Goal: Task Accomplishment & Management: Manage account settings

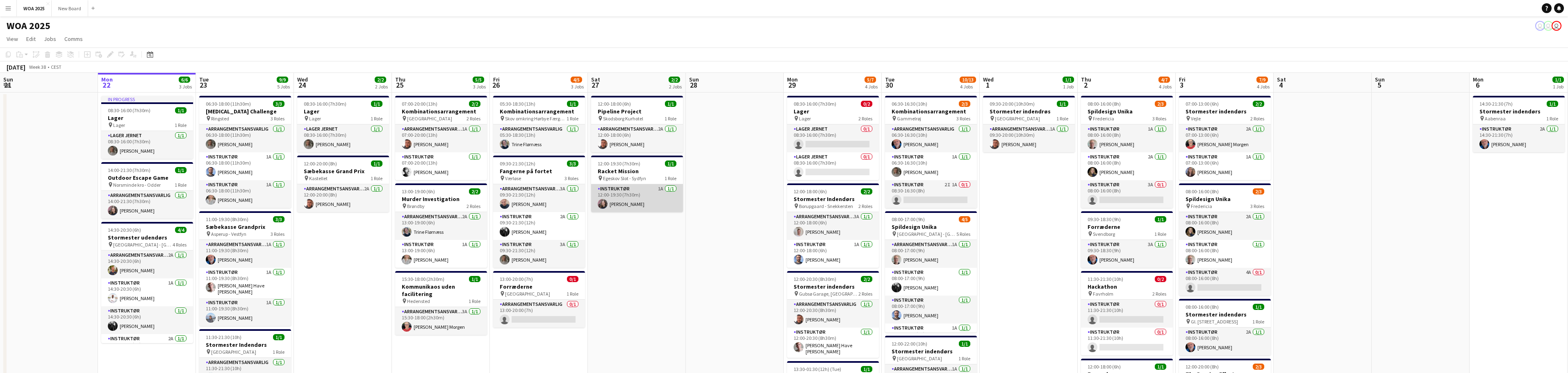
click at [637, 205] on app-card-role "Instruktør 1A [DATE] 12:00-19:30 (7h30m) [PERSON_NAME]" at bounding box center [637, 198] width 92 height 28
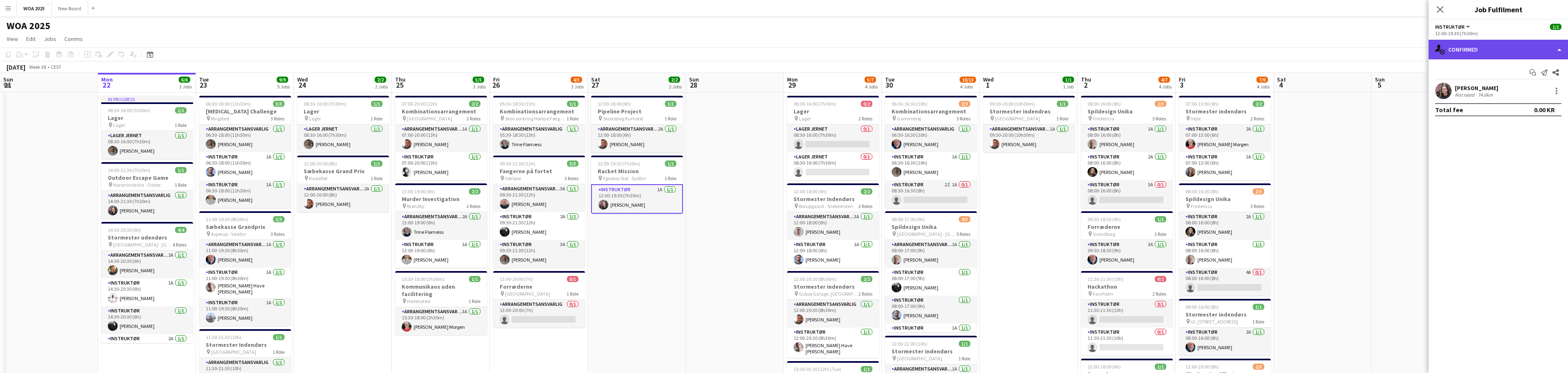
click at [1555, 49] on div "single-neutral-actions-check-2 Confirmed" at bounding box center [1498, 49] width 139 height 20
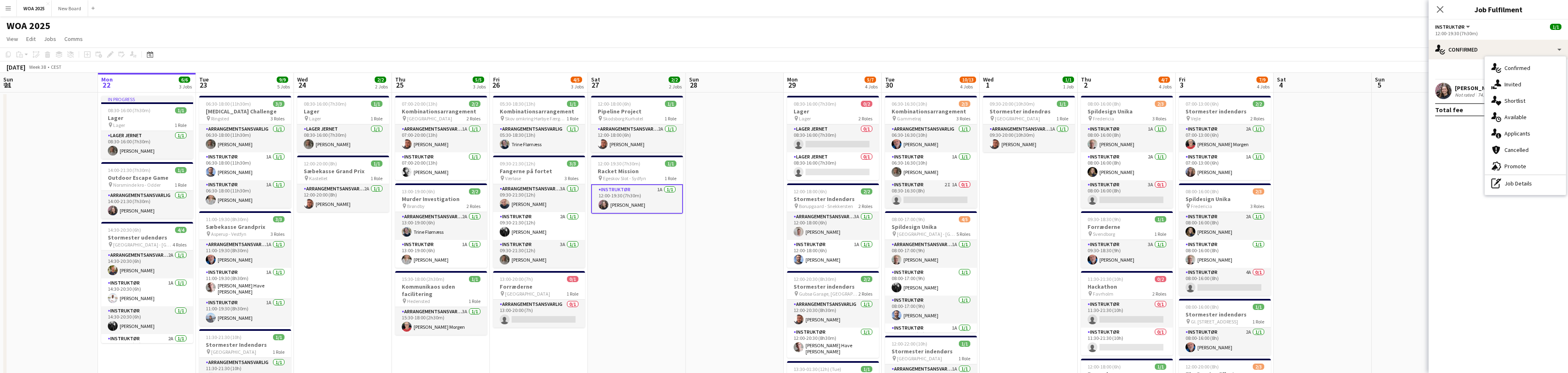
click at [1465, 151] on mat-expansion-panel "check Confirmed Start chat Send notification Share [PERSON_NAME] Not rated 74.6…" at bounding box center [1498, 216] width 139 height 314
click at [1555, 90] on div at bounding box center [1556, 91] width 10 height 10
click at [1536, 184] on span "Remove" at bounding box center [1529, 185] width 51 height 7
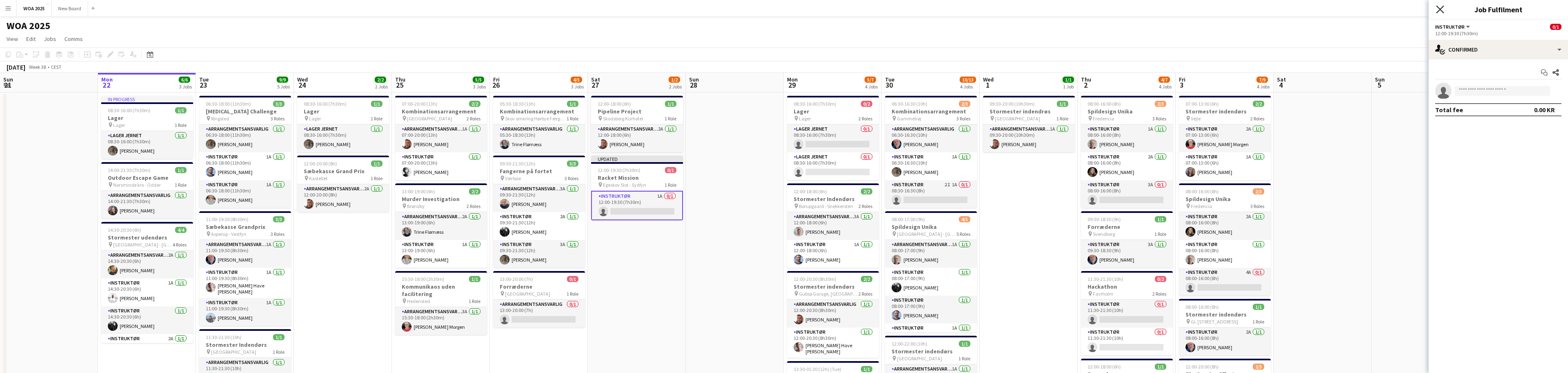
click at [1442, 9] on icon "Close pop-in" at bounding box center [1440, 9] width 8 height 8
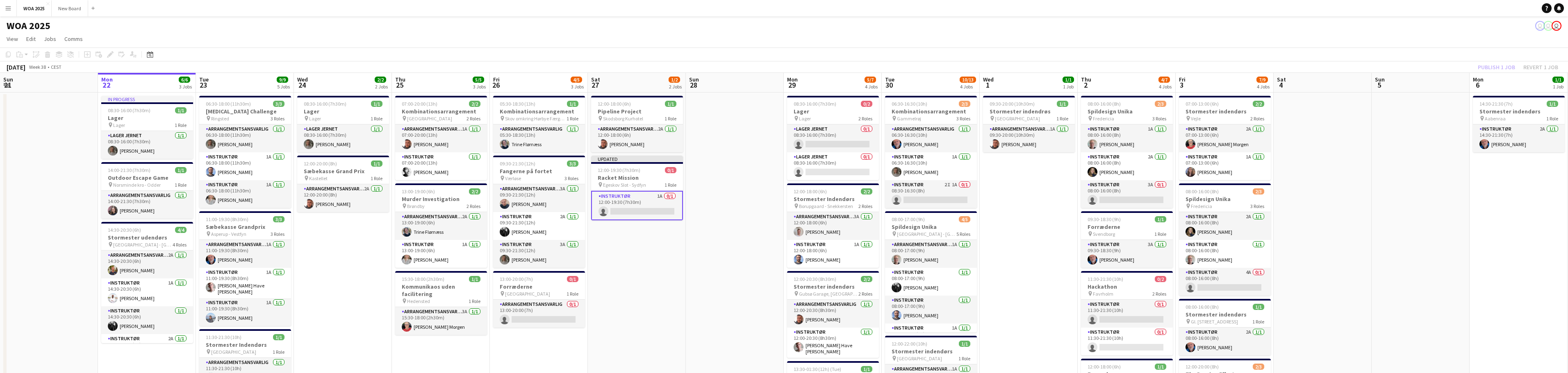
click at [1507, 38] on app-page-menu "View Day view expanded Day view collapsed Month view Date picker Jump to [DATE]…" at bounding box center [784, 39] width 1568 height 15
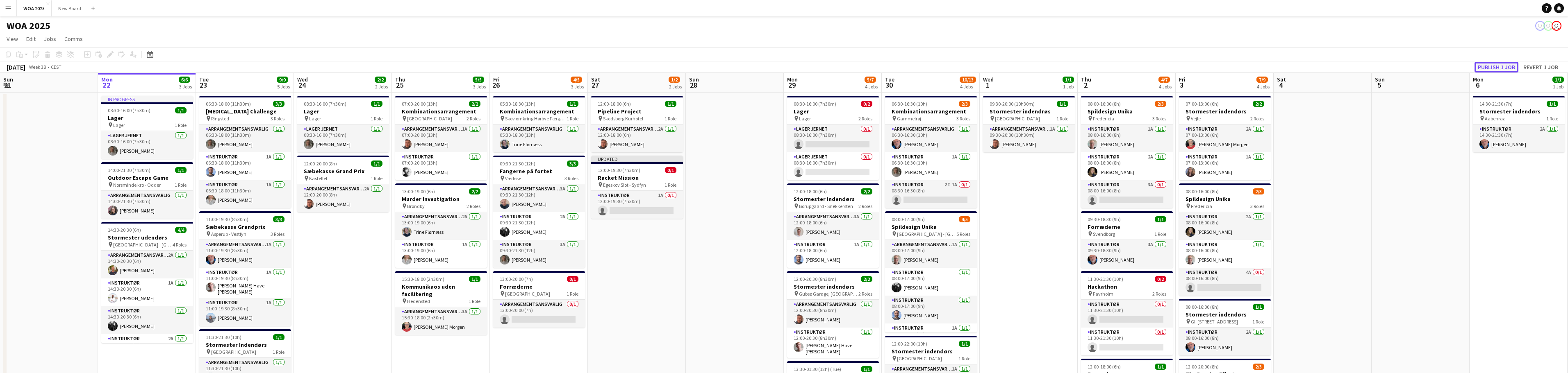
click at [1504, 69] on button "Publish 1 job" at bounding box center [1497, 67] width 44 height 10
click at [913, 189] on app-card-role "Instruktør 2I 1A 0/1 08:30-16:30 (8h) single-neutral-actions" at bounding box center [931, 194] width 92 height 28
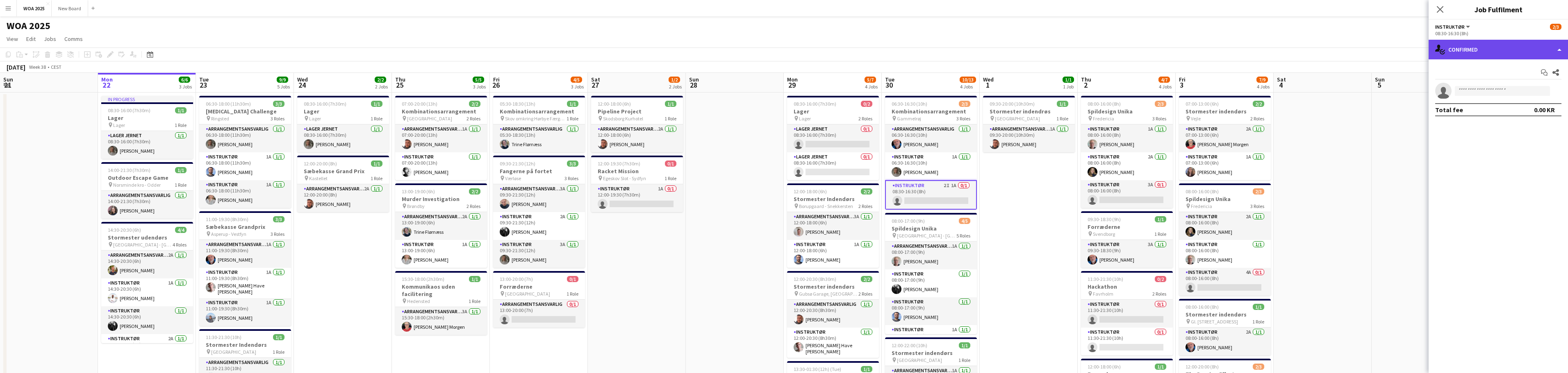
click at [1546, 53] on div "single-neutral-actions-check-2 Confirmed" at bounding box center [1498, 49] width 139 height 20
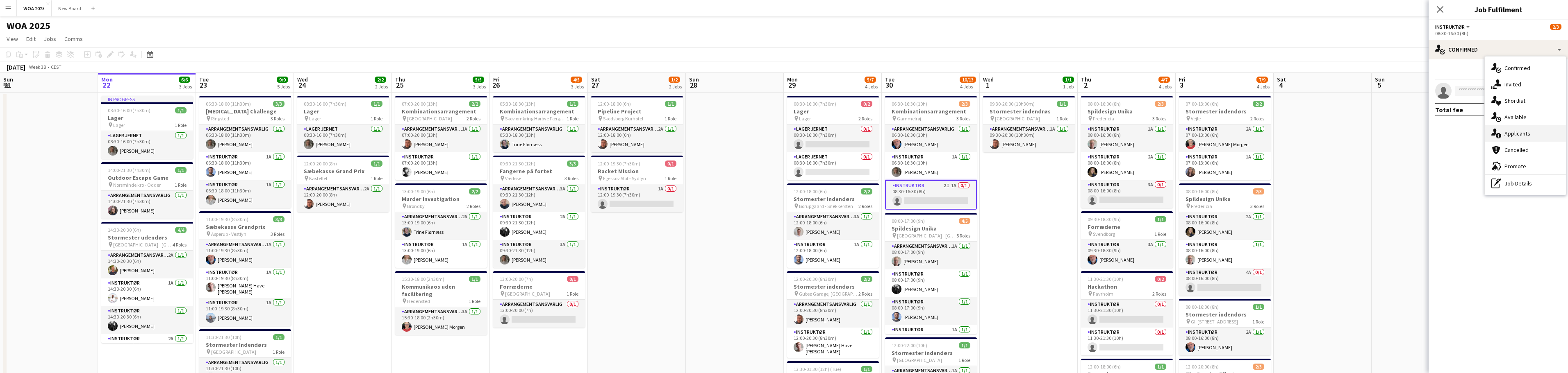
click at [1540, 134] on div "single-neutral-actions-information Applicants" at bounding box center [1525, 133] width 81 height 16
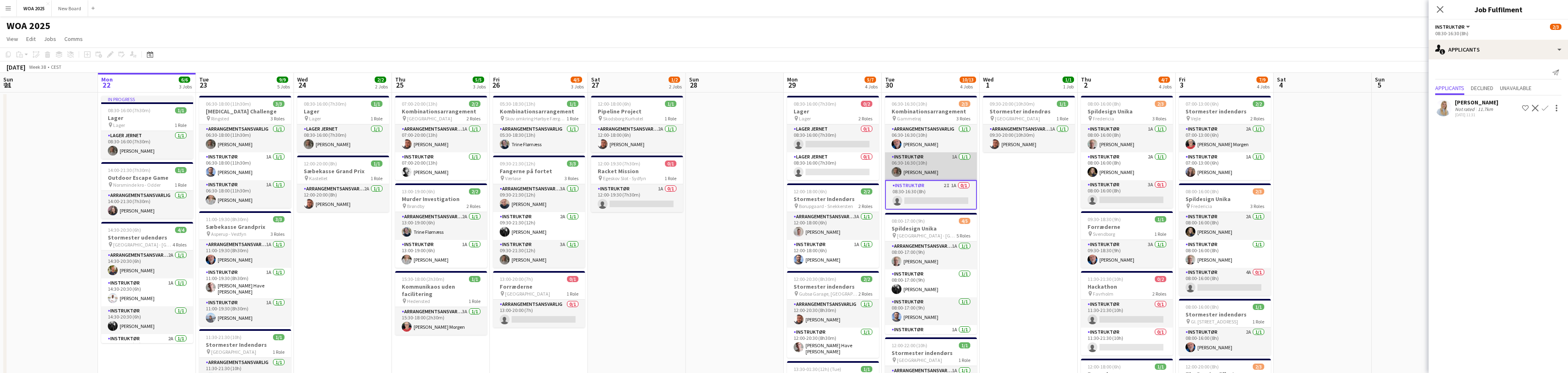
click at [942, 170] on app-card-role "Instruktør 1A [DATE] 06:30-16:30 (10h) [PERSON_NAME]" at bounding box center [931, 167] width 92 height 28
click at [932, 170] on app-card-role "Instruktør 1A [DATE] 06:30-16:30 (10h) [PERSON_NAME]" at bounding box center [931, 167] width 92 height 29
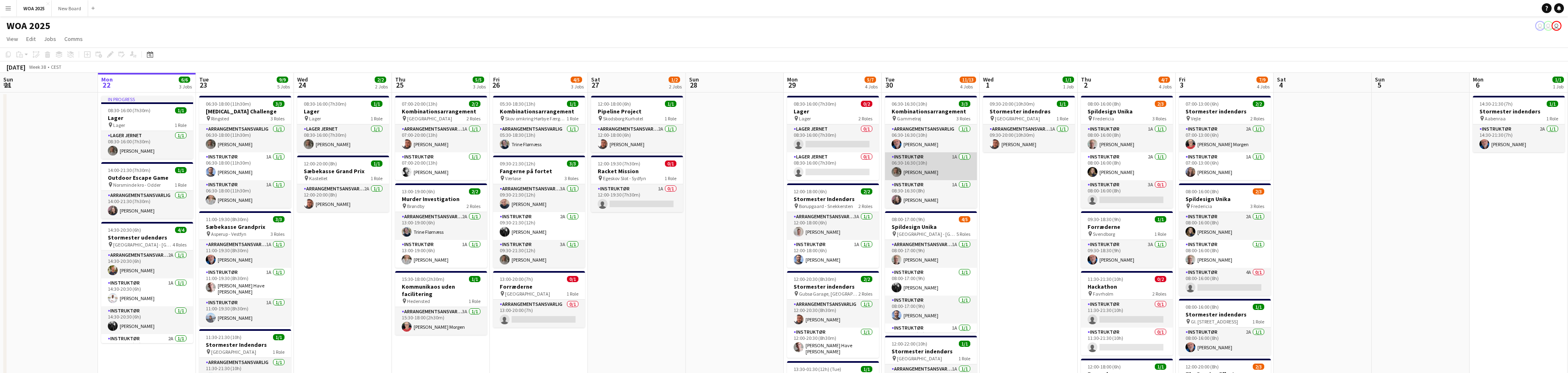
click at [932, 163] on app-card-role "Instruktør 1A [DATE] 06:30-16:30 (10h) [PERSON_NAME]" at bounding box center [931, 167] width 92 height 28
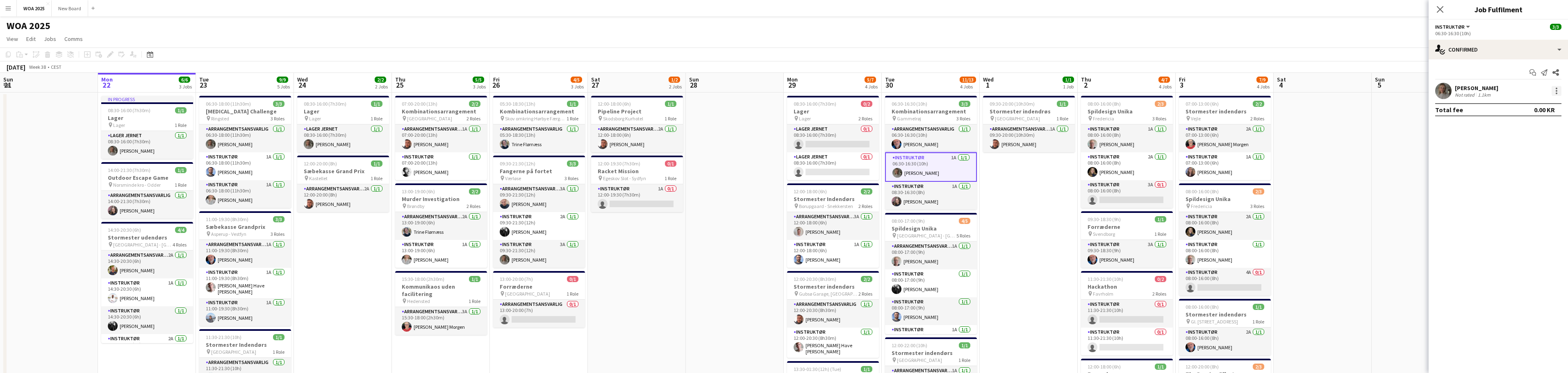
click at [1555, 93] on div at bounding box center [1556, 91] width 10 height 10
click at [1545, 183] on span "Remove" at bounding box center [1529, 185] width 51 height 7
click at [1027, 197] on app-date-cell "09:30-20:00 (10h30m) 1/1 Stormester indendrøs pin Aalborg 1 Role Arrangementsan…" at bounding box center [1028, 325] width 98 height 465
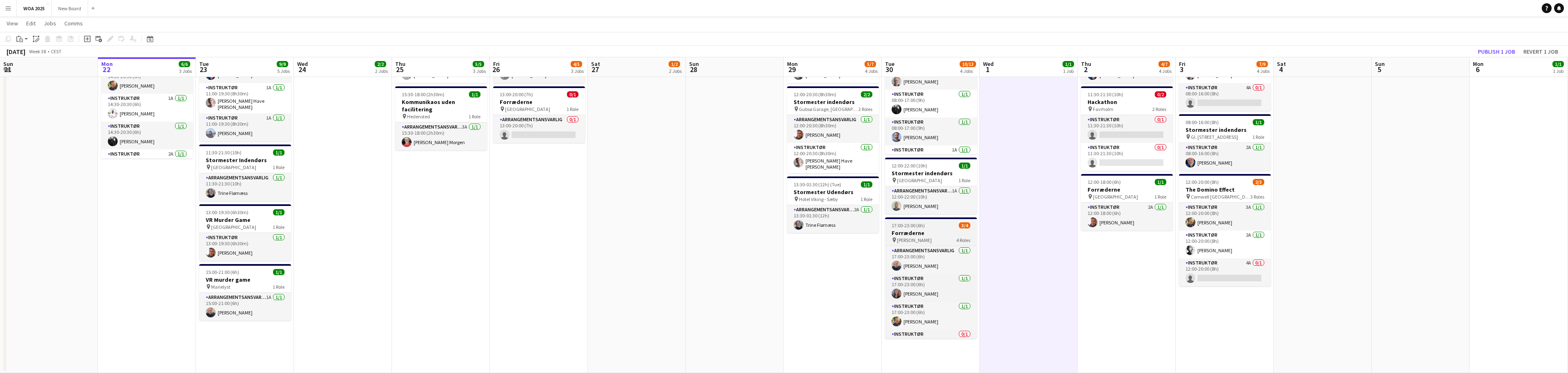
scroll to position [19, 0]
click at [962, 333] on app-card-role "Instruktør 0/1 17:00-23:00 (6h) single-neutral-actions" at bounding box center [931, 325] width 92 height 28
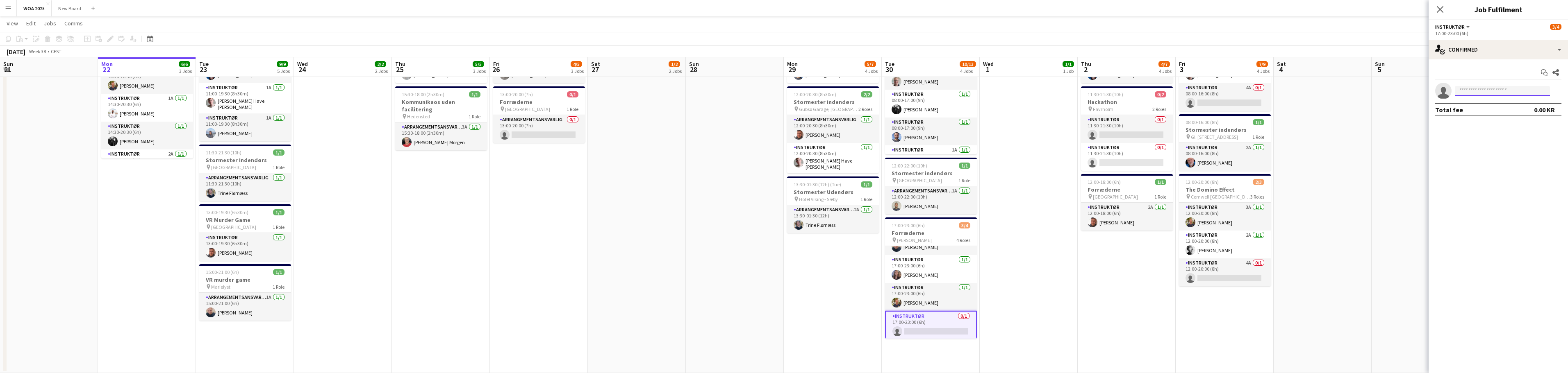
click at [1511, 92] on input at bounding box center [1503, 91] width 95 height 10
type input "****"
click at [1487, 139] on span "[EMAIL_ADDRESS][DOMAIN_NAME]" at bounding box center [1503, 137] width 82 height 7
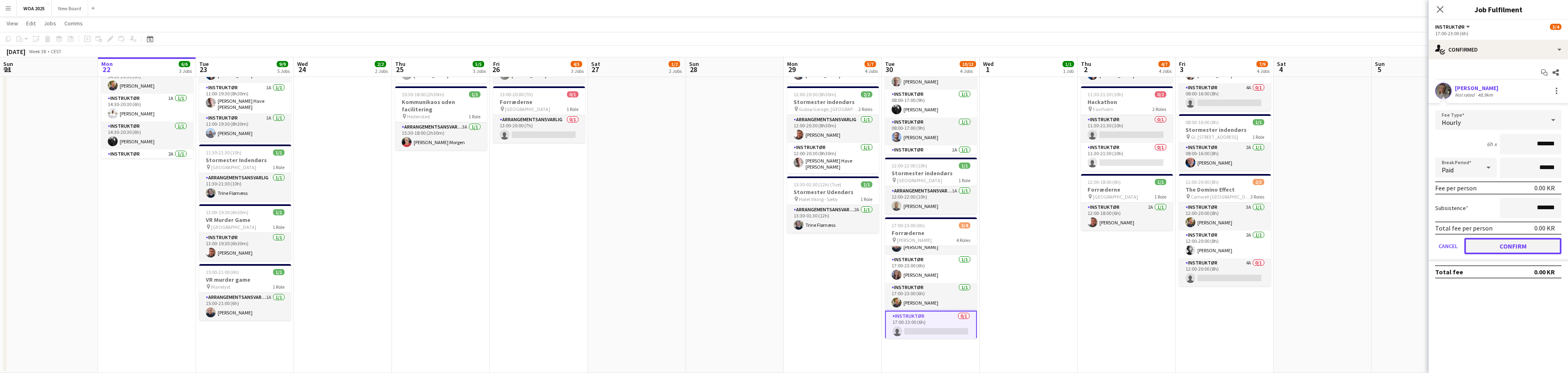
click at [1520, 247] on button "Confirm" at bounding box center [1512, 246] width 97 height 16
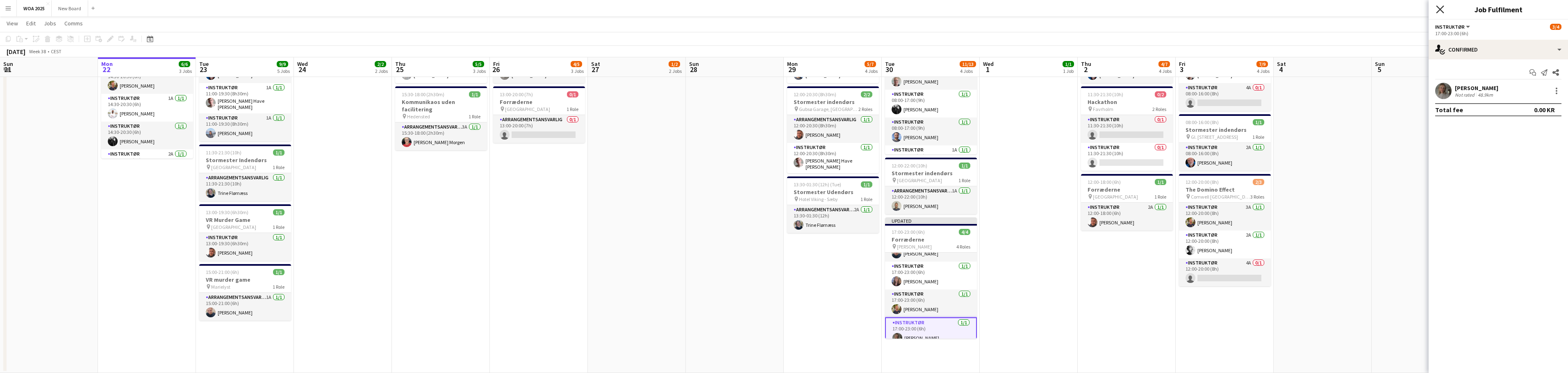
click at [1442, 8] on icon at bounding box center [1440, 9] width 8 height 8
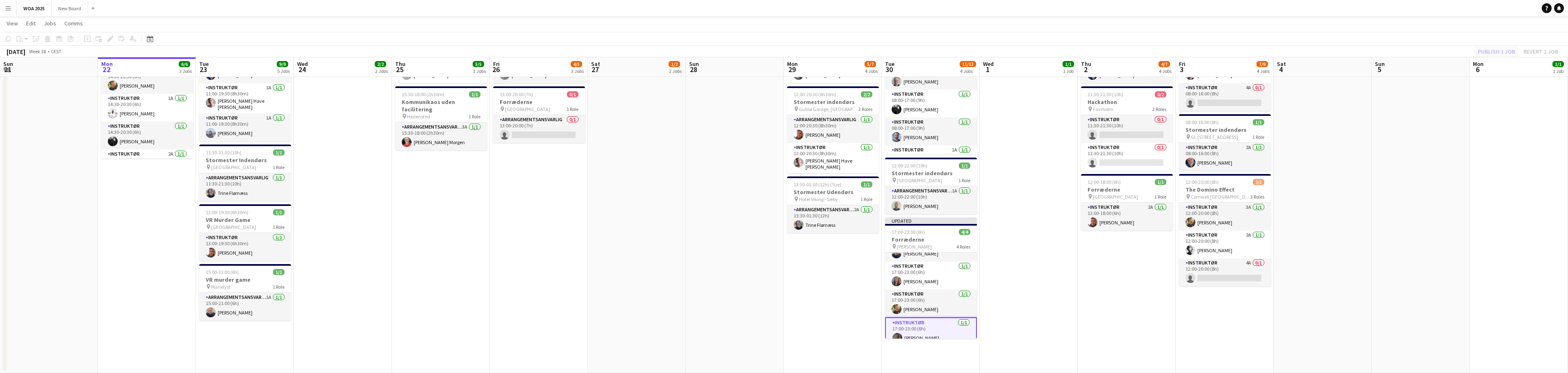
drag, startPoint x: 1495, startPoint y: 46, endPoint x: 1495, endPoint y: 53, distance: 7.0
click at [1495, 53] on div "Publish 1 job Revert 1 job" at bounding box center [1518, 51] width 100 height 10
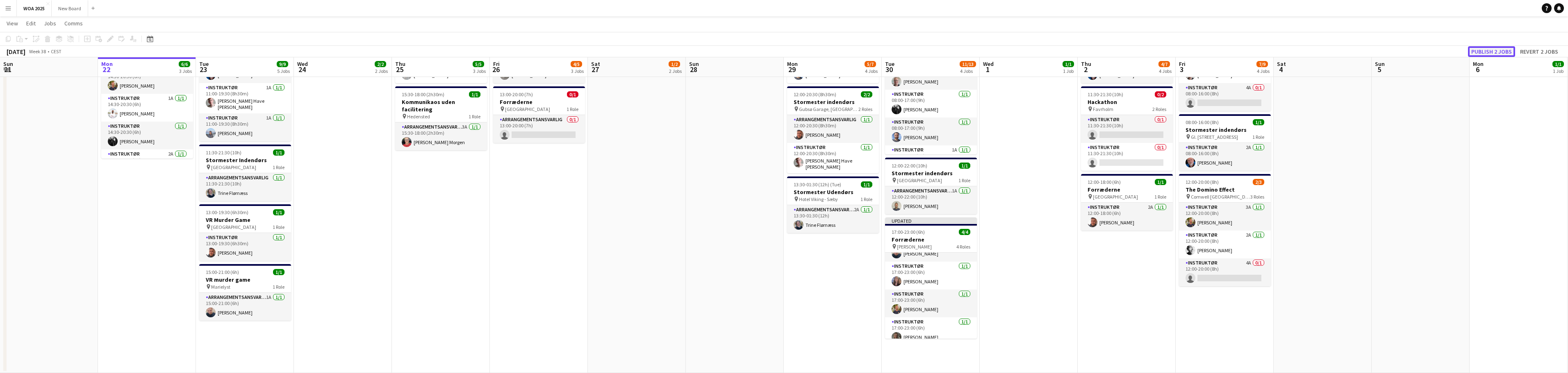
click at [1495, 53] on button "Publish 2 jobs" at bounding box center [1491, 51] width 47 height 10
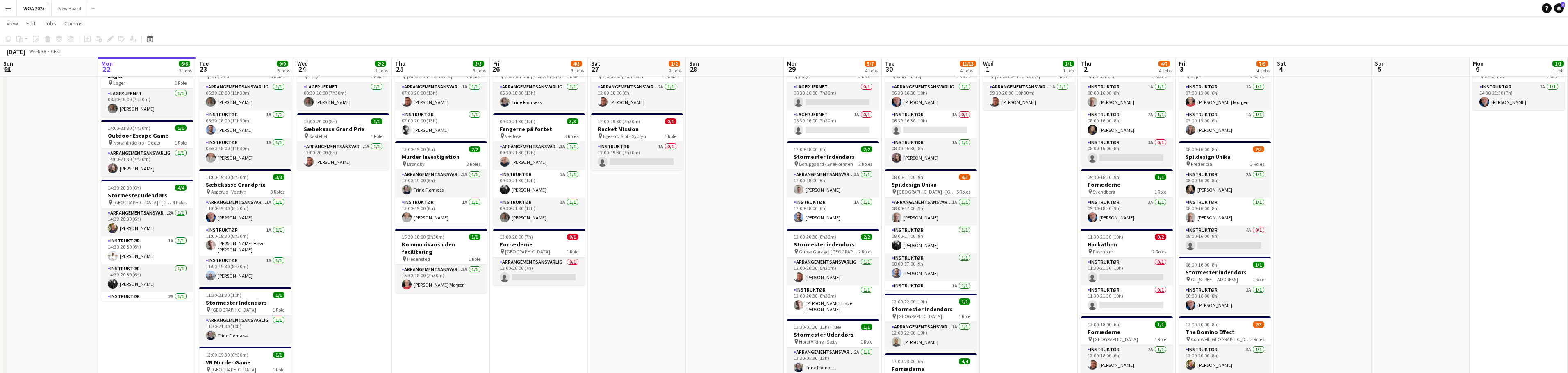
scroll to position [41, 0]
click at [629, 153] on app-card-role "Instruktør 1A 0/1 12:00-19:30 (7h30m) single-neutral-actions" at bounding box center [637, 156] width 92 height 28
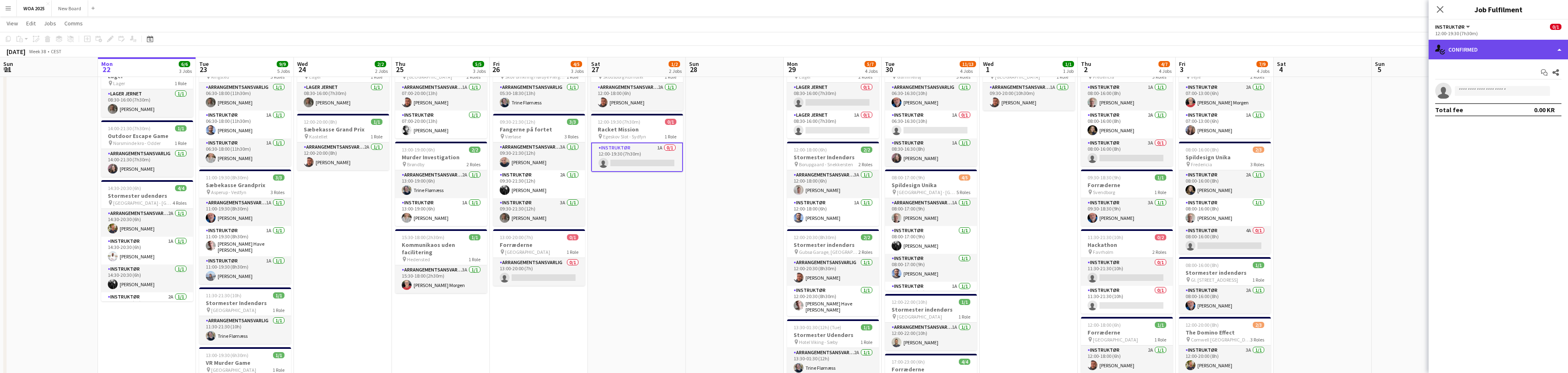
click at [1547, 46] on div "single-neutral-actions-check-2 Confirmed" at bounding box center [1498, 49] width 139 height 20
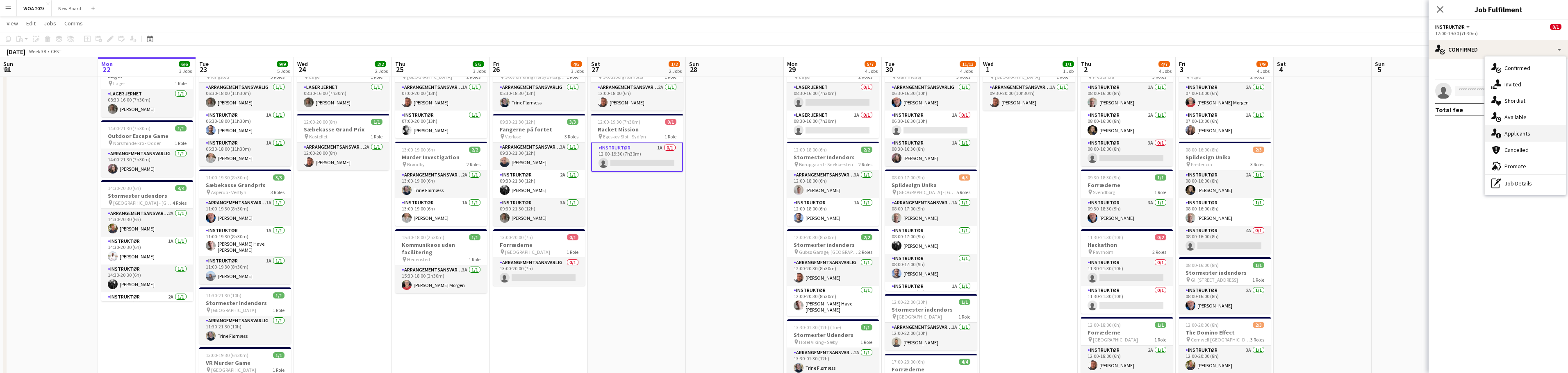
click at [1540, 135] on div "single-neutral-actions-information Applicants" at bounding box center [1525, 133] width 81 height 16
click at [687, 231] on app-date-cell at bounding box center [735, 283] width 98 height 465
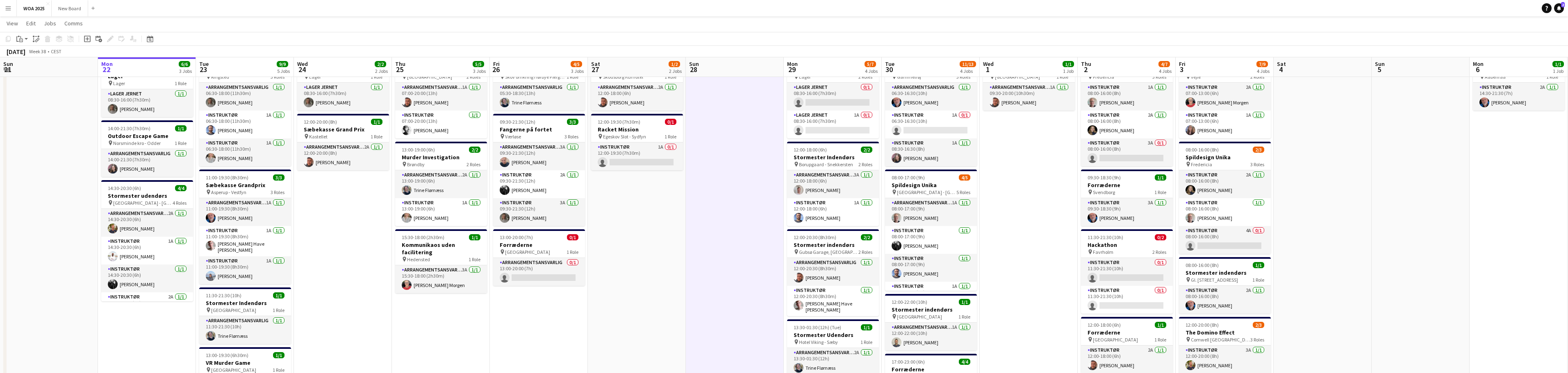
click at [638, 237] on app-date-cell "12:00-18:00 (6h) 1/1 Pipeline Project pin Skodsborg Kurhotel 1 Role Arrangement…" at bounding box center [637, 283] width 98 height 465
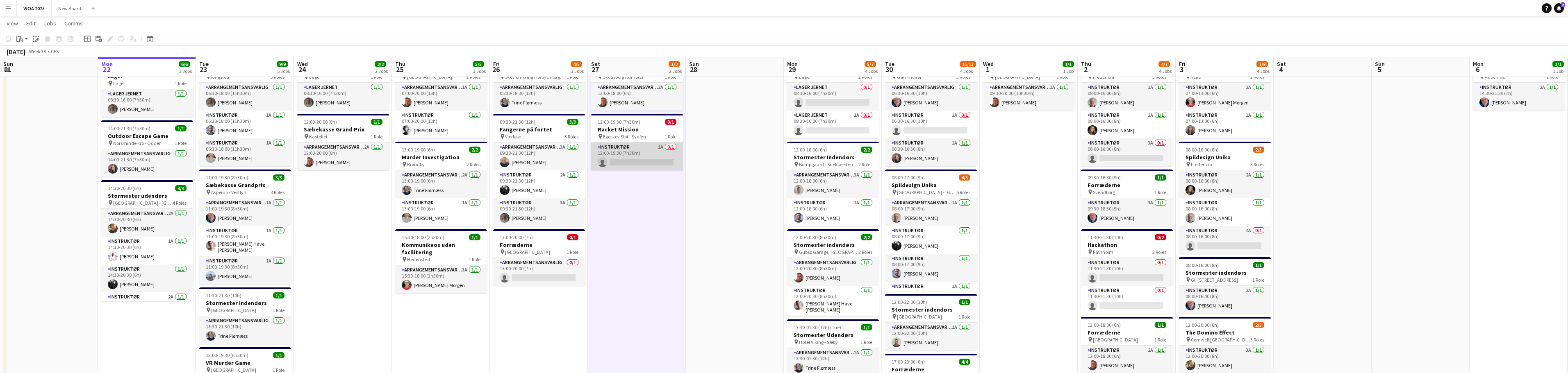
scroll to position [0, 196]
click at [645, 151] on app-card-role "Instruktør 1A 0/1 12:00-19:30 (7h30m) single-neutral-actions" at bounding box center [637, 156] width 92 height 28
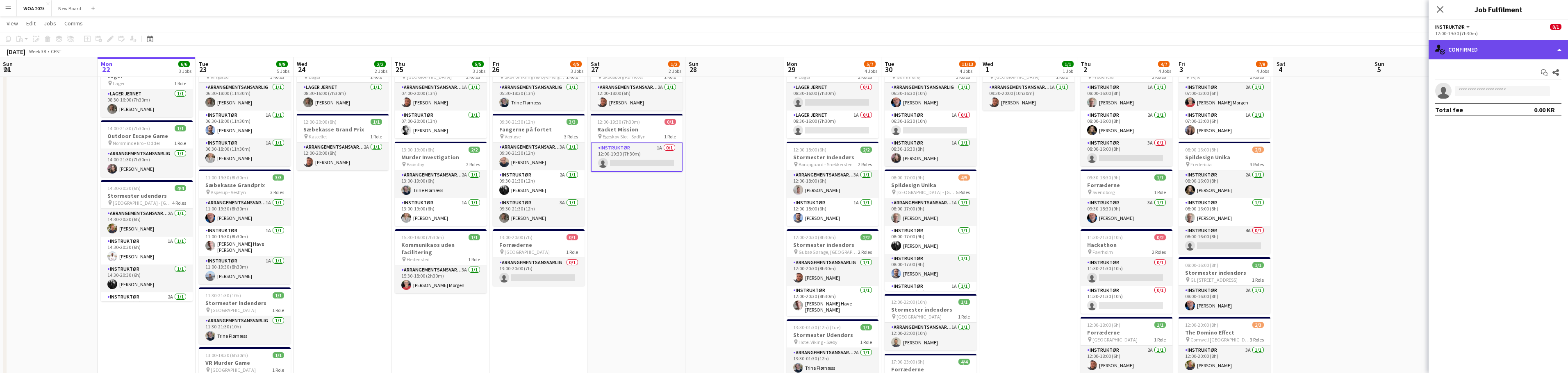
click at [1539, 53] on div "single-neutral-actions-check-2 Confirmed" at bounding box center [1498, 49] width 139 height 20
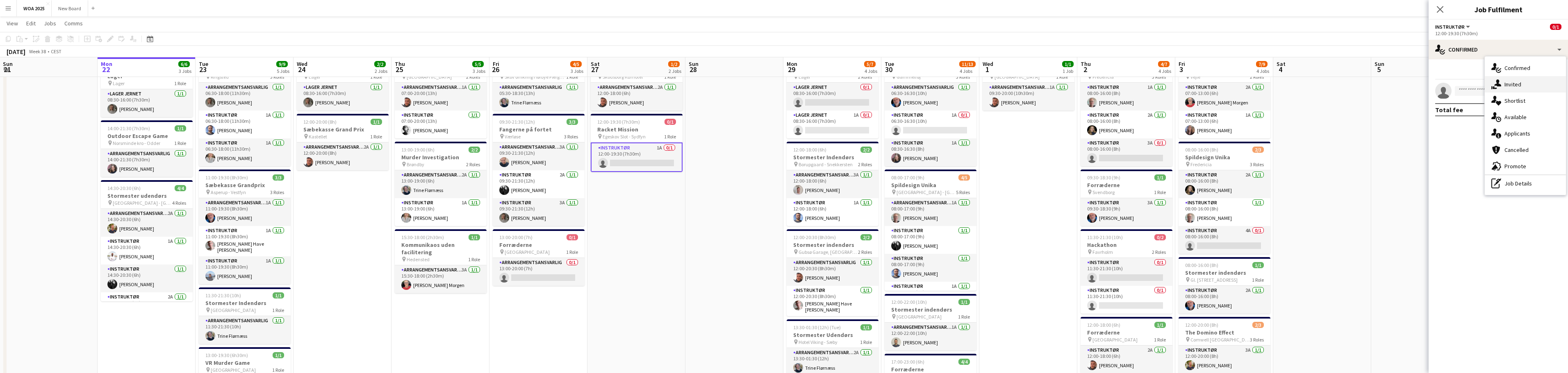
click at [1529, 85] on div "single-neutral-actions-share-1 Invited" at bounding box center [1525, 84] width 81 height 16
click at [1506, 93] on input "text" at bounding box center [1498, 92] width 126 height 21
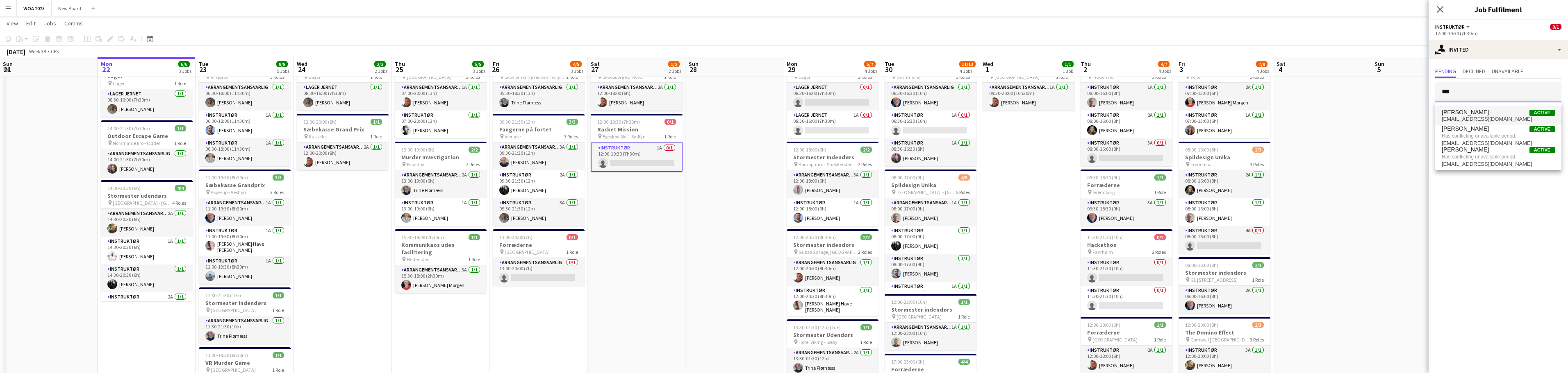
type input "***"
click at [1474, 113] on span "[PERSON_NAME]" at bounding box center [1465, 112] width 47 height 7
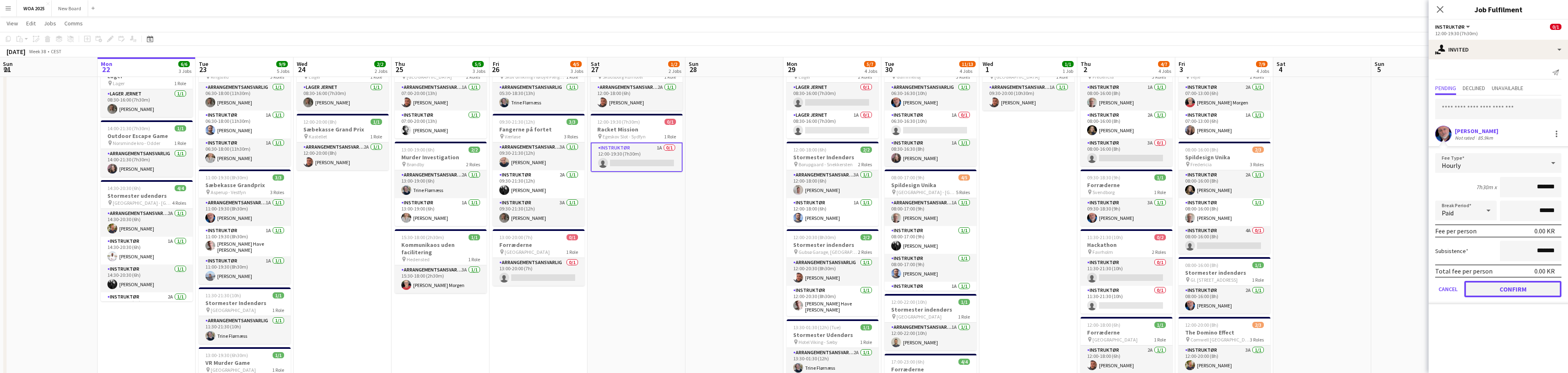
click at [1512, 289] on button "Confirm" at bounding box center [1512, 289] width 97 height 16
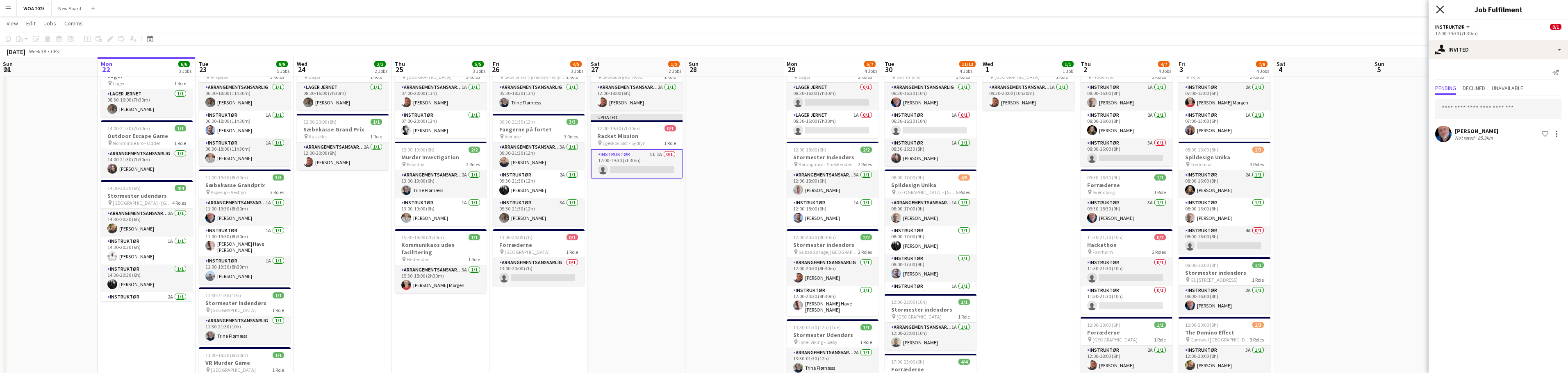
click at [1439, 9] on icon "Close pop-in" at bounding box center [1440, 9] width 8 height 8
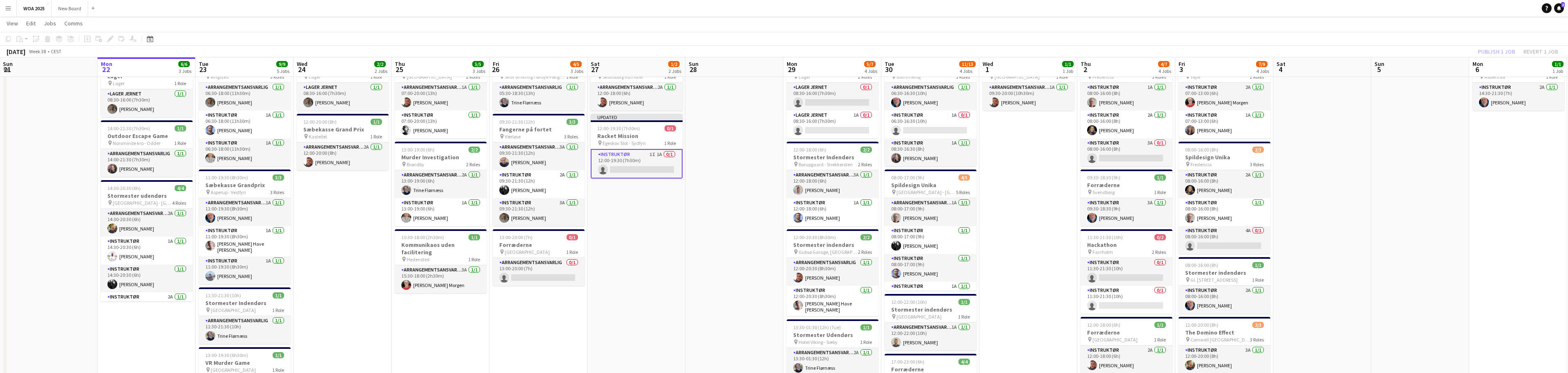
click at [1485, 53] on div "Publish 1 job Revert 1 job" at bounding box center [1518, 51] width 100 height 10
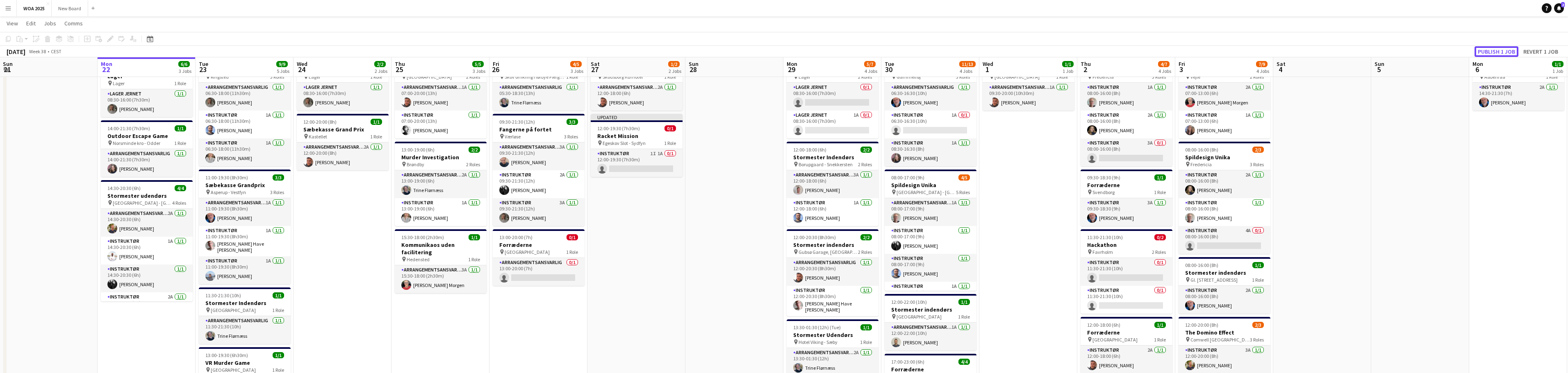
click at [1485, 53] on button "Publish 1 job" at bounding box center [1497, 51] width 44 height 10
click at [629, 152] on app-card-role "Instruktør 1I 1A 0/1 12:00-19:30 (7h30m) single-neutral-actions" at bounding box center [637, 156] width 92 height 28
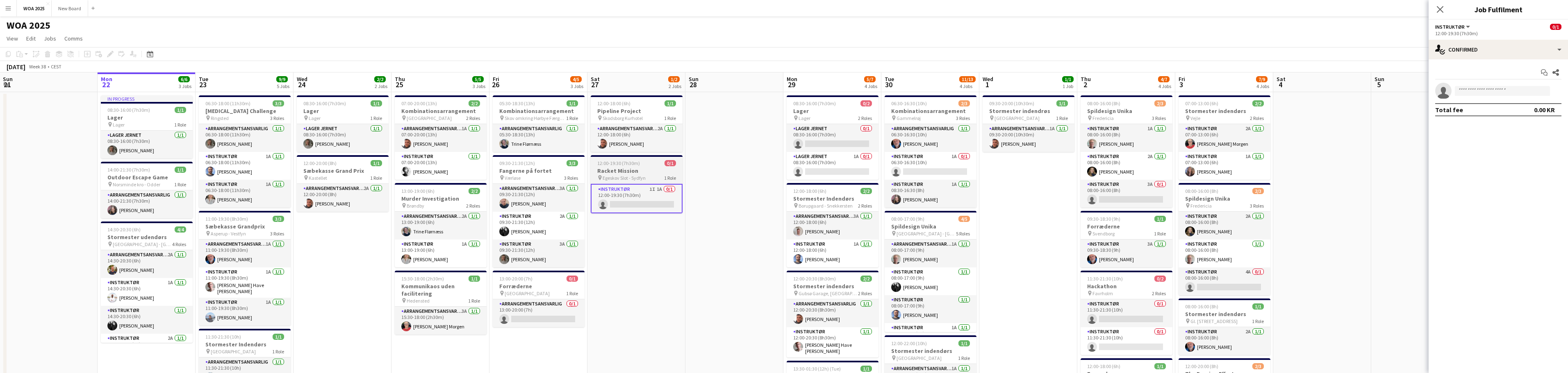
scroll to position [0, 0]
click at [654, 204] on app-card-role "Instruktør 1I 1A 0/1 12:00-19:30 (7h30m) single-neutral-actions" at bounding box center [637, 199] width 92 height 29
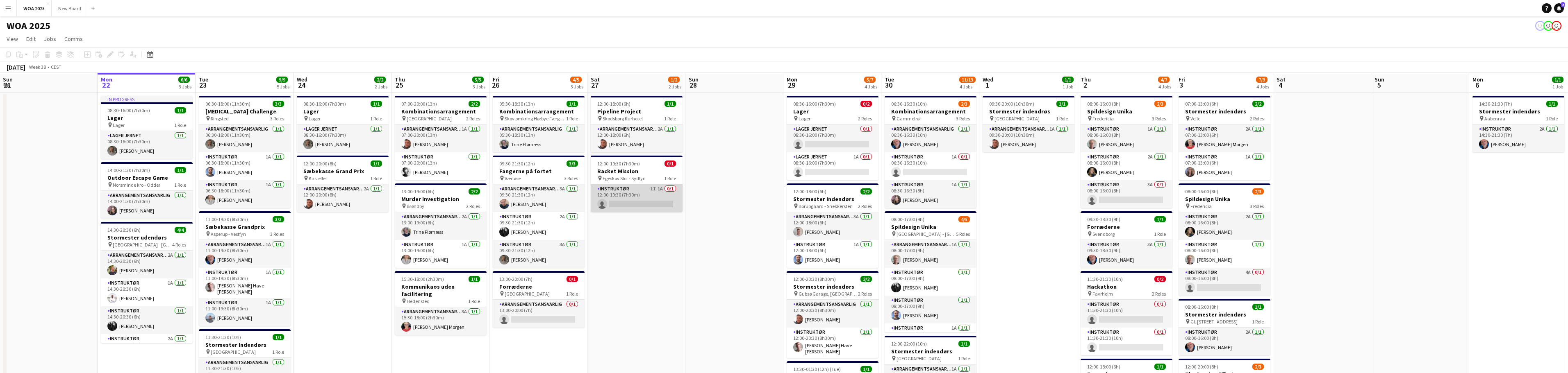
click at [651, 199] on app-card-role "Instruktør 1I 1A 0/1 12:00-19:30 (7h30m) single-neutral-actions" at bounding box center [637, 198] width 92 height 28
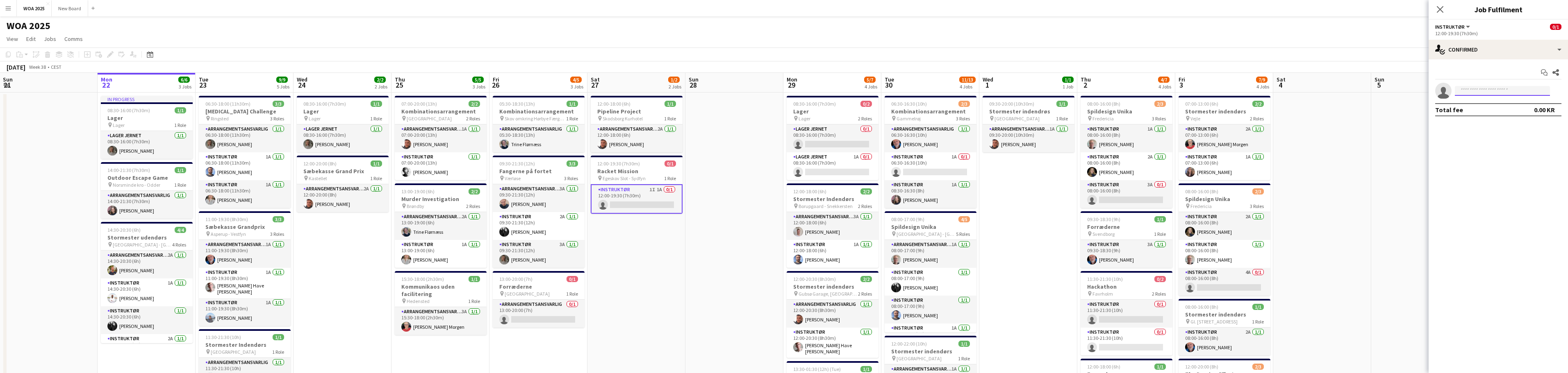
click at [1517, 87] on input at bounding box center [1503, 91] width 95 height 10
type input "***"
click at [1526, 50] on div "single-neutral-actions-check-2 Confirmed" at bounding box center [1498, 49] width 139 height 20
click at [1518, 84] on span "Invited" at bounding box center [1513, 84] width 17 height 7
click at [1477, 111] on input "text" at bounding box center [1498, 109] width 126 height 21
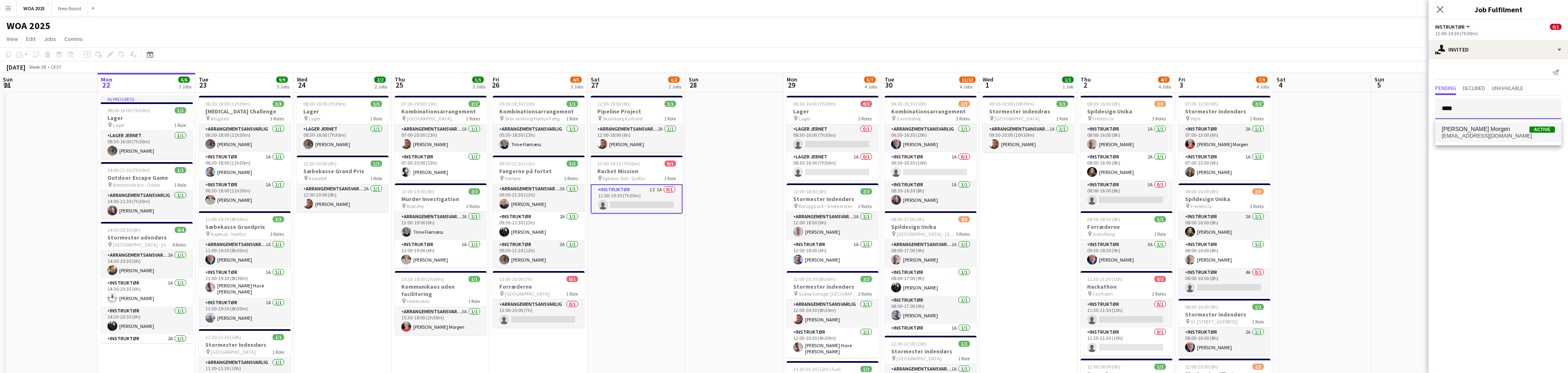
type input "****"
click at [1477, 132] on span "[PERSON_NAME] Morgen" at bounding box center [1476, 129] width 68 height 7
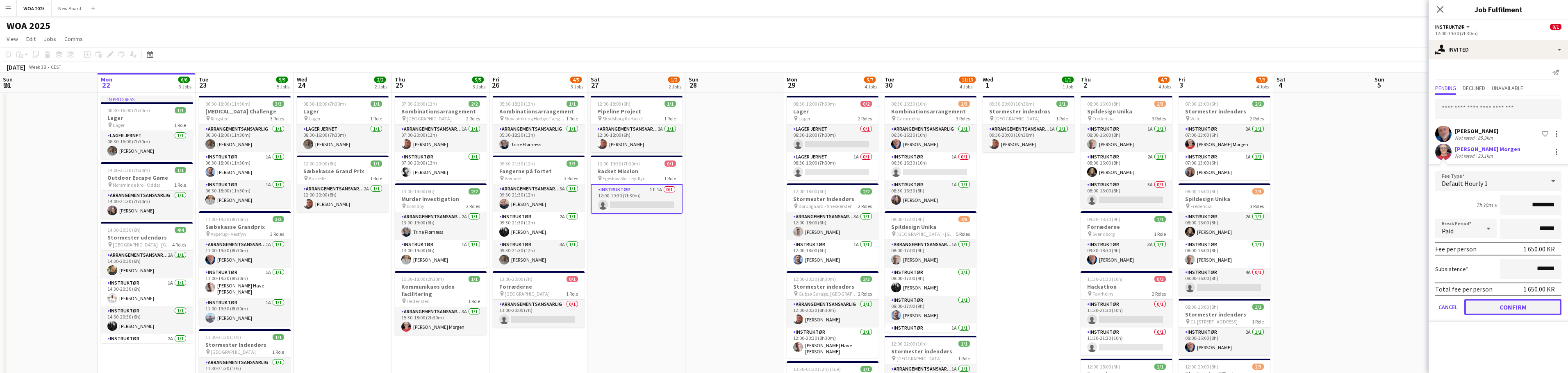
click at [1542, 302] on button "Confirm" at bounding box center [1512, 307] width 97 height 16
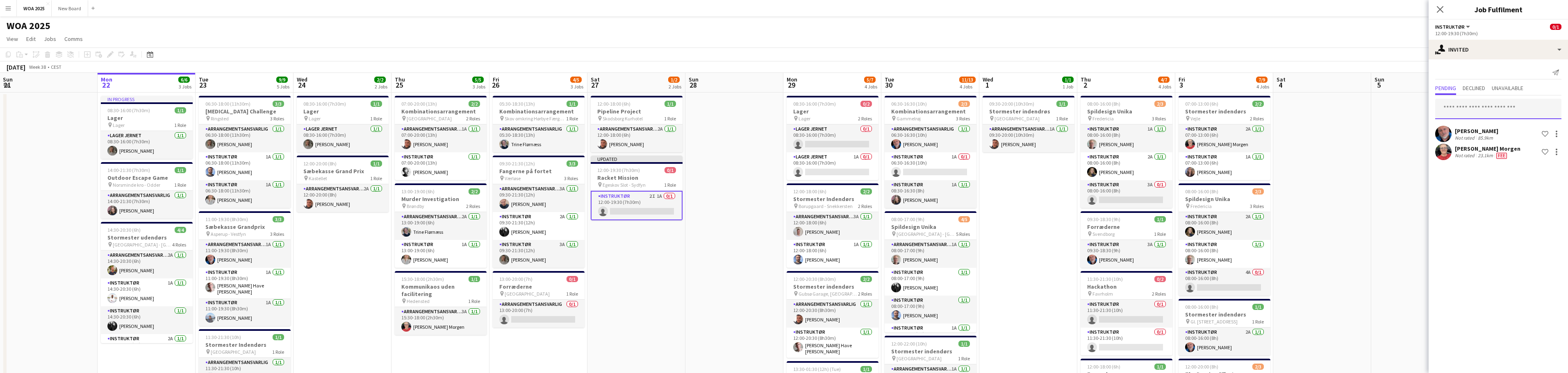
click at [1478, 107] on input "text" at bounding box center [1498, 109] width 126 height 21
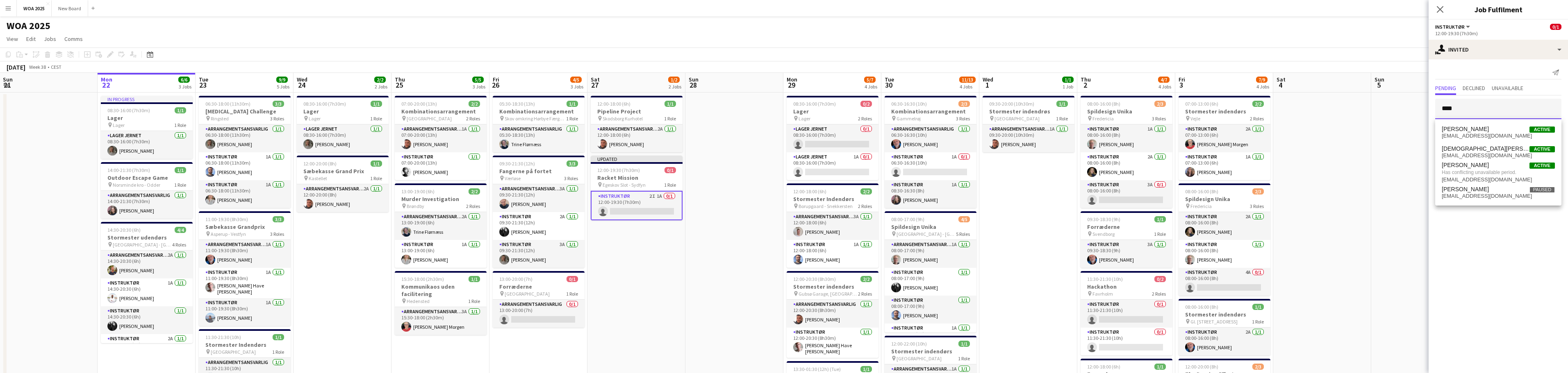
type input "****"
click at [1484, 241] on mat-expansion-panel "user-plus Invited Send notification Pending Declined Unavailable **** [PERSON_N…" at bounding box center [1498, 216] width 139 height 314
drag, startPoint x: 1487, startPoint y: 107, endPoint x: 1391, endPoint y: 106, distance: 96.0
click at [1391, 106] on body "Menu Boards Boards Boards All jobs Status Workforce Workforce My Workforce Recr…" at bounding box center [784, 279] width 1568 height 558
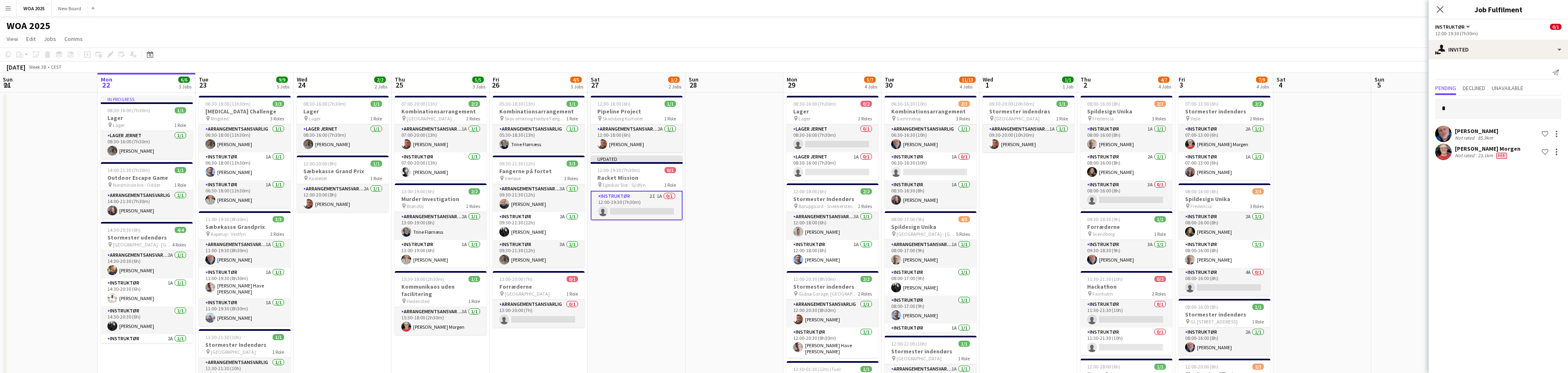
click at [1486, 250] on mat-expansion-panel "user-plus Invited Send notification Pending Declined Unavailable [PERSON_NAME] …" at bounding box center [1498, 216] width 139 height 314
click at [1440, 9] on icon at bounding box center [1440, 9] width 8 height 8
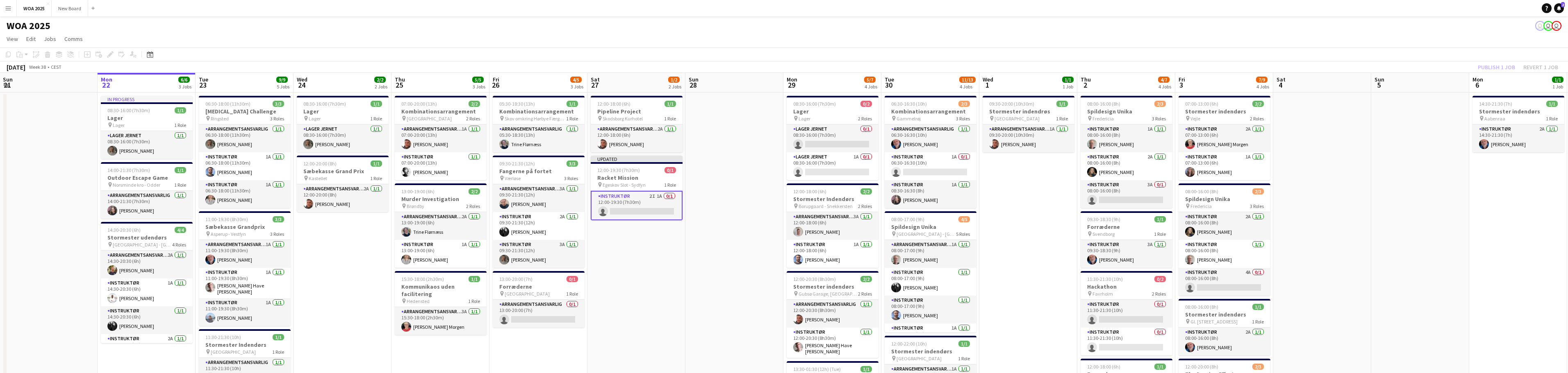
click at [1487, 68] on div "Publish 1 job Revert 1 job" at bounding box center [1518, 67] width 100 height 10
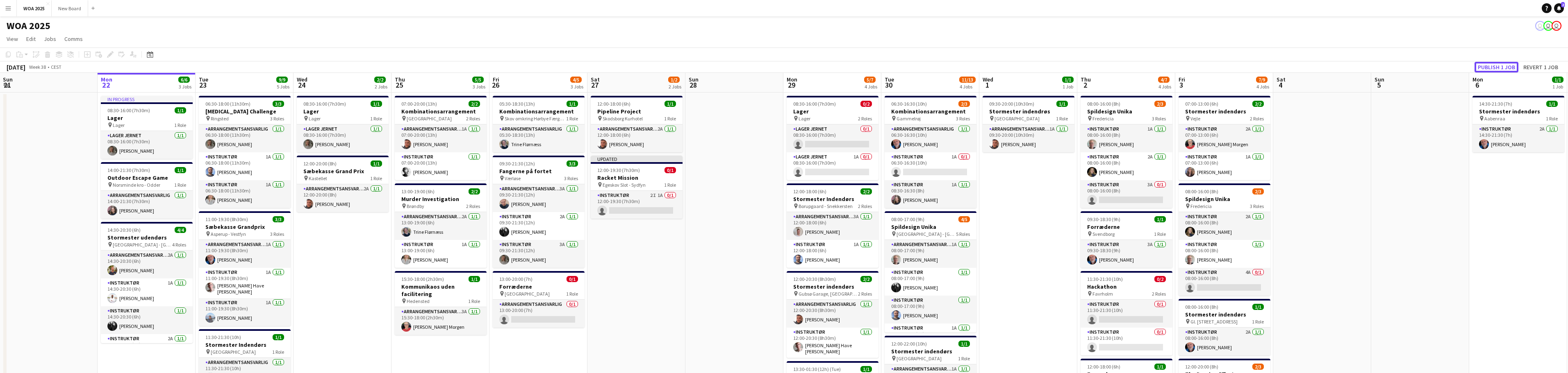
click at [1487, 68] on button "Publish 1 job" at bounding box center [1497, 67] width 44 height 10
click at [544, 309] on app-card-role "Arrangementsansvarlig 0/1 13:00-20:00 (7h) single-neutral-actions" at bounding box center [538, 314] width 92 height 28
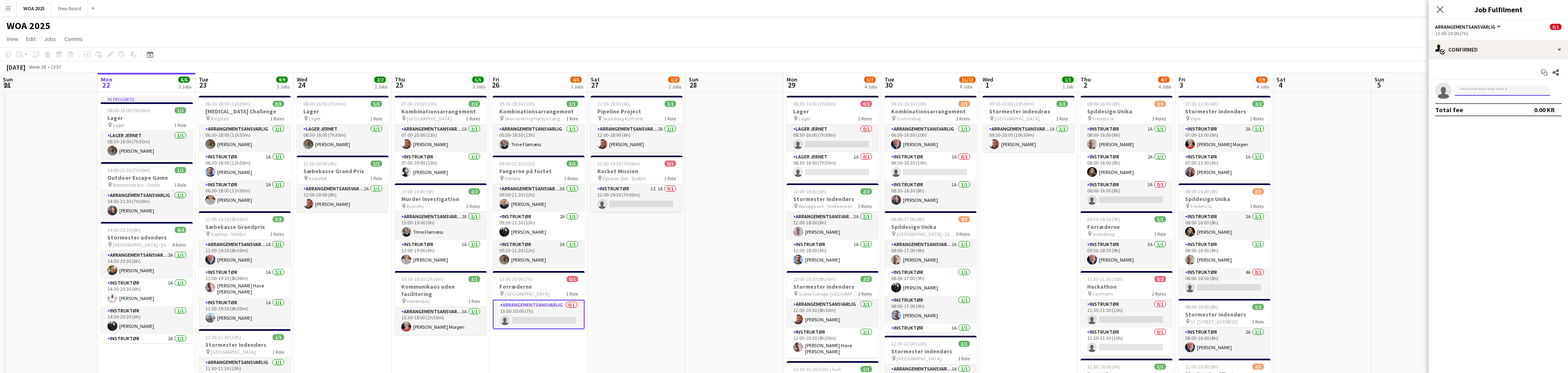
click at [1491, 90] on input at bounding box center [1503, 91] width 95 height 10
type input "*****"
click at [1506, 48] on div "single-neutral-actions-check-2 Confirmed" at bounding box center [1498, 49] width 139 height 20
click at [1506, 85] on span "Invited" at bounding box center [1513, 84] width 17 height 7
click at [1480, 94] on input "text" at bounding box center [1498, 92] width 126 height 21
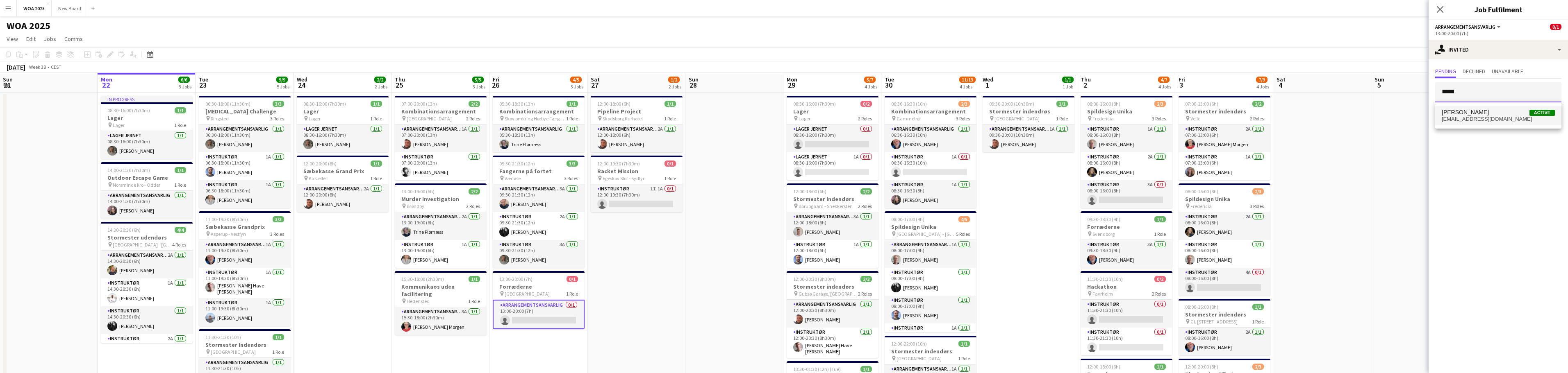
type input "*****"
click at [1491, 119] on span "[EMAIL_ADDRESS][DOMAIN_NAME]" at bounding box center [1498, 119] width 113 height 7
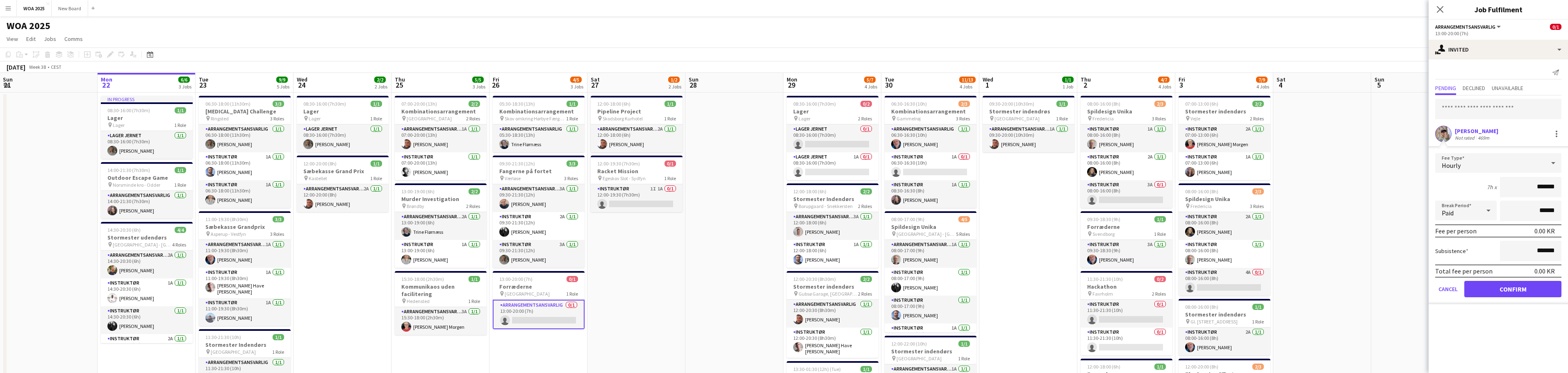
drag, startPoint x: 1520, startPoint y: 279, endPoint x: 1520, endPoint y: 284, distance: 5.0
click at [1520, 282] on form "Fee Type Hourly 7h x ******* Break Period Paid ****** Fee per person 0.00 KR Su…" at bounding box center [1498, 229] width 139 height 151
click at [1517, 291] on button "Confirm" at bounding box center [1512, 289] width 97 height 16
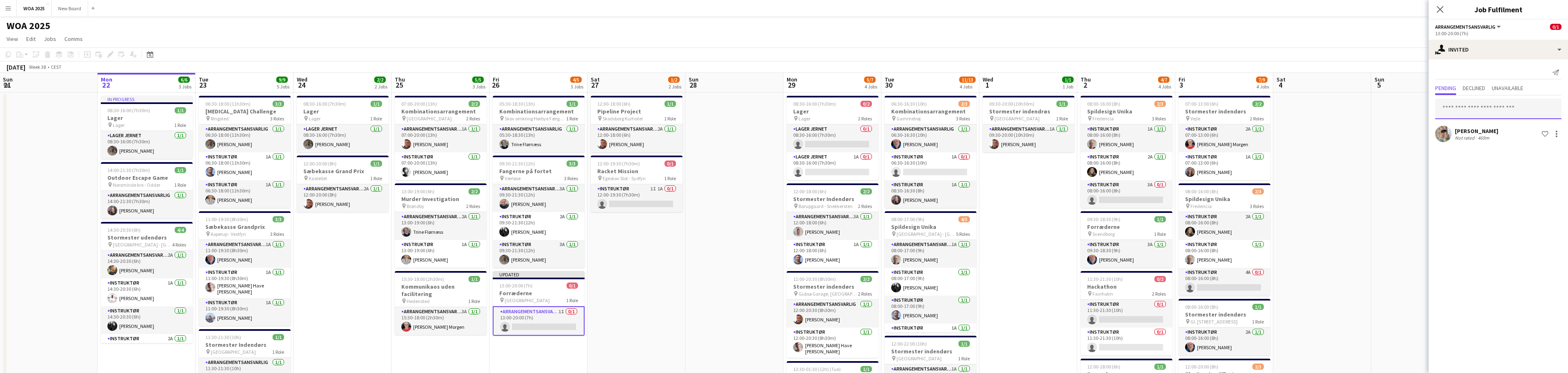
click at [1476, 109] on input "text" at bounding box center [1498, 109] width 126 height 21
drag, startPoint x: 1476, startPoint y: 109, endPoint x: 1421, endPoint y: 108, distance: 55.0
click at [1421, 108] on body "Menu Boards Boards Boards All jobs Status Workforce Workforce My Workforce Recr…" at bounding box center [784, 279] width 1568 height 558
type input "****"
click at [633, 241] on app-date-cell "12:00-18:00 (6h) 1/1 Pipeline Project pin Skodsborg Kurhotel 1 Role Arrangement…" at bounding box center [636, 325] width 98 height 465
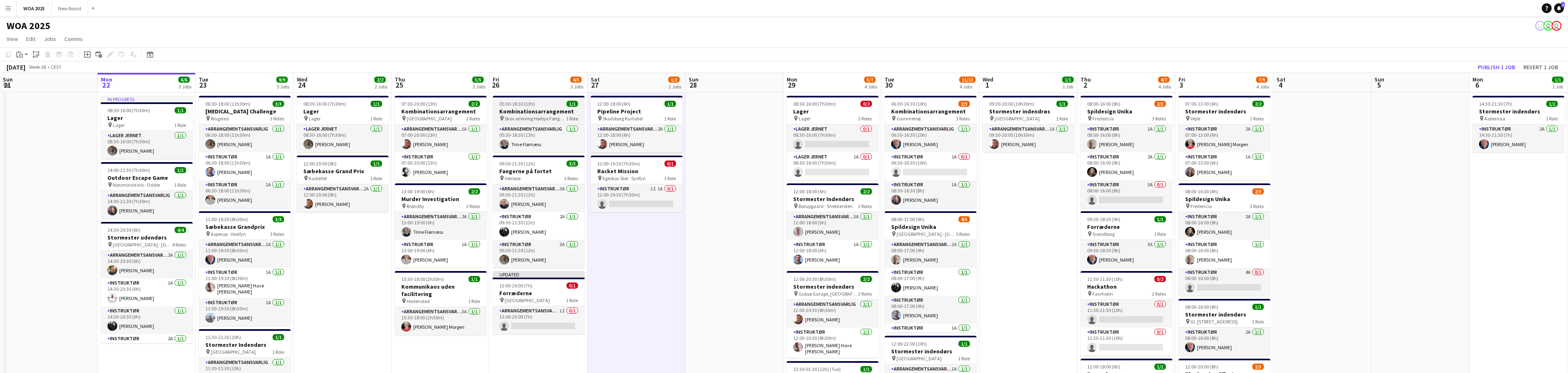
click at [534, 117] on span "Skov omkring Hørbye Færgekro" at bounding box center [535, 118] width 62 height 6
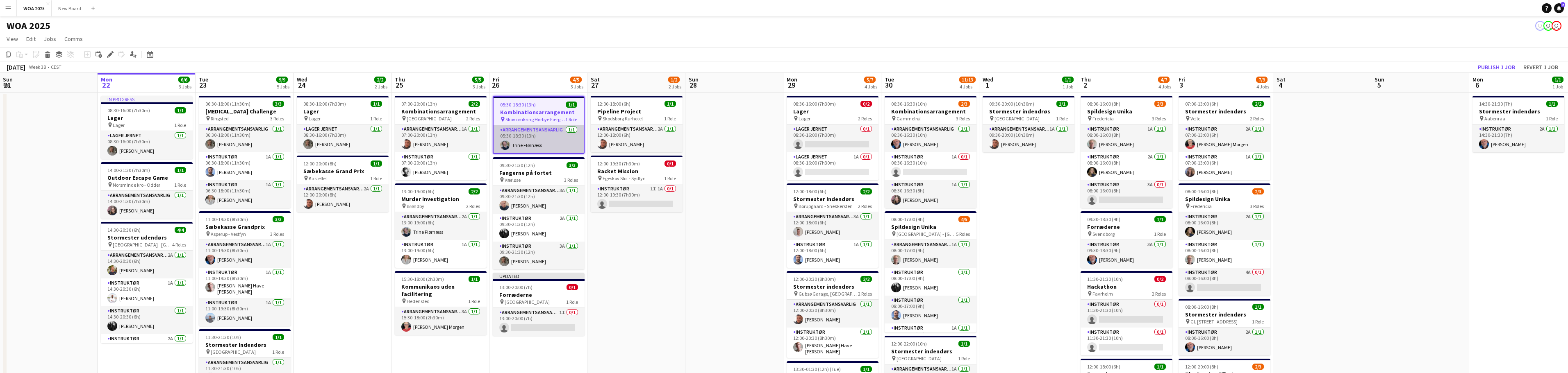
click at [549, 137] on app-card-role "Arrangementsansvarlig [DATE] 05:30-18:30 (13h) [PERSON_NAME]" at bounding box center [539, 139] width 90 height 28
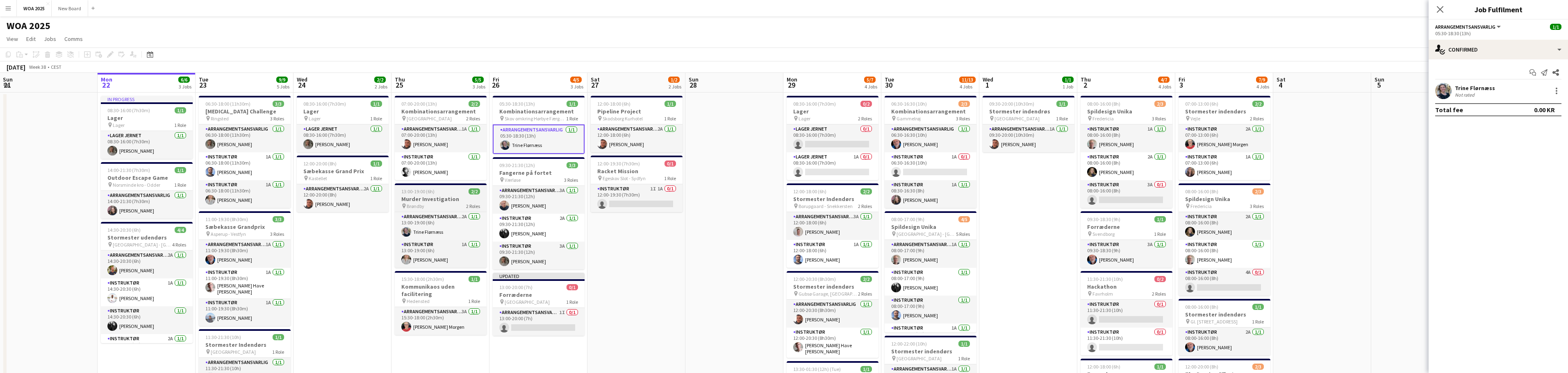
click at [453, 199] on h3 "Murder Investigation" at bounding box center [441, 199] width 92 height 7
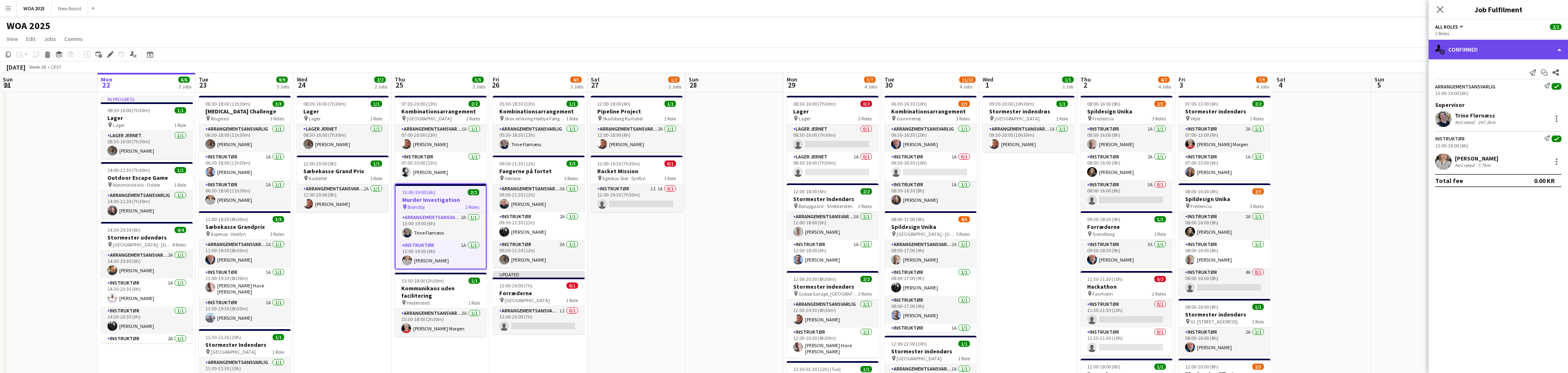
click at [1521, 46] on div "single-neutral-actions-check-2 Confirmed" at bounding box center [1498, 49] width 139 height 20
click at [1519, 48] on div "single-neutral-actions-check-2 Confirmed" at bounding box center [1498, 49] width 139 height 20
click at [1440, 9] on icon at bounding box center [1440, 9] width 8 height 8
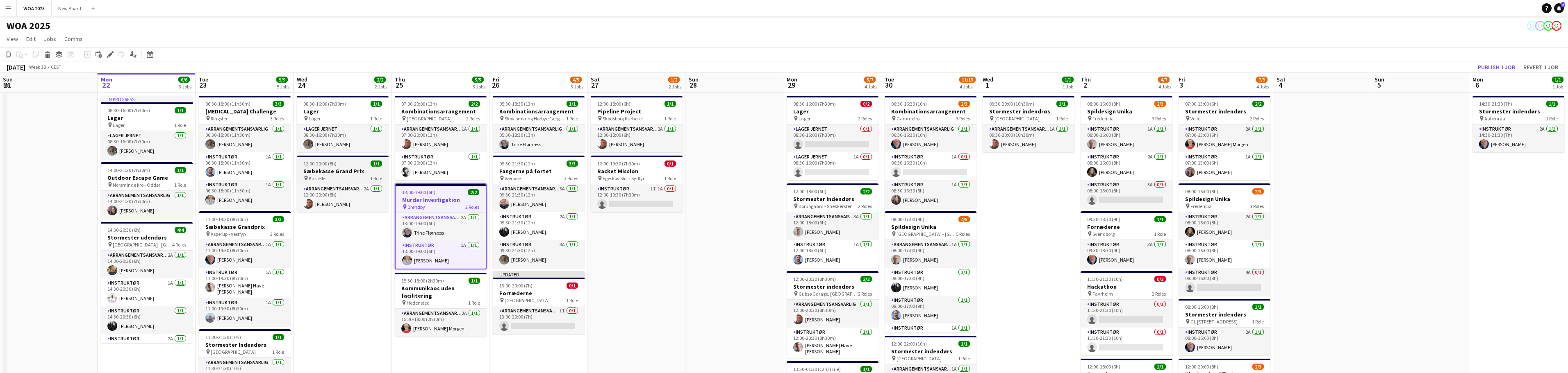
click at [335, 170] on h3 "Sæbekasse Grand Prix" at bounding box center [343, 171] width 92 height 7
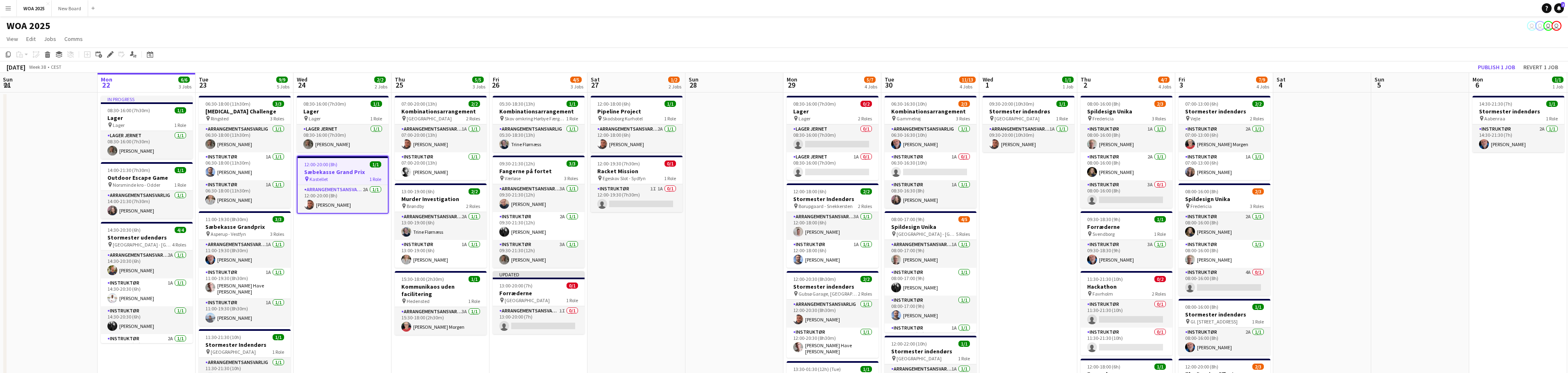
click at [326, 173] on h3 "Sæbekasse Grand Prix" at bounding box center [343, 172] width 90 height 7
click at [326, 173] on h3 "Sæbekasse Grand Prix" at bounding box center [343, 171] width 92 height 7
click at [111, 54] on icon at bounding box center [109, 54] width 4 height 4
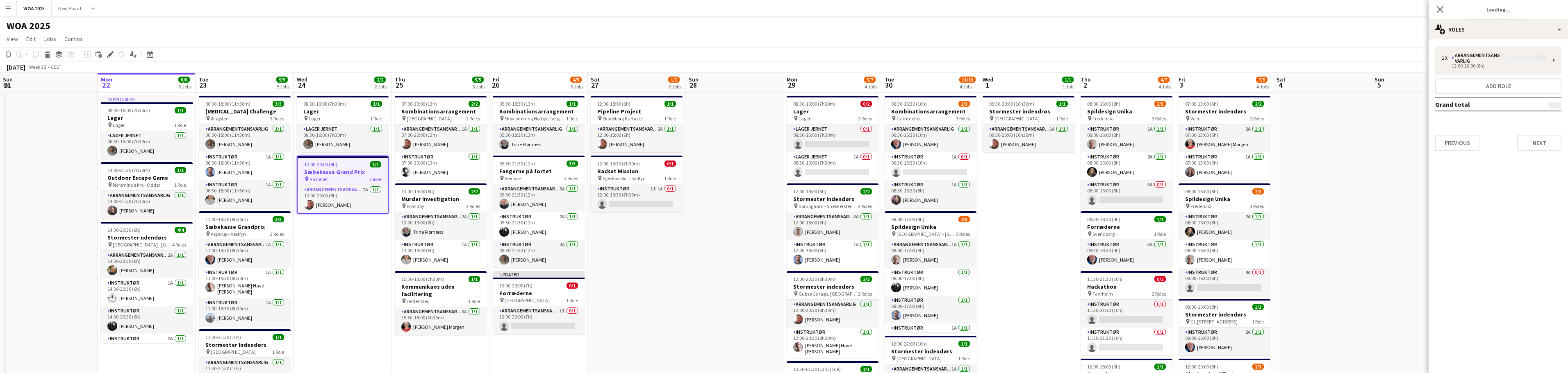
type input "**********"
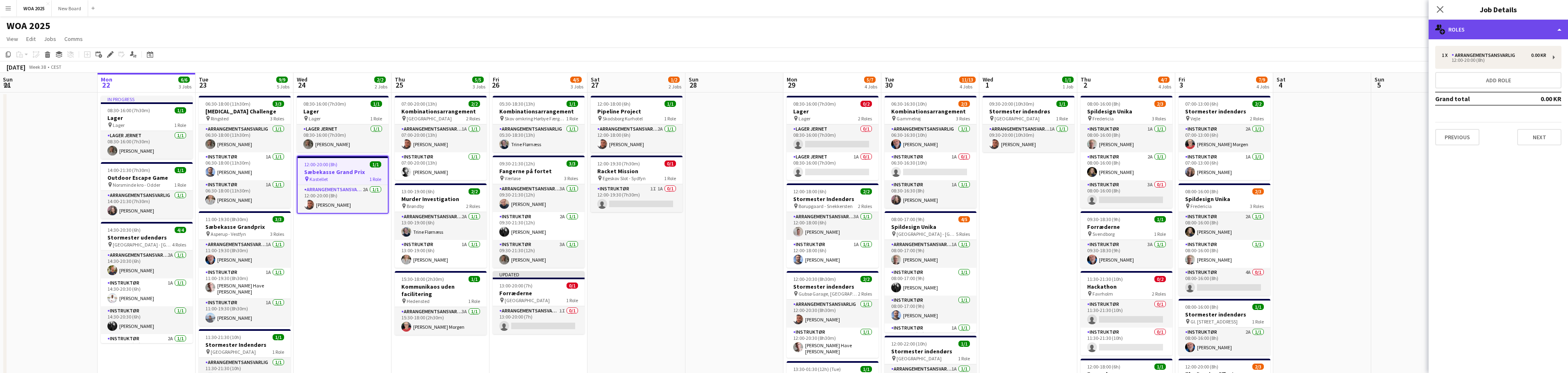
click at [1511, 27] on div "multiple-users-add Roles" at bounding box center [1498, 29] width 139 height 20
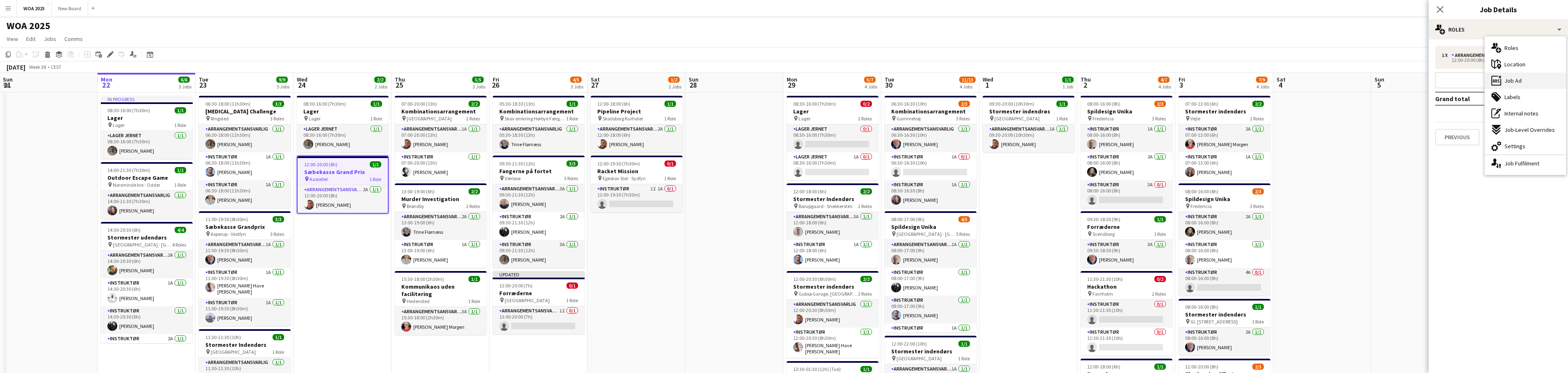
click at [1525, 85] on div "ads-window Job Ad" at bounding box center [1525, 81] width 81 height 16
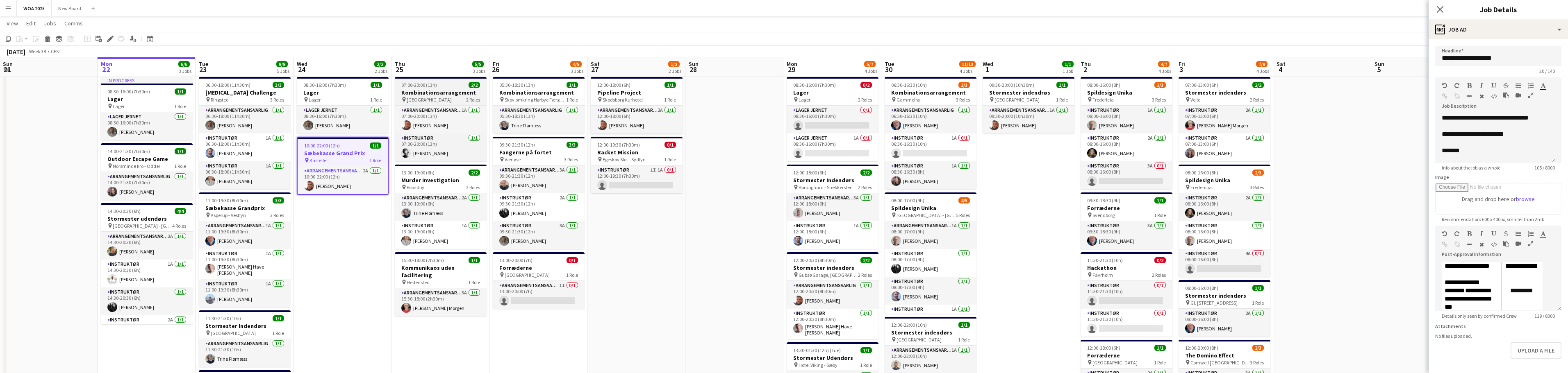
click at [442, 95] on h3 "Kombinationsarrangement" at bounding box center [441, 93] width 92 height 7
type input "**********"
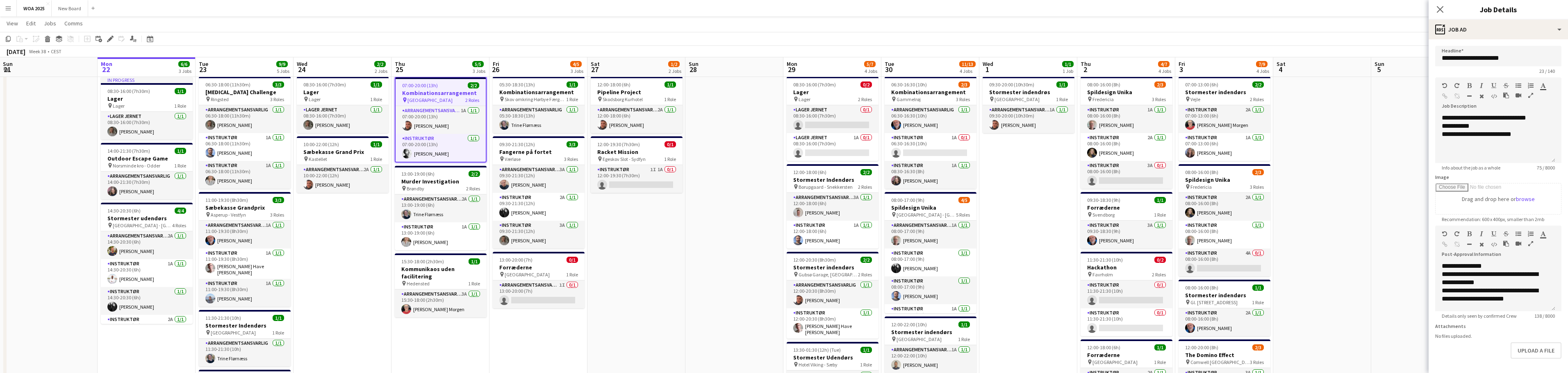
click at [339, 216] on app-date-cell "08:30-16:00 (7h30m) 1/1 Lager pin Lager 1 Role Lager Jernet [DATE] 08:30-16:00 …" at bounding box center [342, 306] width 98 height 465
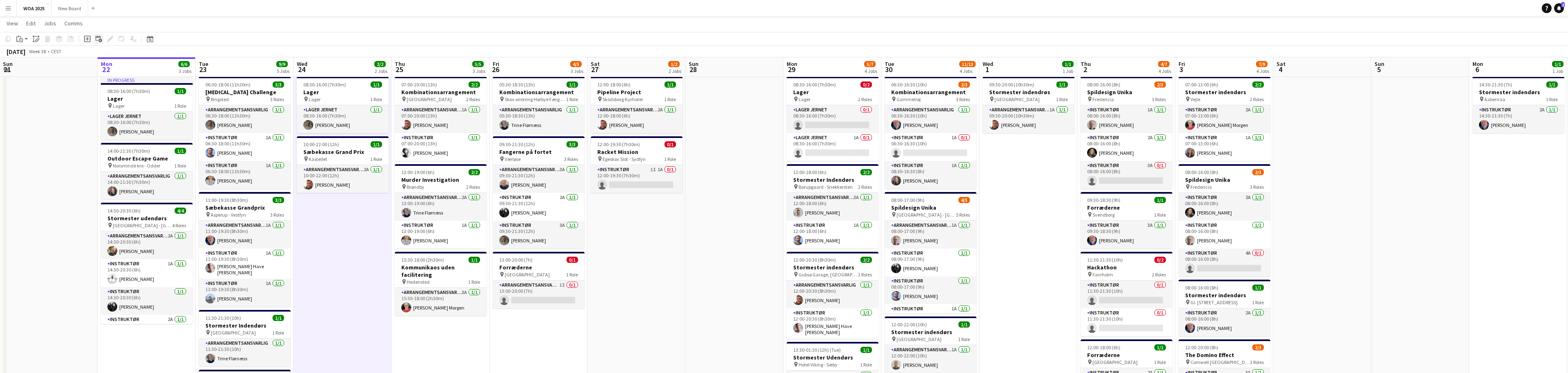
click at [99, 37] on icon "Add linked Job" at bounding box center [98, 38] width 7 height 7
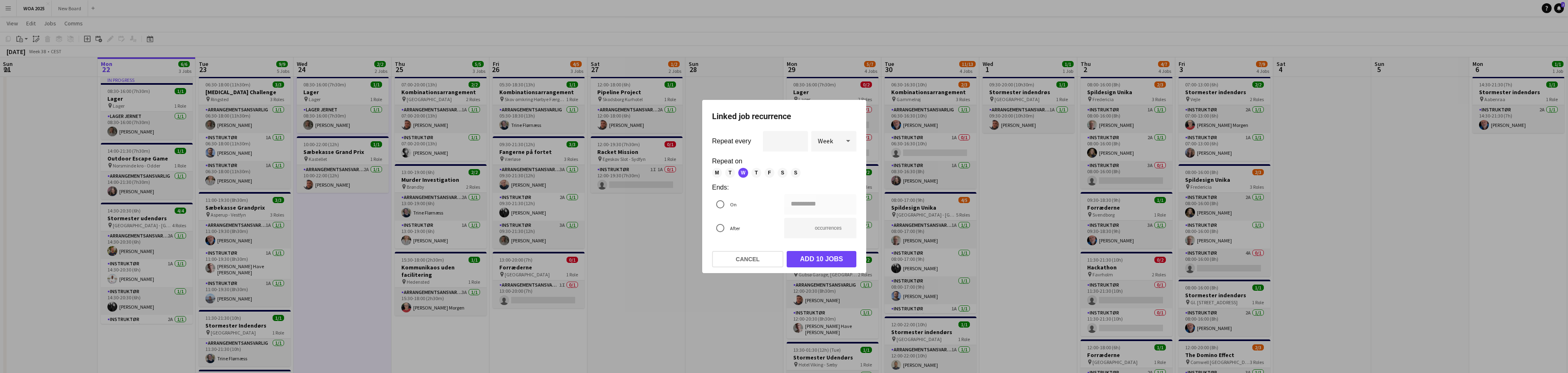
click at [747, 35] on div at bounding box center [784, 186] width 1568 height 373
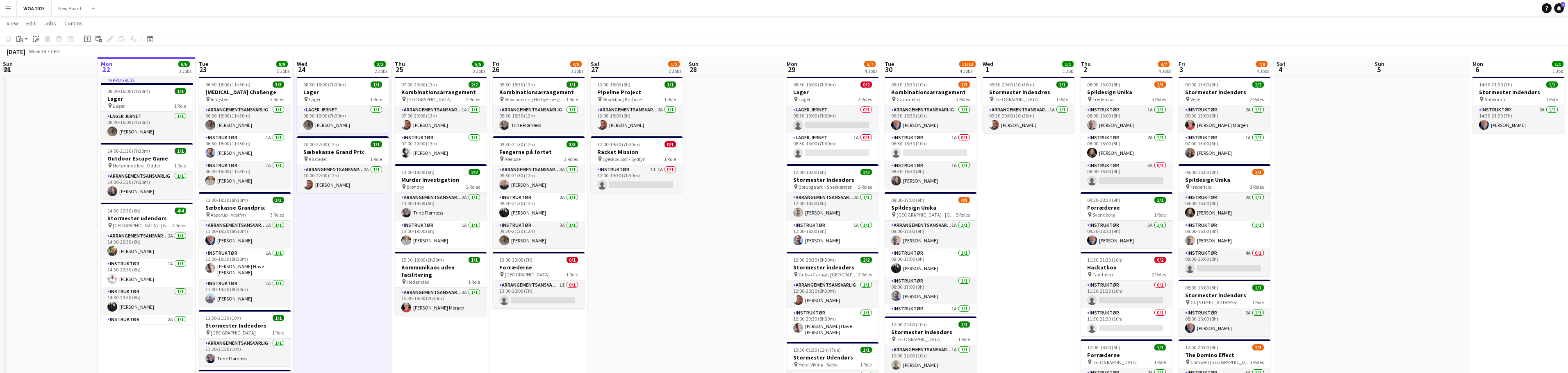
scroll to position [18, 0]
click at [337, 100] on div "pin Lager 1 Role" at bounding box center [343, 99] width 92 height 7
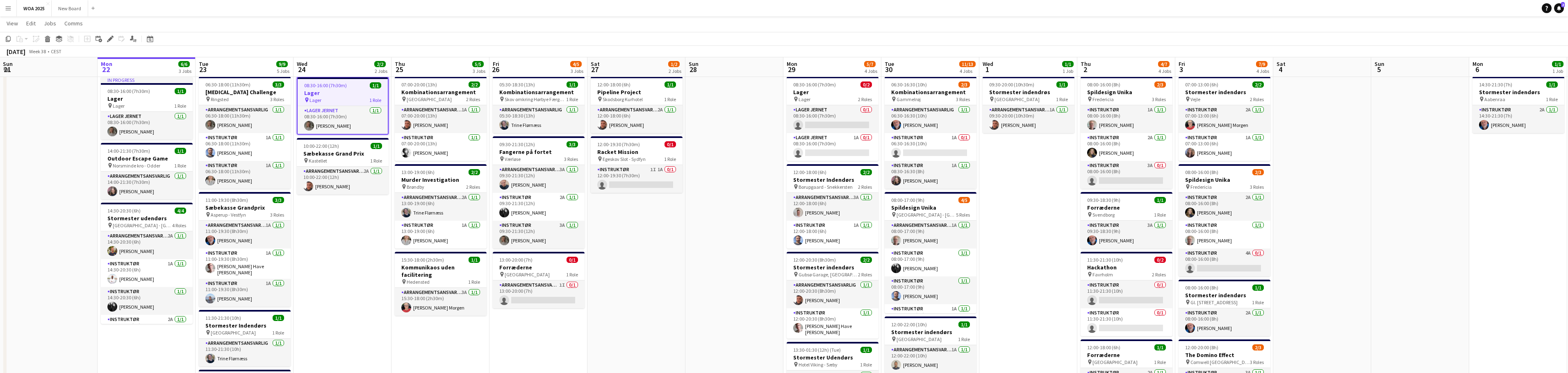
click at [339, 95] on h3 "Lager" at bounding box center [343, 93] width 90 height 7
click at [350, 100] on div "pin Lager 1 Role" at bounding box center [343, 99] width 92 height 7
click at [335, 116] on app-card-role "Lager Jernet [DATE] 08:30-16:00 (7h30m) [PERSON_NAME]" at bounding box center [343, 120] width 90 height 28
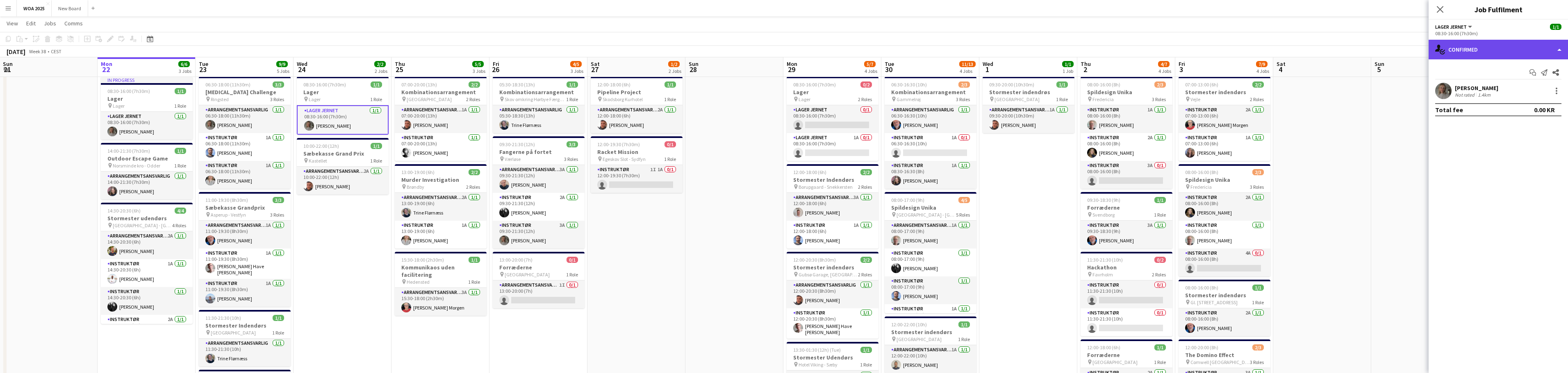
click at [1529, 50] on div "single-neutral-actions-check-2 Confirmed" at bounding box center [1498, 49] width 139 height 20
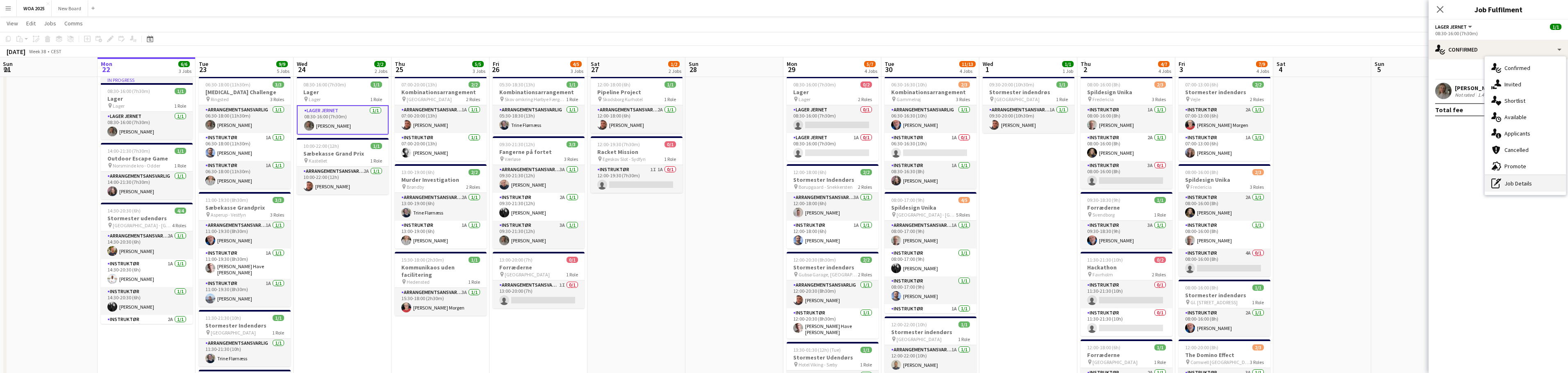
click at [1536, 183] on div "pen-write Job Details" at bounding box center [1525, 183] width 81 height 16
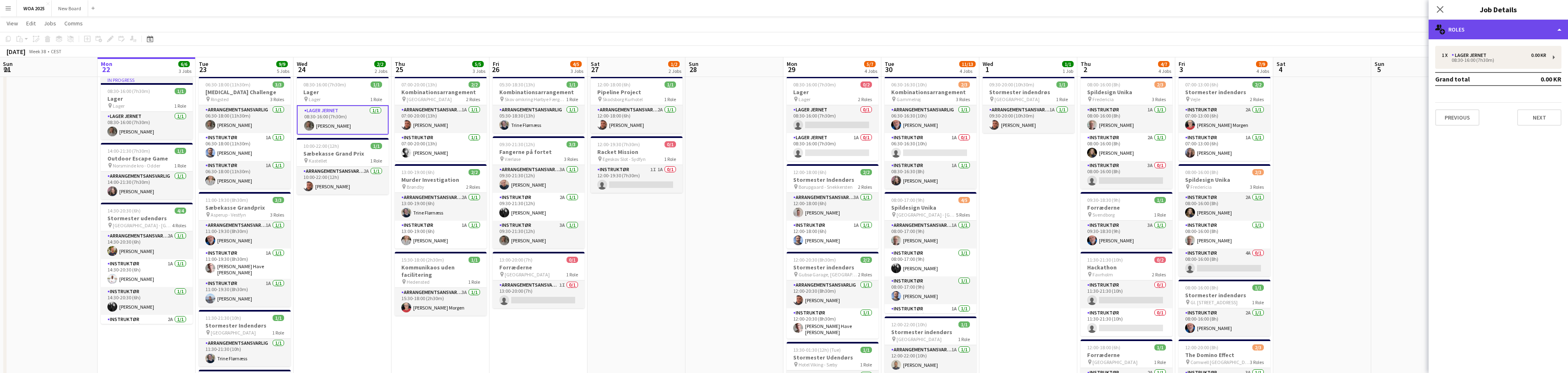
click at [1519, 28] on div "multiple-users-add Roles" at bounding box center [1498, 29] width 139 height 20
click at [1440, 13] on app-icon "Close pop-in" at bounding box center [1440, 9] width 12 height 12
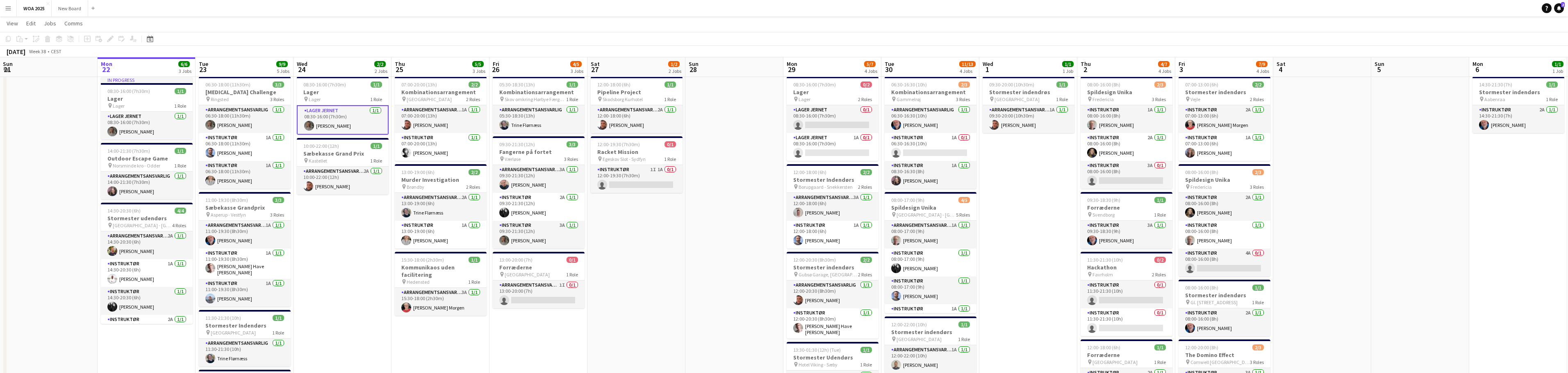
drag, startPoint x: 352, startPoint y: 120, endPoint x: 350, endPoint y: 99, distance: 21.1
click at [352, 119] on app-card-role "Lager Jernet [DATE] 08:30-16:00 (7h30m) [PERSON_NAME]" at bounding box center [343, 120] width 92 height 29
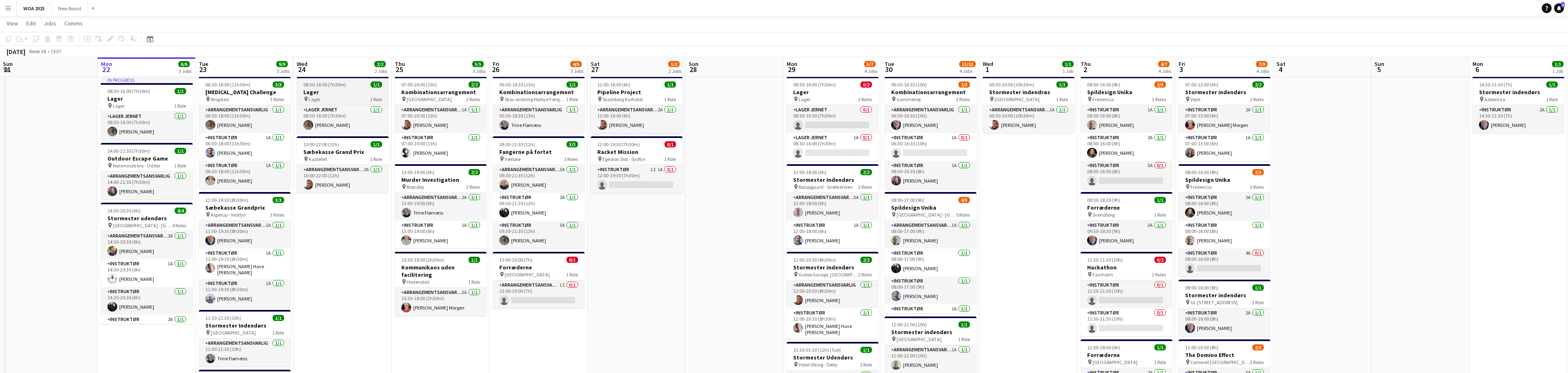
click at [351, 95] on h3 "Lager" at bounding box center [343, 92] width 92 height 7
drag, startPoint x: 321, startPoint y: 100, endPoint x: 331, endPoint y: 91, distance: 13.5
click at [331, 91] on h3 "Lager" at bounding box center [343, 93] width 90 height 7
drag, startPoint x: 340, startPoint y: 84, endPoint x: 331, endPoint y: 86, distance: 9.2
click at [331, 86] on span "08:30-16:00 (7h30m)" at bounding box center [324, 84] width 43 height 6
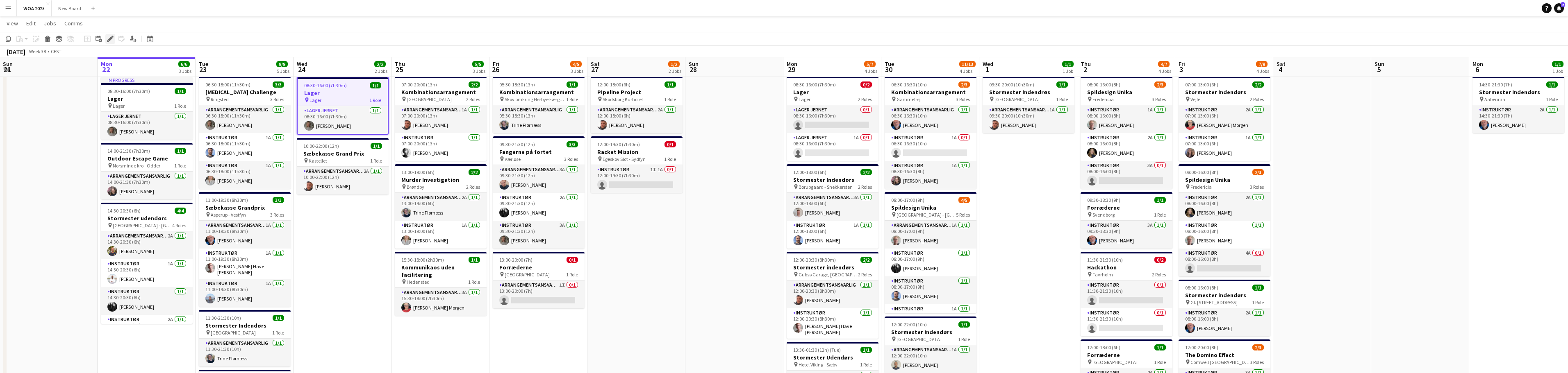
click at [114, 37] on div "Edit" at bounding box center [110, 39] width 10 height 10
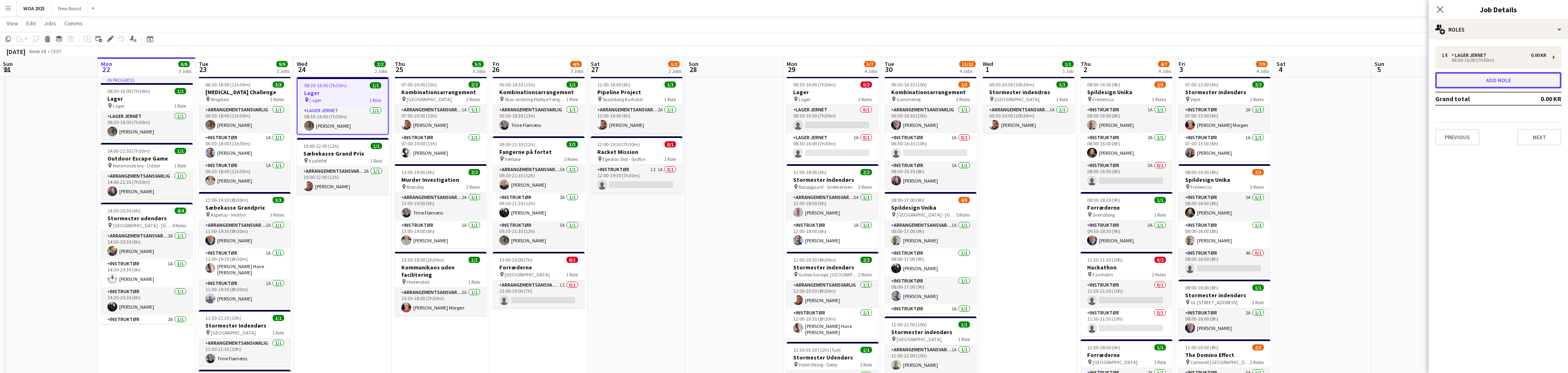
click at [1503, 81] on button "Add role" at bounding box center [1498, 80] width 126 height 16
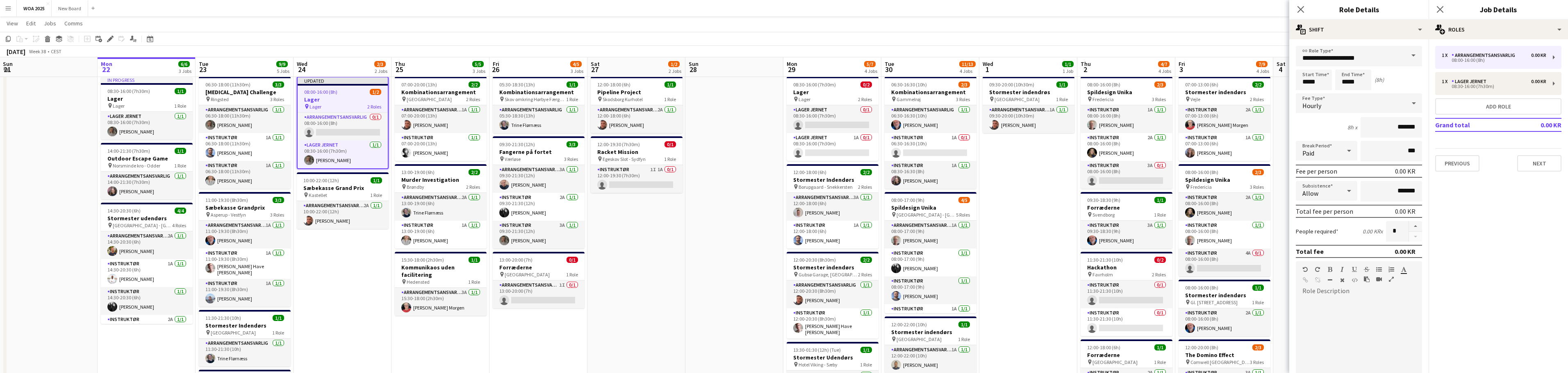
click at [1407, 56] on span at bounding box center [1413, 56] width 17 height 20
click at [1371, 160] on span "Instruktør" at bounding box center [1355, 158] width 107 height 8
click at [1500, 104] on button "Add role" at bounding box center [1498, 106] width 126 height 16
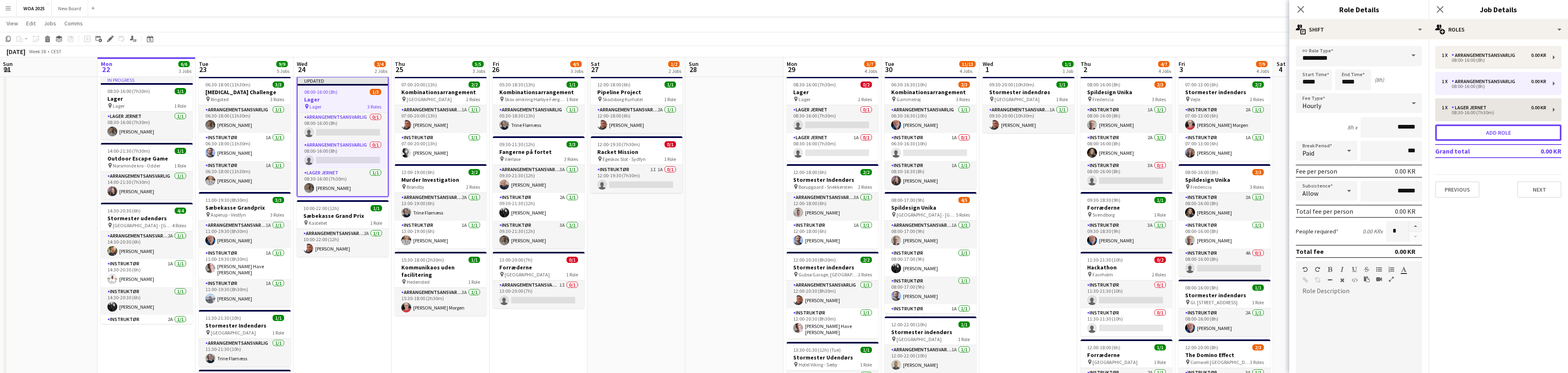
type input "**********"
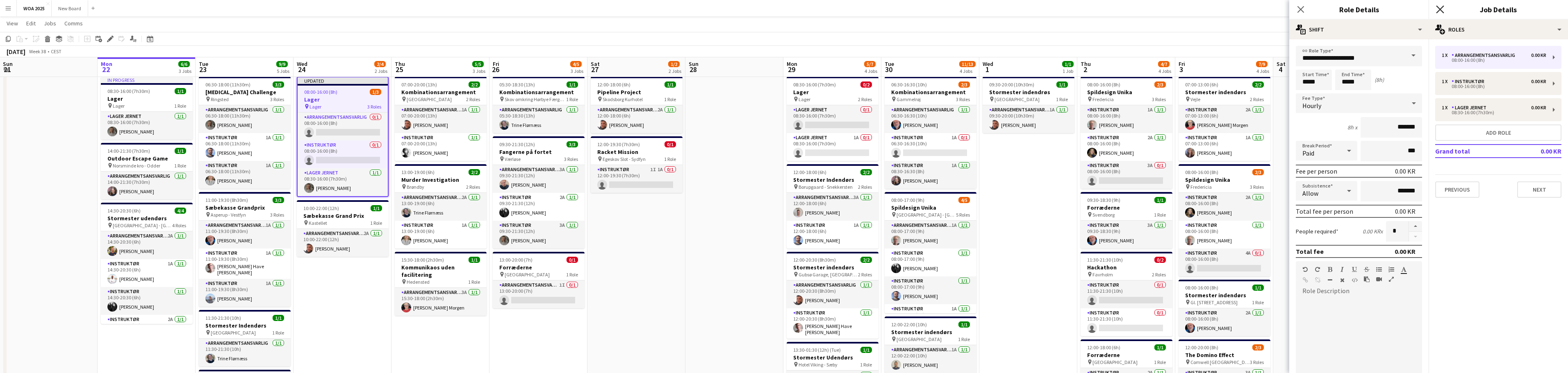
click at [1440, 9] on icon at bounding box center [1440, 9] width 8 height 8
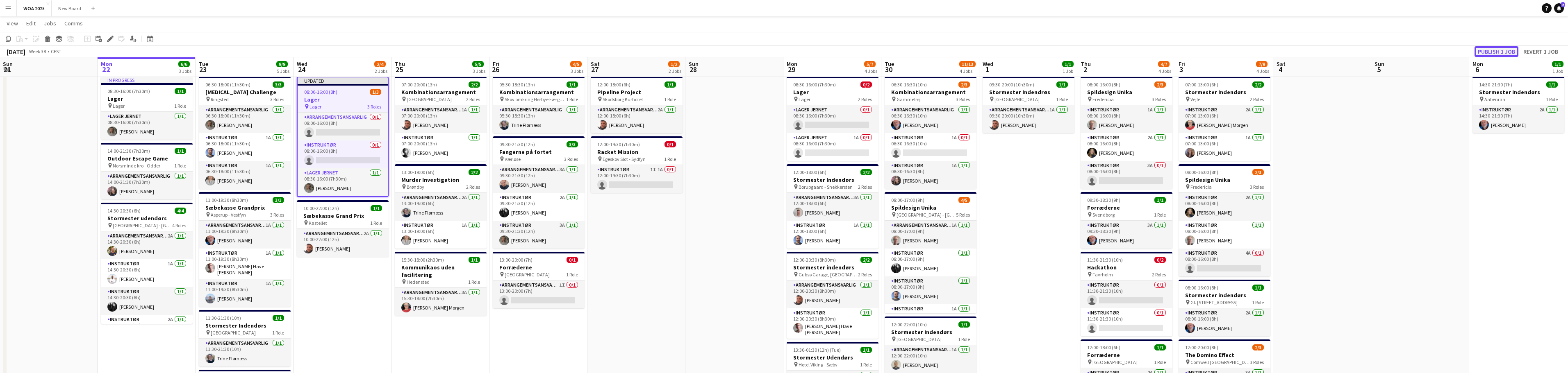
click at [1498, 52] on button "Publish 1 job" at bounding box center [1497, 51] width 44 height 10
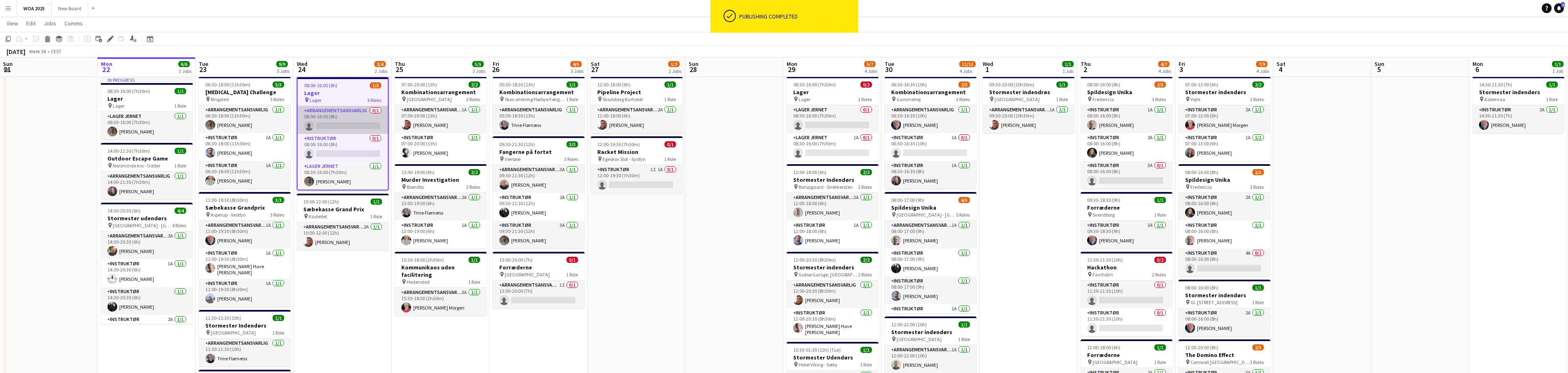
click at [345, 109] on app-card-role "Arrangementsansvarlig 0/1 08:00-16:00 (8h) single-neutral-actions" at bounding box center [343, 120] width 90 height 28
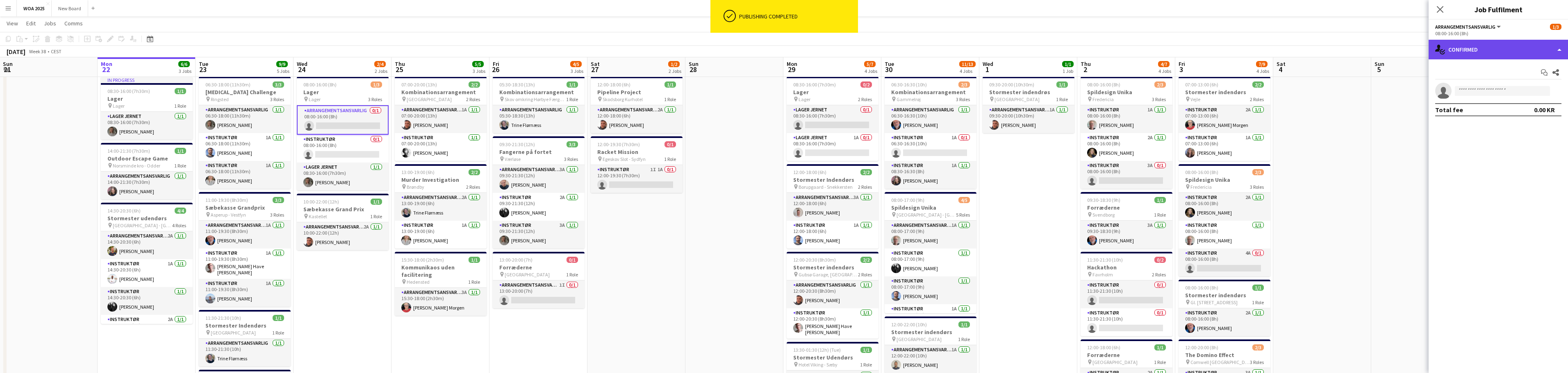
click at [1563, 49] on div "single-neutral-actions-check-2 Confirmed" at bounding box center [1498, 49] width 139 height 20
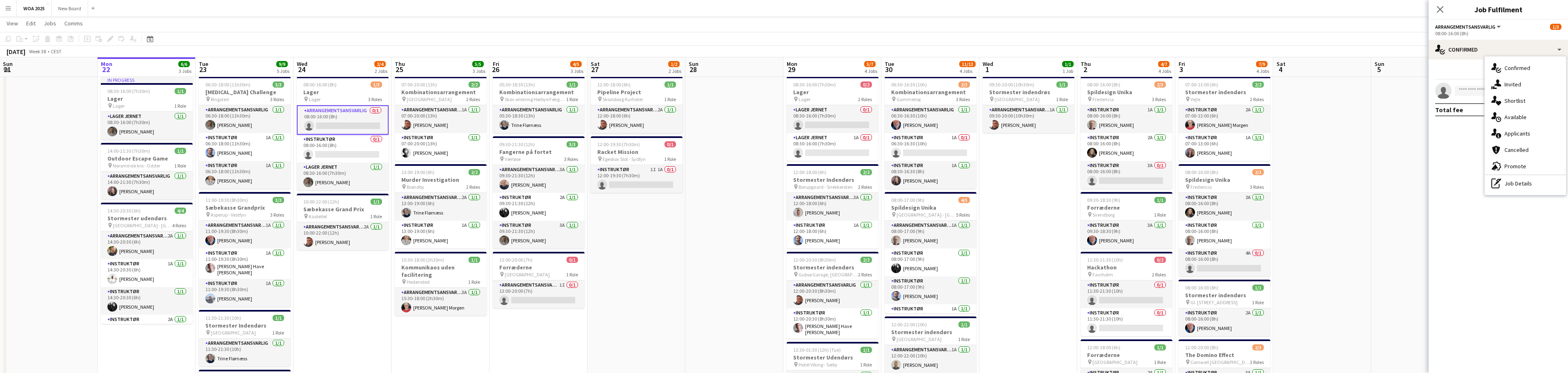
click at [1489, 23] on app-options-switcher "Arrangementsansvarlig All roles Arrangementsansvarlig [DATE] 08:00-16:00 (8h)" at bounding box center [1498, 29] width 139 height 20
click at [1484, 27] on span "Arrangementsansvarlig" at bounding box center [1465, 27] width 60 height 6
click at [1525, 23] on div "Arrangementsansvarlig All roles Arrangementsansvarlig 1/3" at bounding box center [1498, 27] width 126 height 7
click at [1497, 31] on div "08:00-16:00 (8h)" at bounding box center [1498, 34] width 126 height 6
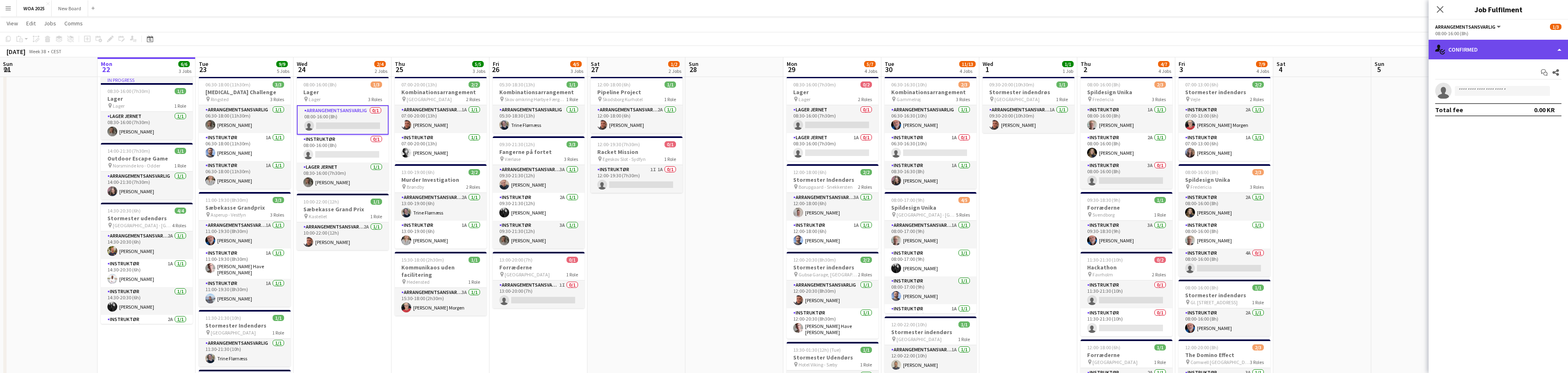
click at [1498, 49] on div "single-neutral-actions-check-2 Confirmed" at bounding box center [1498, 49] width 139 height 20
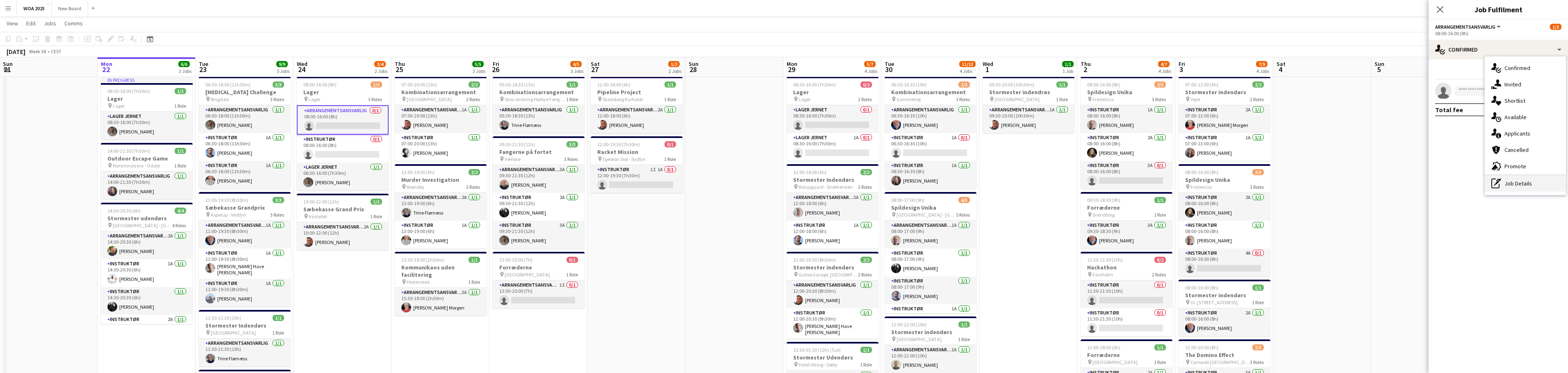
click at [1522, 187] on div "pen-write Job Details" at bounding box center [1525, 183] width 81 height 16
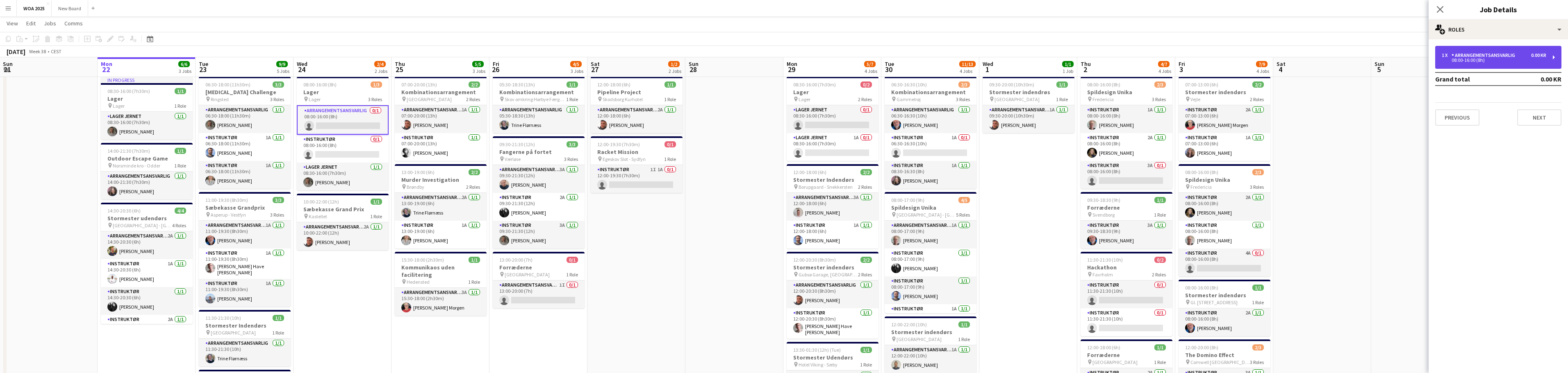
click at [1500, 52] on div "1 x Arrangementsansvarlig 0.00 KR 08:00-16:00 (8h)" at bounding box center [1498, 57] width 126 height 23
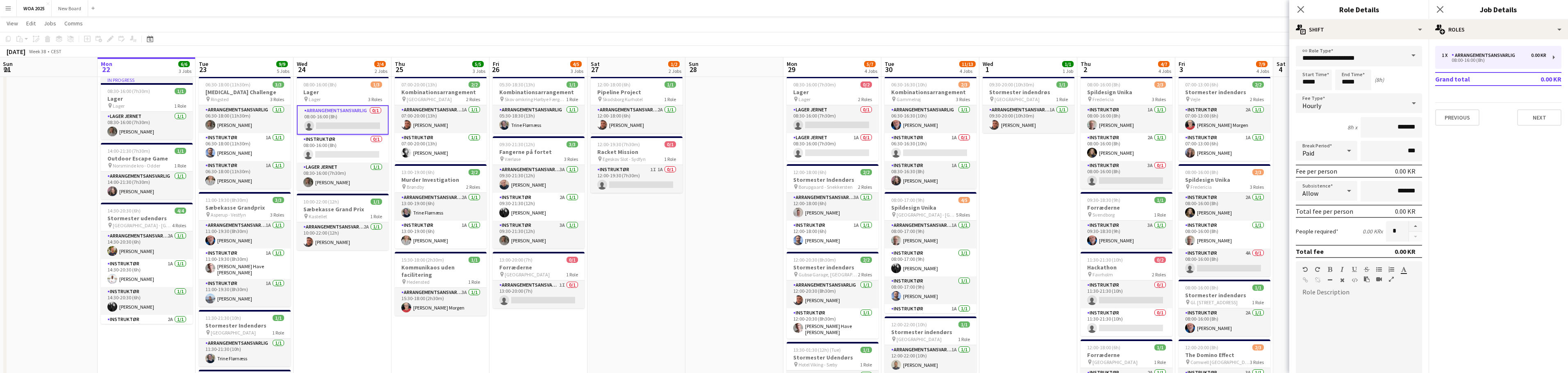
click at [1409, 56] on span at bounding box center [1413, 56] width 17 height 20
click at [1361, 162] on span "Instruktør" at bounding box center [1355, 158] width 107 height 8
type input "**********"
click at [1407, 34] on div "multiple-actions-text Shift" at bounding box center [1359, 29] width 139 height 20
click at [1380, 103] on div "bin-2 Delete Role" at bounding box center [1386, 98] width 81 height 16
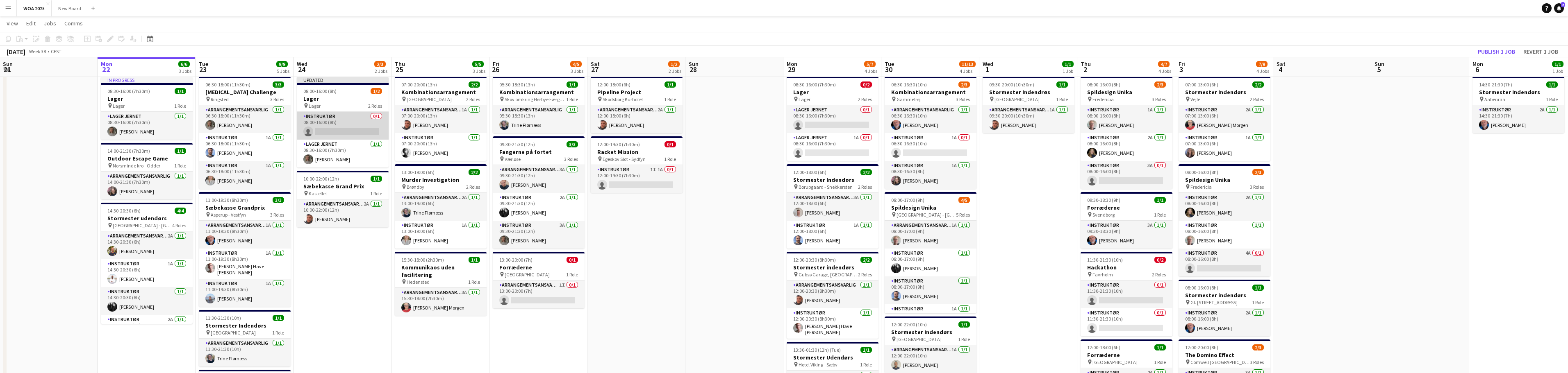
click at [342, 123] on app-card-role "Instruktør 0/1 08:00-16:00 (8h) single-neutral-actions" at bounding box center [343, 126] width 92 height 28
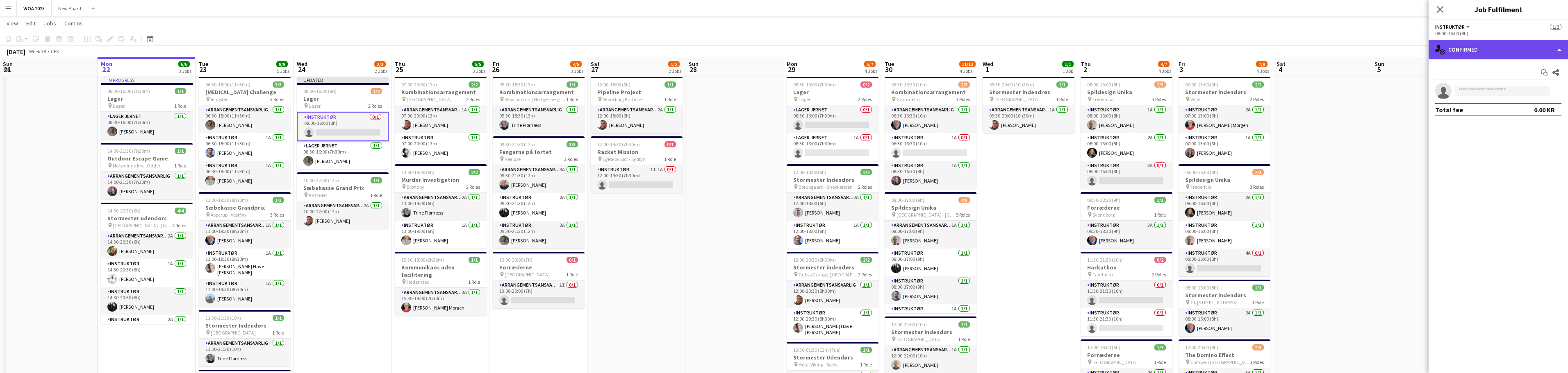
click at [1528, 53] on div "single-neutral-actions-check-2 Confirmed" at bounding box center [1498, 49] width 139 height 20
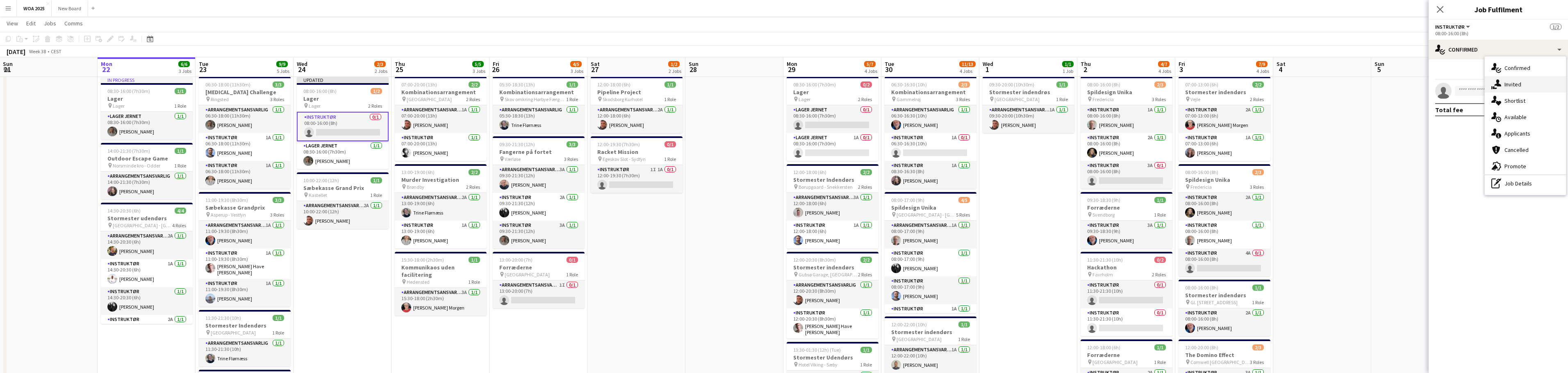
click at [1532, 81] on div "single-neutral-actions-share-1 Invited" at bounding box center [1525, 84] width 81 height 16
click at [1487, 94] on input "text" at bounding box center [1498, 92] width 126 height 21
type input "*****"
click at [1488, 121] on span "[EMAIL_ADDRESS][DOMAIN_NAME]" at bounding box center [1498, 119] width 113 height 7
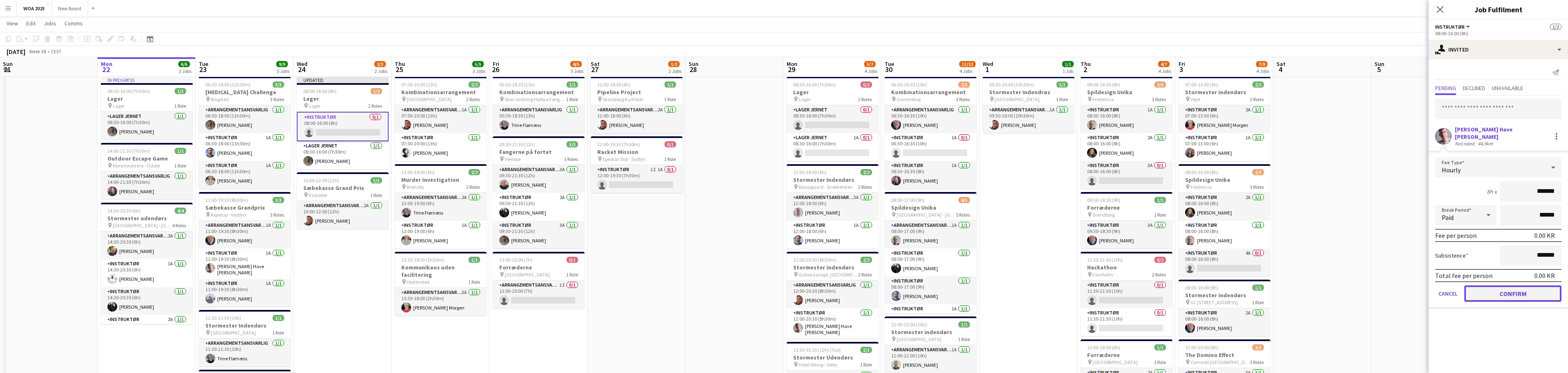
click at [1529, 291] on button "Confirm" at bounding box center [1512, 294] width 97 height 16
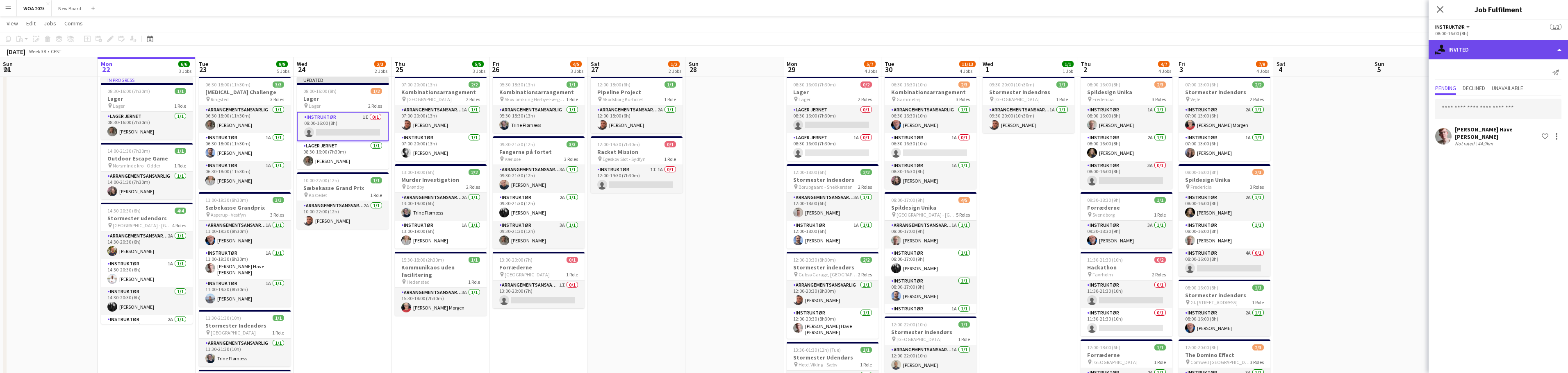
click at [1497, 51] on div "single-neutral-actions-share-1 Invited" at bounding box center [1498, 49] width 139 height 20
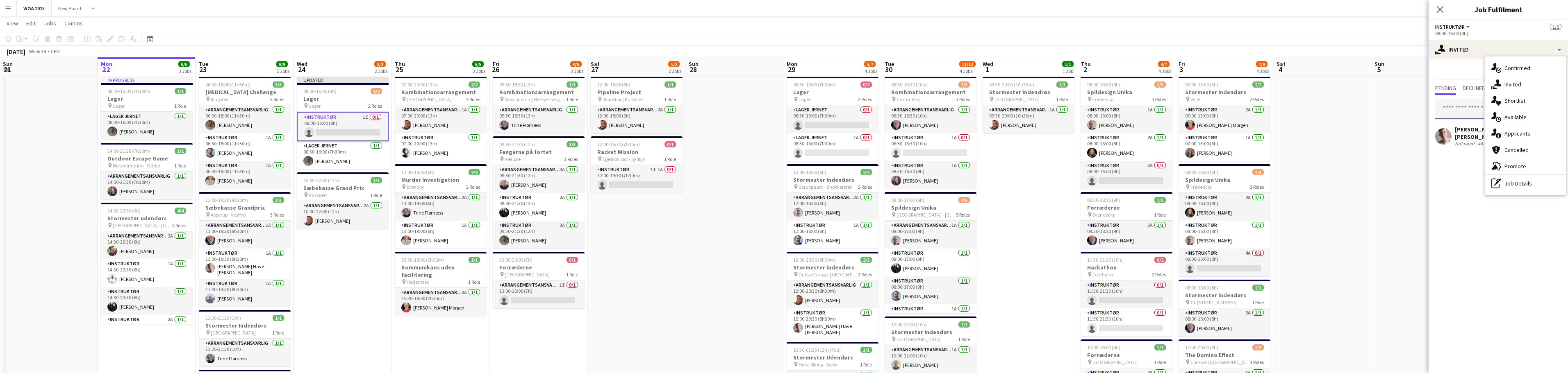
click at [1467, 107] on input "text" at bounding box center [1498, 109] width 126 height 21
type input "*****"
click at [1493, 137] on span "[EMAIL_ADDRESS][DOMAIN_NAME]" at bounding box center [1498, 136] width 113 height 7
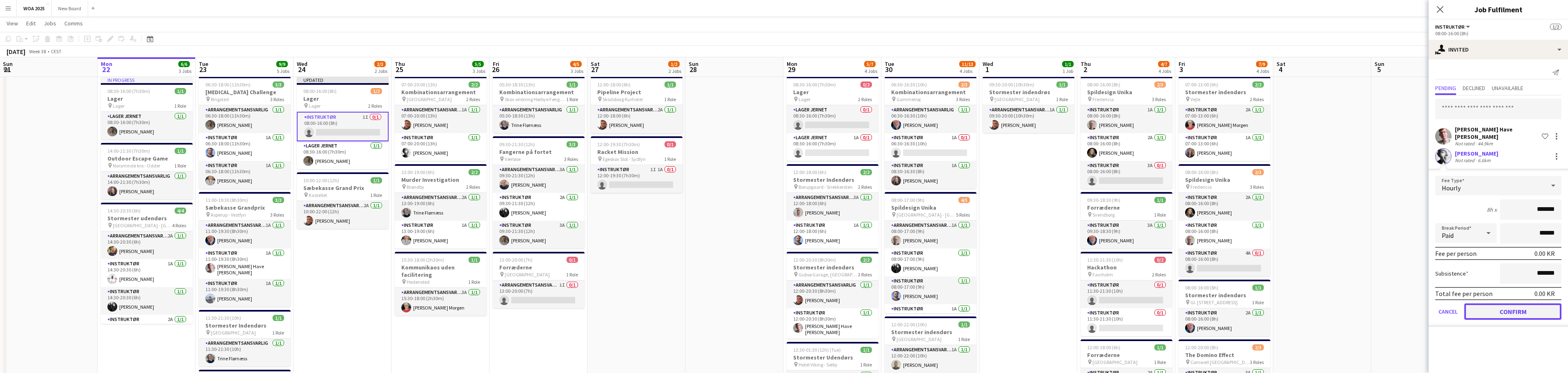
click at [1514, 306] on button "Confirm" at bounding box center [1512, 311] width 97 height 16
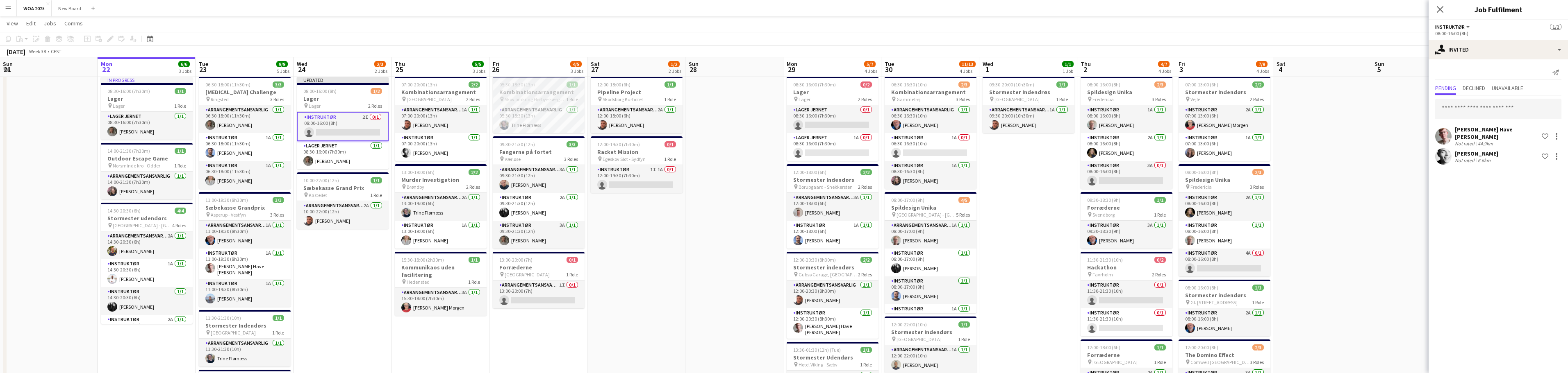
click at [543, 100] on span "Skov omkring Hørbye Færgekro" at bounding box center [535, 100] width 62 height 6
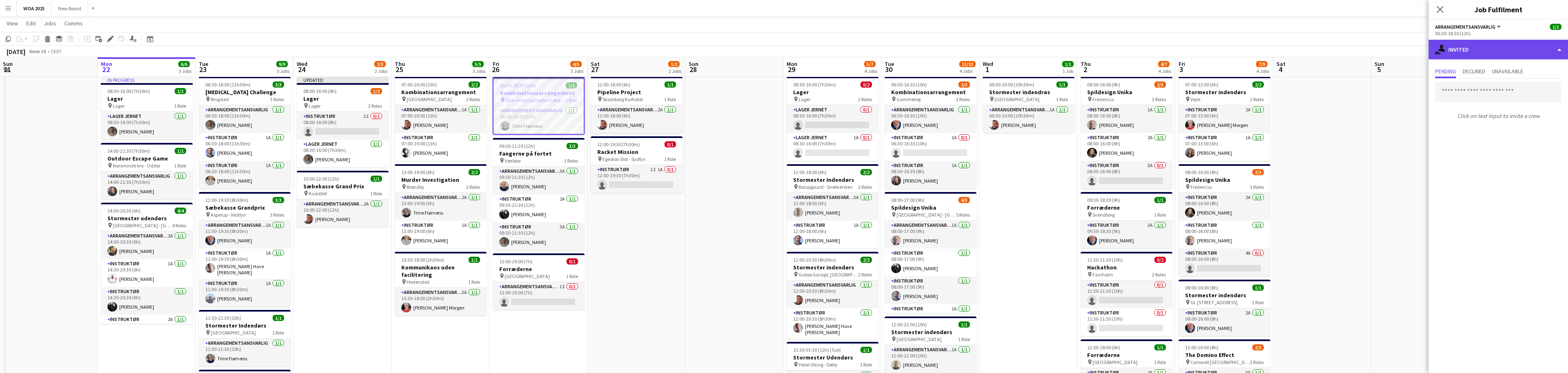
click at [1513, 44] on div "single-neutral-actions-share-1 Invited" at bounding box center [1498, 49] width 139 height 20
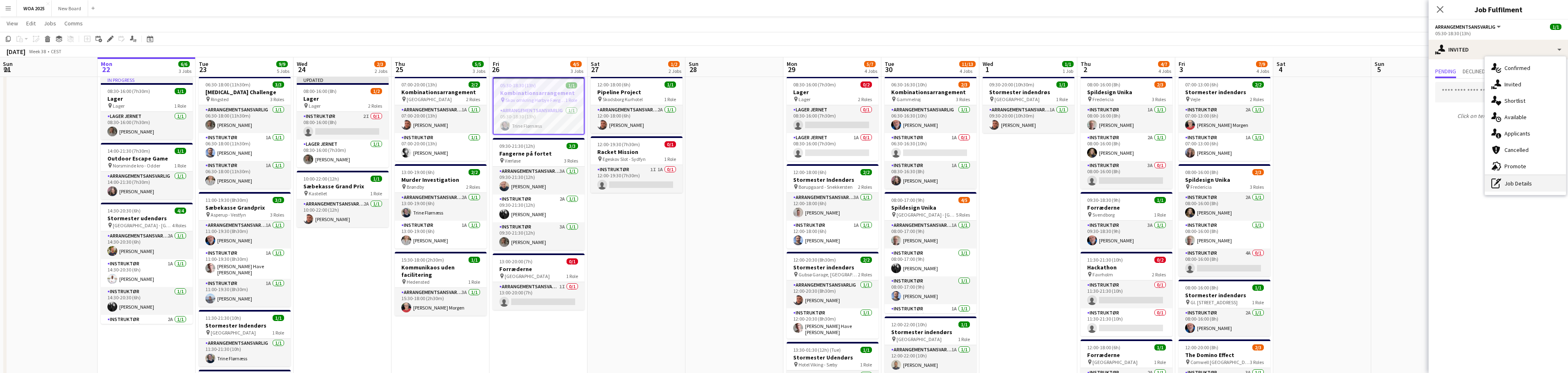
click at [1533, 183] on div "pen-write Job Details" at bounding box center [1525, 183] width 81 height 16
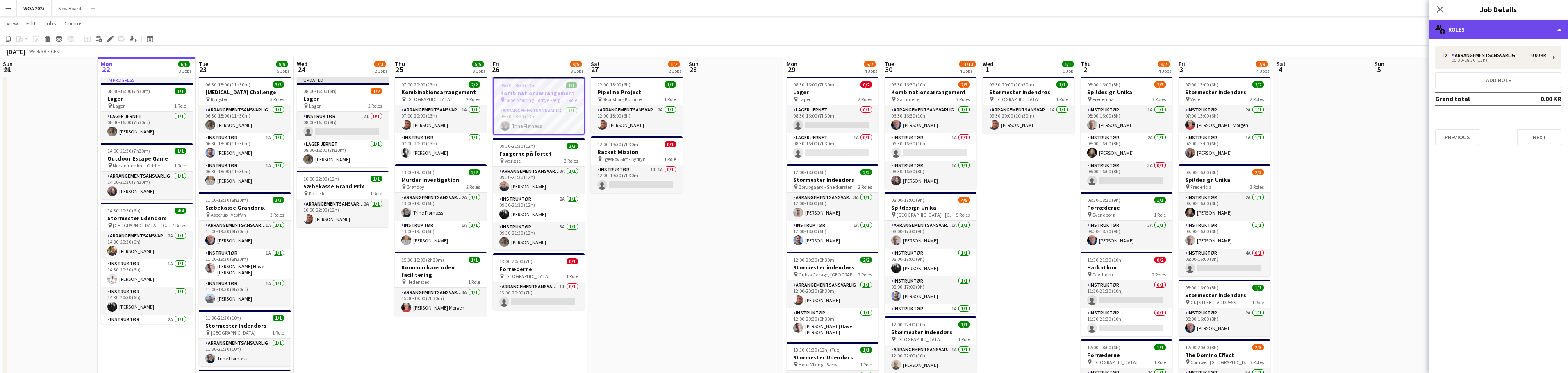
click at [1544, 29] on div "multiple-users-add Roles" at bounding box center [1498, 29] width 139 height 20
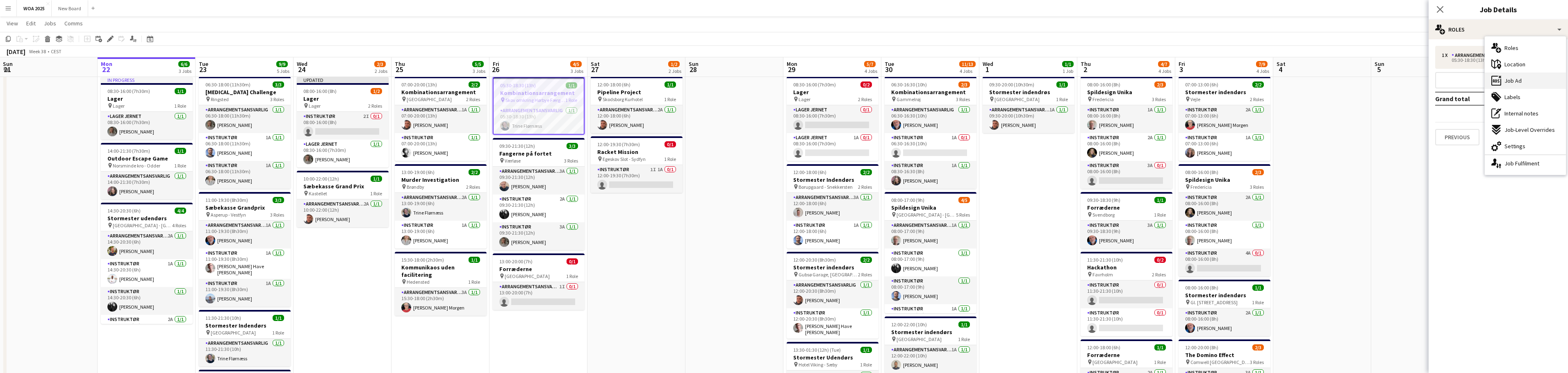
click at [1531, 78] on div "ads-window Job Ad" at bounding box center [1525, 81] width 81 height 16
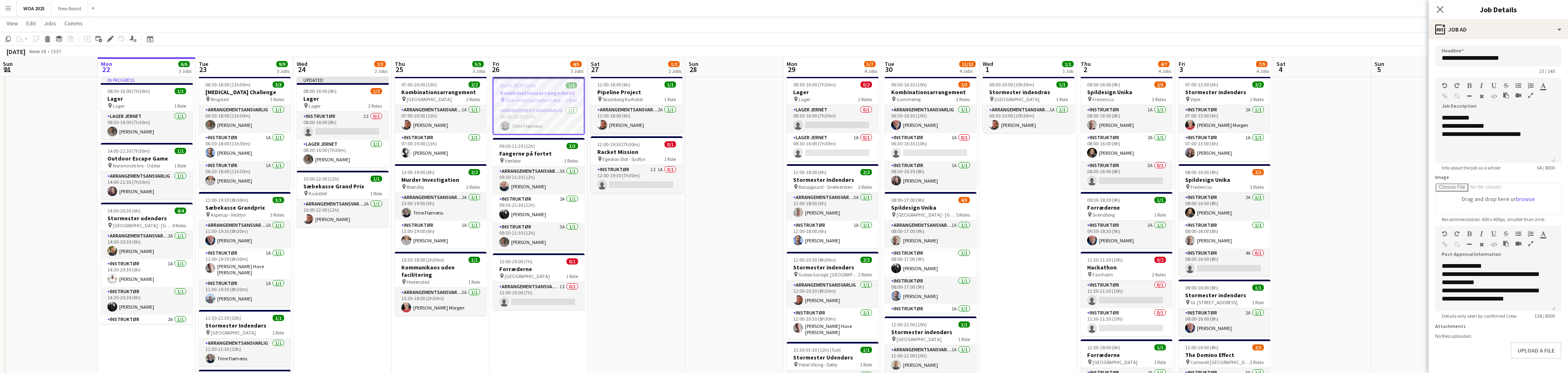
click at [623, 259] on app-date-cell "12:00-18:00 (6h) 1/1 Pipeline Project pin Skodsborg Kurhotel 1 Role Arrangement…" at bounding box center [636, 306] width 98 height 465
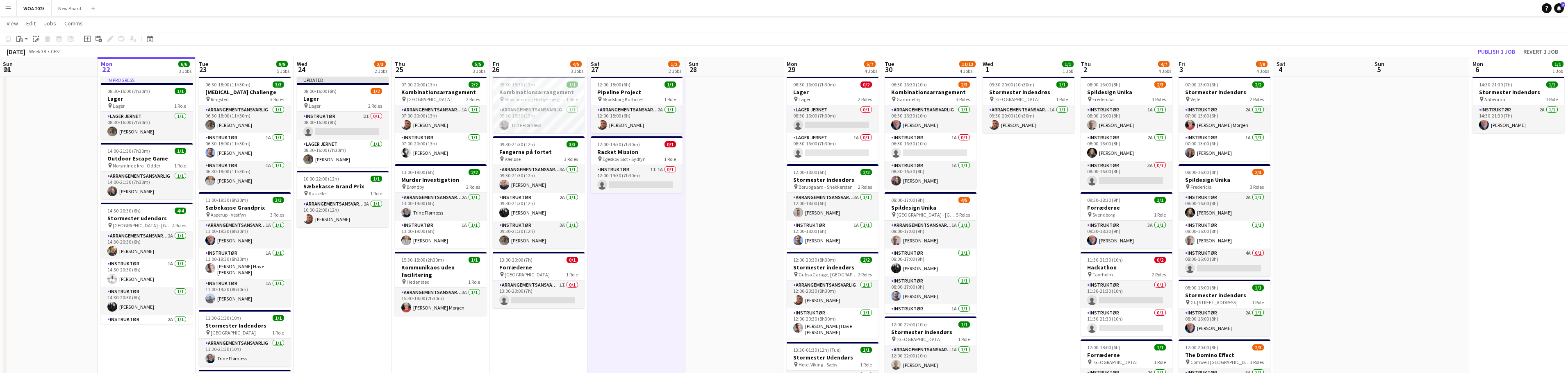
click at [353, 288] on app-date-cell "Updated 08:00-16:00 (8h) 1/2 Lager pin Lager 2 Roles Instruktør 2I 0/1 08:00-16…" at bounding box center [342, 306] width 98 height 465
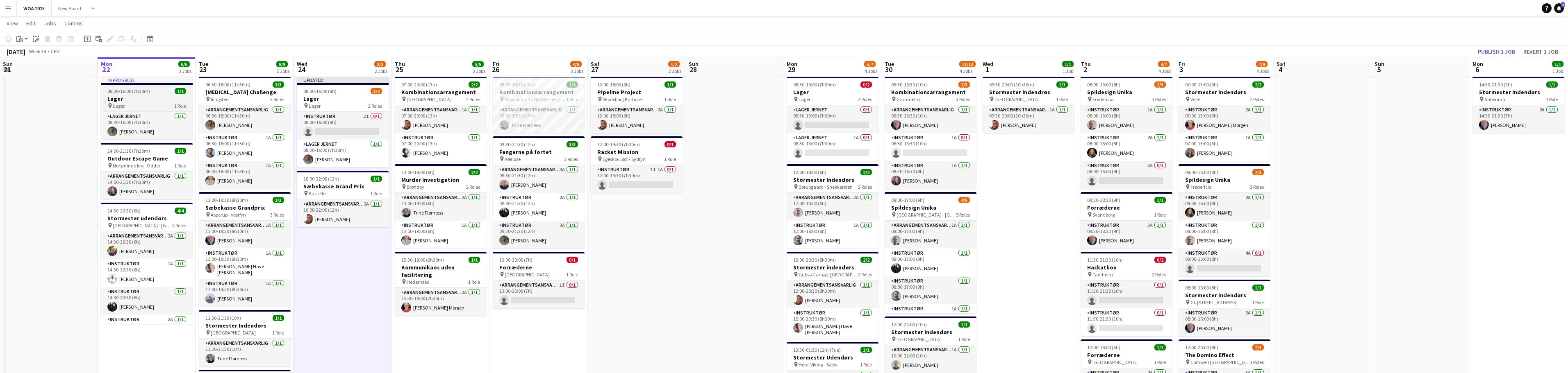
click at [152, 100] on h3 "Lager" at bounding box center [147, 99] width 92 height 7
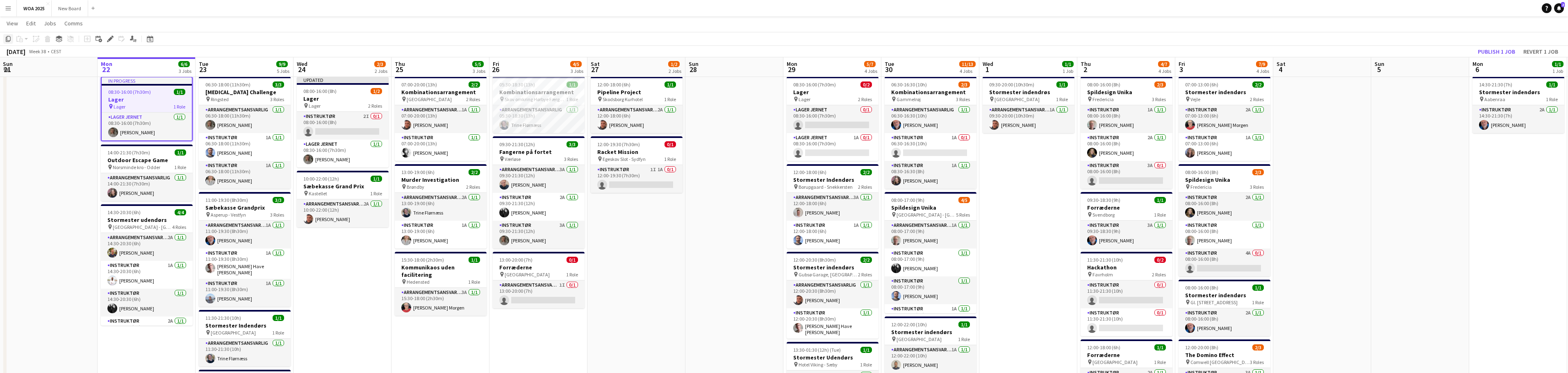
click at [10, 38] on icon at bounding box center [8, 38] width 5 height 5
click at [546, 322] on app-date-cell "05:30-18:30 (13h) 1/1 Kombinationsarrangement pin Skov omkring [PERSON_NAME] 1 …" at bounding box center [538, 306] width 98 height 465
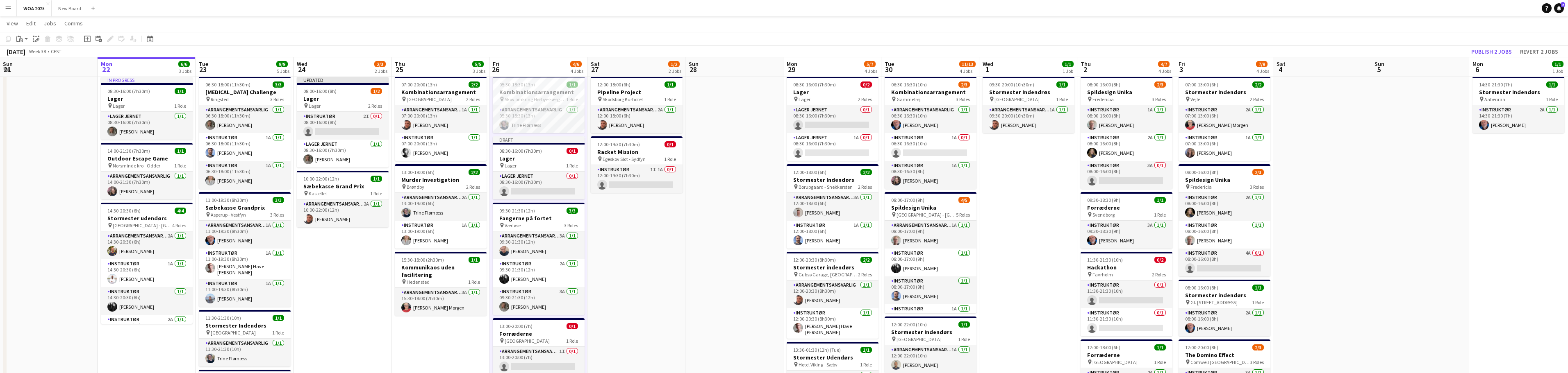
click at [646, 265] on app-date-cell "12:00-18:00 (6h) 1/1 Pipeline Project pin Skodsborg Kurhotel 1 Role Arrangement…" at bounding box center [636, 306] width 98 height 465
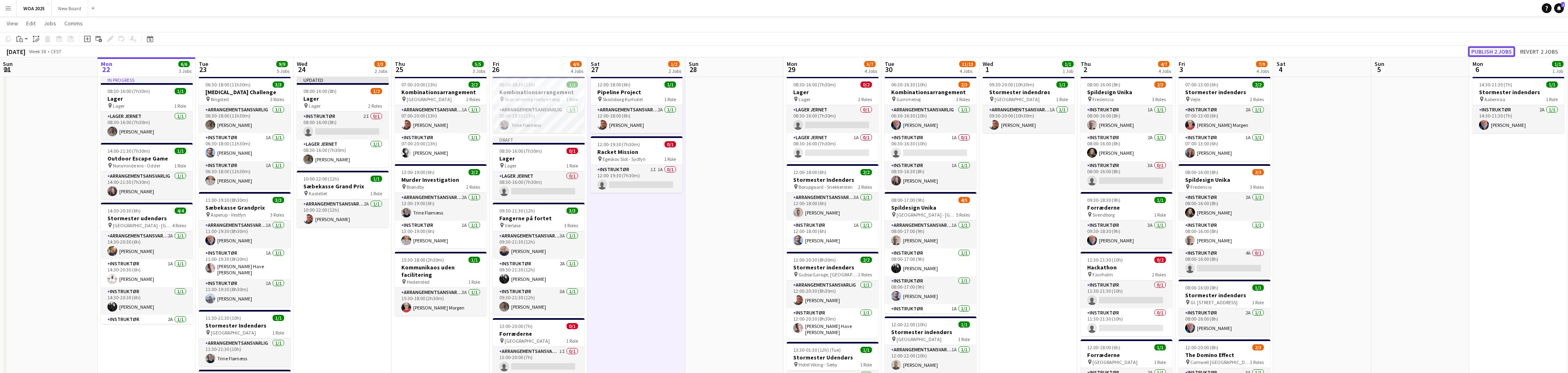
click at [1502, 52] on button "Publish 2 jobs" at bounding box center [1491, 51] width 47 height 10
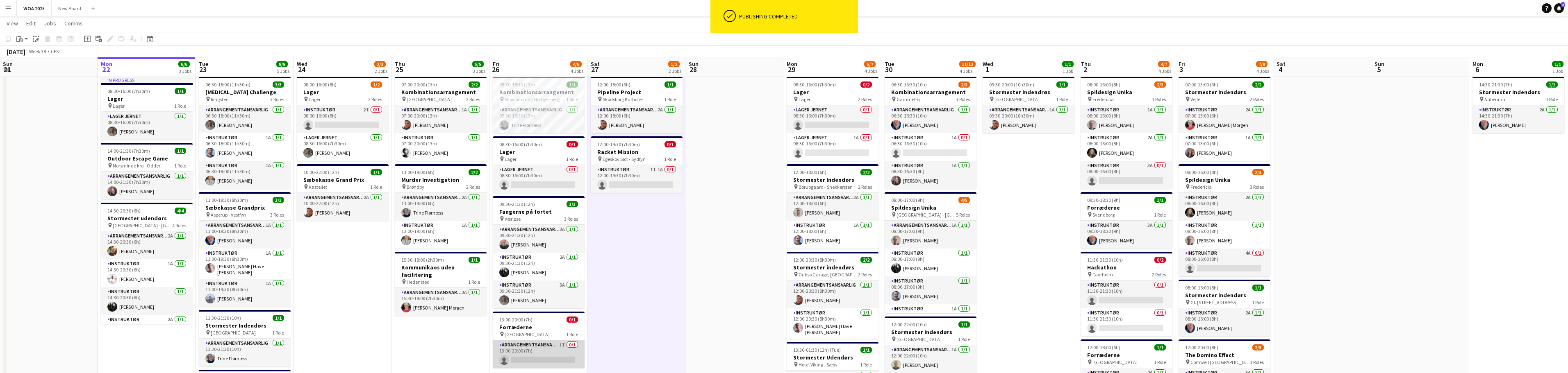
click at [559, 349] on app-card-role "Arrangementsansvarlig 1I 0/1 13:00-20:00 (7h) single-neutral-actions" at bounding box center [538, 354] width 92 height 28
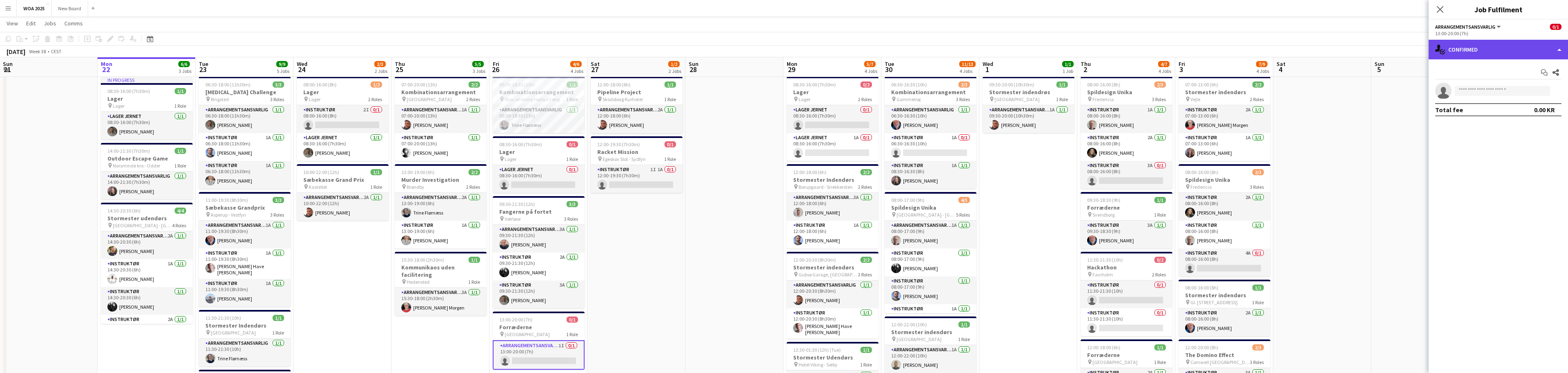
click at [1552, 49] on div "single-neutral-actions-check-2 Confirmed" at bounding box center [1498, 49] width 139 height 20
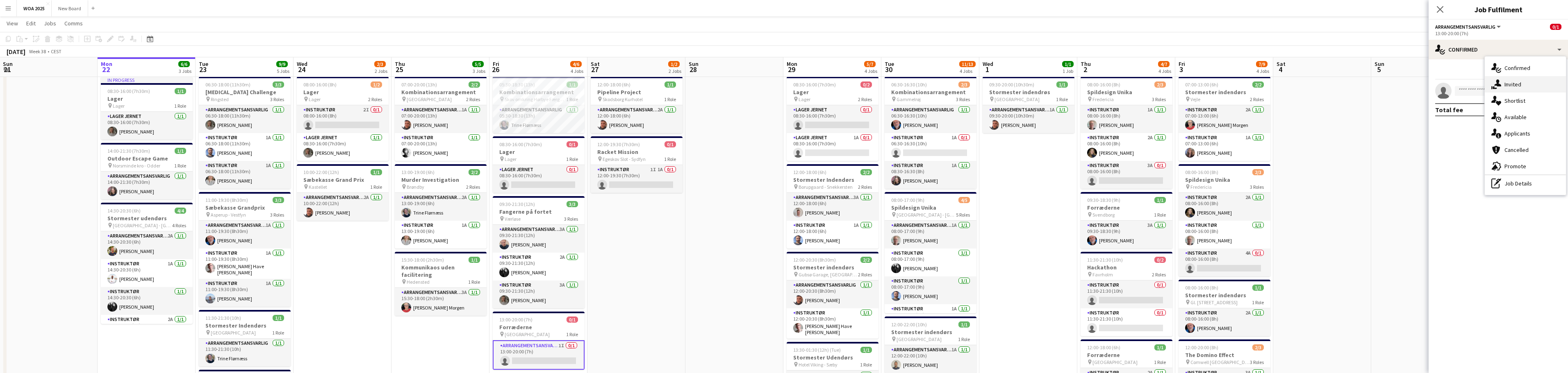
click at [1542, 84] on div "single-neutral-actions-share-1 Invited" at bounding box center [1525, 84] width 81 height 16
click at [1517, 91] on span "Unavailable" at bounding box center [1508, 88] width 32 height 5
click at [1478, 89] on span "Declined" at bounding box center [1474, 88] width 23 height 5
click at [1446, 88] on span "Pending" at bounding box center [1446, 88] width 21 height 5
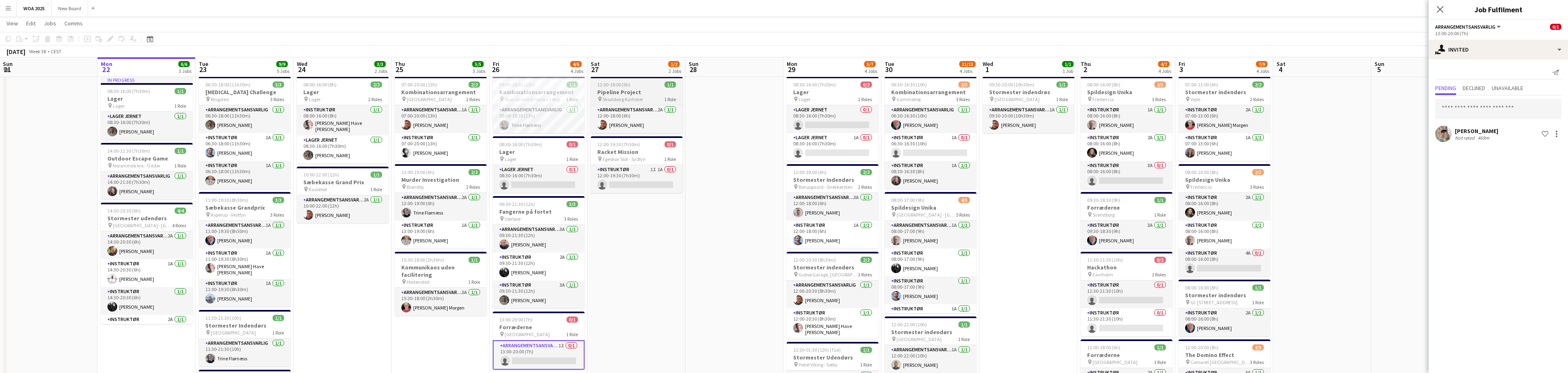
click at [636, 93] on h3 "Pipeline Project" at bounding box center [637, 92] width 92 height 7
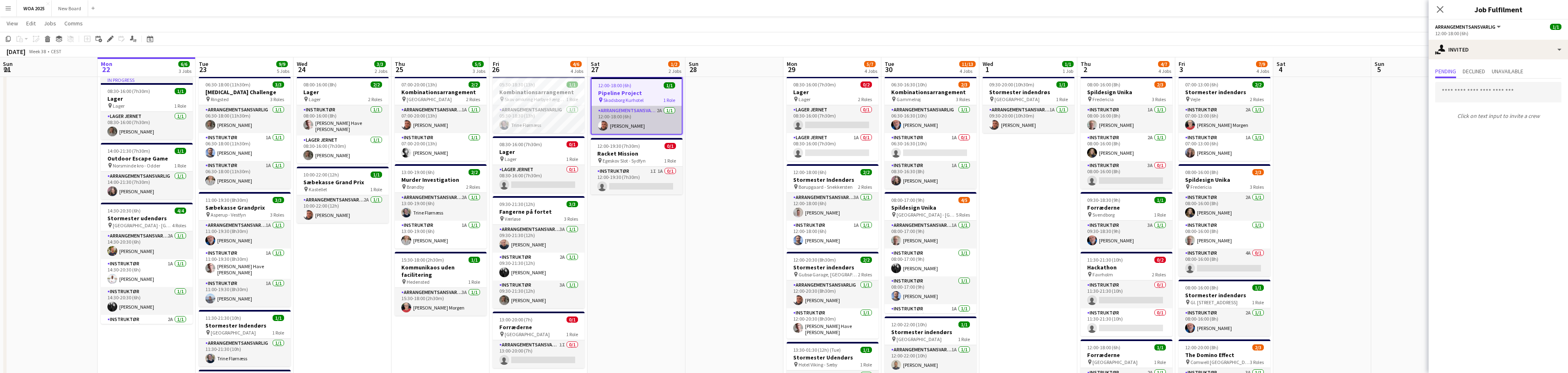
click at [639, 124] on app-card-role "Arrangementsansvarlig 2A [DATE] 12:00-18:00 (6h) [PERSON_NAME]" at bounding box center [637, 120] width 90 height 28
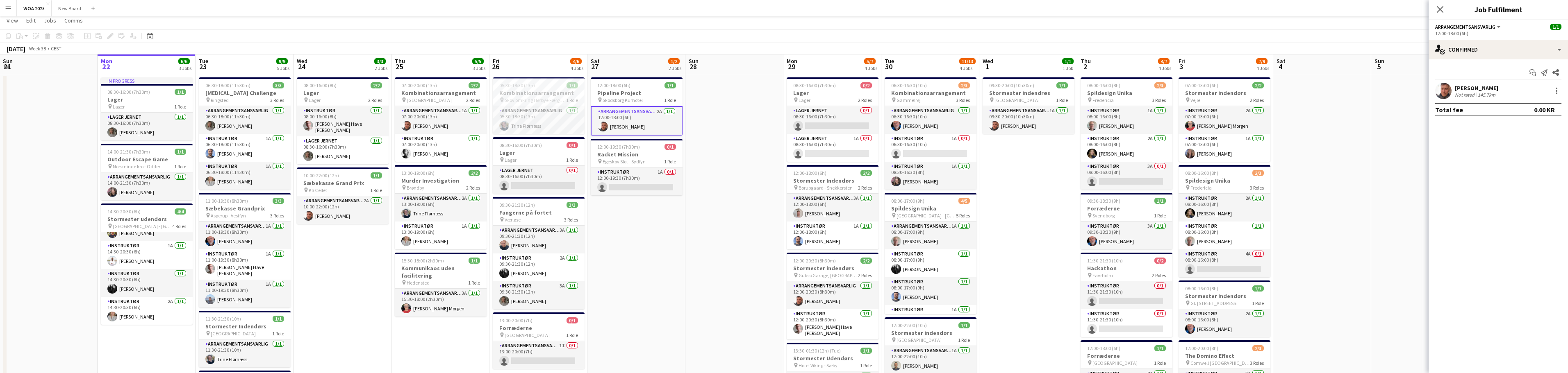
scroll to position [0, 0]
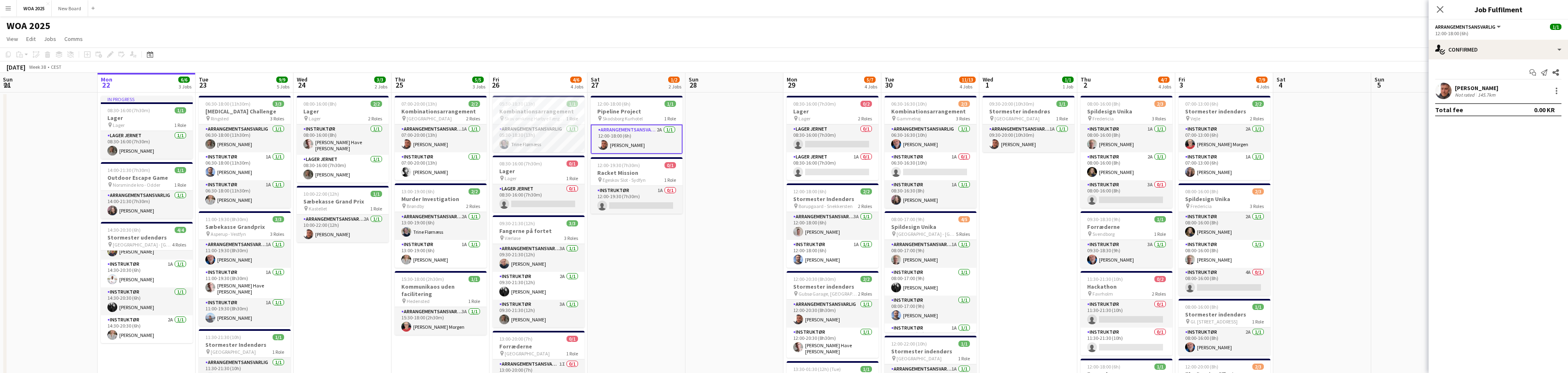
click at [634, 282] on app-date-cell "12:00-18:00 (6h) 1/1 Pipeline Project pin Skodsborg Kurhotel 1 Role Arrangement…" at bounding box center [636, 325] width 98 height 465
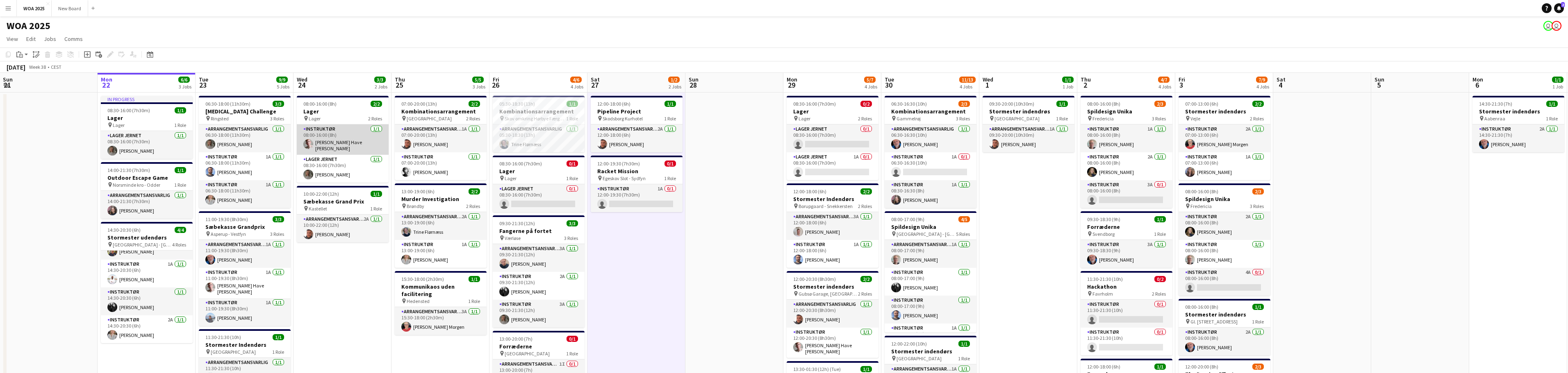
click at [347, 139] on app-card-role "Instruktør [DATE] 08:00-16:00 (8h) [PERSON_NAME]" at bounding box center [343, 140] width 92 height 31
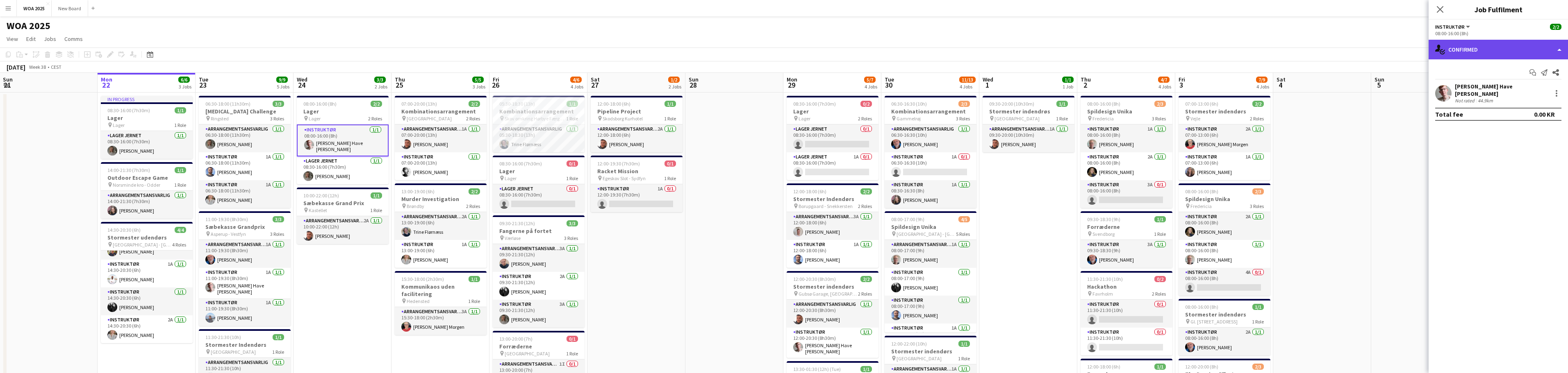
click at [1530, 51] on div "single-neutral-actions-check-2 Confirmed" at bounding box center [1498, 49] width 139 height 20
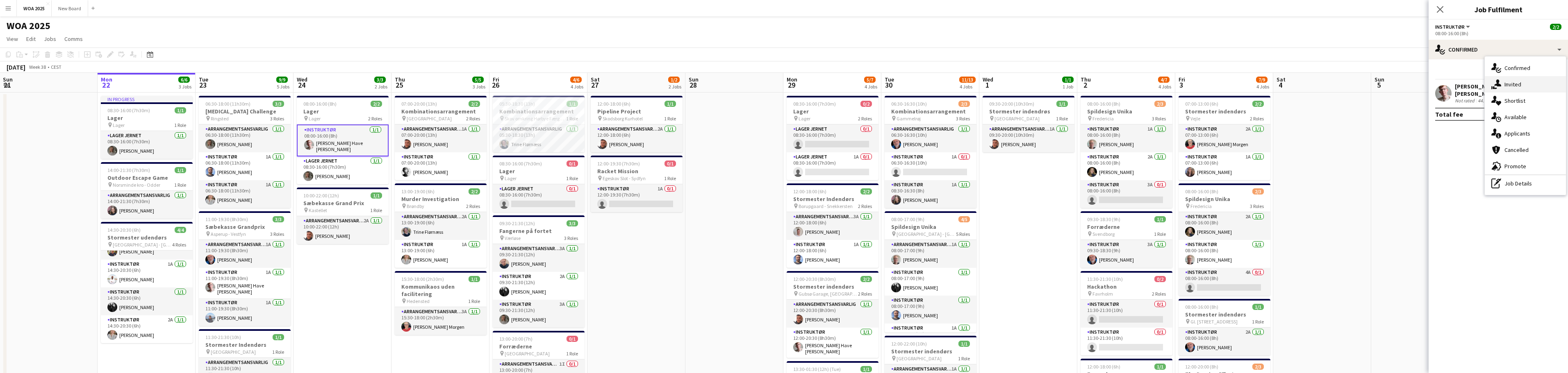
click at [1522, 85] on div "single-neutral-actions-share-1 Invited" at bounding box center [1525, 84] width 81 height 16
click at [1442, 11] on icon at bounding box center [1440, 9] width 8 height 8
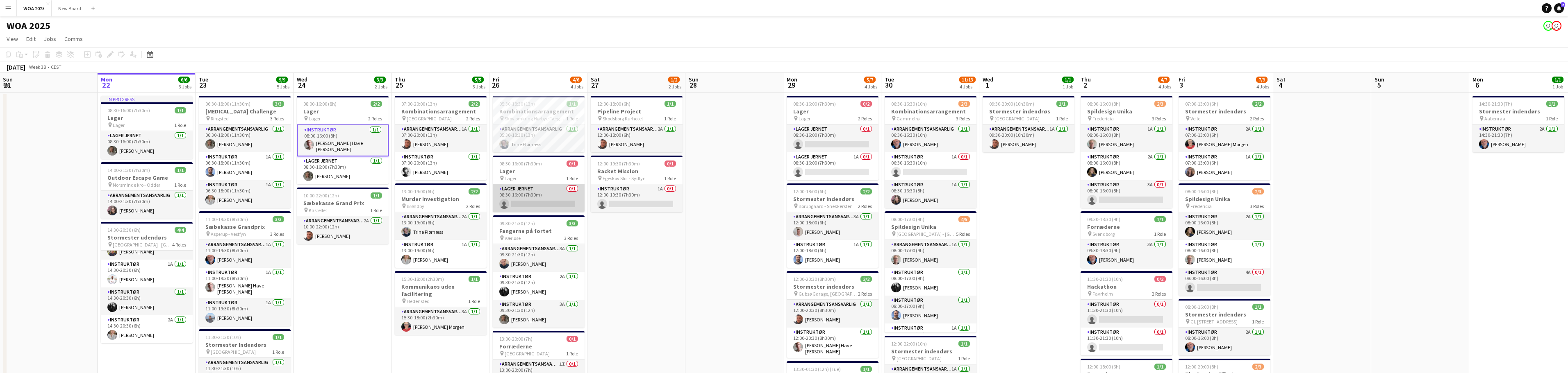
click at [551, 193] on app-card-role "Lager Jernet 0/1 08:30-16:00 (7h30m) single-neutral-actions" at bounding box center [538, 198] width 92 height 28
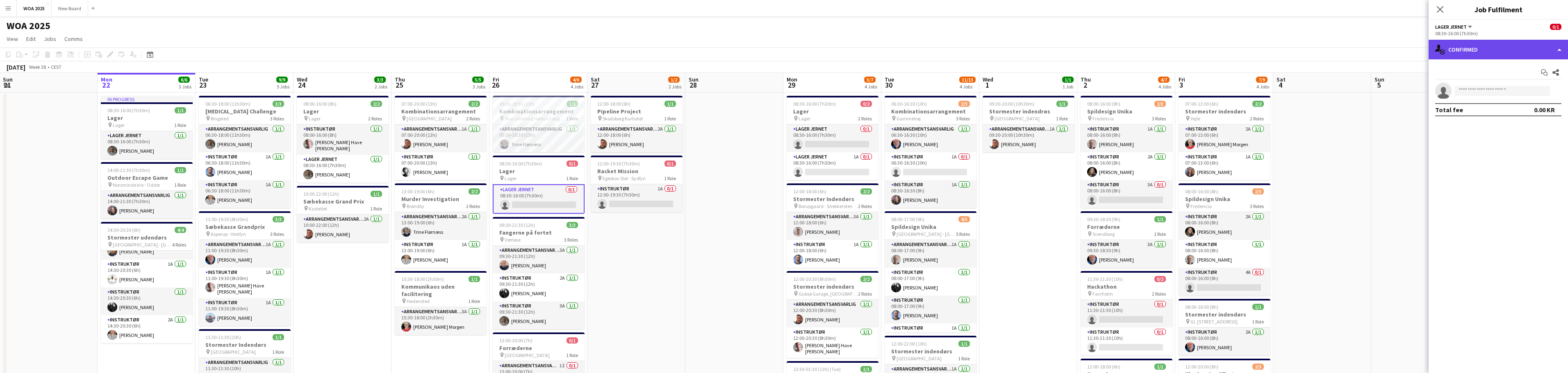
click at [1523, 51] on div "single-neutral-actions-check-2 Confirmed" at bounding box center [1498, 49] width 139 height 20
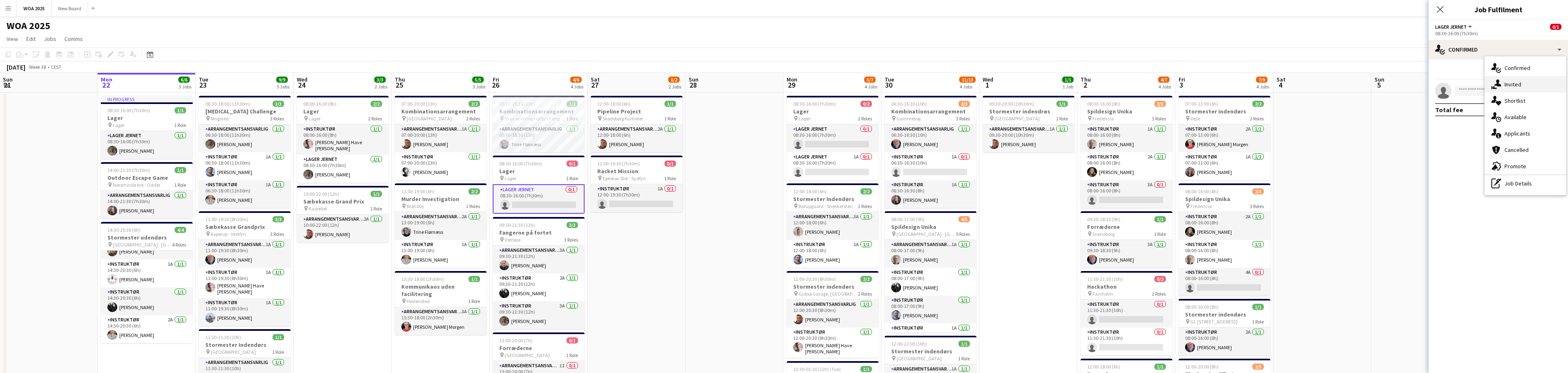
click at [1525, 85] on div "single-neutral-actions-share-1 Invited" at bounding box center [1525, 84] width 81 height 16
click at [1500, 94] on input "text" at bounding box center [1498, 92] width 126 height 21
type input "****"
click at [1486, 120] on span "[EMAIL_ADDRESS][DOMAIN_NAME]" at bounding box center [1498, 119] width 113 height 7
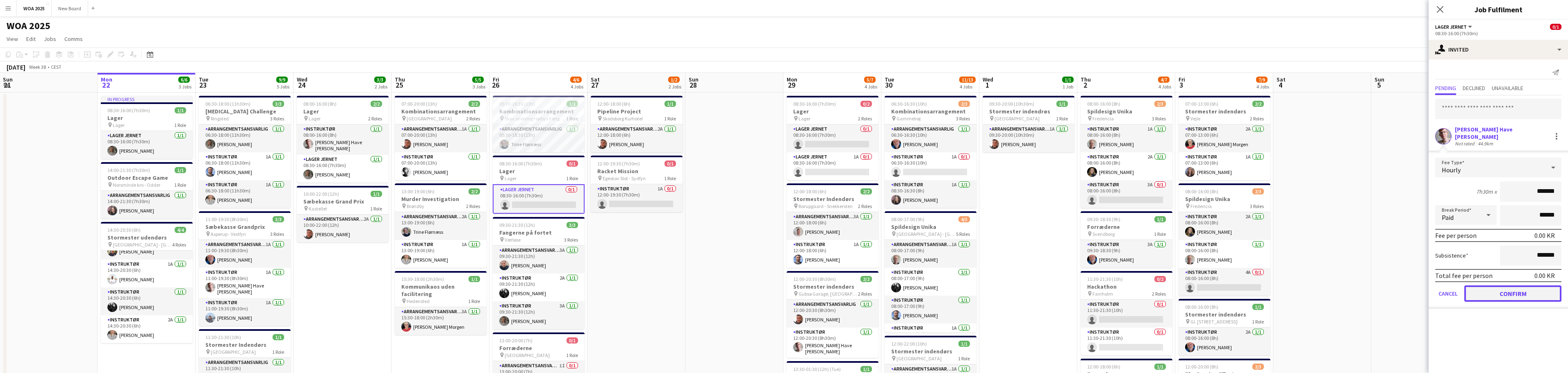
click at [1504, 287] on button "Confirm" at bounding box center [1512, 294] width 97 height 16
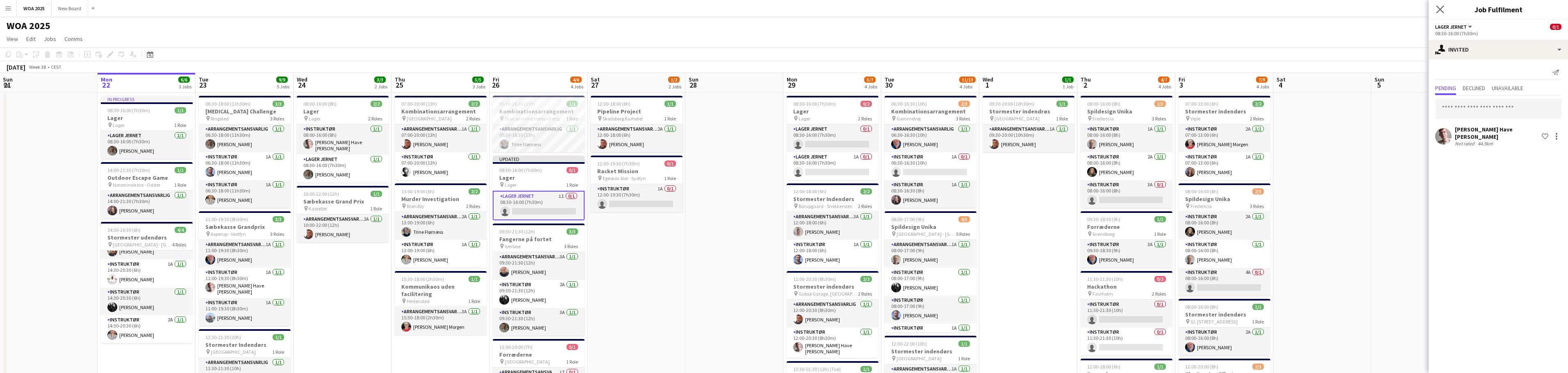
click at [1444, 8] on app-icon "Close pop-in" at bounding box center [1440, 9] width 12 height 12
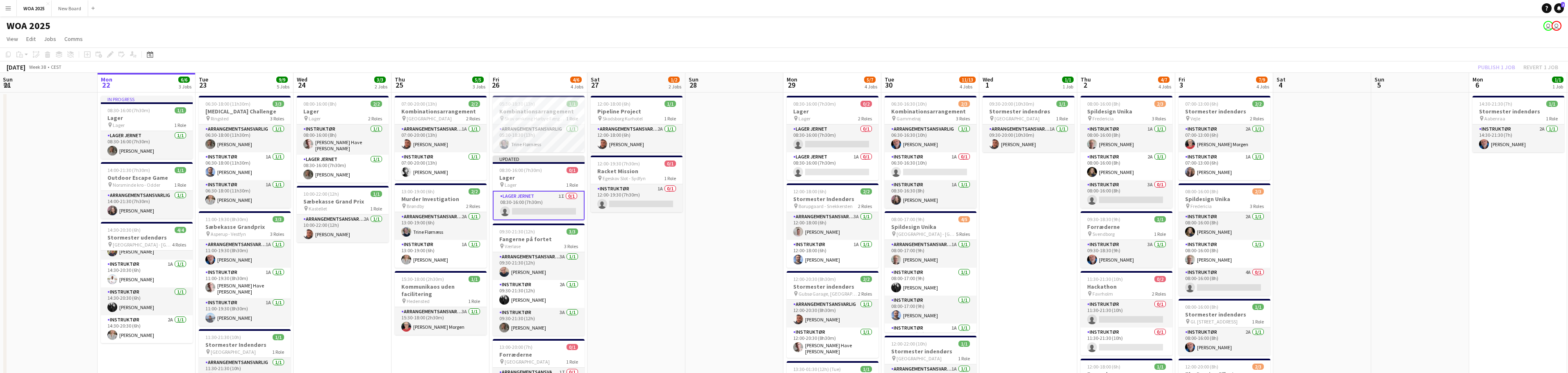
click at [1484, 65] on div "Publish 1 job Revert 1 job" at bounding box center [1518, 67] width 100 height 10
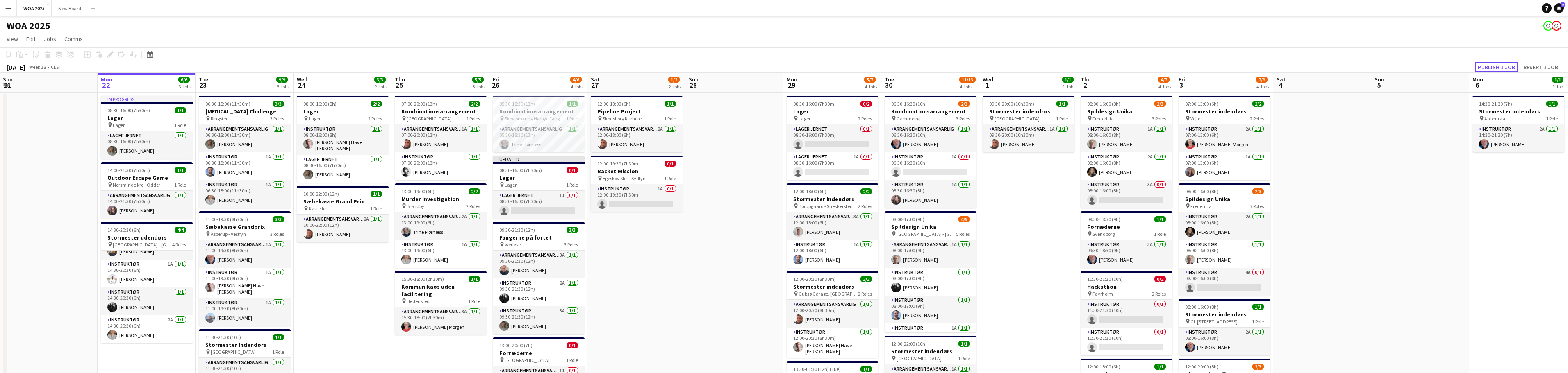
click at [1484, 65] on button "Publish 1 job" at bounding box center [1497, 67] width 44 height 10
click at [823, 166] on app-card-role "Lager Jernet 1A 0/1 08:30-16:00 (7h30m) single-neutral-actions" at bounding box center [832, 167] width 92 height 28
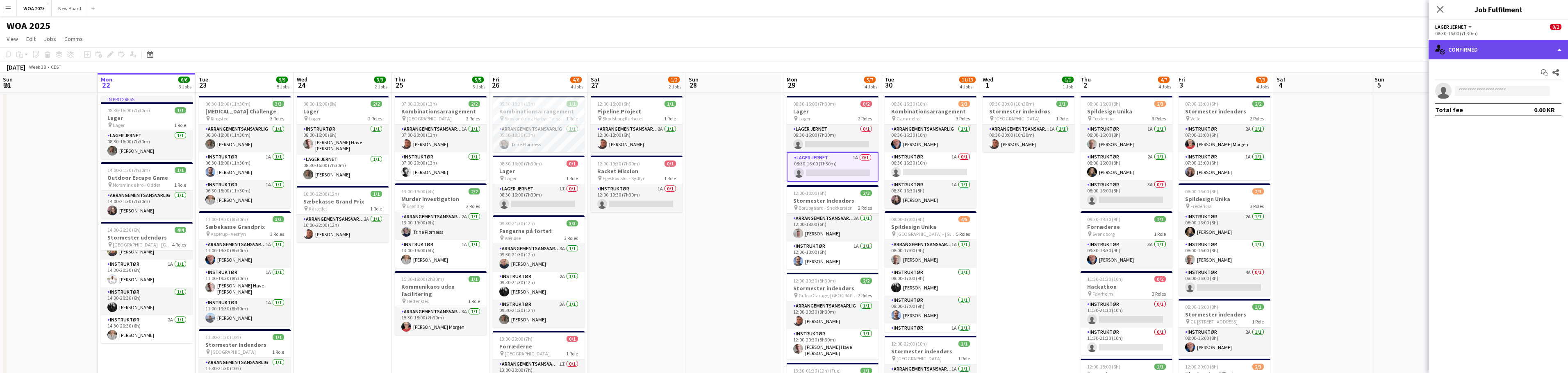
click at [1534, 51] on div "single-neutral-actions-check-2 Confirmed" at bounding box center [1498, 49] width 139 height 20
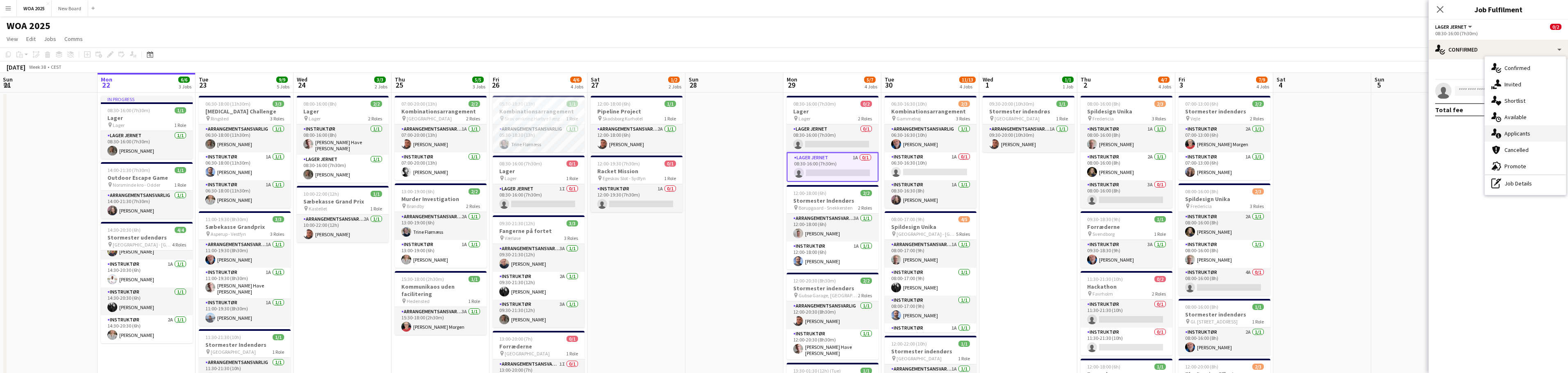
click at [1533, 133] on div "single-neutral-actions-information Applicants" at bounding box center [1525, 133] width 81 height 16
click at [1545, 111] on app-icon "Confirm" at bounding box center [1545, 108] width 7 height 7
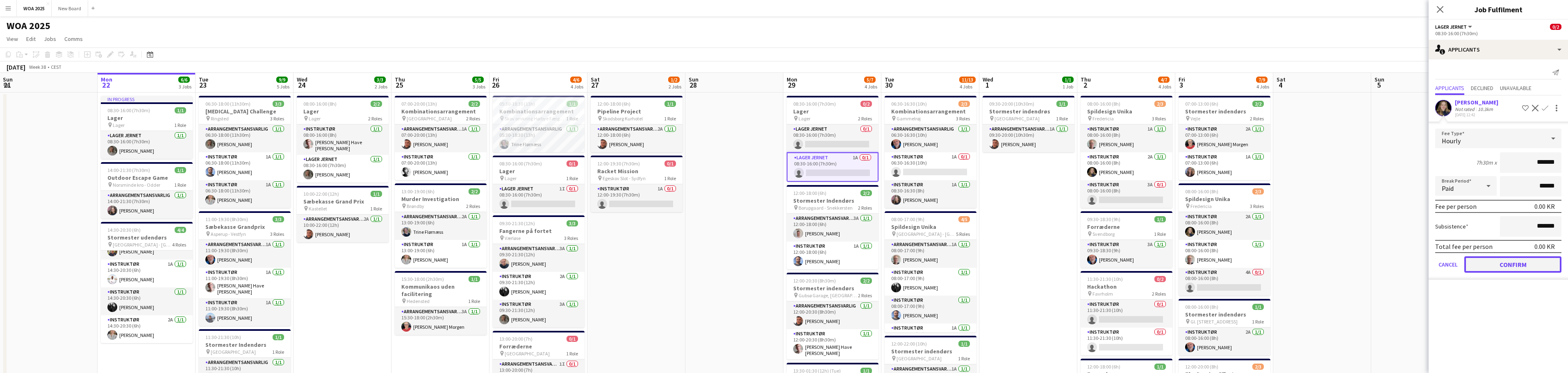
click at [1531, 273] on button "Confirm" at bounding box center [1512, 264] width 97 height 16
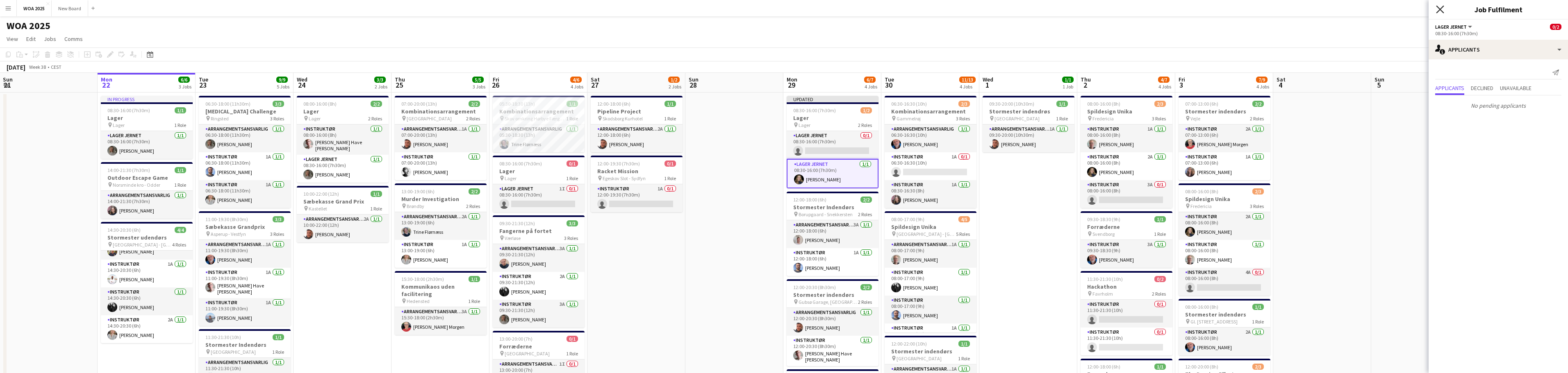
click at [1443, 9] on icon "Close pop-in" at bounding box center [1440, 9] width 8 height 8
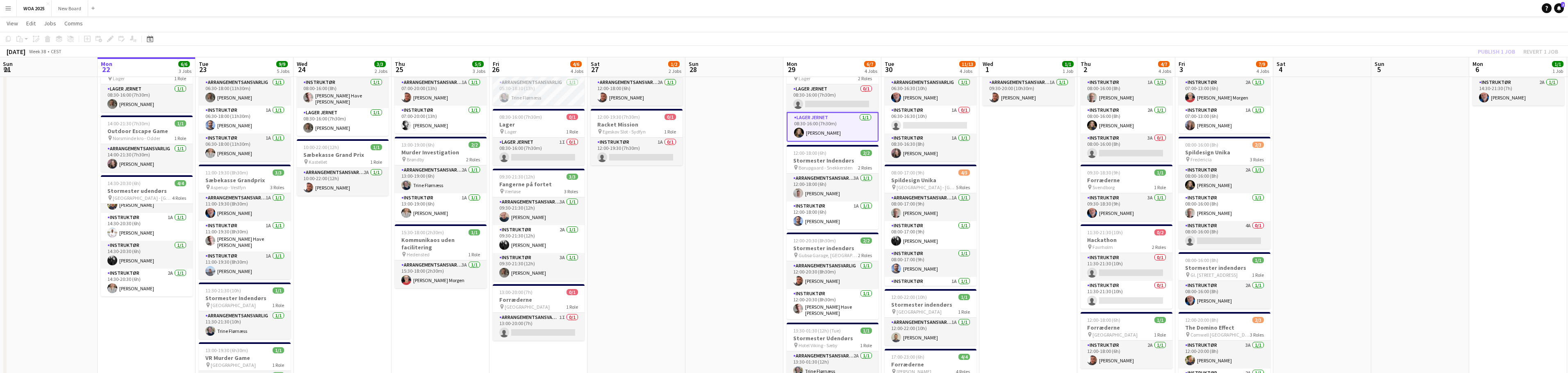
scroll to position [46, 0]
click at [550, 275] on app-card-role "Instruktør 3A [DATE] 09:30-21:30 (12h) [PERSON_NAME]" at bounding box center [538, 267] width 92 height 28
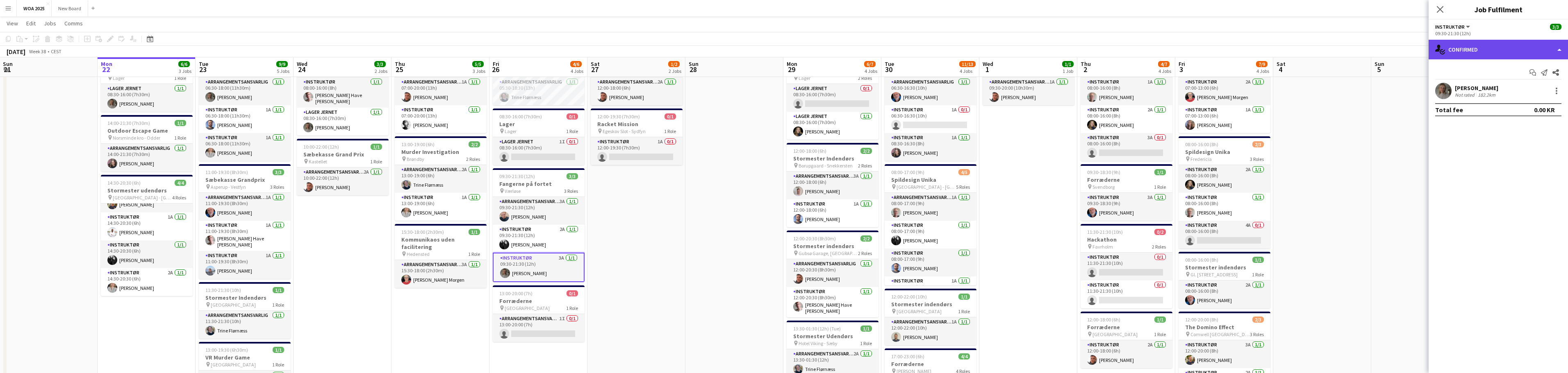
click at [1511, 48] on div "single-neutral-actions-check-2 Confirmed" at bounding box center [1498, 49] width 139 height 20
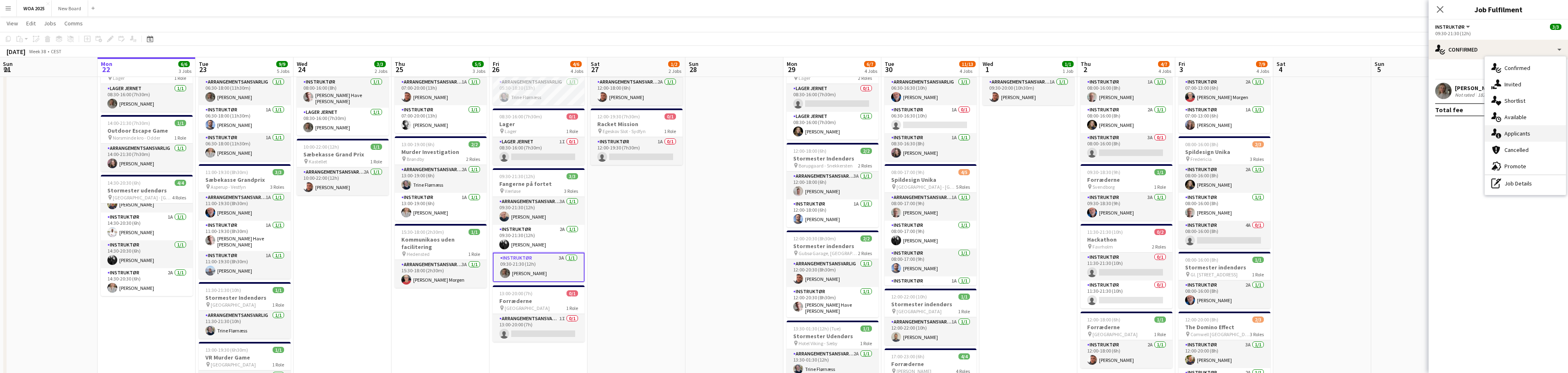
click at [1526, 138] on div "single-neutral-actions-information Applicants" at bounding box center [1525, 133] width 81 height 16
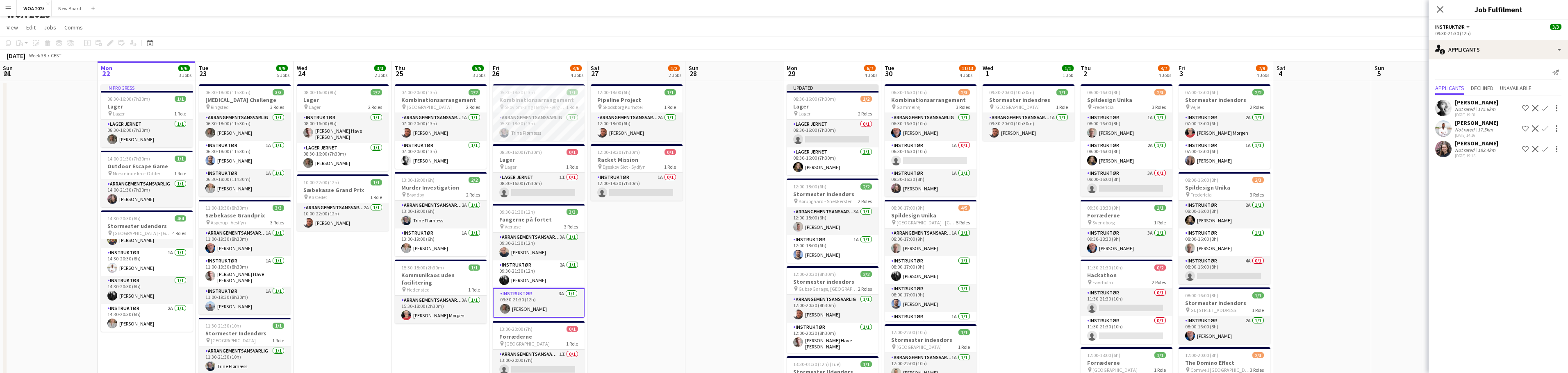
scroll to position [0, 0]
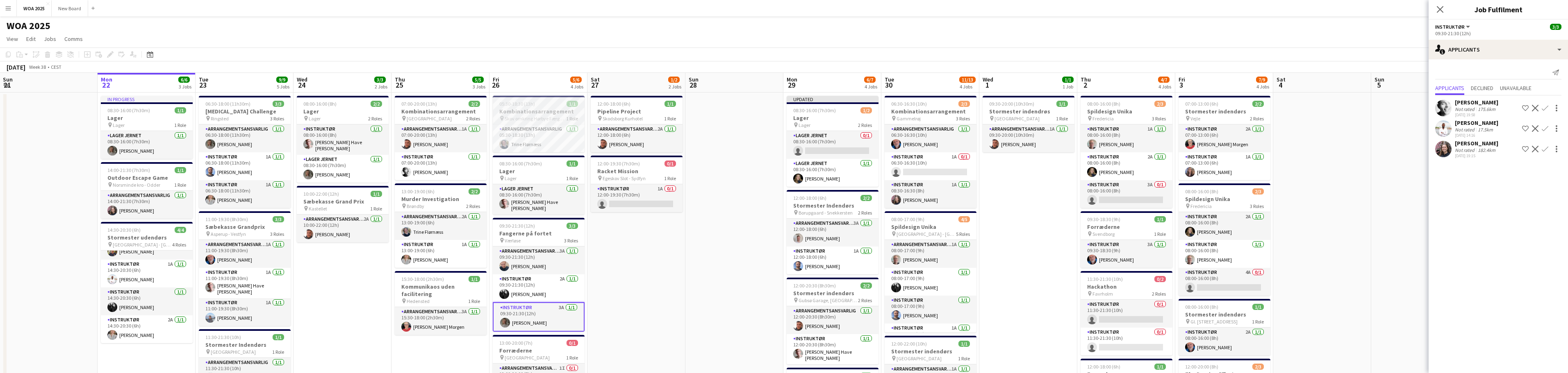
click at [528, 109] on h3 "Kombinationsarrangement" at bounding box center [538, 111] width 92 height 7
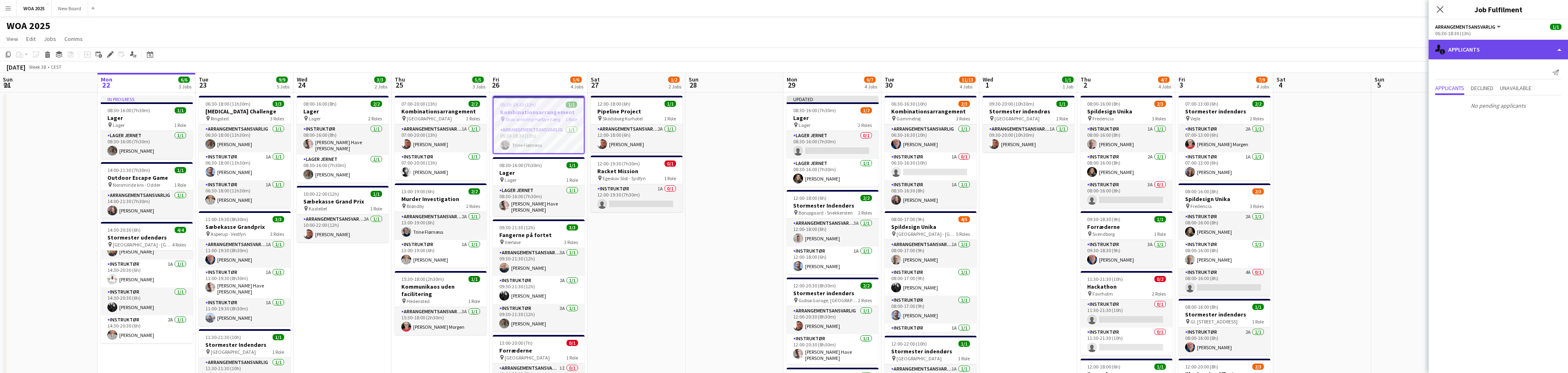
click at [1514, 48] on div "single-neutral-actions-information Applicants" at bounding box center [1498, 49] width 139 height 20
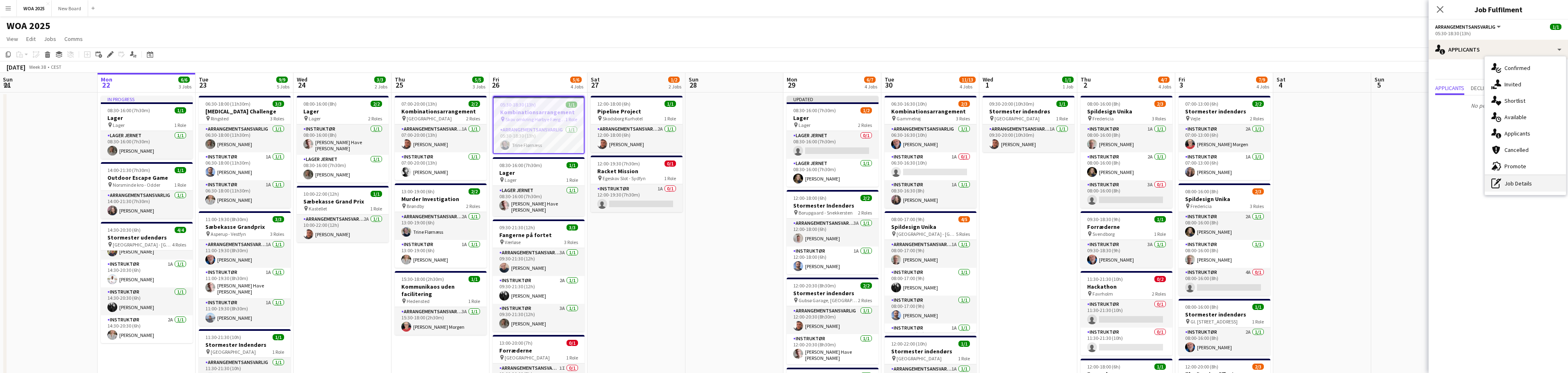
click at [1526, 184] on div "pen-write Job Details" at bounding box center [1525, 183] width 81 height 16
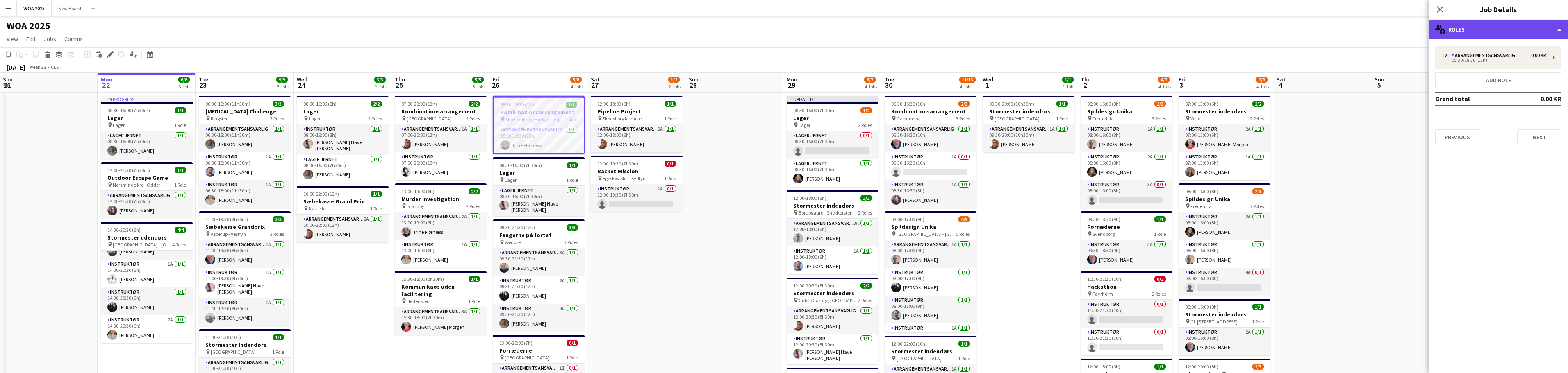
click at [1533, 30] on div "multiple-users-add Roles" at bounding box center [1498, 29] width 139 height 20
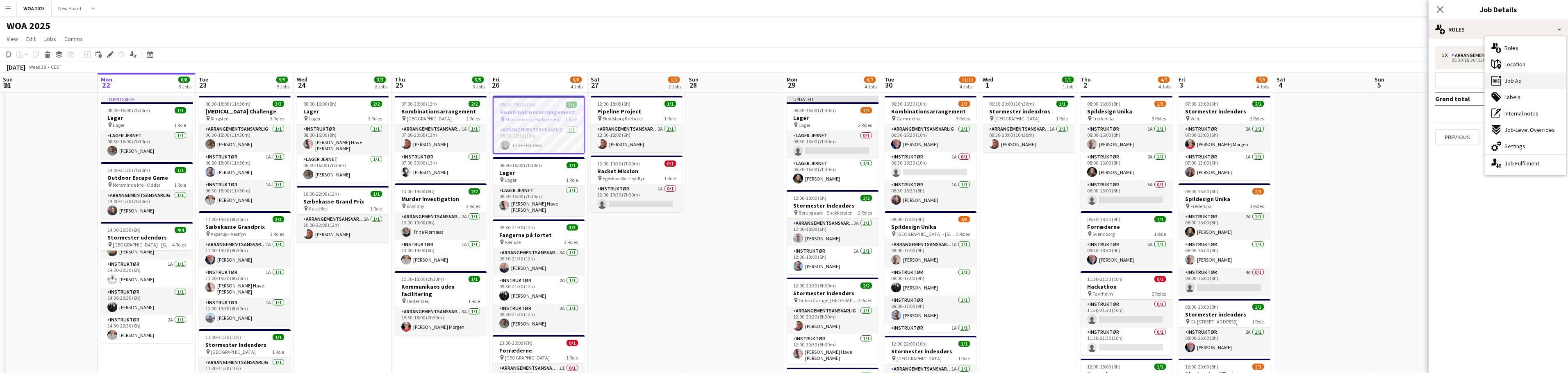
click at [1531, 81] on div "ads-window Job Ad" at bounding box center [1525, 81] width 81 height 16
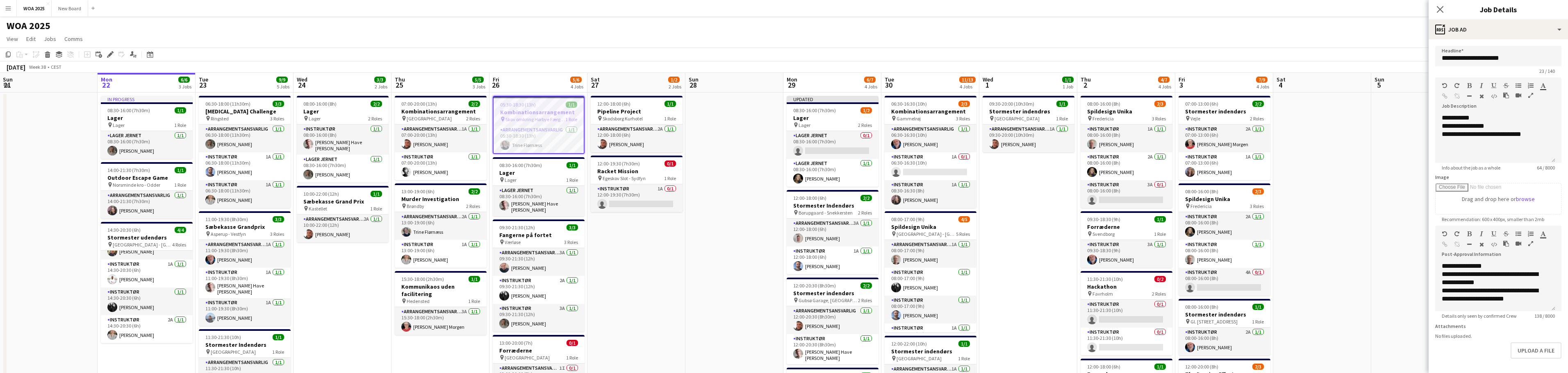
drag, startPoint x: 1563, startPoint y: 217, endPoint x: 1570, endPoint y: 299, distance: 82.3
click at [1567, 300] on html "Menu Boards Boards Boards All jobs Status Workforce Workforce My Workforce Recr…" at bounding box center [784, 279] width 1568 height 558
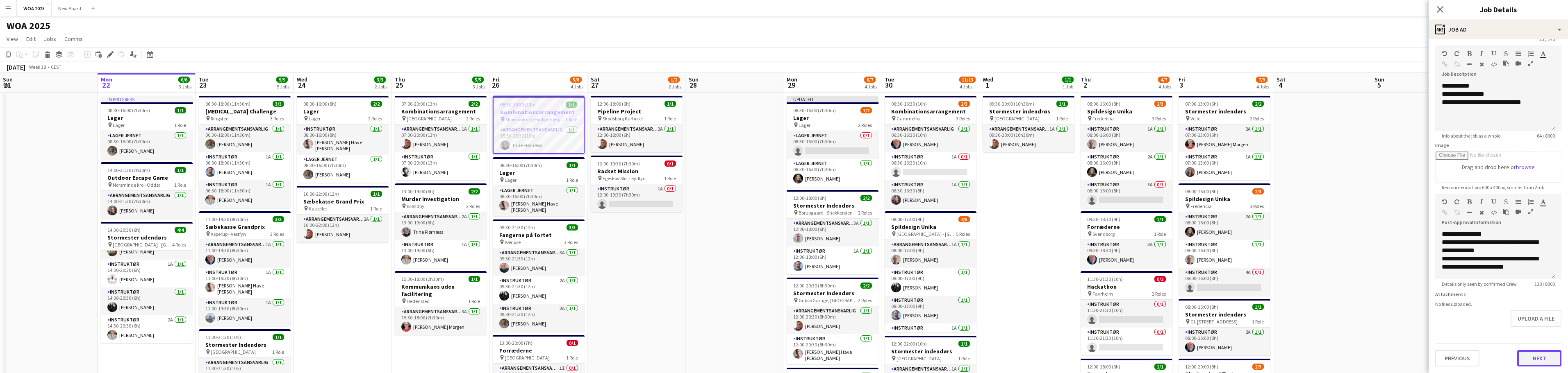
click at [1536, 358] on button "Next" at bounding box center [1539, 358] width 44 height 16
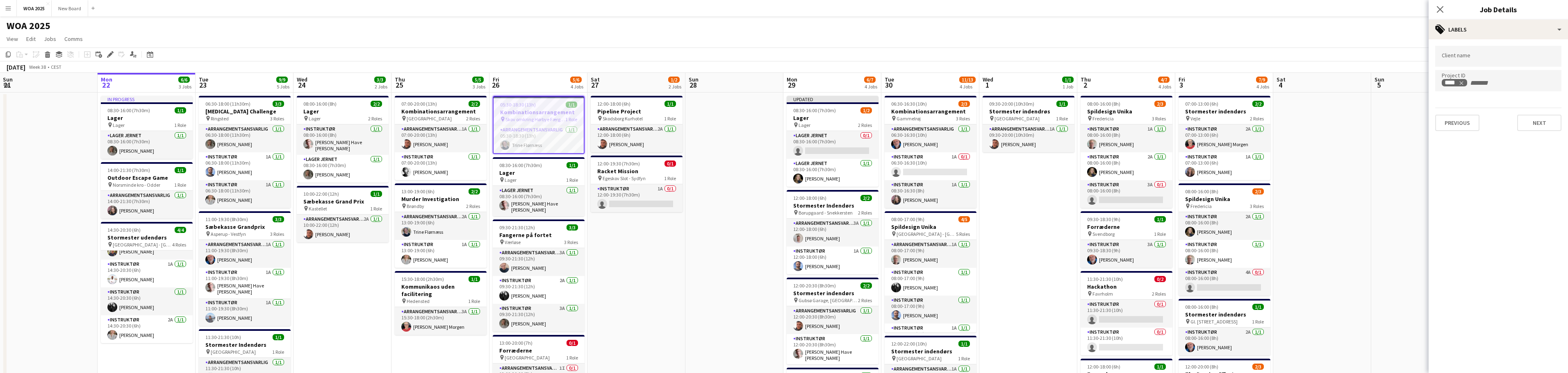
scroll to position [0, 0]
click at [1536, 358] on mat-expansion-panel "tags Labels Client name Project ID **** Previous Next" at bounding box center [1498, 206] width 139 height 334
click at [1457, 126] on button "Previous" at bounding box center [1457, 123] width 44 height 16
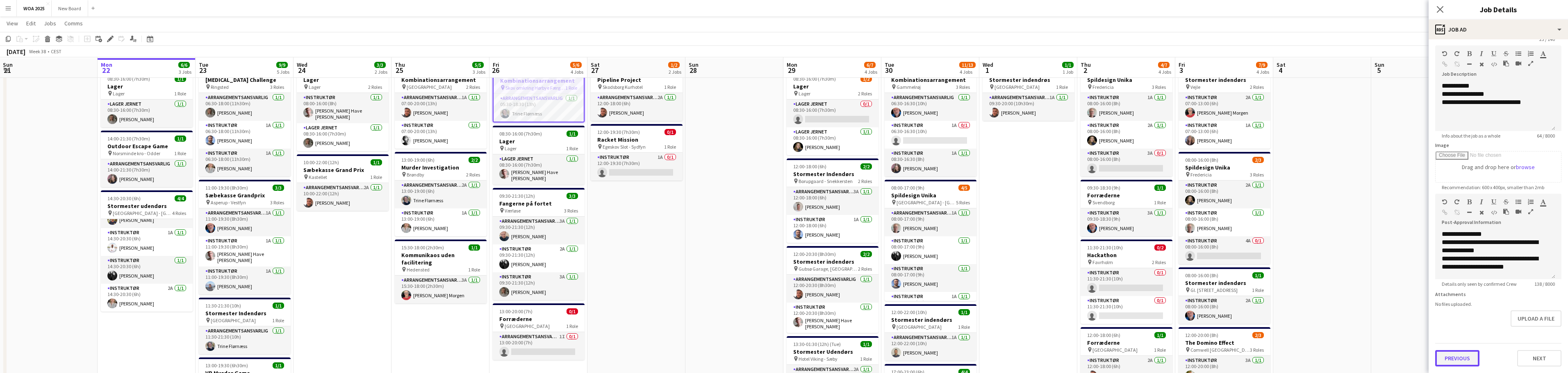
scroll to position [32, 0]
click at [1464, 358] on button "Previous" at bounding box center [1457, 358] width 44 height 16
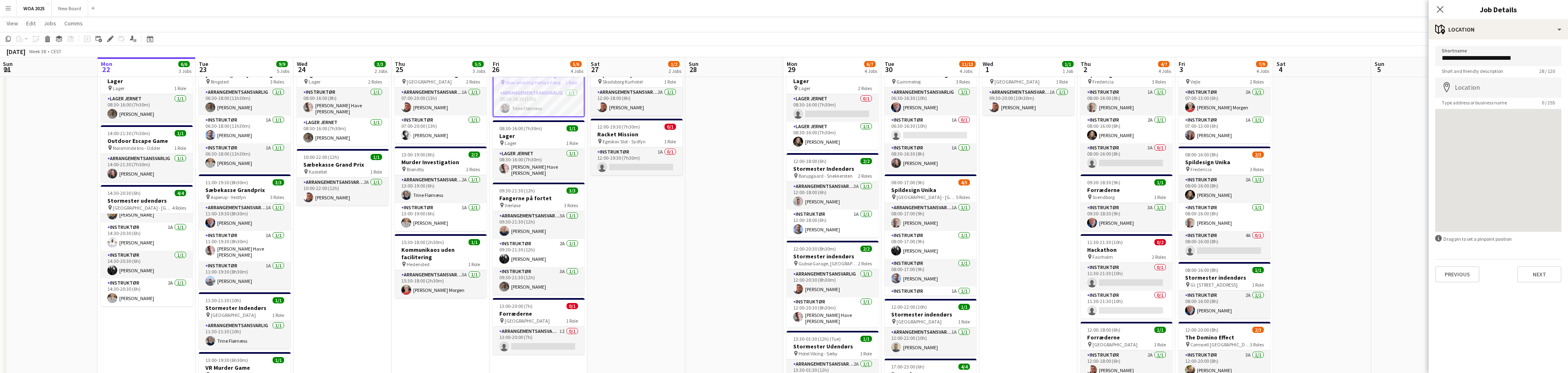
scroll to position [37, 0]
drag, startPoint x: 1482, startPoint y: 59, endPoint x: 1534, endPoint y: 62, distance: 52.1
click at [1534, 62] on input "**********" at bounding box center [1498, 56] width 126 height 21
click at [1501, 87] on input "Location" at bounding box center [1498, 88] width 126 height 21
paste input "**********"
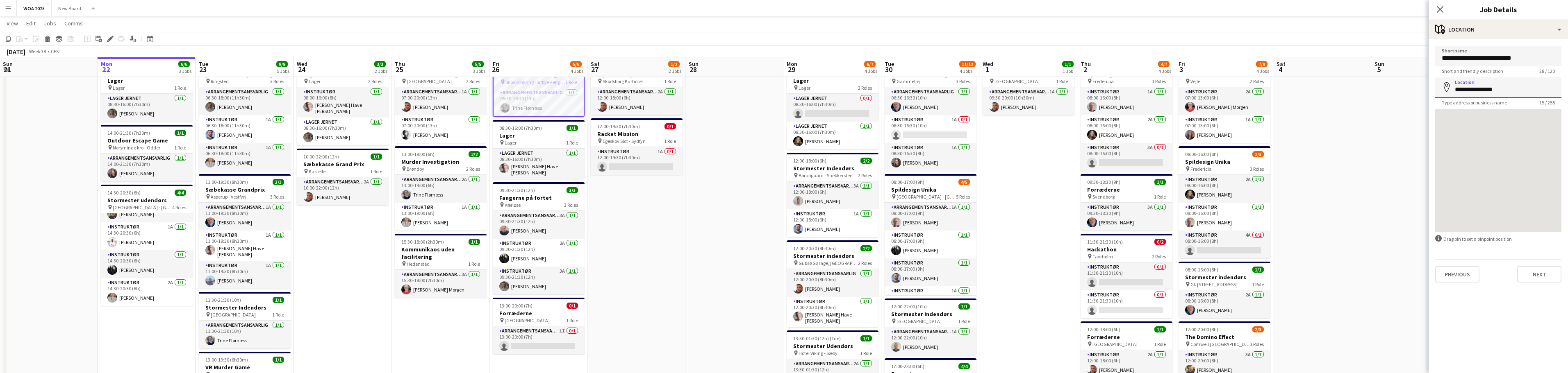
click at [1528, 88] on input "**********" at bounding box center [1498, 88] width 126 height 21
click at [1476, 90] on input "**********" at bounding box center [1498, 88] width 126 height 21
type input "**********"
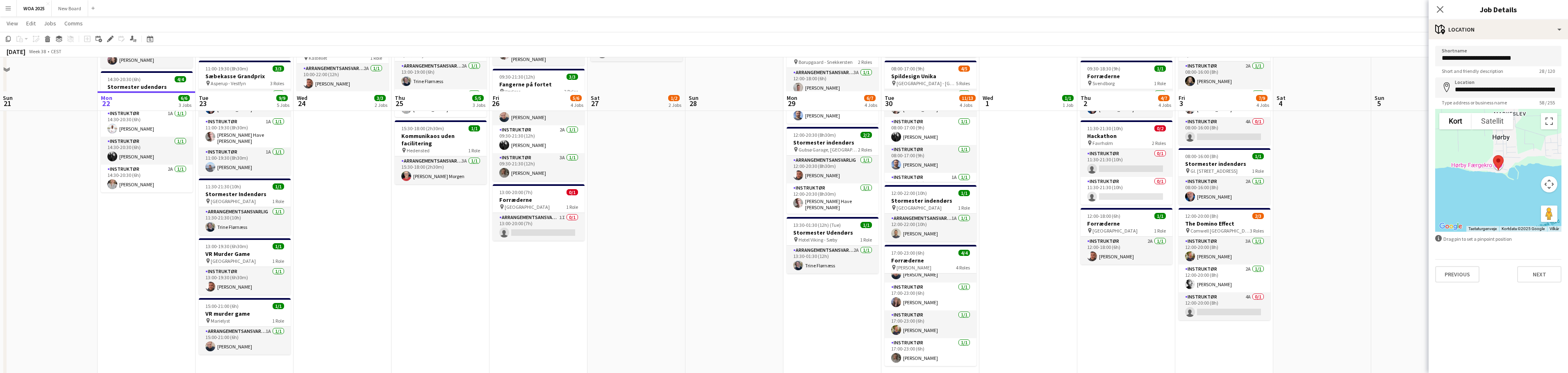
scroll to position [184, 0]
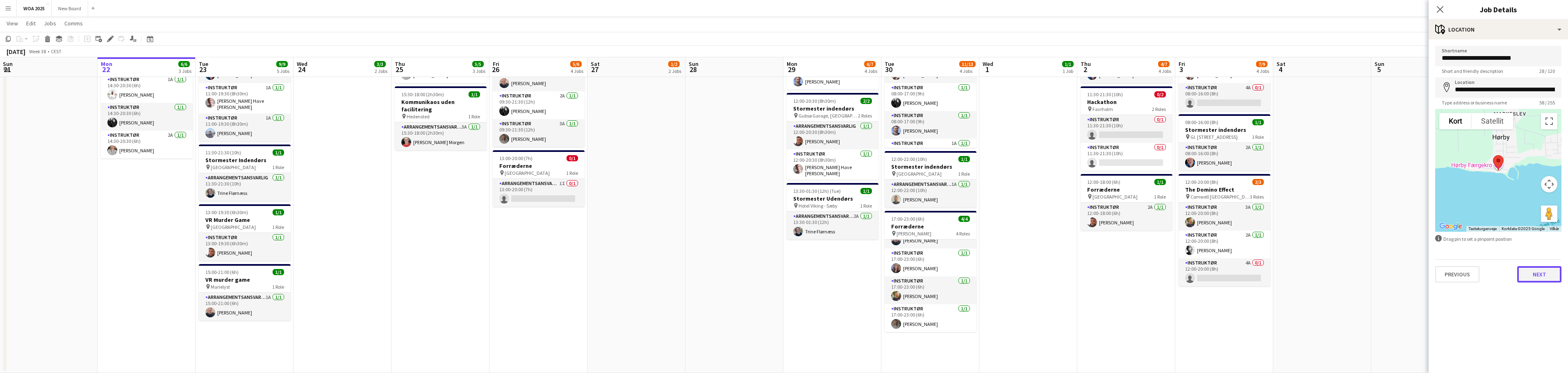
click at [1546, 270] on button "Next" at bounding box center [1539, 274] width 44 height 16
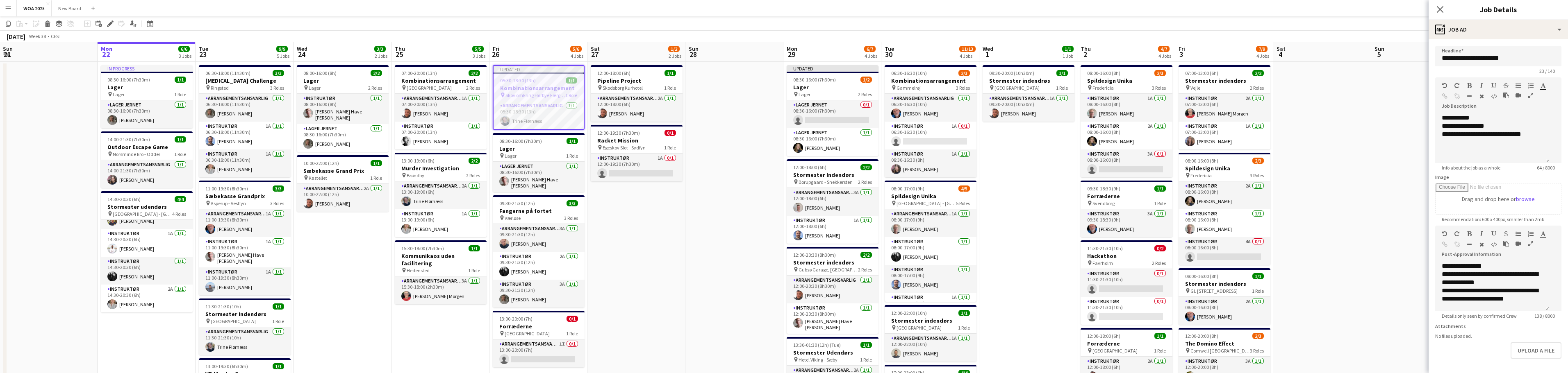
scroll to position [0, 0]
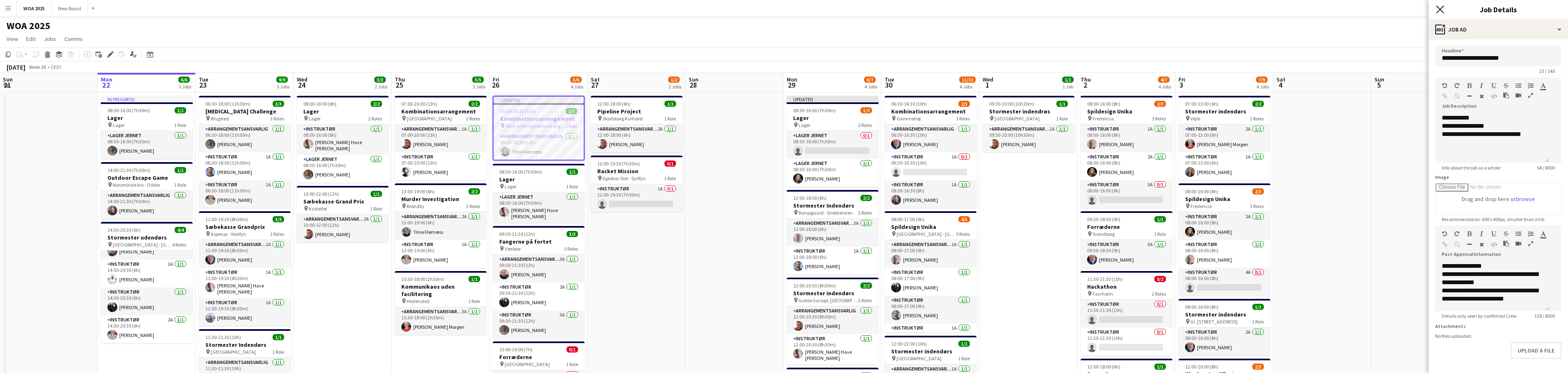
click at [1440, 8] on icon "Close pop-in" at bounding box center [1440, 9] width 8 height 8
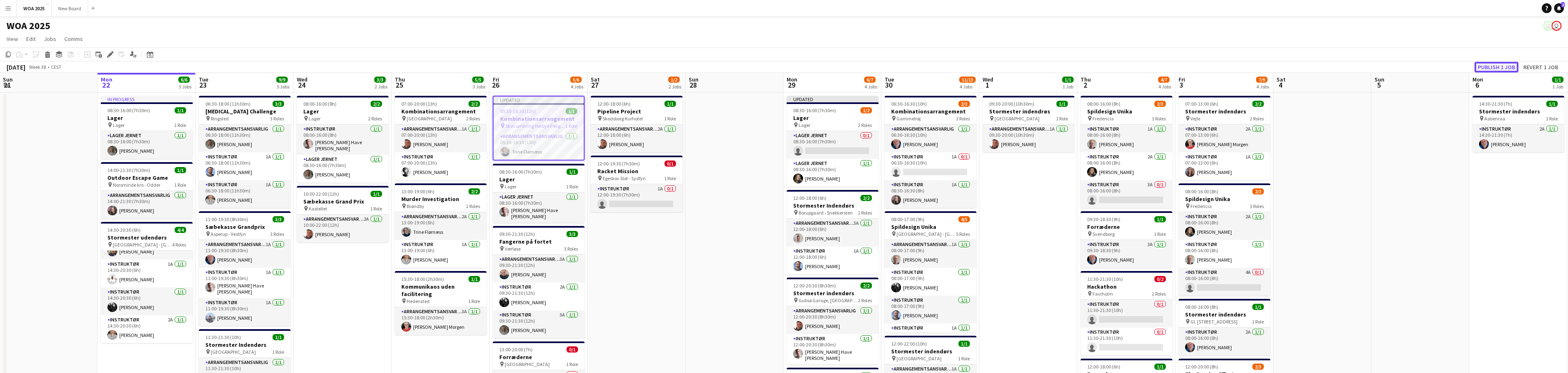
click at [1498, 67] on button "Publish 1 job" at bounding box center [1497, 67] width 44 height 10
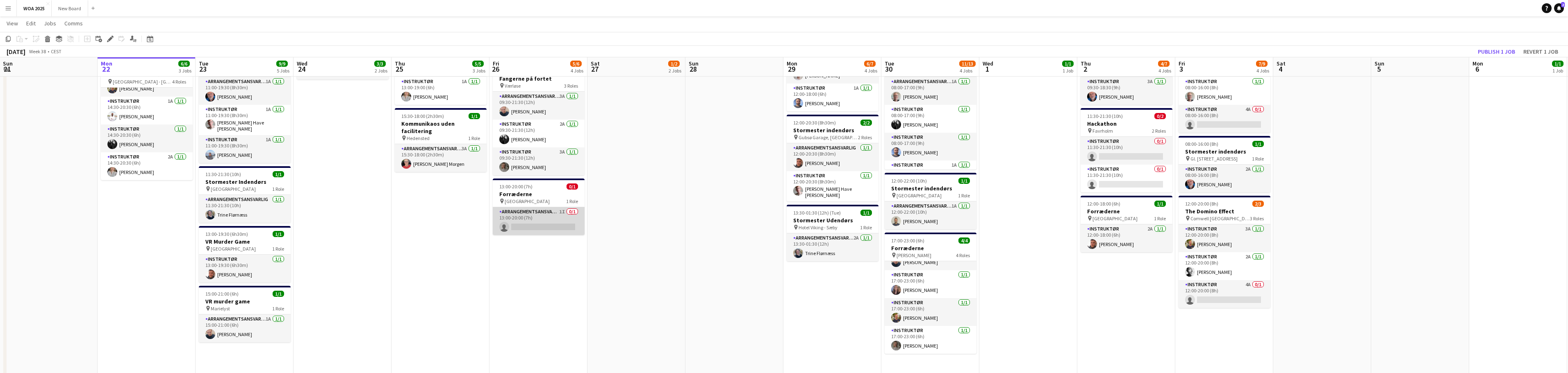
click at [541, 211] on app-card-role "Arrangementsansvarlig 1I 0/1 13:00-20:00 (7h) single-neutral-actions" at bounding box center [538, 221] width 92 height 28
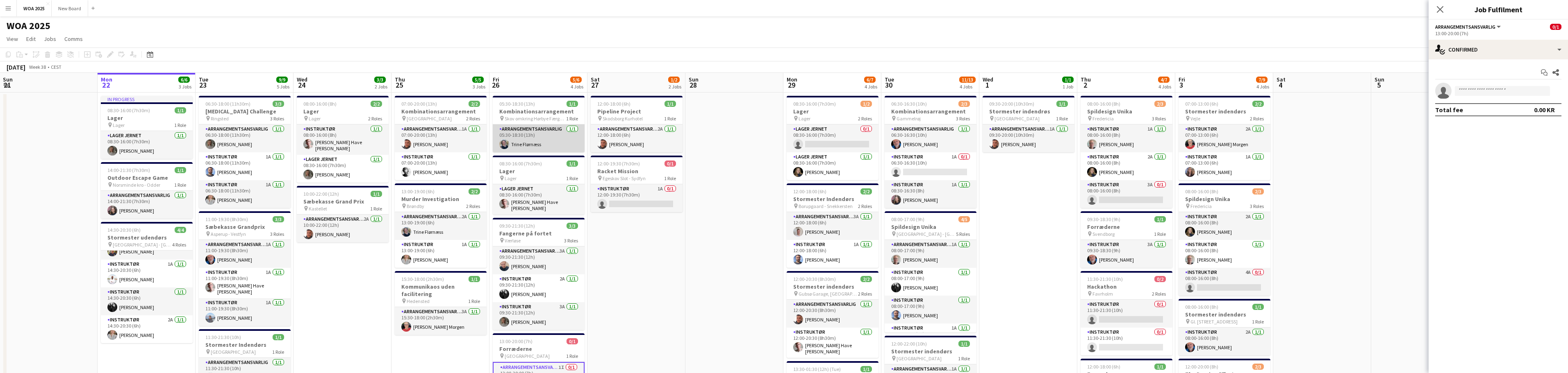
click at [539, 140] on app-card-role "Arrangementsansvarlig [DATE] 05:30-18:30 (13h) [PERSON_NAME]" at bounding box center [538, 139] width 92 height 28
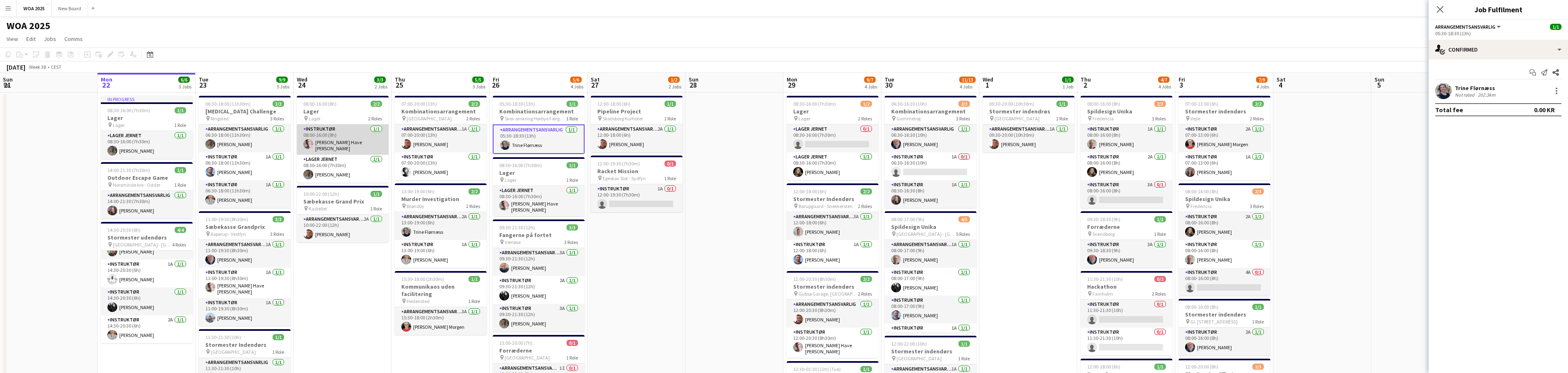
click at [337, 131] on app-card-role "Instruktør [DATE] 08:00-16:00 (8h) [PERSON_NAME]" at bounding box center [343, 140] width 92 height 31
click at [344, 277] on app-date-cell "08:00-16:00 (8h) 2/2 Lager pin Lager 2 Roles Instruktør [DATE] 08:00-16:00 (8h)…" at bounding box center [342, 325] width 98 height 465
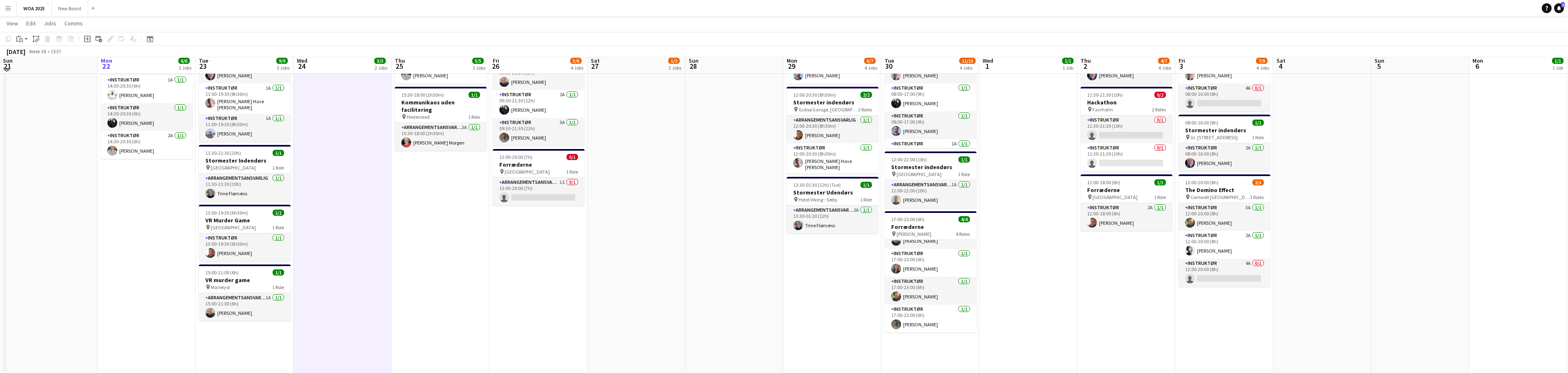
scroll to position [184, 0]
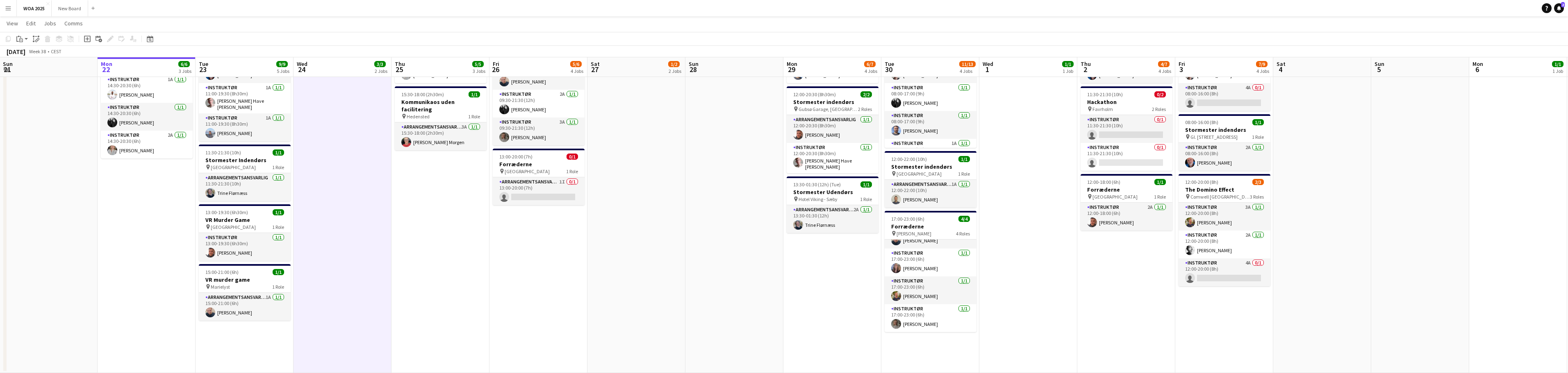
click at [255, 335] on app-date-cell "06:30-18:00 (11h30m) 3/3 [MEDICAL_DATA] Challenge pin Ringsted 3 Roles Arrangem…" at bounding box center [244, 140] width 98 height 465
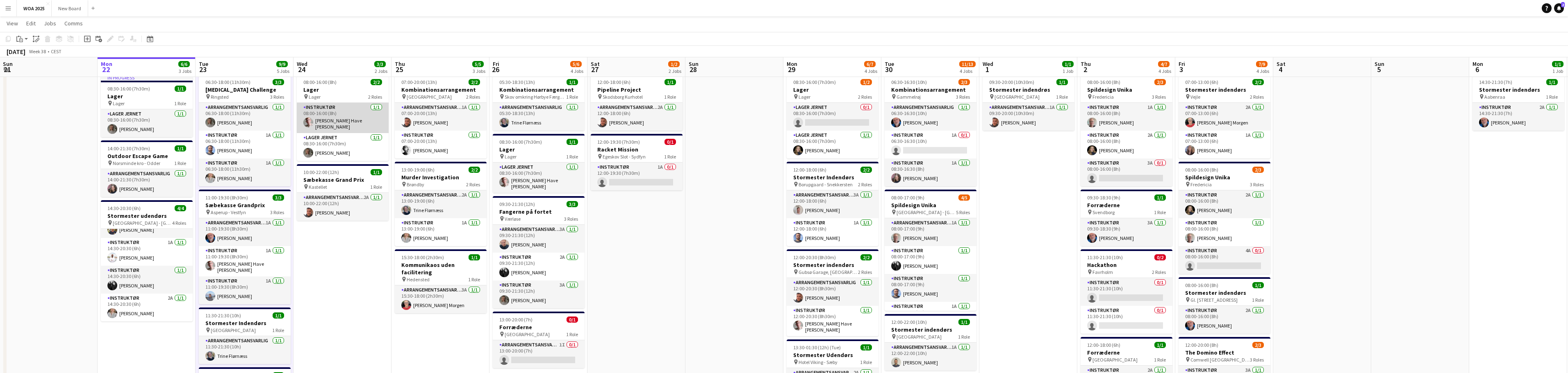
scroll to position [21, 0]
click at [147, 99] on h3 "Lager" at bounding box center [147, 96] width 92 height 7
click at [9, 41] on icon at bounding box center [8, 38] width 5 height 5
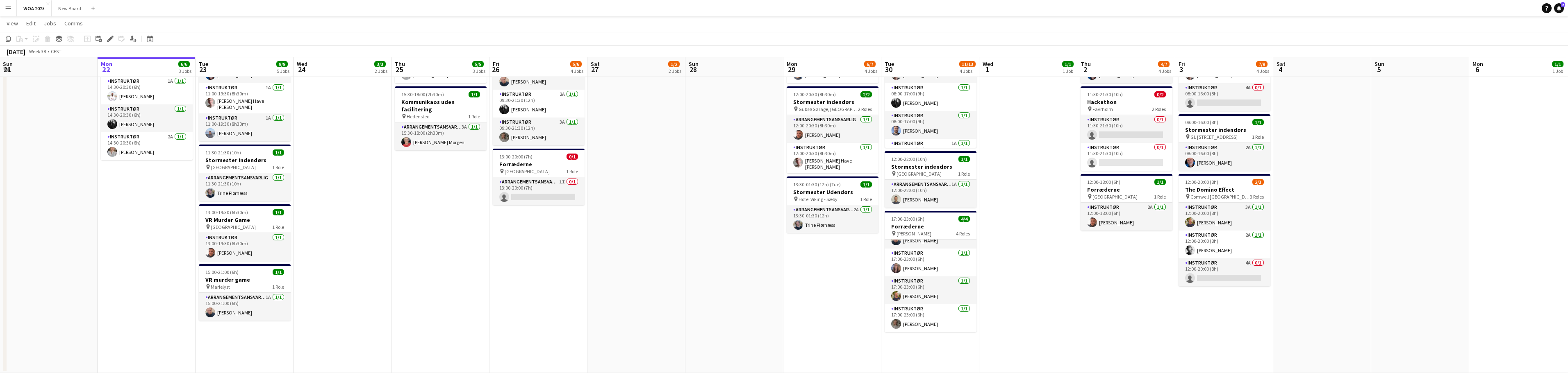
scroll to position [0, 196]
click at [259, 330] on app-date-cell "06:30-18:00 (11h30m) 3/3 [MEDICAL_DATA] Challenge pin Ringsted 3 Roles Arrangem…" at bounding box center [245, 140] width 98 height 465
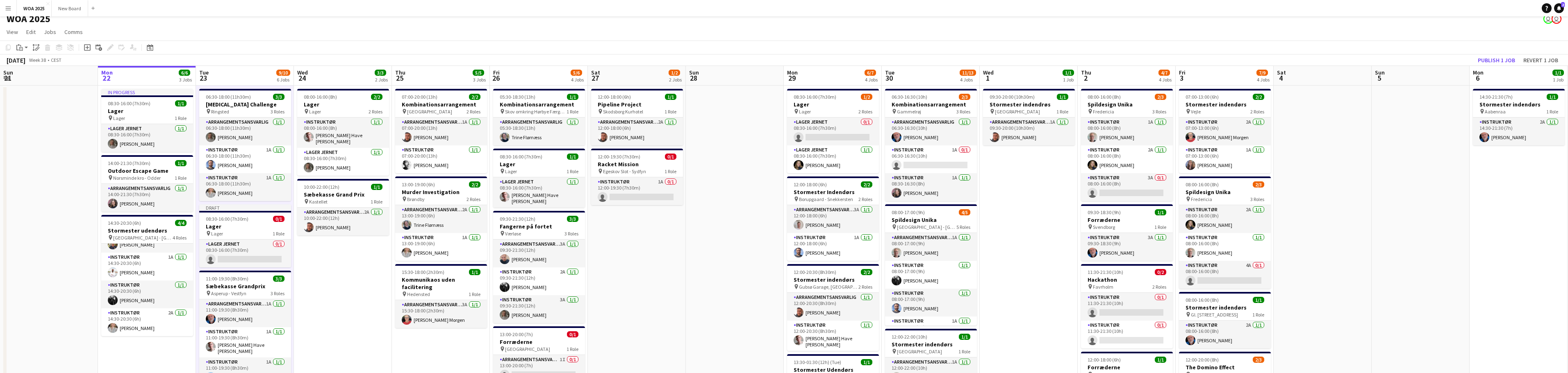
scroll to position [0, 0]
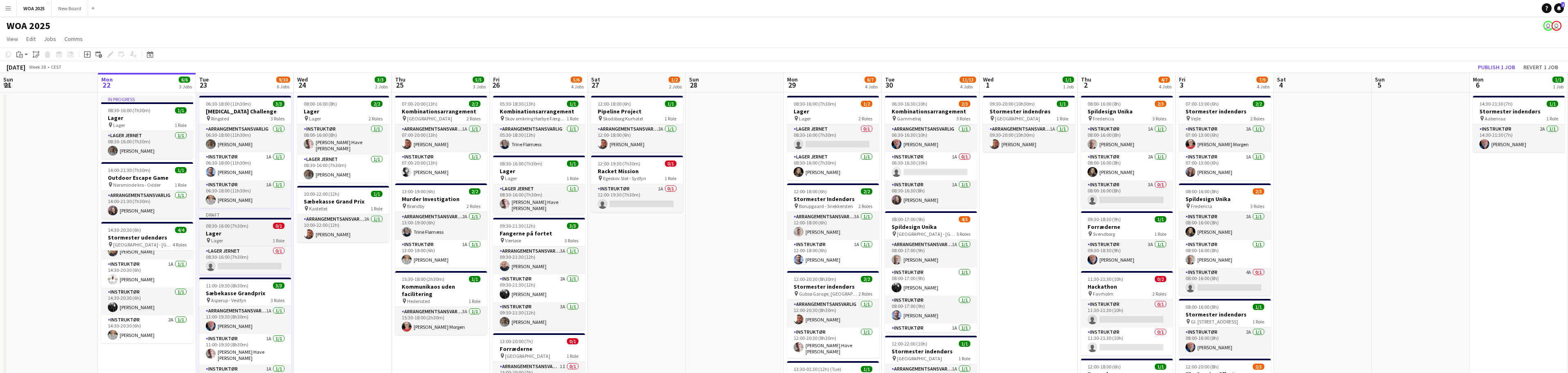
click at [244, 234] on h3 "Lager" at bounding box center [245, 233] width 92 height 7
click at [243, 270] on app-card-role "Lager Jernet 0/1 08:30-16:00 (7h30m) single-neutral-actions" at bounding box center [245, 261] width 90 height 28
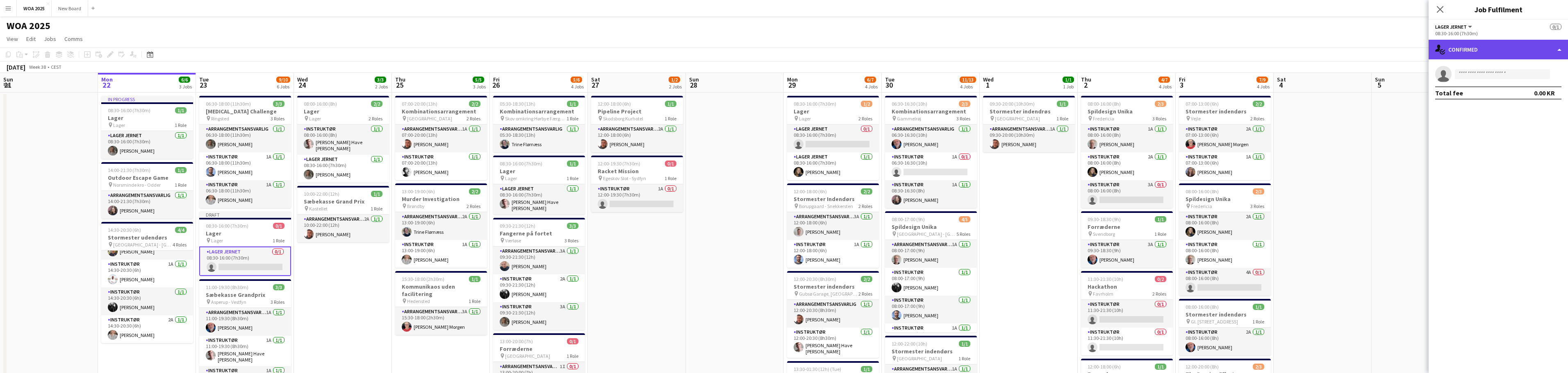
click at [1528, 53] on div "single-neutral-actions-check-2 Confirmed" at bounding box center [1498, 49] width 139 height 20
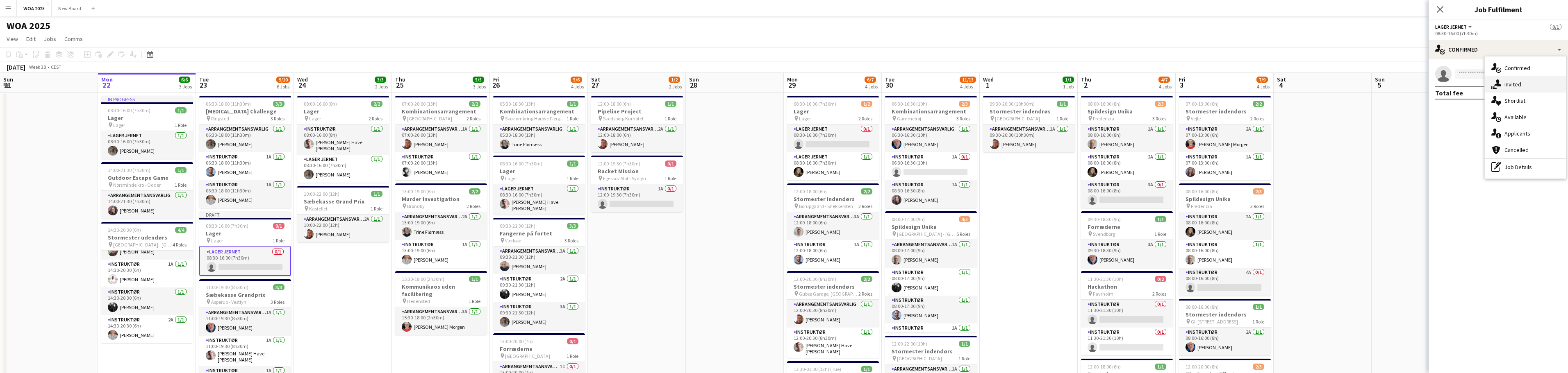
click at [1531, 84] on div "single-neutral-actions-share-1 Invited" at bounding box center [1525, 84] width 81 height 16
click at [1487, 90] on input "text" at bounding box center [1498, 92] width 126 height 21
type input "*********"
click at [264, 264] on app-card-role "Lager Jernet 0/1 08:30-16:00 (7h30m) single-neutral-actions" at bounding box center [245, 261] width 92 height 29
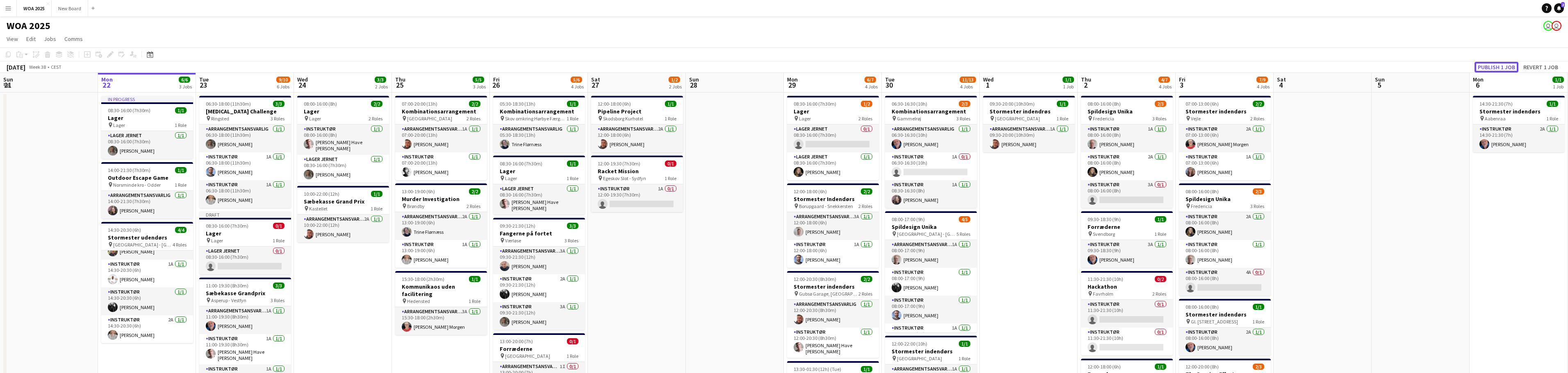
click at [1506, 68] on button "Publish 1 job" at bounding box center [1497, 67] width 44 height 10
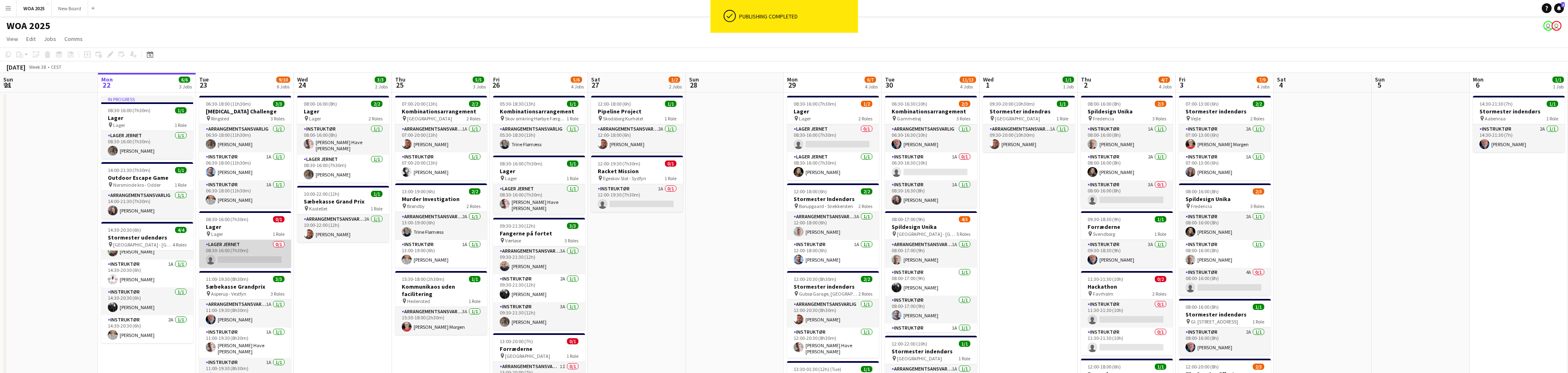
click at [253, 255] on app-card-role "Lager Jernet 0/1 08:30-16:00 (7h30m) single-neutral-actions" at bounding box center [245, 254] width 92 height 28
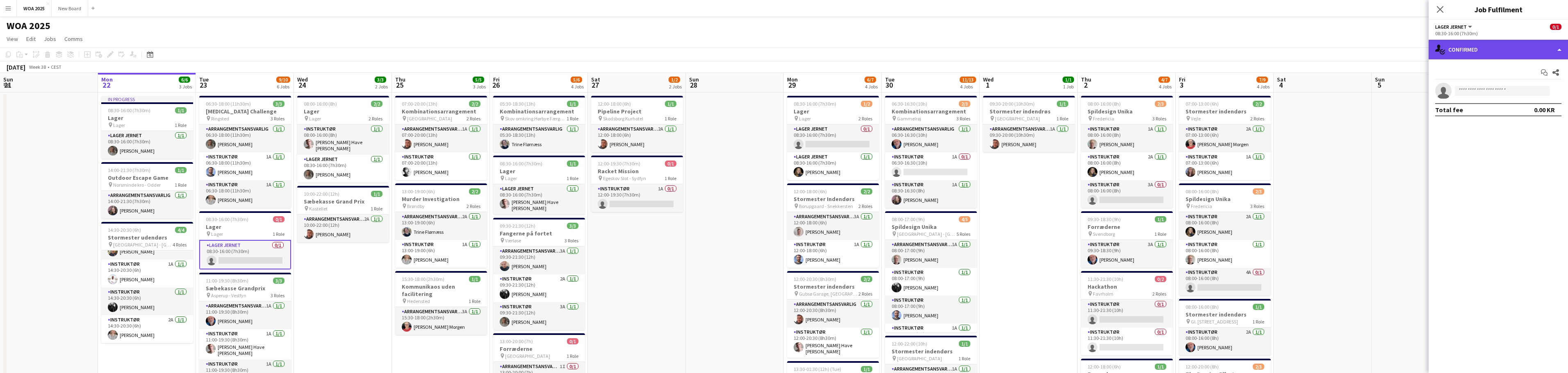
click at [1530, 48] on div "single-neutral-actions-check-2 Confirmed" at bounding box center [1498, 49] width 139 height 20
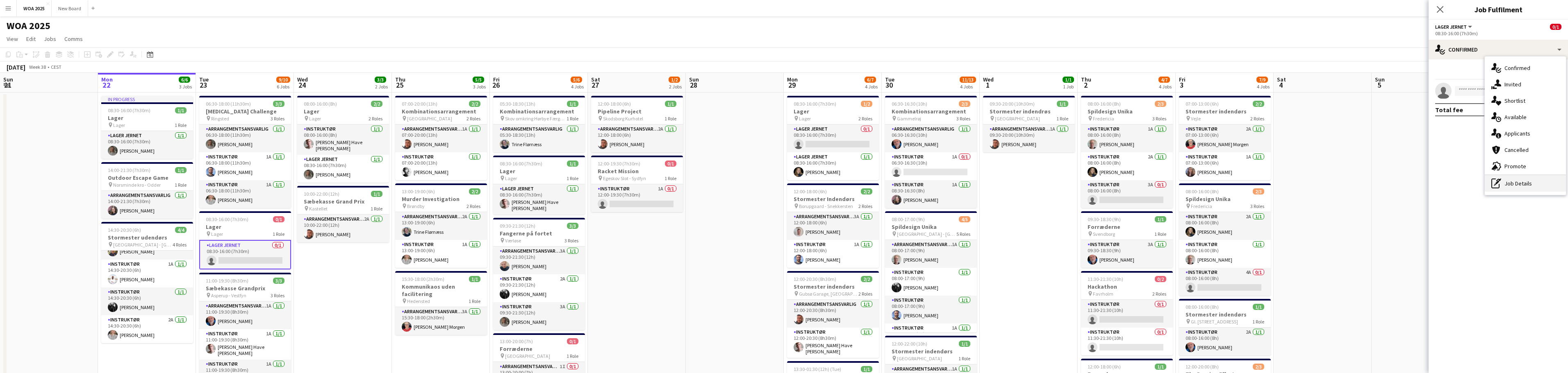
click at [1540, 189] on div "pen-write Job Details" at bounding box center [1525, 183] width 81 height 16
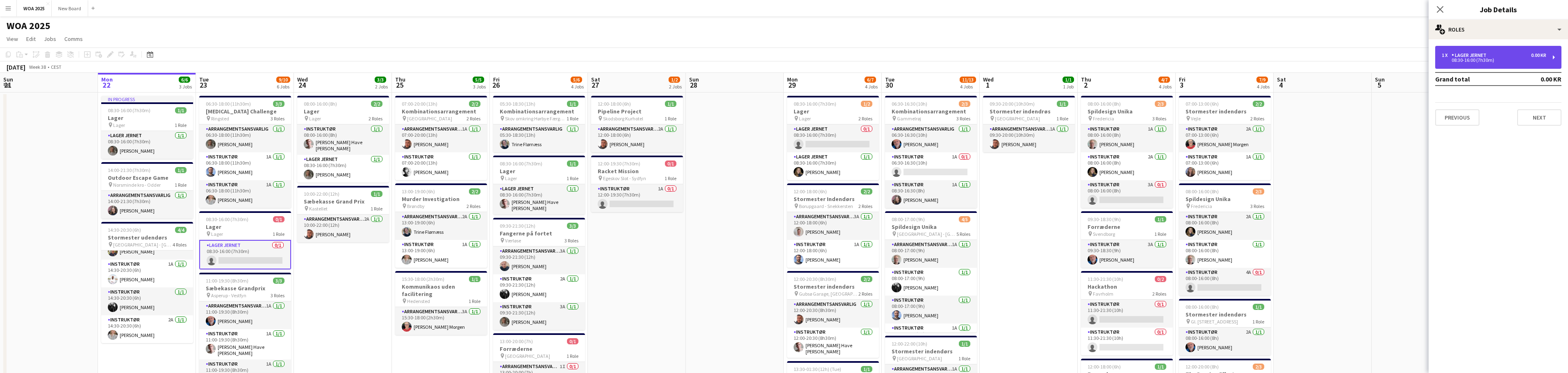
click at [1490, 59] on div "08:30-16:00 (7h30m)" at bounding box center [1493, 60] width 104 height 4
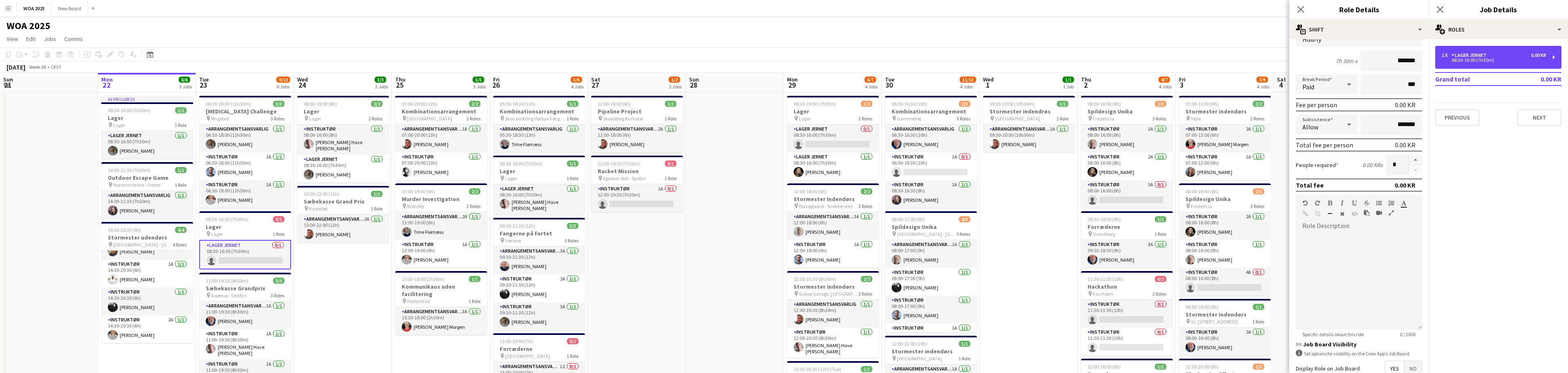
scroll to position [158, 0]
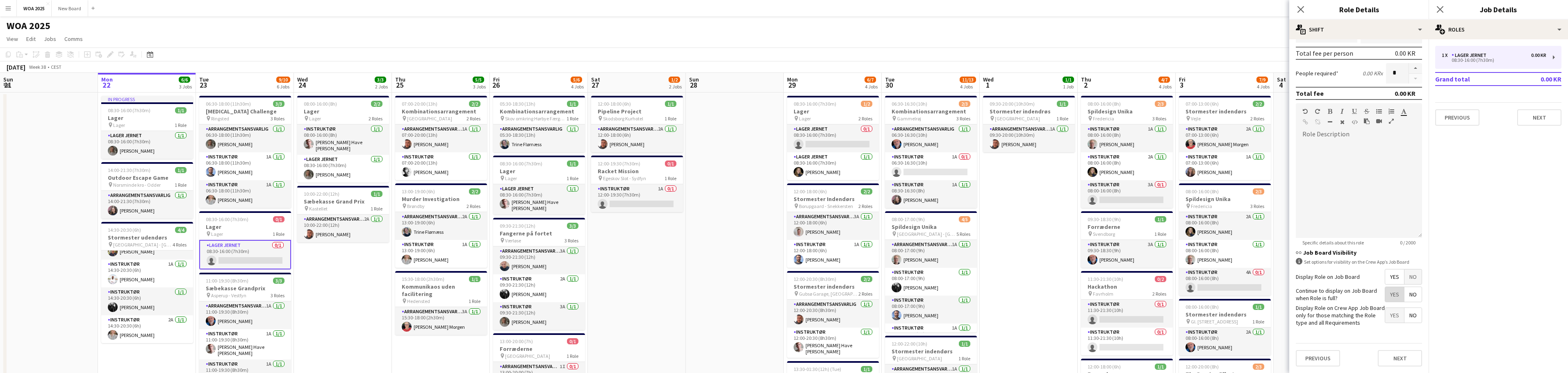
click at [1395, 296] on span "Yes" at bounding box center [1394, 294] width 19 height 15
click at [1405, 363] on button "Next" at bounding box center [1400, 358] width 44 height 16
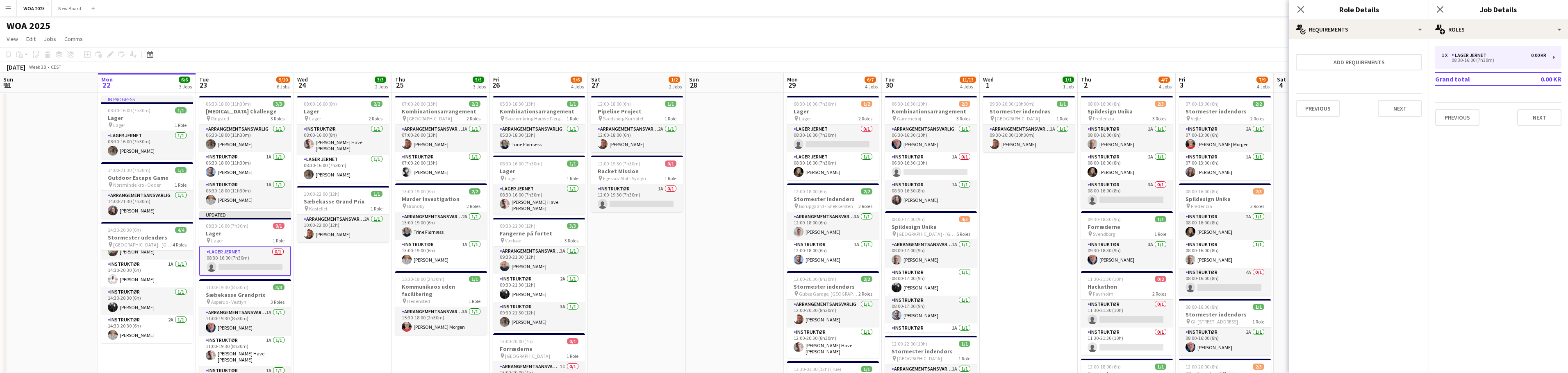
scroll to position [0, 0]
click at [1443, 7] on icon "Close pop-in" at bounding box center [1440, 9] width 8 height 8
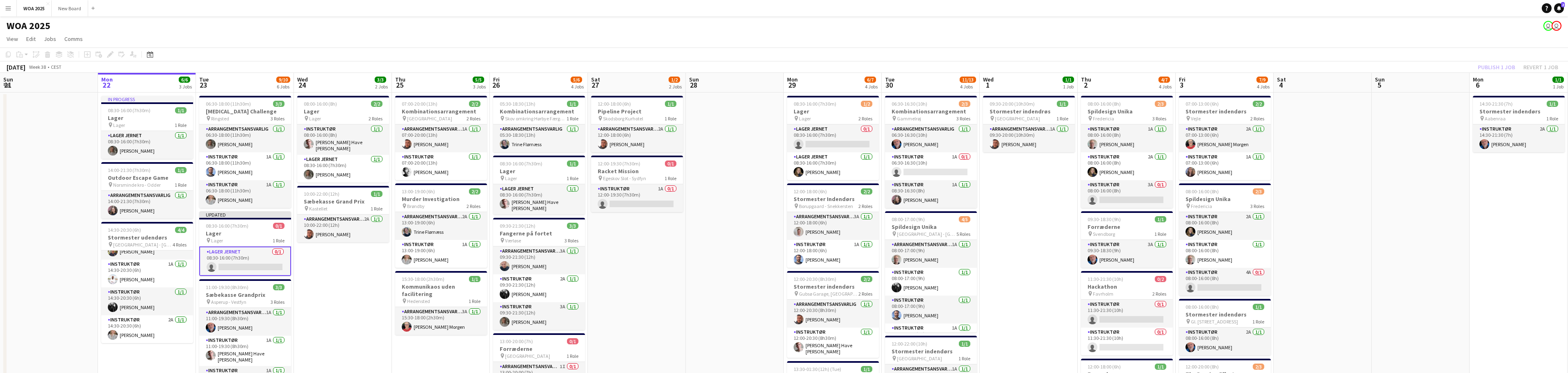
click at [1505, 67] on div "Publish 1 job Revert 1 job" at bounding box center [1518, 67] width 100 height 10
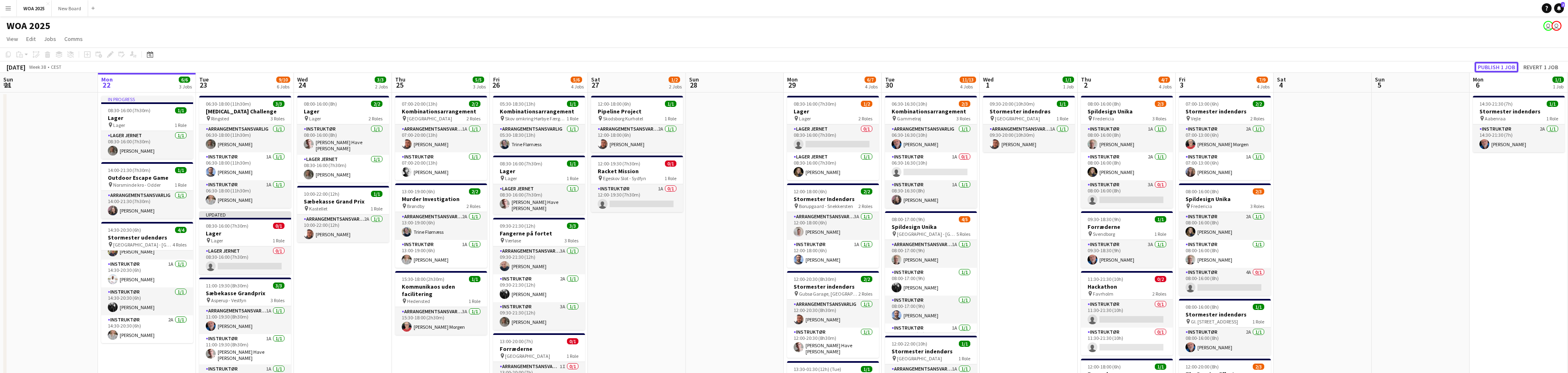
click at [1505, 67] on button "Publish 1 job" at bounding box center [1497, 67] width 44 height 10
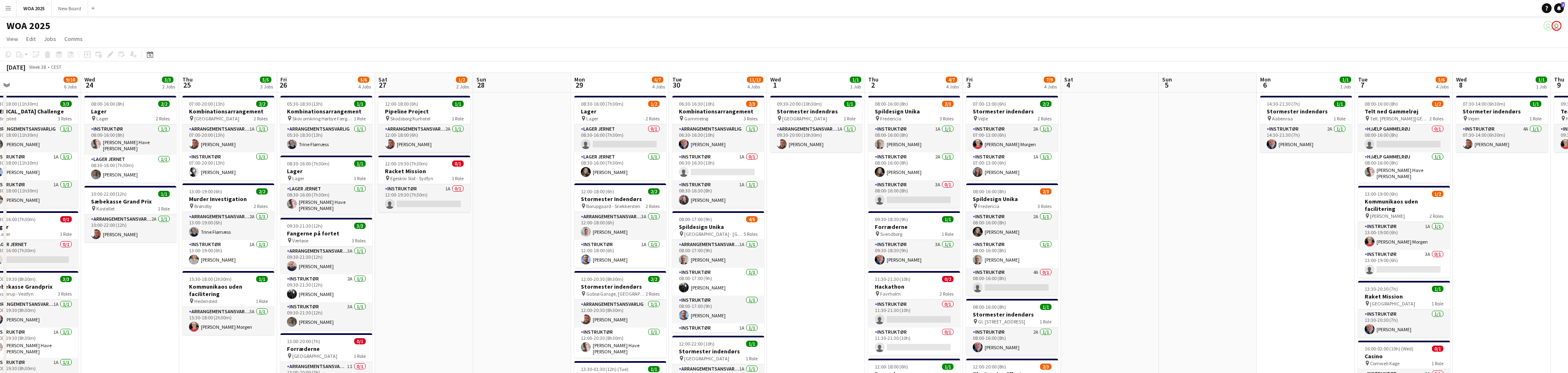
drag, startPoint x: 724, startPoint y: 241, endPoint x: 511, endPoint y: 212, distance: 215.0
click at [511, 212] on app-calendar-viewport "Fri 19 10/10 5 Jobs Sat 20 2/2 1 Job Sun 21 Mon 22 6/6 3 Jobs Tue 23 9/10 6 Job…" at bounding box center [784, 335] width 1568 height 524
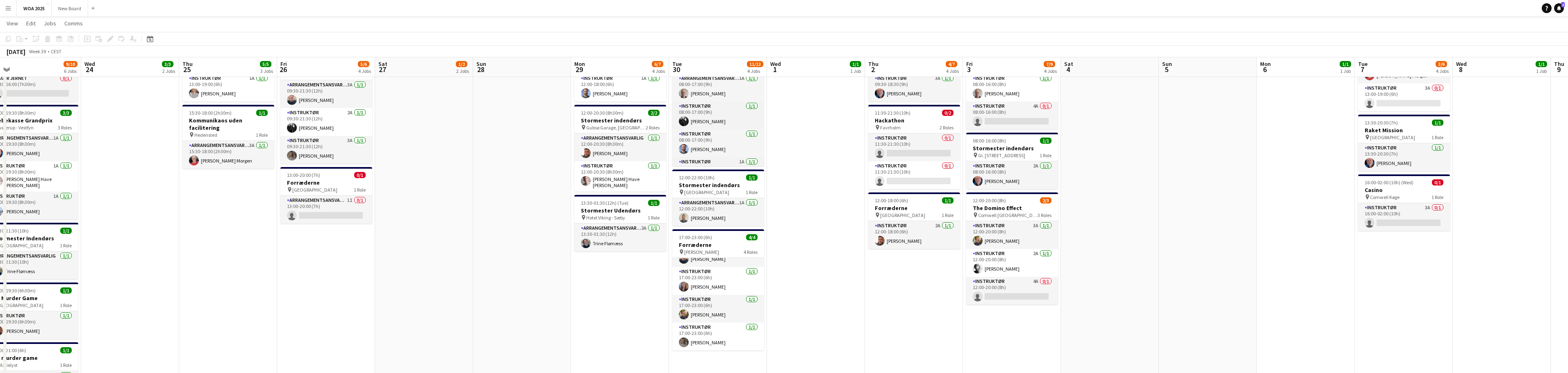
scroll to position [49, 0]
click at [722, 154] on app-card-role "Instruktør 4A 0/1 08:00-17:00 (9h) single-neutral-actions" at bounding box center [718, 153] width 92 height 28
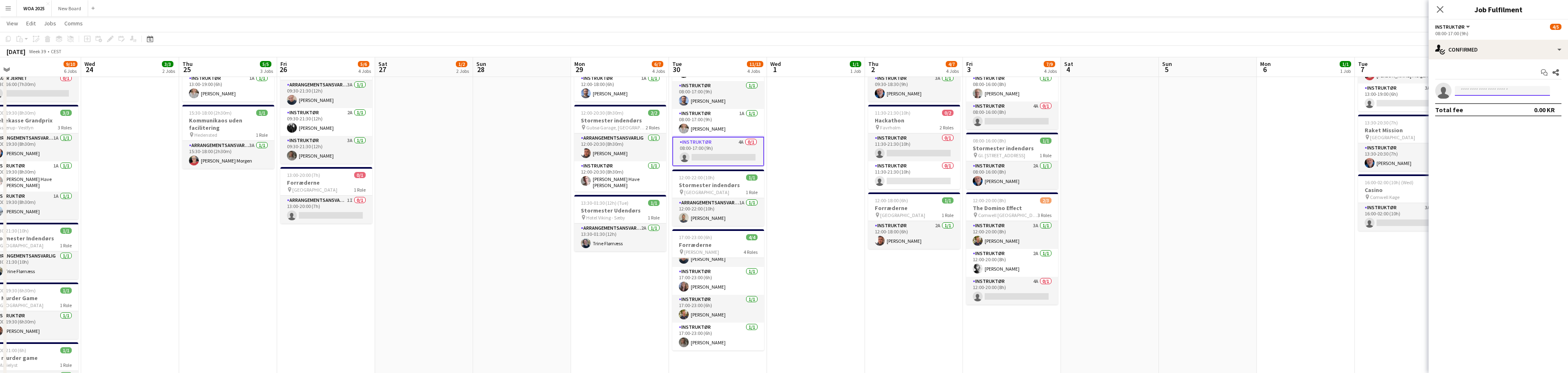
click at [1502, 87] on input at bounding box center [1503, 91] width 95 height 10
type input "******"
click at [1488, 111] on span "[DOMAIN_NAME][EMAIL_ADDRESS][DOMAIN_NAME]" at bounding box center [1503, 109] width 82 height 7
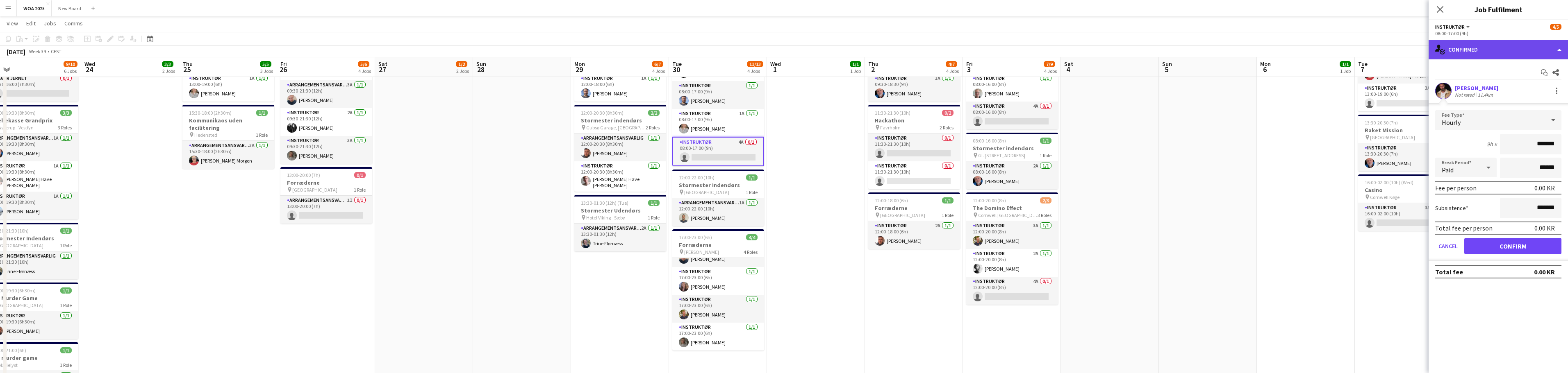
click at [1511, 54] on div "single-neutral-actions-check-2 Confirmed" at bounding box center [1498, 49] width 139 height 20
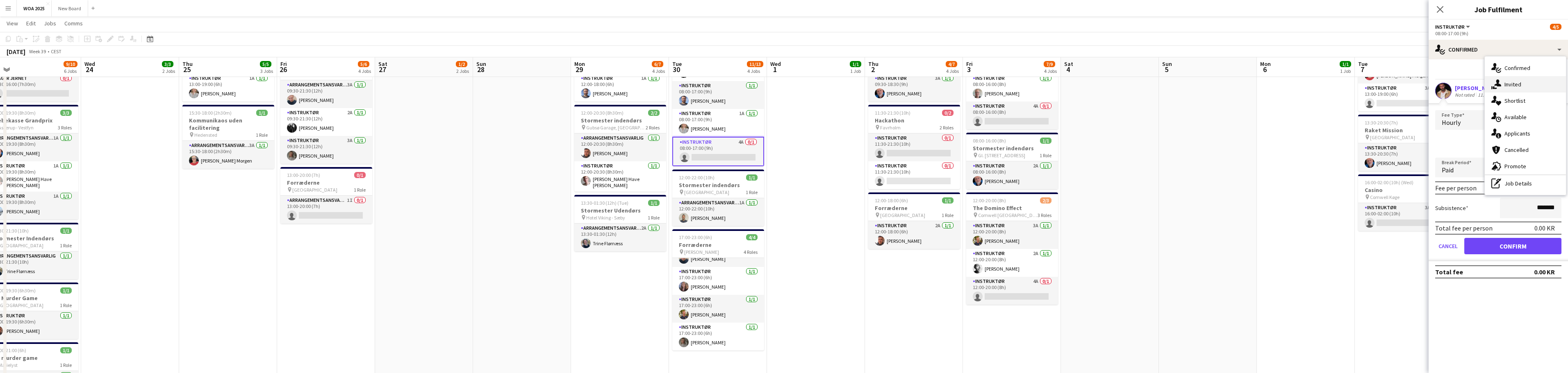
click at [1519, 85] on span "Invited" at bounding box center [1513, 84] width 17 height 7
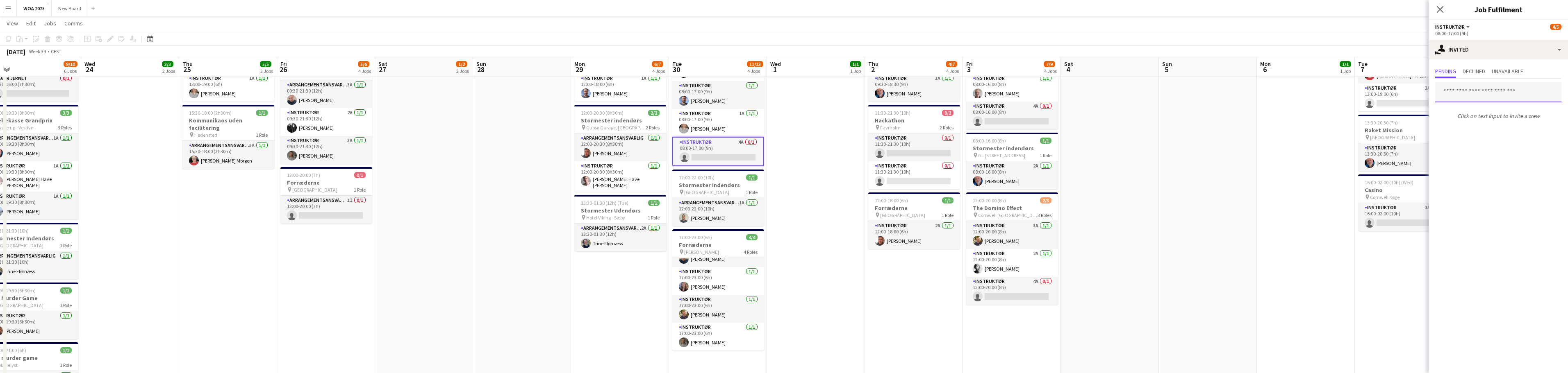
click at [1518, 92] on input "text" at bounding box center [1498, 92] width 126 height 21
type input "******"
click at [1473, 117] on span "[DOMAIN_NAME][EMAIL_ADDRESS][DOMAIN_NAME]" at bounding box center [1498, 119] width 113 height 7
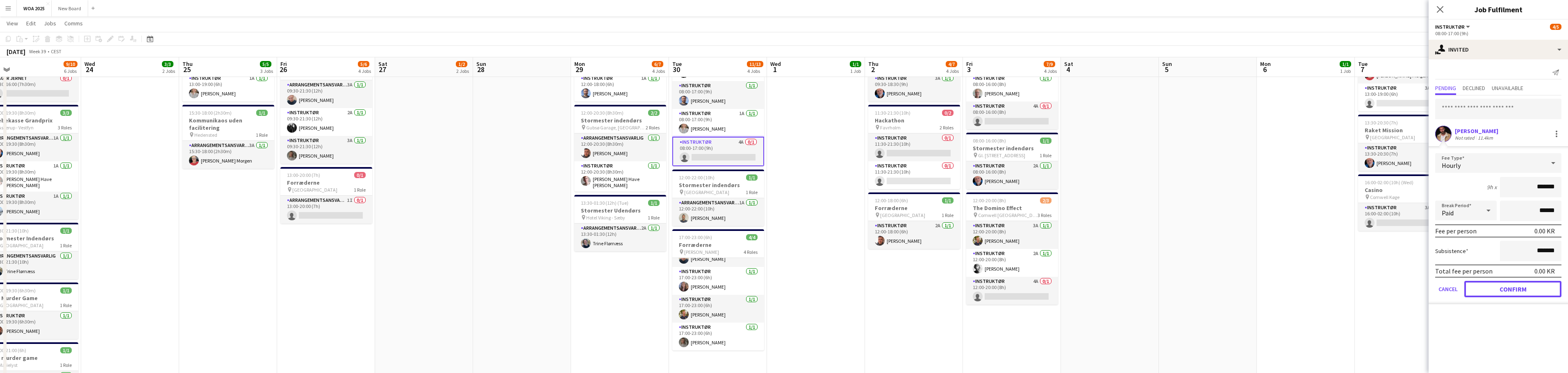
click at [1518, 281] on button "Confirm" at bounding box center [1512, 289] width 97 height 16
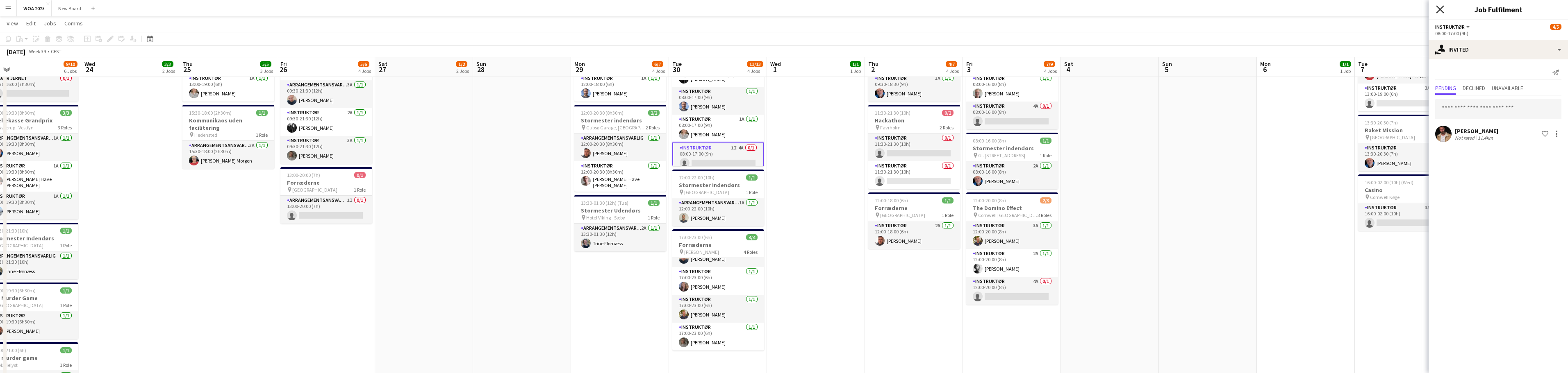
click at [1440, 9] on icon at bounding box center [1440, 9] width 8 height 8
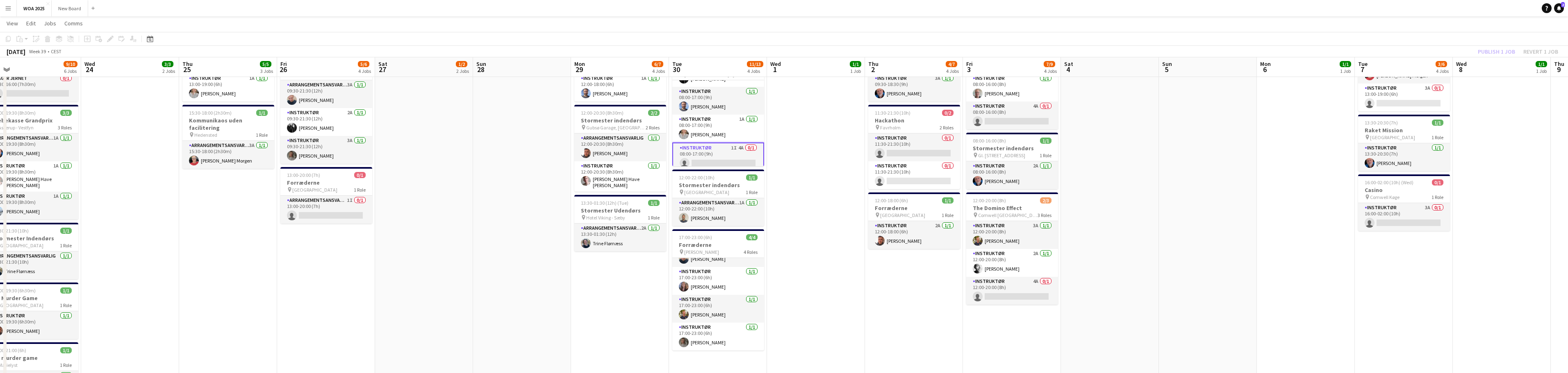
click at [1490, 50] on div "Publish 1 job Revert 1 job" at bounding box center [1518, 51] width 100 height 10
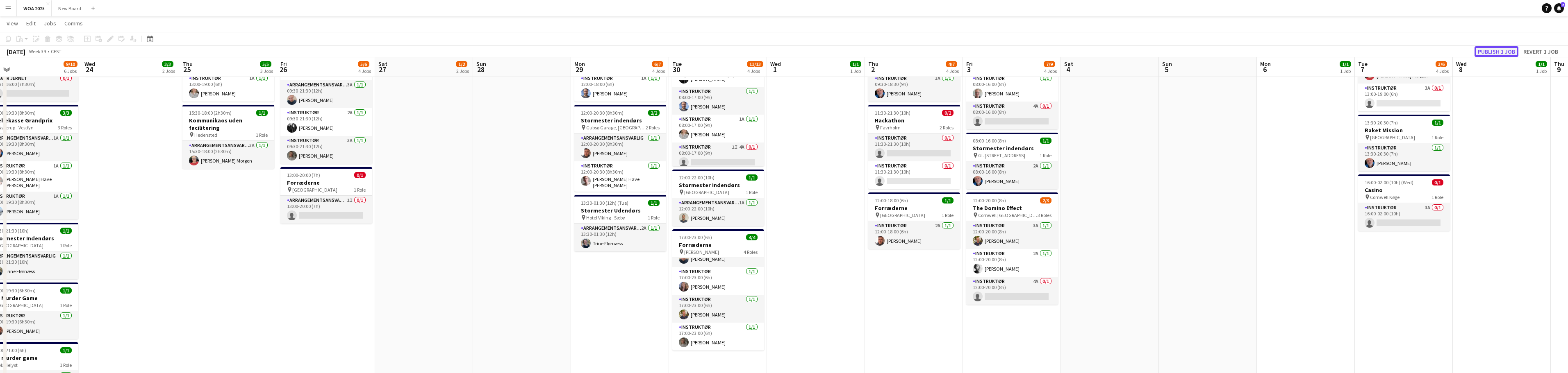
click at [1490, 50] on button "Publish 1 job" at bounding box center [1497, 51] width 44 height 10
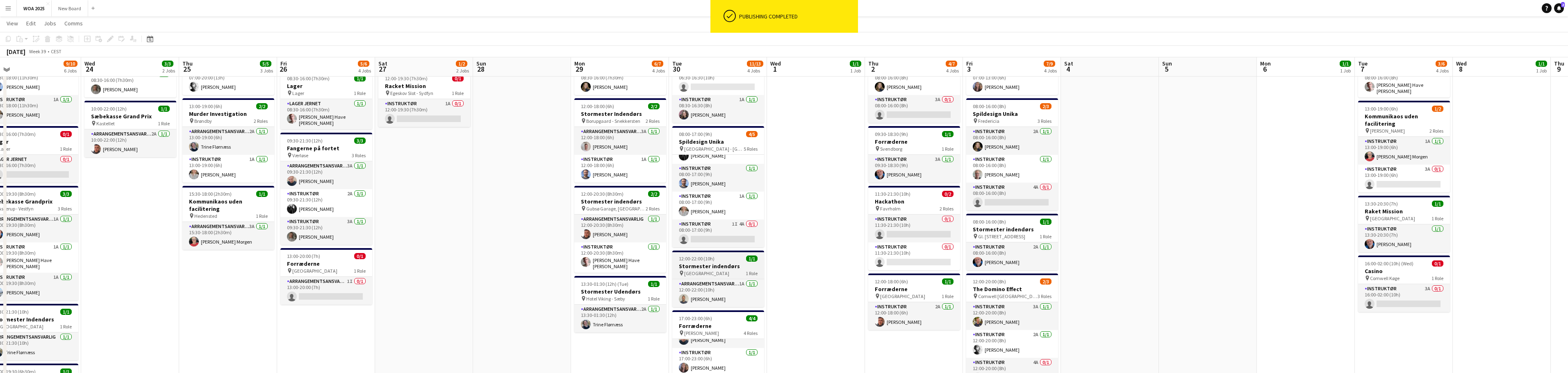
scroll to position [84, 0]
click at [716, 236] on app-card-role "Instruktør 1I 4A 0/1 08:00-17:00 (9h) single-neutral-actions" at bounding box center [718, 234] width 92 height 28
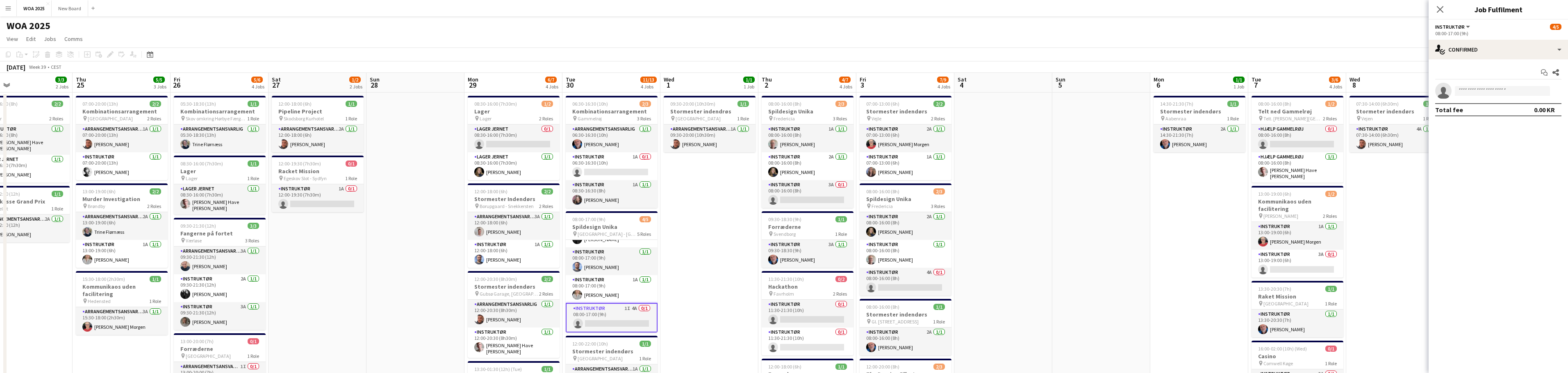
scroll to position [0, 221]
drag, startPoint x: 1236, startPoint y: 217, endPoint x: 1130, endPoint y: 202, distance: 107.1
click at [1130, 202] on app-calendar-viewport "Mon 22 6/6 3 Jobs Tue 23 9/10 6 Jobs Wed 24 3/3 2 Jobs Thu 25 5/5 3 Jobs Fri 26…" at bounding box center [784, 331] width 1568 height 517
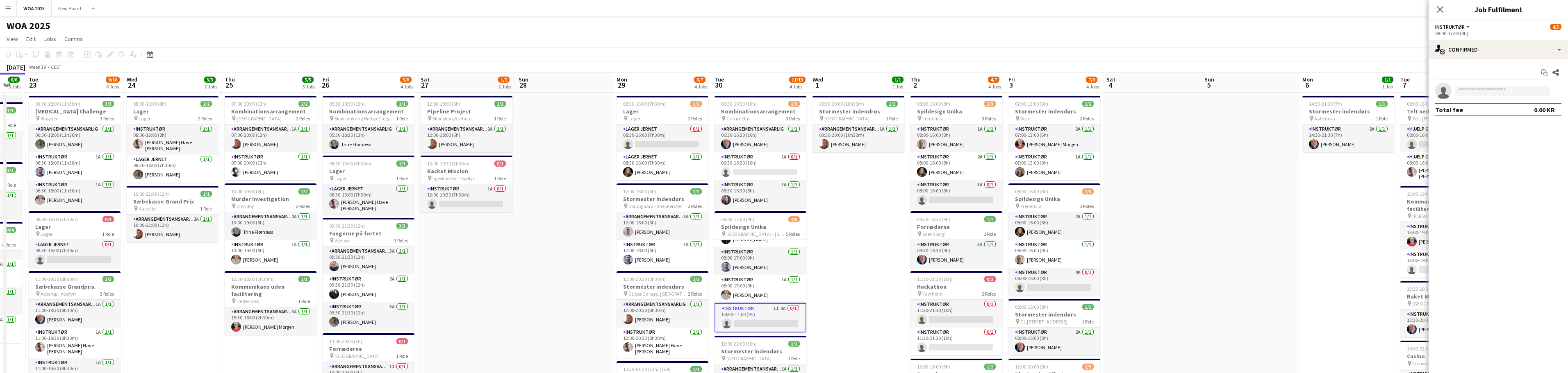
scroll to position [0, 343]
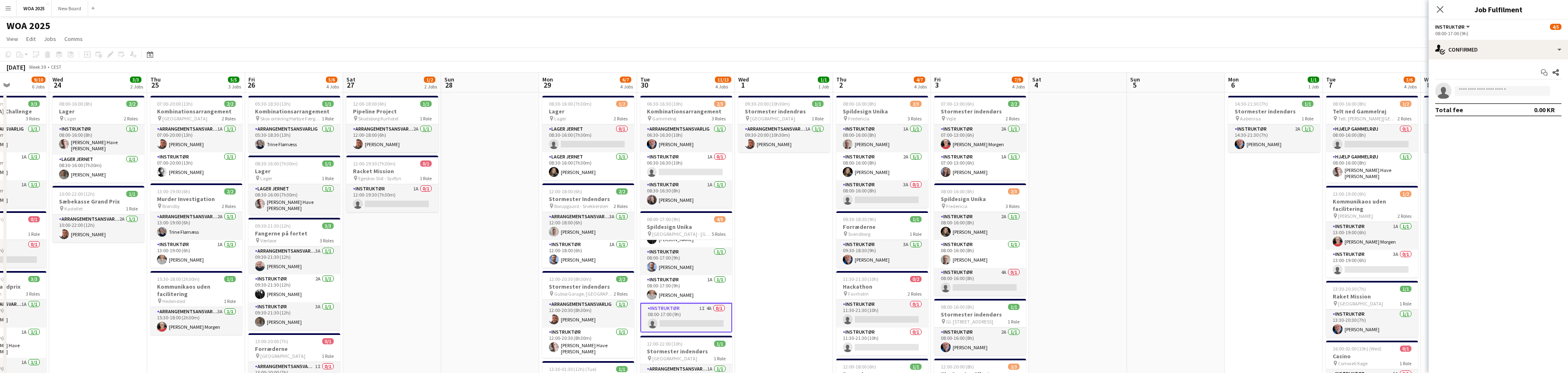
drag, startPoint x: 381, startPoint y: 241, endPoint x: 455, endPoint y: 256, distance: 75.5
click at [455, 256] on app-calendar-viewport "Sat 20 2/2 1 Job Sun 21 Mon 22 6/6 3 Jobs Tue 23 9/10 6 Jobs Wed 24 3/3 2 Jobs …" at bounding box center [784, 331] width 1568 height 517
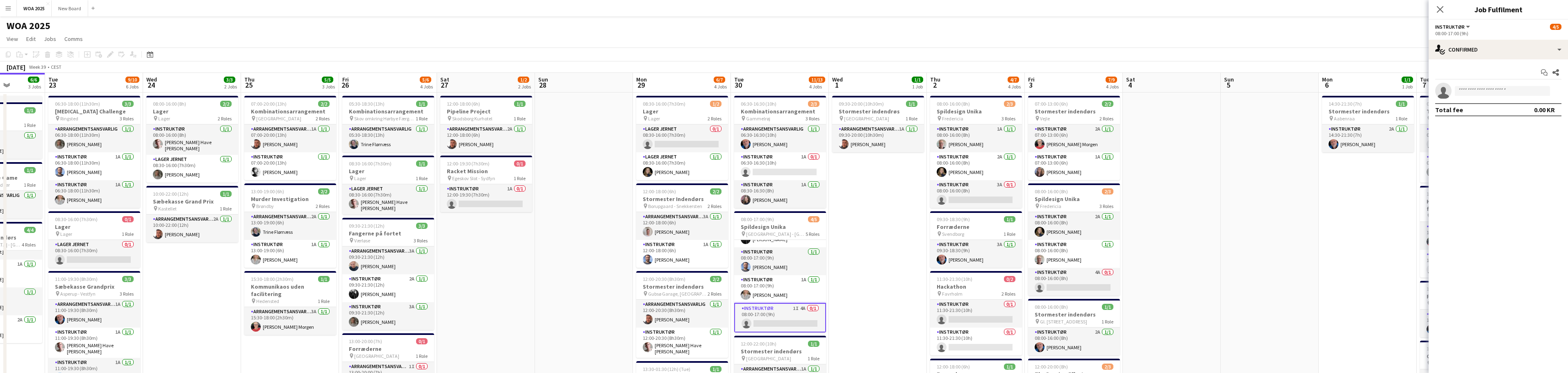
scroll to position [0, 241]
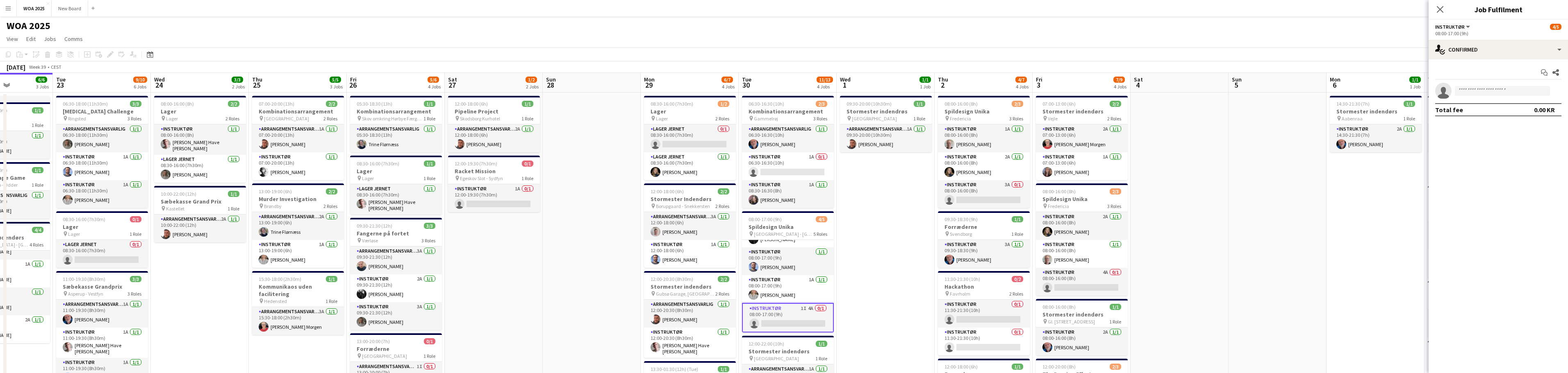
drag, startPoint x: 401, startPoint y: 282, endPoint x: 503, endPoint y: 289, distance: 102.2
click at [503, 289] on app-calendar-viewport "Sat 20 2/2 1 Job Sun 21 Mon 22 6/6 3 Jobs Tue 23 9/10 6 Jobs Wed 24 3/3 2 Jobs …" at bounding box center [784, 331] width 1568 height 517
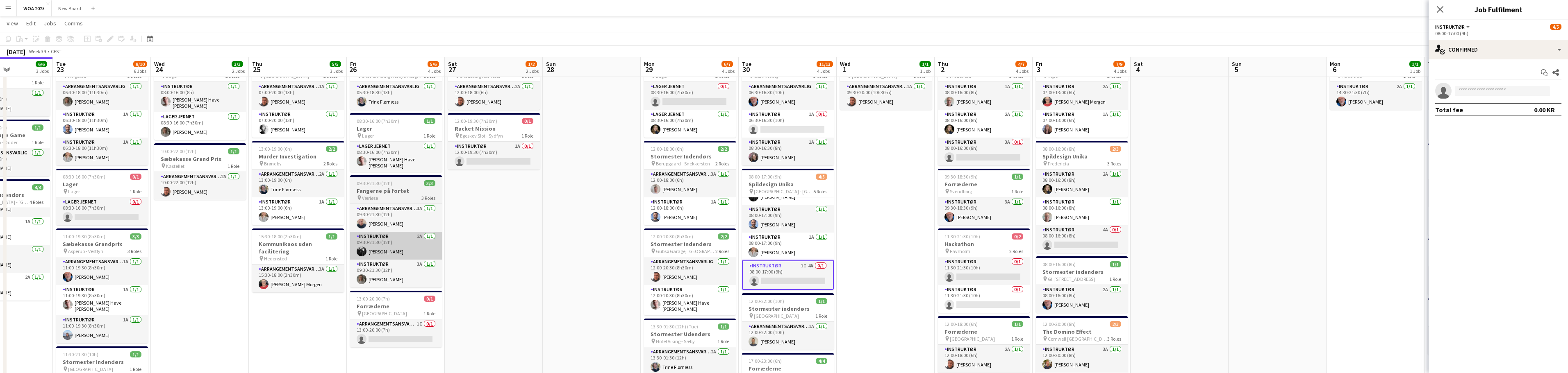
scroll to position [42, 0]
click at [401, 270] on app-card-role "Instruktør 3A [DATE] 09:30-21:30 (12h) [PERSON_NAME]" at bounding box center [396, 274] width 92 height 28
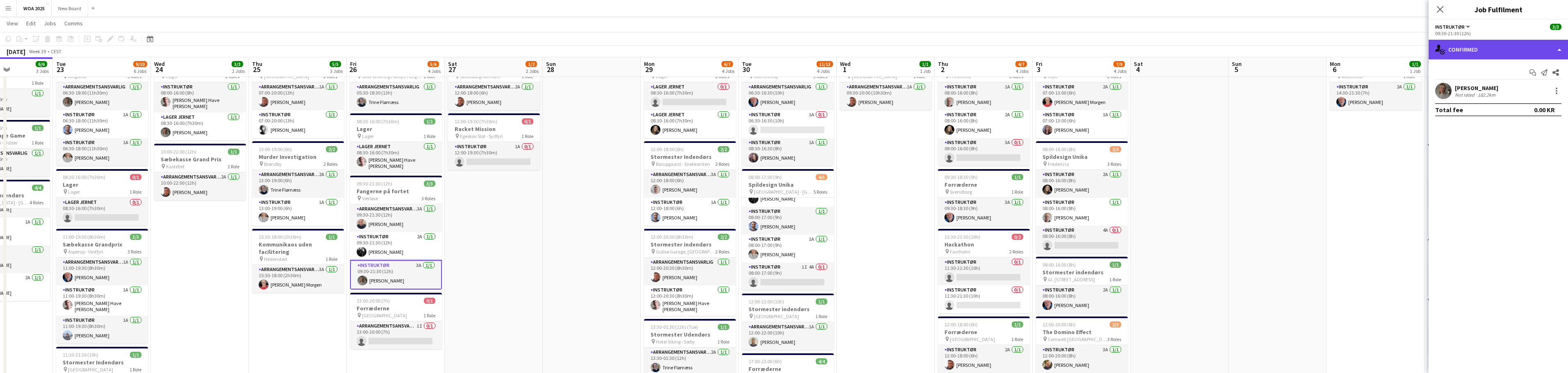
click at [1525, 49] on div "single-neutral-actions-check-2 Confirmed" at bounding box center [1498, 49] width 139 height 20
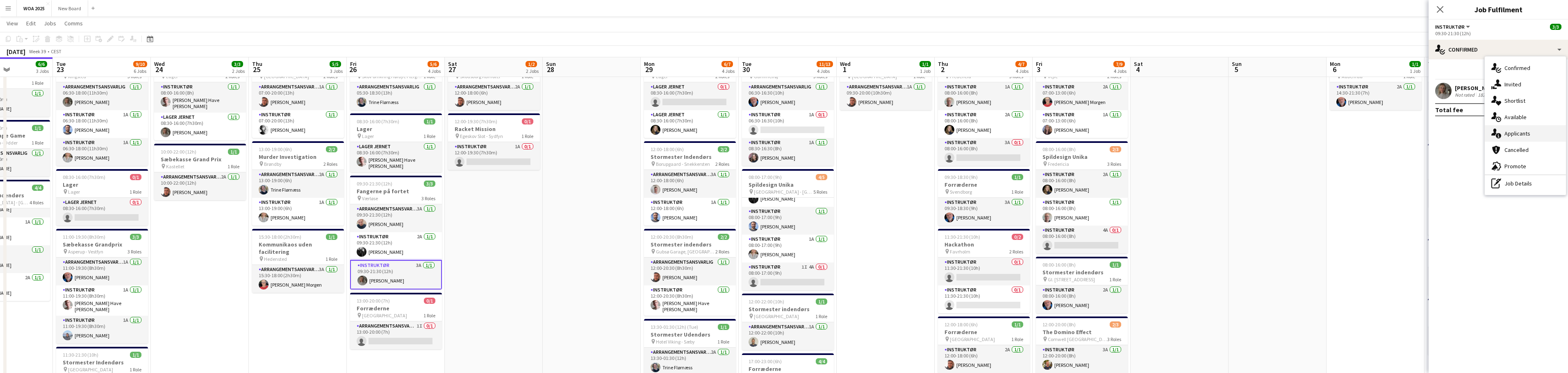
click at [1534, 134] on div "single-neutral-actions-information Applicants" at bounding box center [1525, 133] width 81 height 16
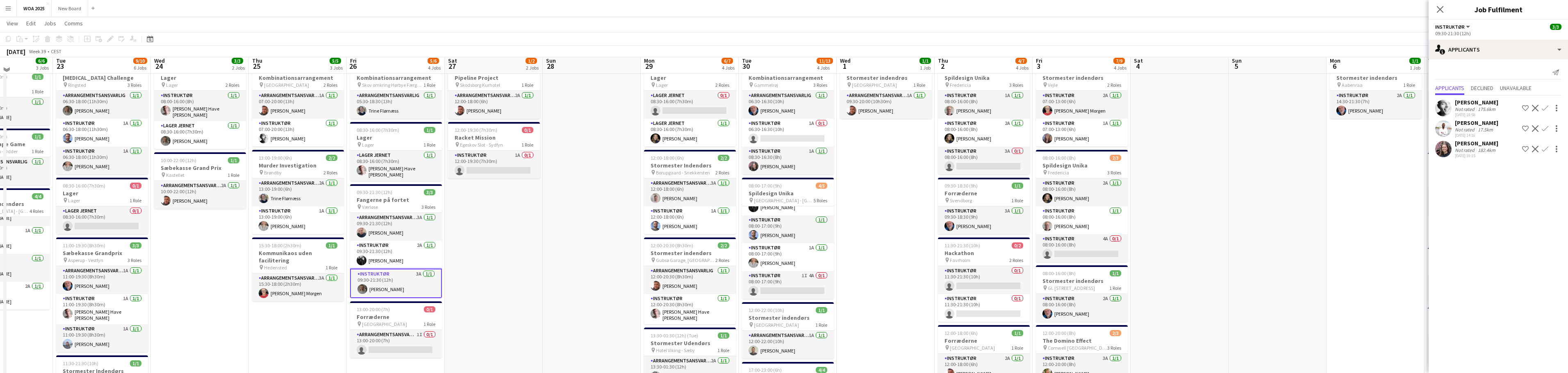
scroll to position [0, 0]
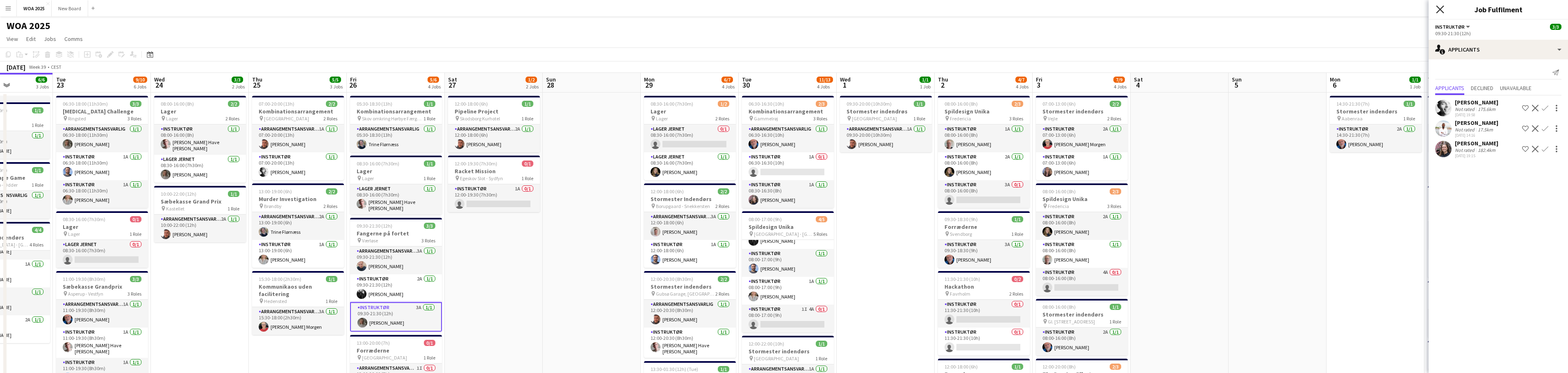
click at [1440, 10] on icon at bounding box center [1440, 9] width 8 height 8
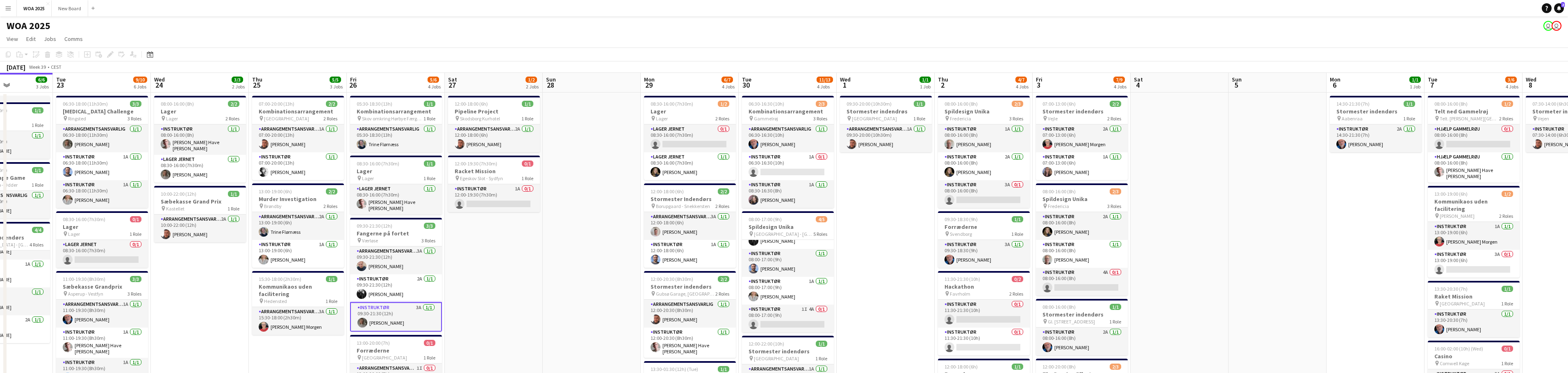
click at [1305, 253] on app-date-cell at bounding box center [1277, 341] width 98 height 498
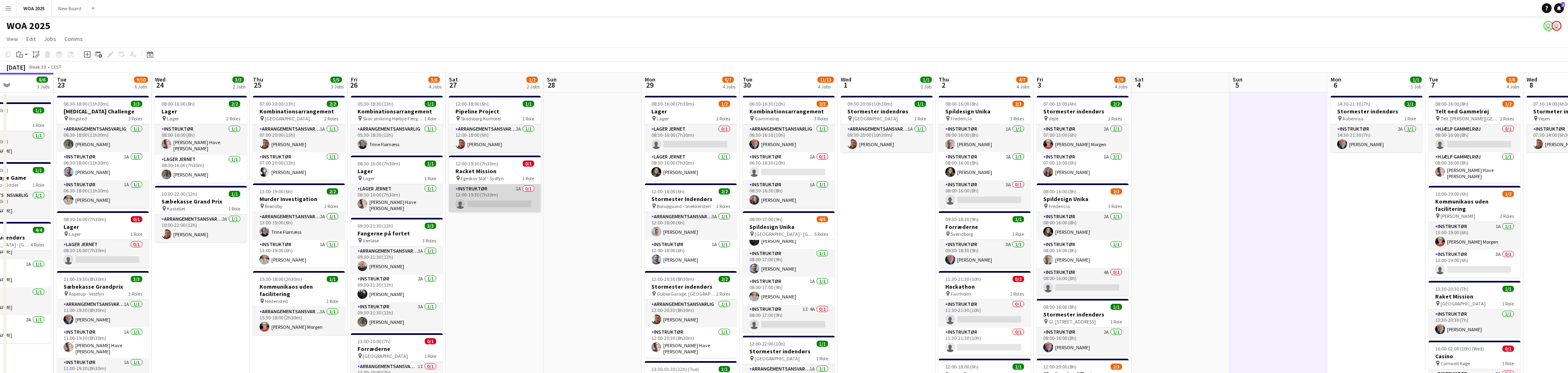
click at [504, 198] on app-card-role "Instruktør 1A 0/1 12:00-19:30 (7h30m) single-neutral-actions" at bounding box center [495, 198] width 92 height 28
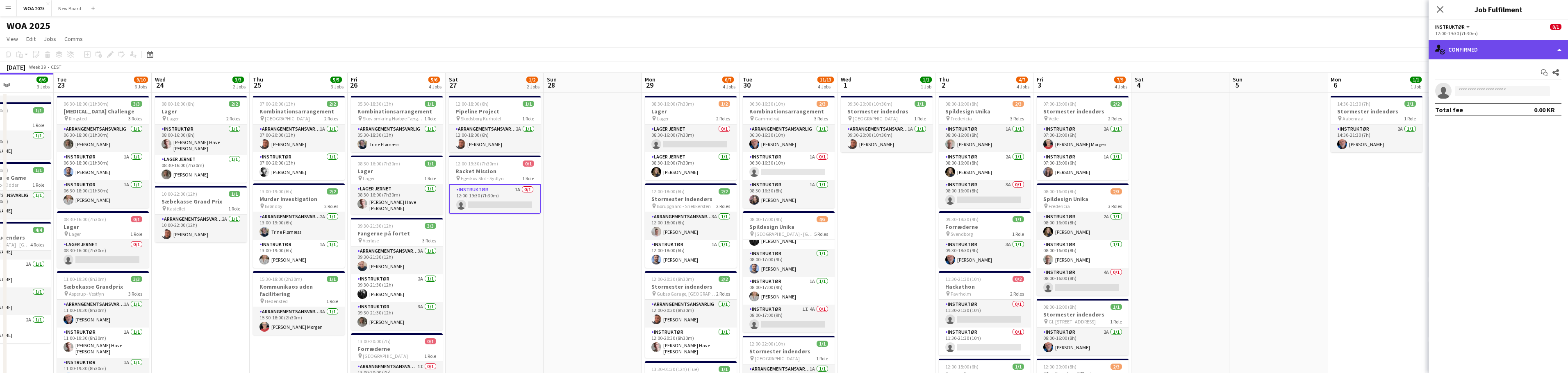
click at [1517, 51] on div "single-neutral-actions-check-2 Confirmed" at bounding box center [1498, 49] width 139 height 20
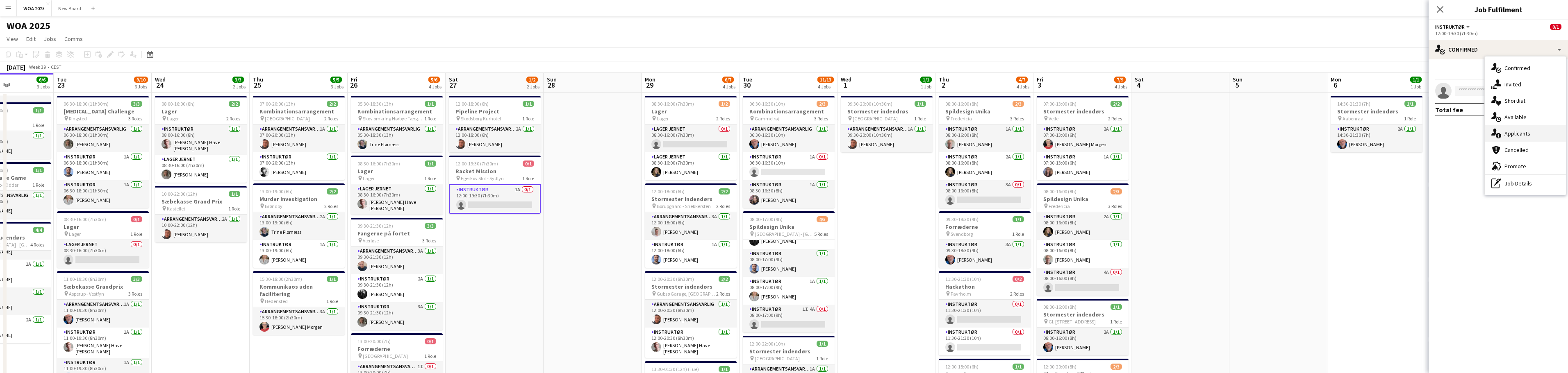
click at [1530, 137] on div "single-neutral-actions-information Applicants" at bounding box center [1525, 133] width 81 height 16
click at [1441, 11] on icon "Close pop-in" at bounding box center [1440, 9] width 8 height 8
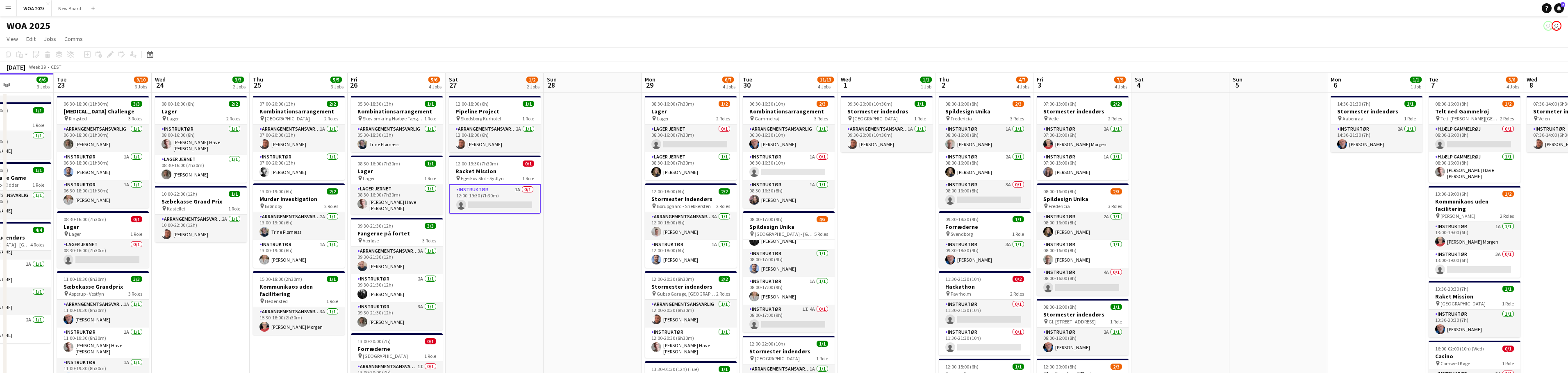
click at [180, 305] on app-date-cell "08:00-16:00 (8h) 2/2 Lager pin Lager 2 Roles Instruktør [DATE] 08:00-16:00 (8h)…" at bounding box center [200, 341] width 98 height 498
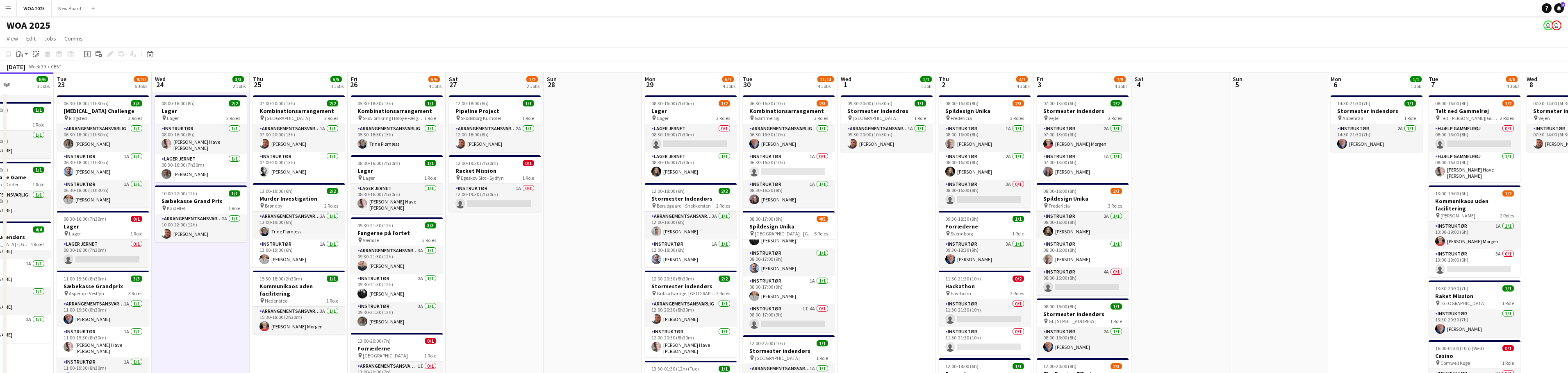
scroll to position [0, 0]
click at [1003, 287] on h3 "Hackathon" at bounding box center [984, 287] width 92 height 7
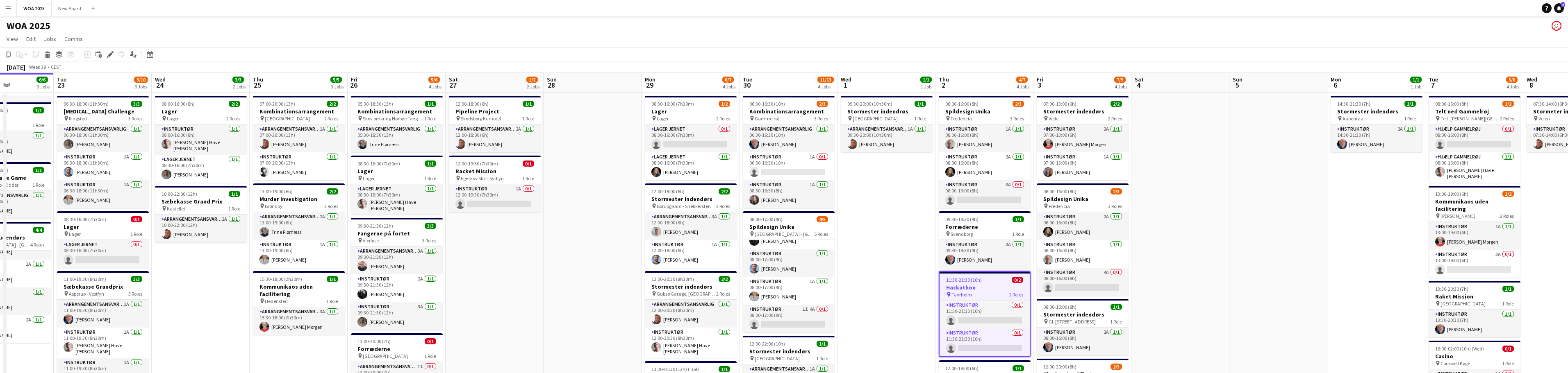
click at [1003, 287] on h3 "Hackathon" at bounding box center [985, 288] width 90 height 7
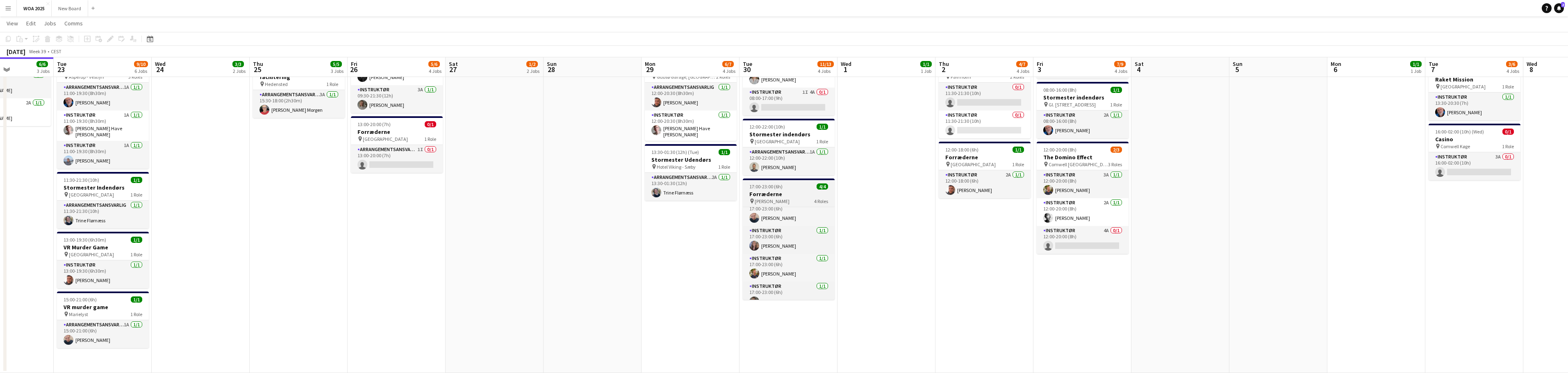
scroll to position [9, 0]
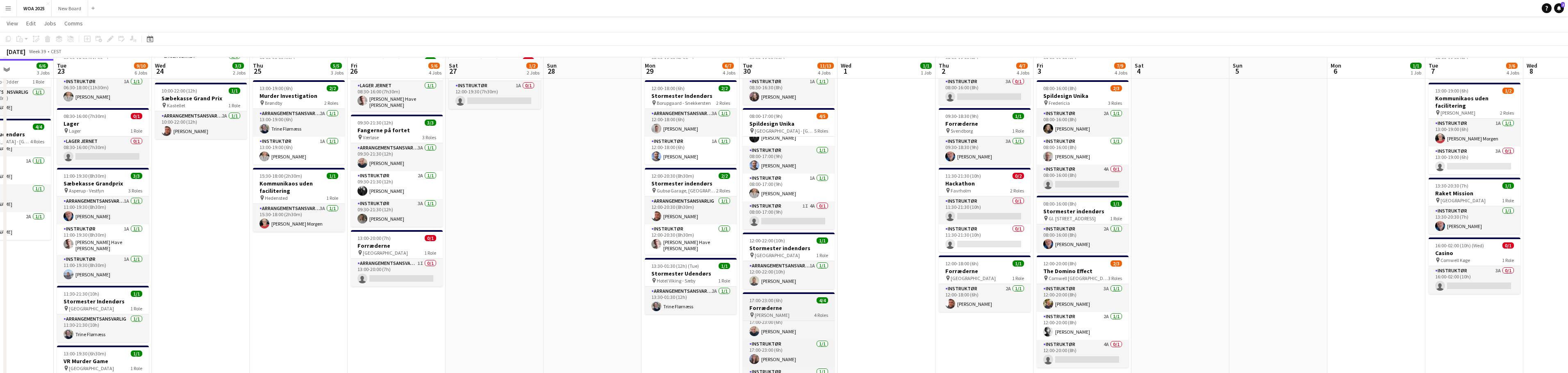
click at [794, 310] on h3 "Forræderne" at bounding box center [789, 308] width 92 height 7
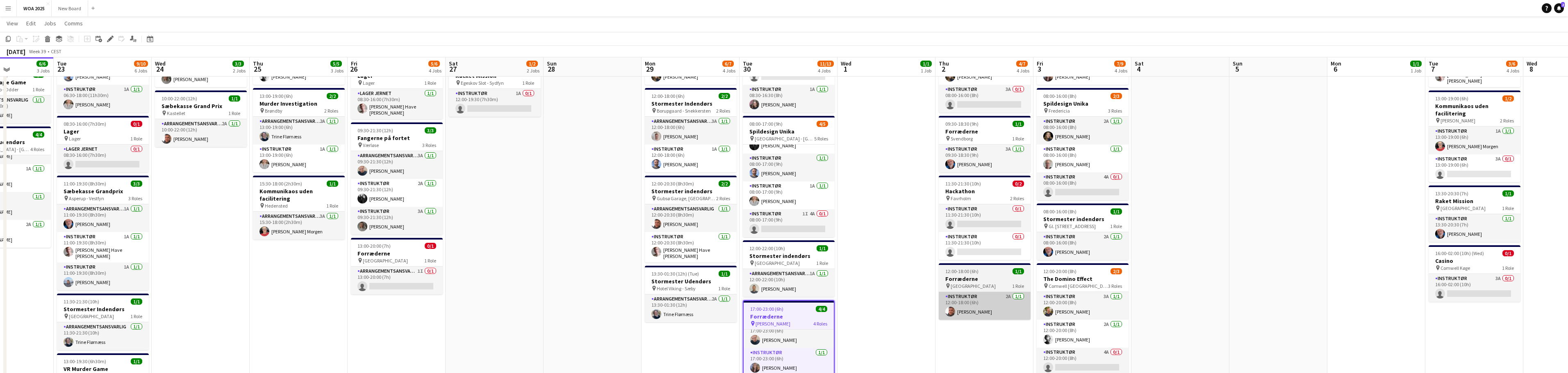
scroll to position [94, 0]
click at [797, 316] on h3 "Forræderne" at bounding box center [789, 317] width 90 height 7
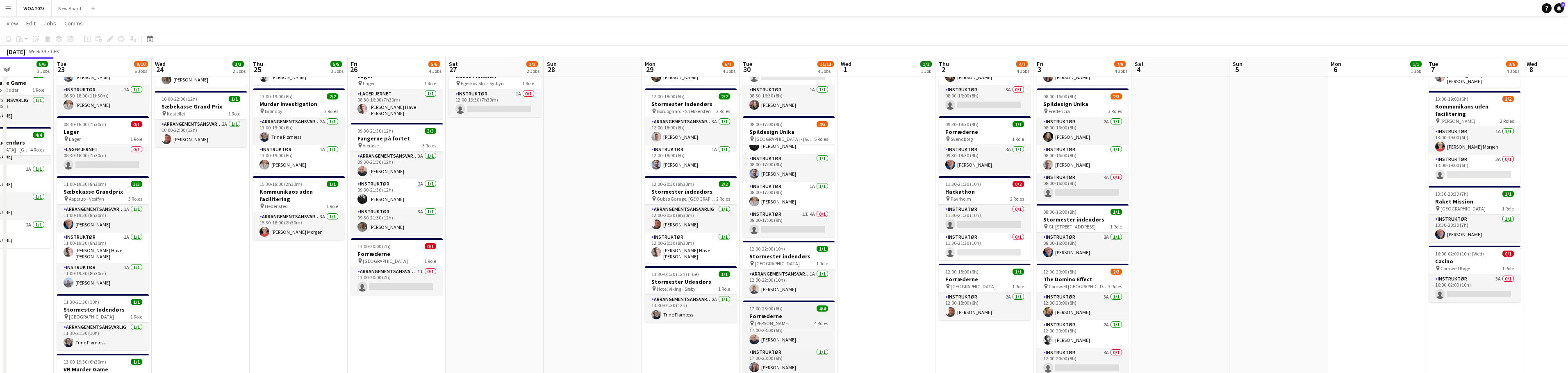
click at [797, 316] on h3 "Forræderne" at bounding box center [789, 316] width 92 height 7
click at [108, 38] on icon "Edit" at bounding box center [110, 38] width 7 height 7
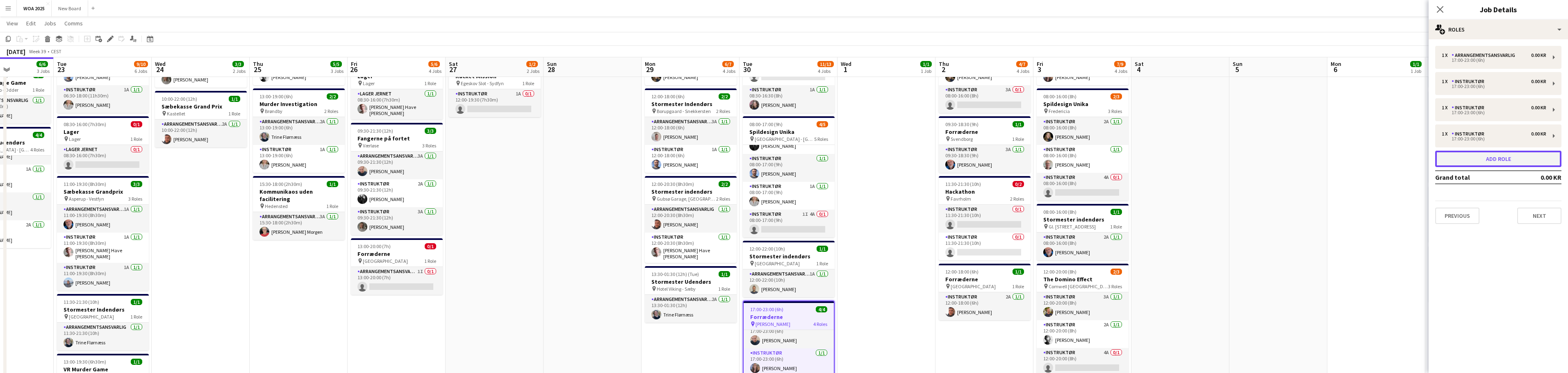
click at [1506, 159] on button "Add role" at bounding box center [1498, 159] width 126 height 16
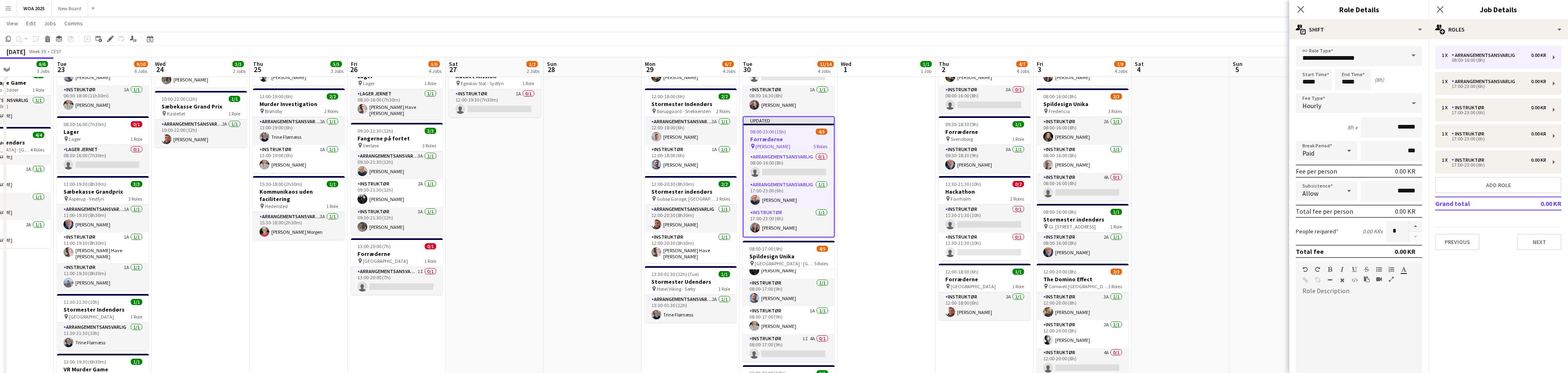
click at [1405, 58] on span at bounding box center [1413, 56] width 17 height 20
click at [1327, 162] on span "Instruktør" at bounding box center [1355, 158] width 107 height 8
type input "**********"
click at [1324, 79] on input "*****" at bounding box center [1314, 80] width 36 height 21
click at [1307, 65] on div at bounding box center [1305, 65] width 16 height 8
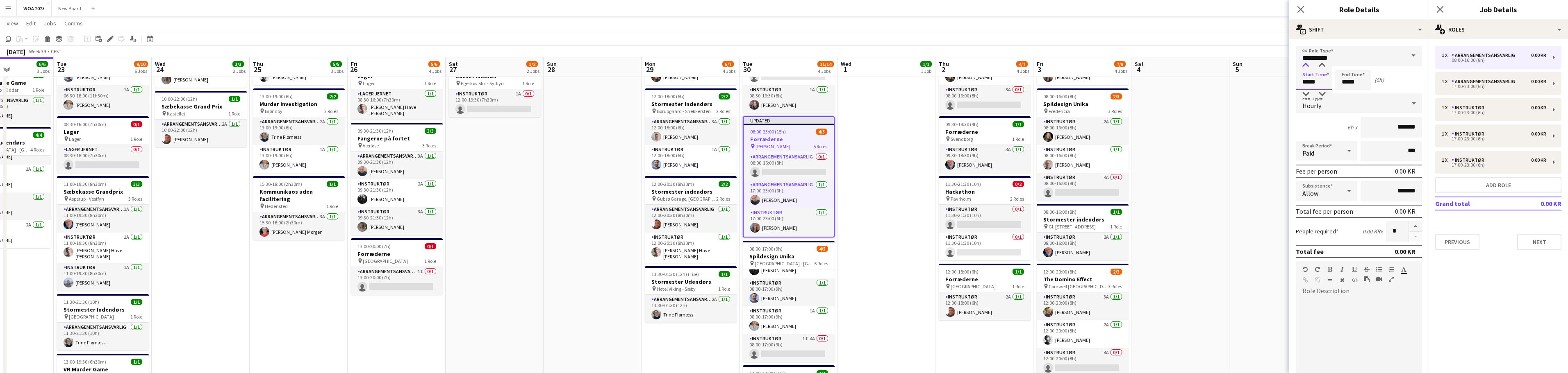
click at [1307, 65] on div at bounding box center [1305, 65] width 16 height 8
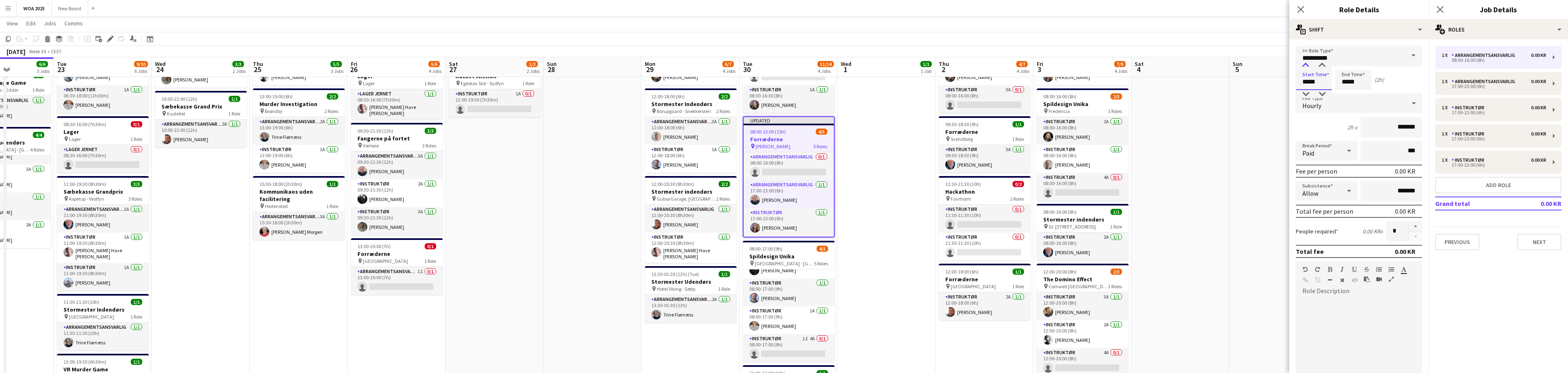
click at [1307, 65] on div at bounding box center [1305, 65] width 16 height 8
type input "*****"
click at [1307, 65] on div at bounding box center [1305, 65] width 16 height 8
click at [1370, 81] on input "*****" at bounding box center [1353, 80] width 36 height 21
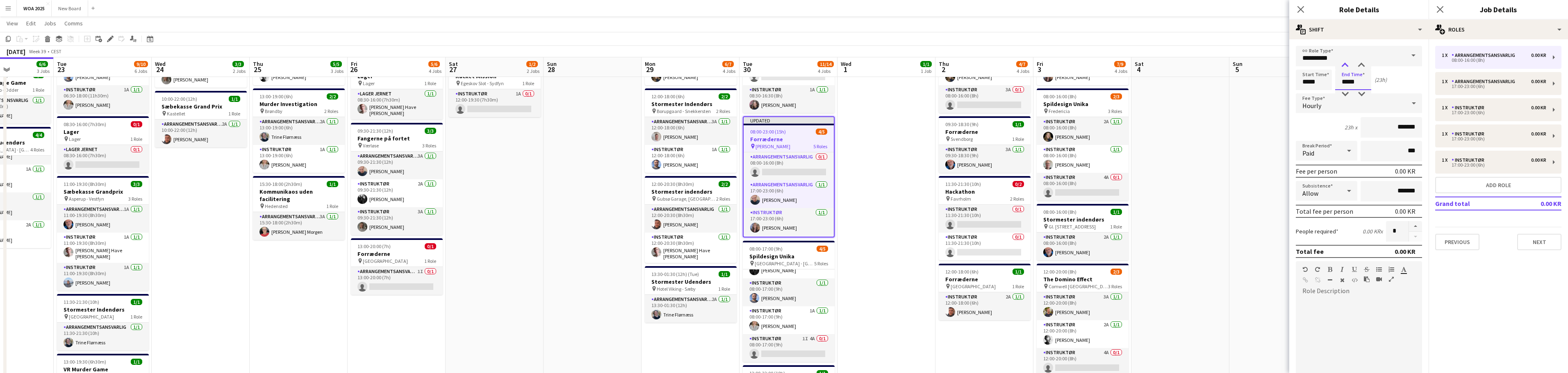
click at [1348, 67] on div at bounding box center [1345, 65] width 16 height 8
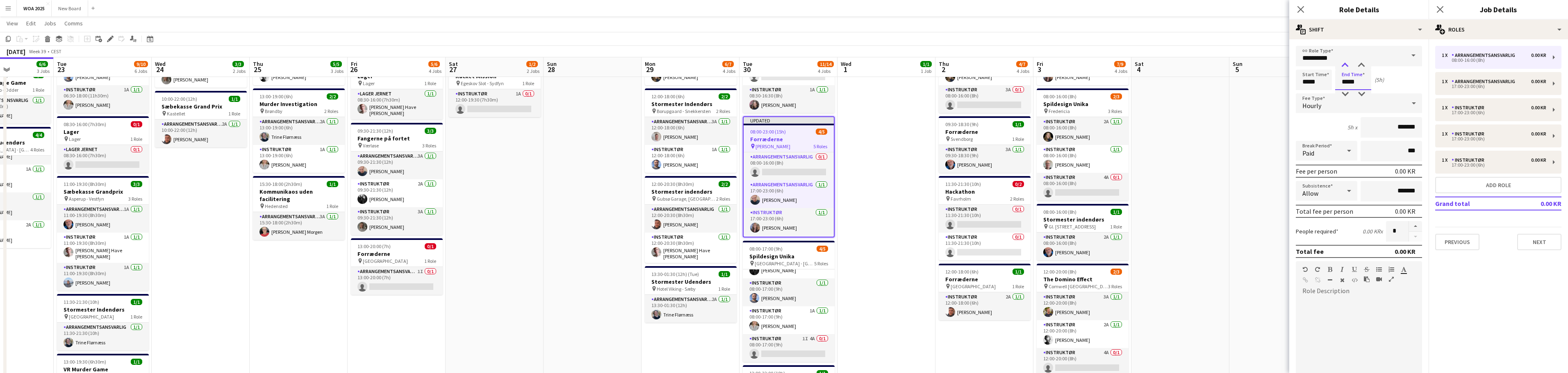
click at [1348, 67] on div at bounding box center [1345, 65] width 16 height 8
click at [1346, 92] on div at bounding box center [1345, 94] width 16 height 8
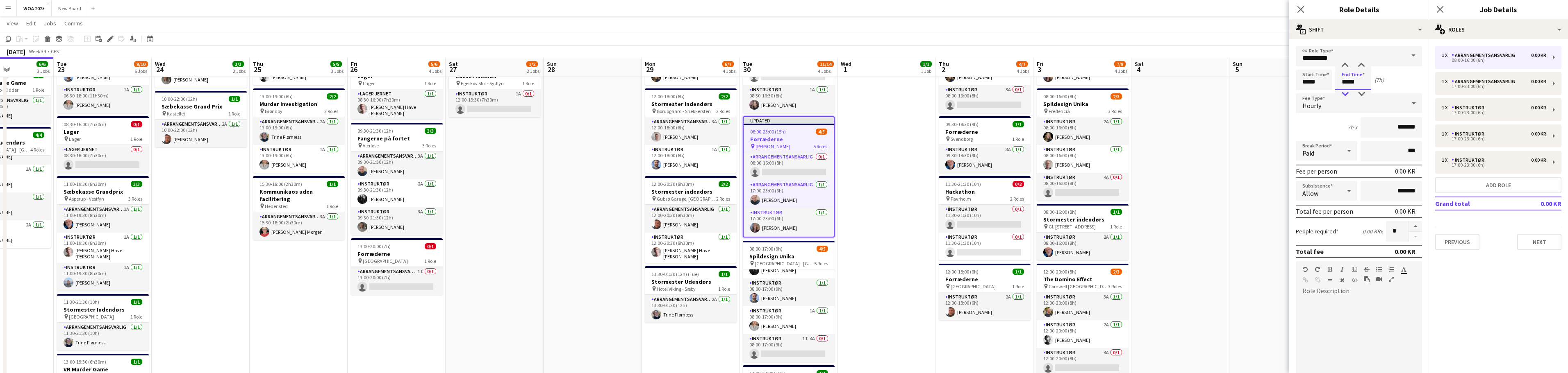
type input "*****"
click at [1346, 92] on div at bounding box center [1345, 94] width 16 height 8
click at [1441, 9] on icon "Close pop-in" at bounding box center [1440, 9] width 8 height 8
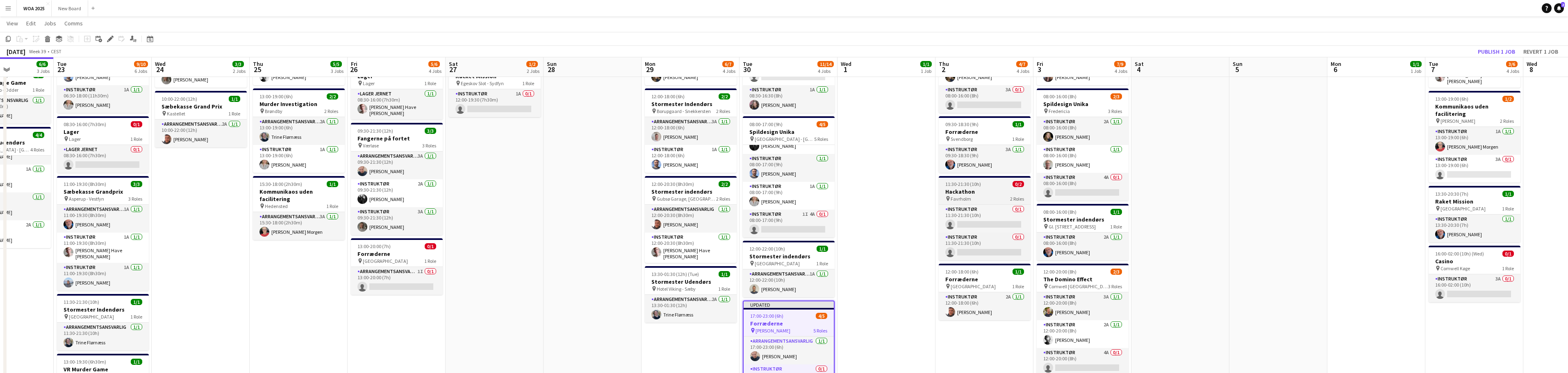
click at [984, 189] on h3 "Hackathon" at bounding box center [984, 192] width 92 height 7
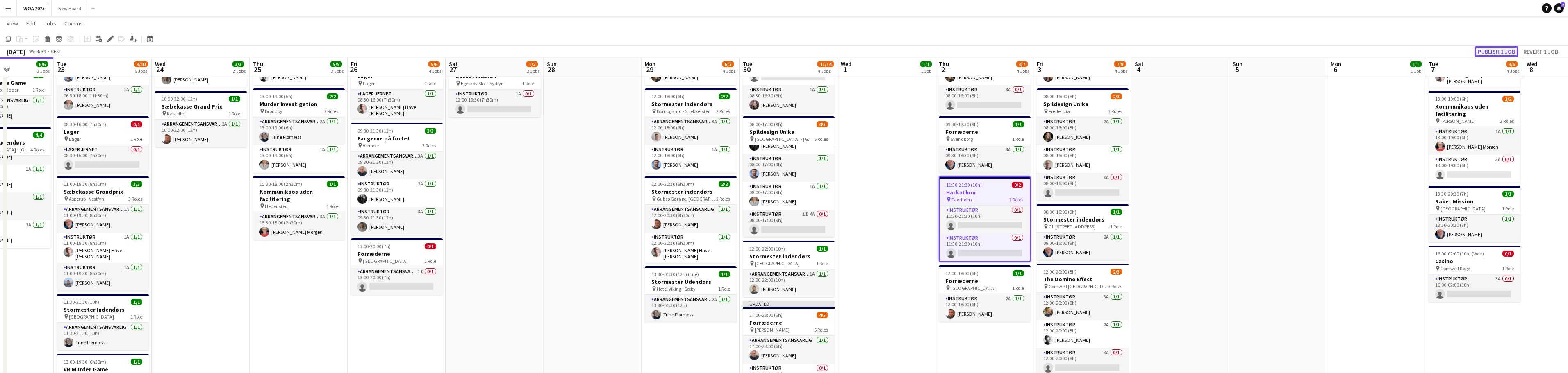
click at [1509, 51] on button "Publish 1 job" at bounding box center [1497, 51] width 44 height 10
click at [989, 194] on h3 "Hackathon" at bounding box center [985, 192] width 90 height 7
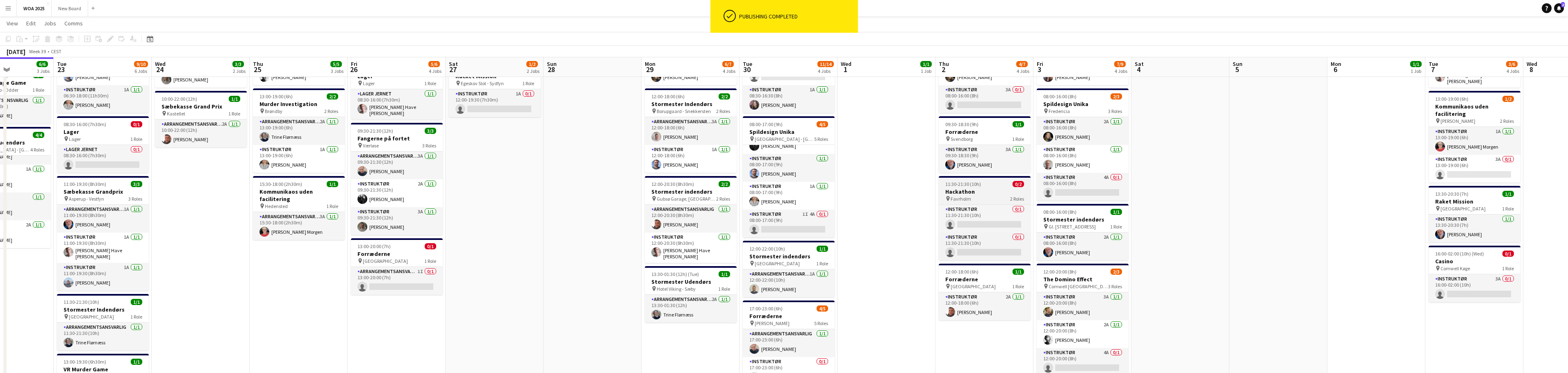
drag, startPoint x: 978, startPoint y: 184, endPoint x: 973, endPoint y: 181, distance: 5.8
click at [978, 184] on span "11:30-21:30 (10h)" at bounding box center [963, 184] width 35 height 6
click at [112, 40] on icon "Edit" at bounding box center [110, 38] width 7 height 7
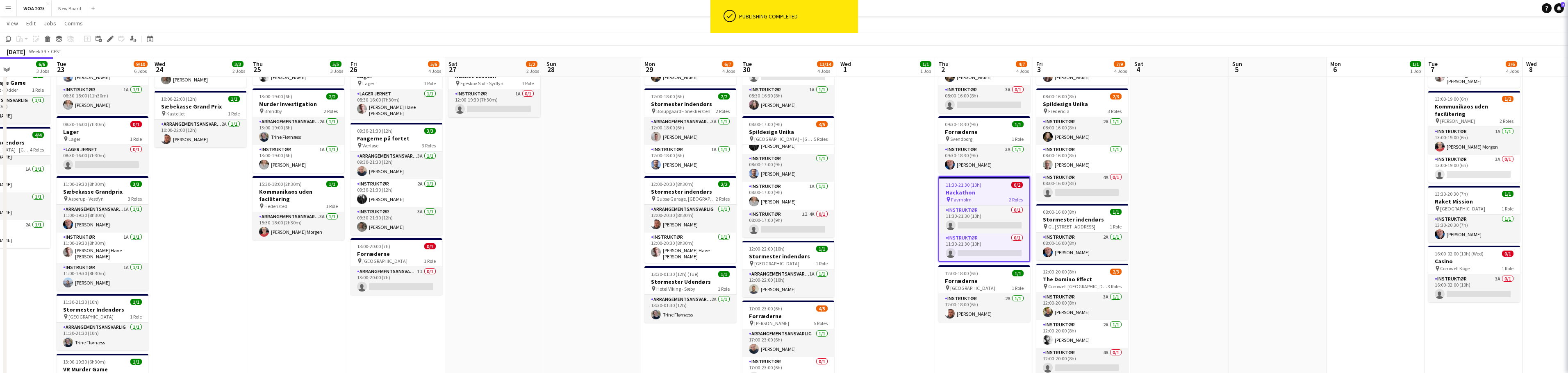
type input "*********"
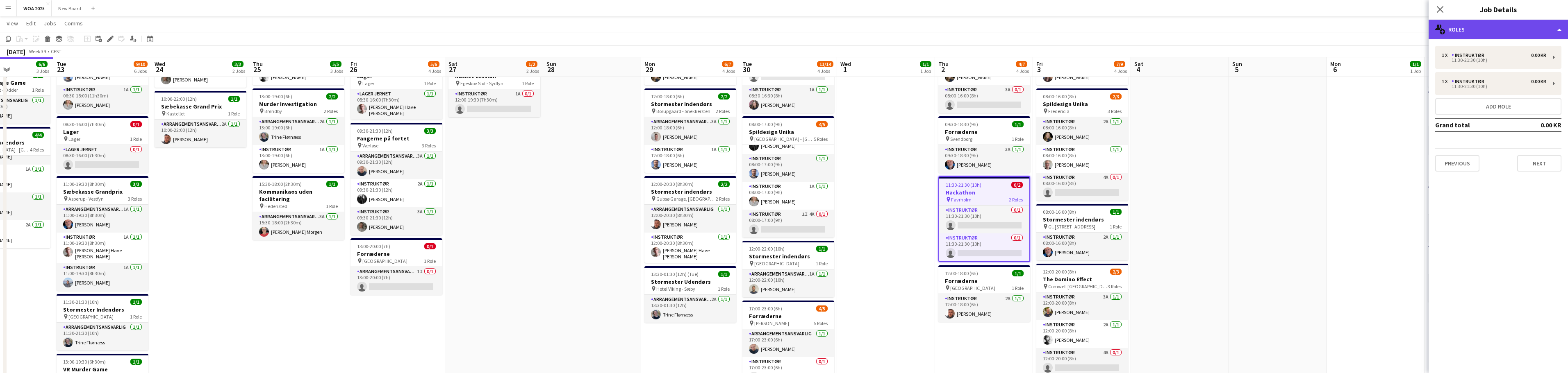
click at [1521, 28] on div "multiple-users-add Roles" at bounding box center [1498, 29] width 139 height 20
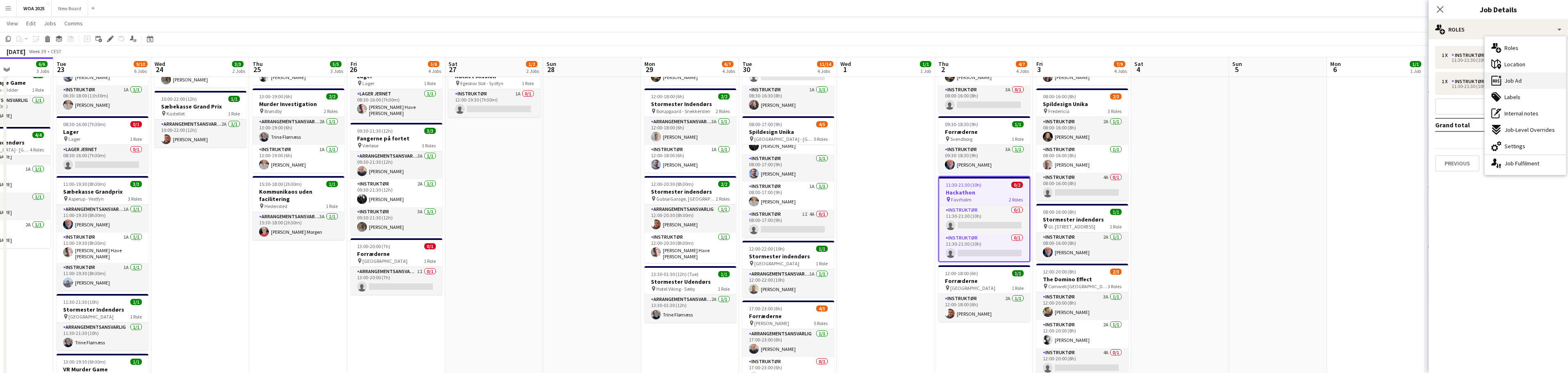
click at [1516, 79] on span "Job Ad" at bounding box center [1513, 81] width 17 height 7
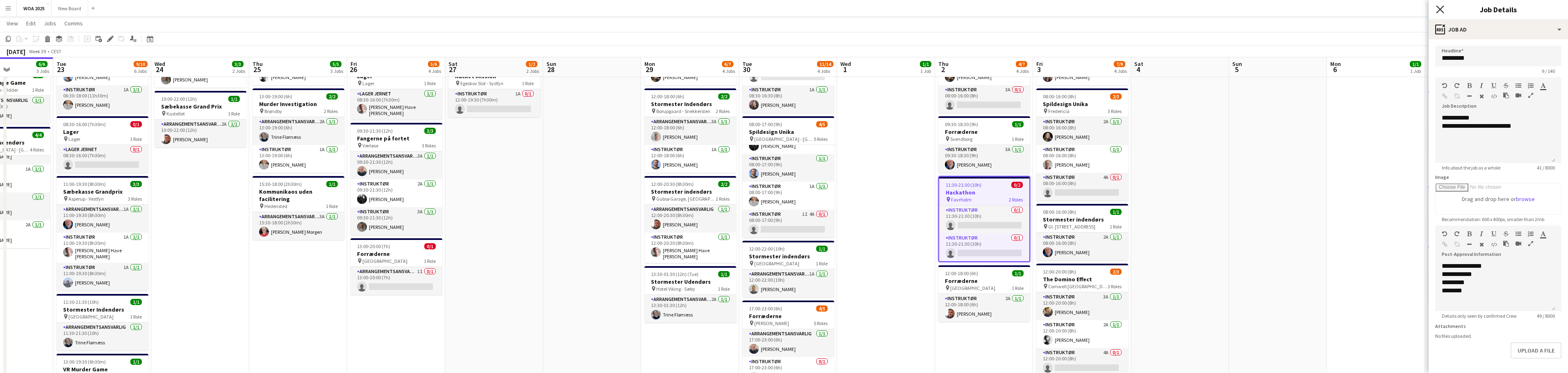
click at [1438, 11] on icon at bounding box center [1440, 9] width 8 height 8
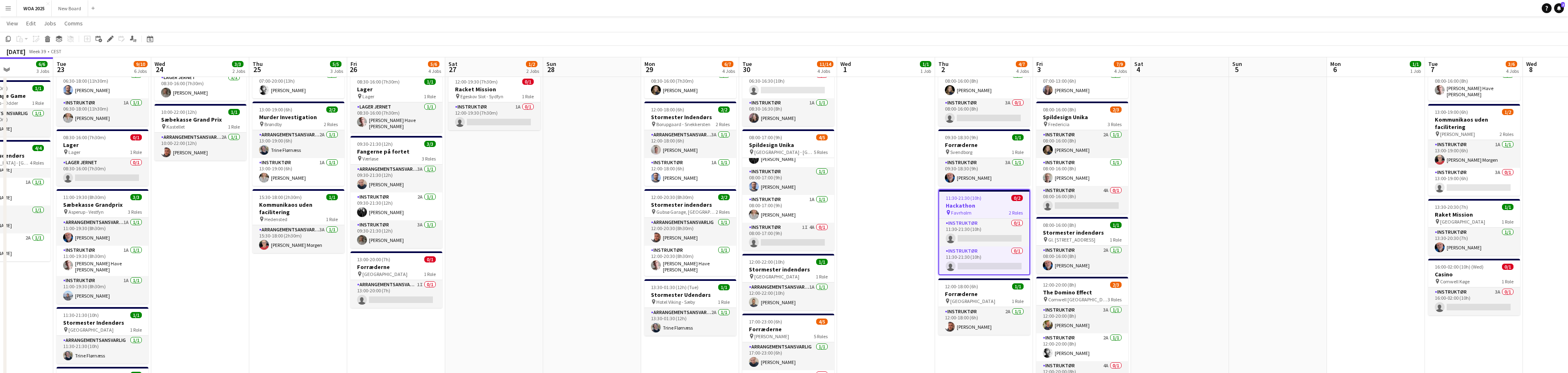
scroll to position [81, 0]
click at [975, 200] on span "11:30-21:30 (10h)" at bounding box center [964, 198] width 35 height 6
click at [975, 200] on app-job-card "11:30-21:30 (10h) 0/2 Hackathon pin Favrholm 2 Roles Instruktør 0/1 11:30-21:30…" at bounding box center [984, 231] width 92 height 84
click at [980, 236] on app-card-role "Instruktør 0/1 11:30-21:30 (10h) single-neutral-actions" at bounding box center [984, 233] width 90 height 28
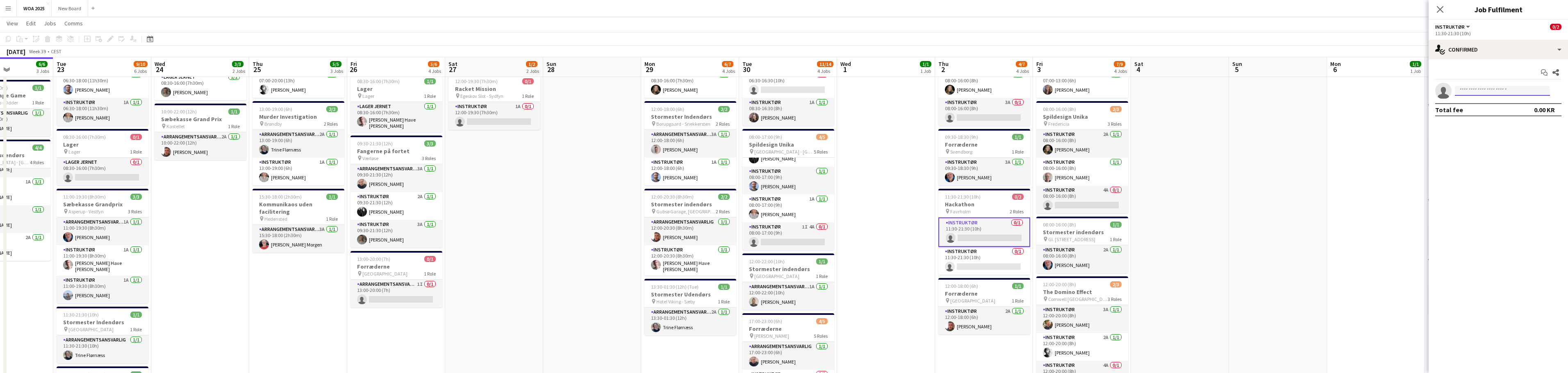
click at [1531, 90] on input at bounding box center [1503, 91] width 95 height 10
click at [1527, 48] on div "single-neutral-actions-check-2 Confirmed" at bounding box center [1498, 49] width 139 height 20
click at [1525, 84] on div "single-neutral-actions-share-1 Invited" at bounding box center [1525, 84] width 81 height 16
click at [1505, 92] on input "text" at bounding box center [1498, 92] width 126 height 21
type input "****"
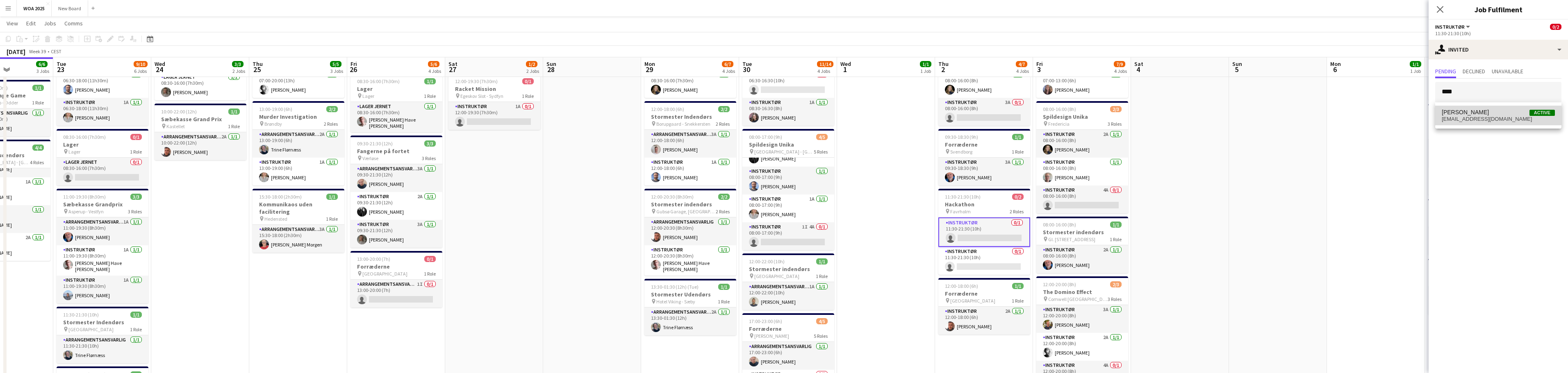
click at [1490, 110] on span "[PERSON_NAME] Active" at bounding box center [1498, 112] width 113 height 7
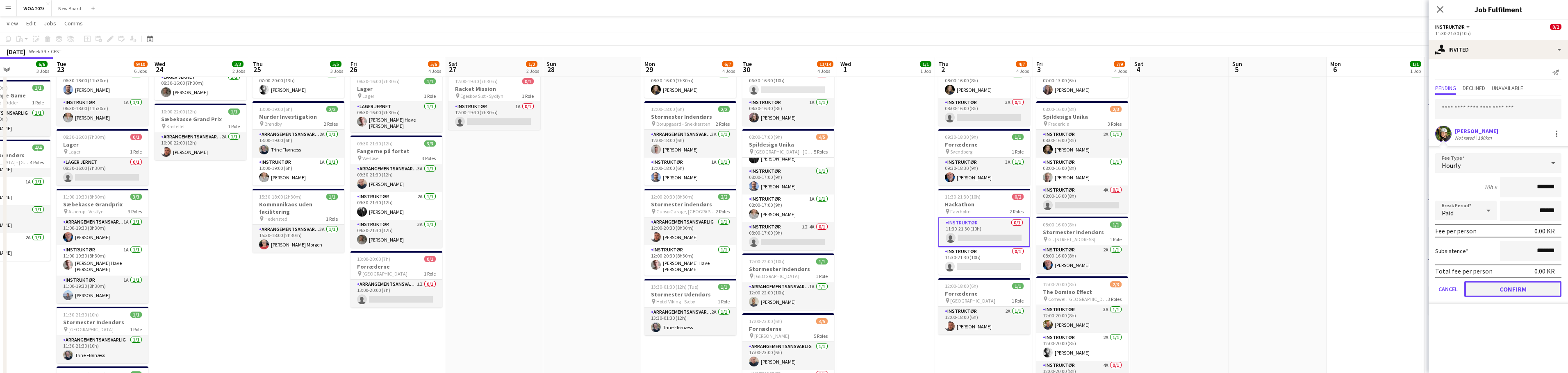
click at [1523, 284] on button "Confirm" at bounding box center [1512, 289] width 97 height 16
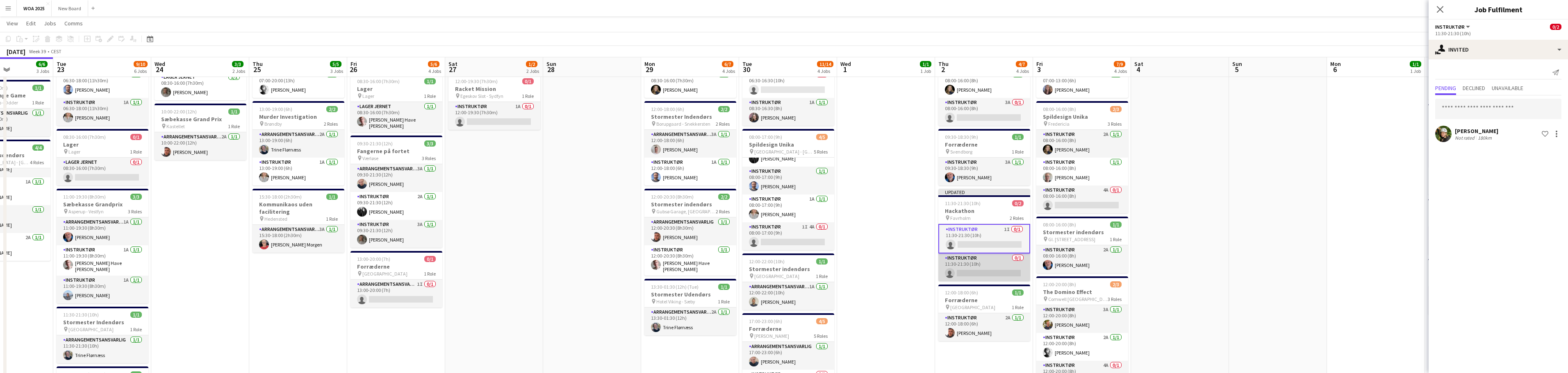
click at [1013, 264] on app-card-role "Instruktør 0/1 11:30-21:30 (10h) single-neutral-actions" at bounding box center [984, 267] width 92 height 28
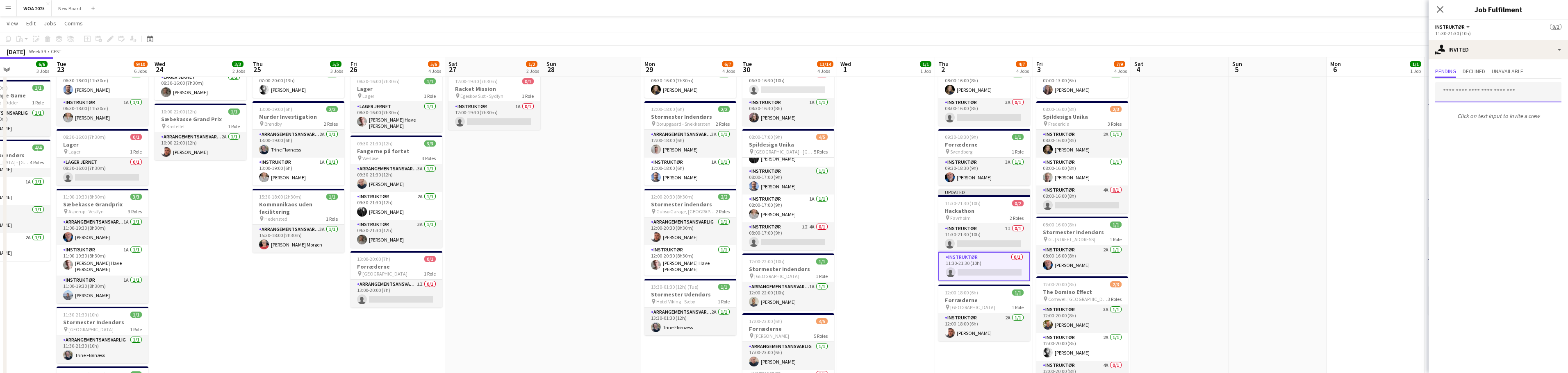
click at [1490, 97] on input "text" at bounding box center [1498, 92] width 126 height 21
type input "****"
click at [1502, 120] on span "[DOMAIN_NAME][EMAIL_ADDRESS][DOMAIN_NAME]" at bounding box center [1498, 119] width 113 height 7
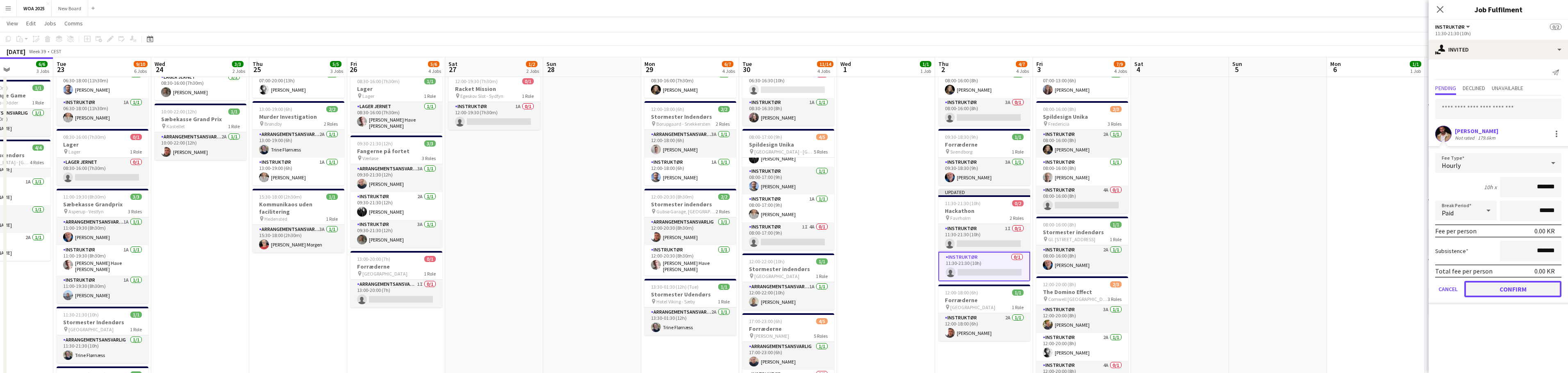
click at [1508, 285] on button "Confirm" at bounding box center [1512, 289] width 97 height 16
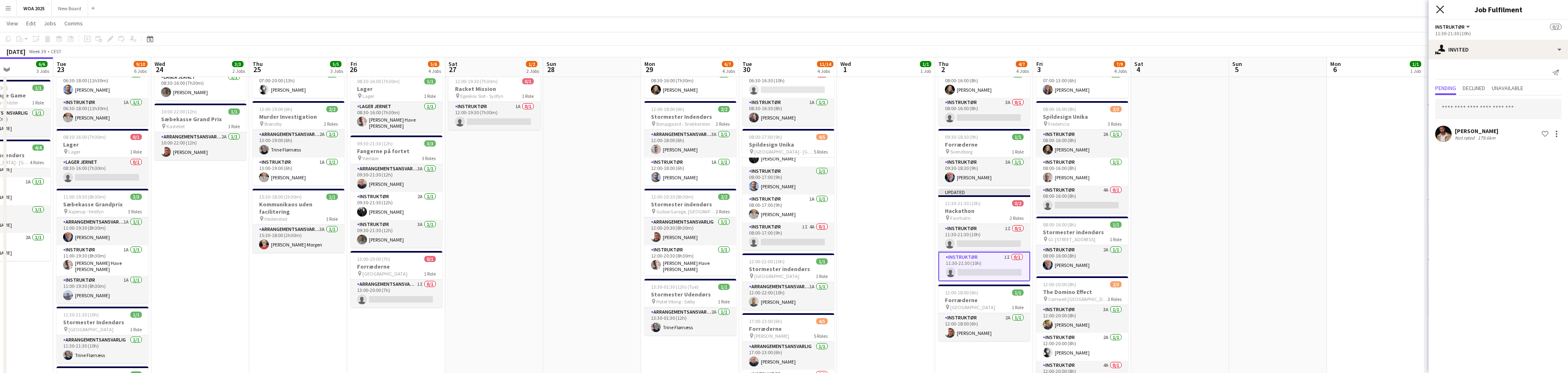
click at [1442, 12] on icon "Close pop-in" at bounding box center [1440, 9] width 8 height 8
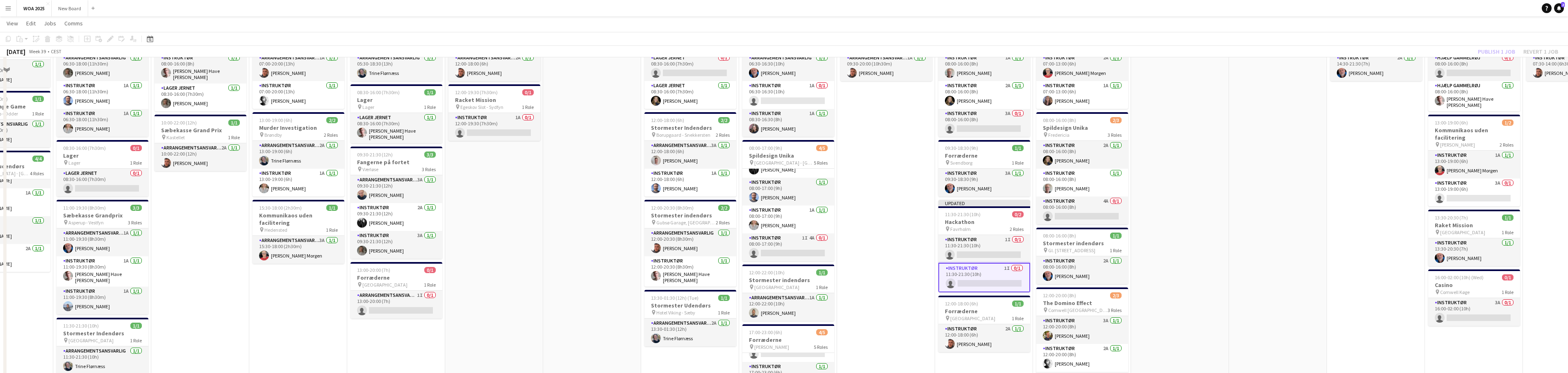
scroll to position [0, 0]
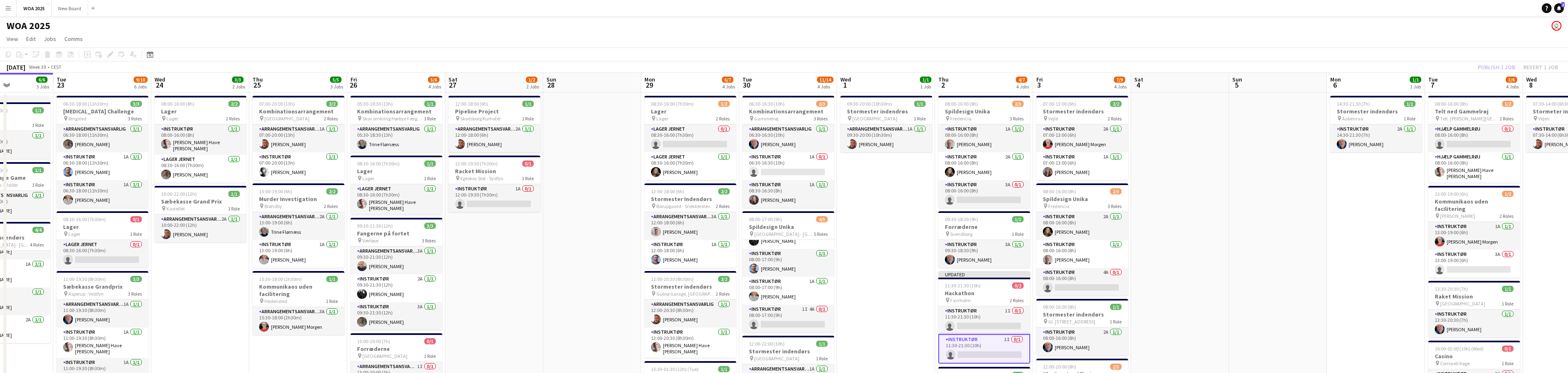
click at [1504, 68] on div "Publish 1 job Revert 1 job" at bounding box center [1518, 67] width 100 height 10
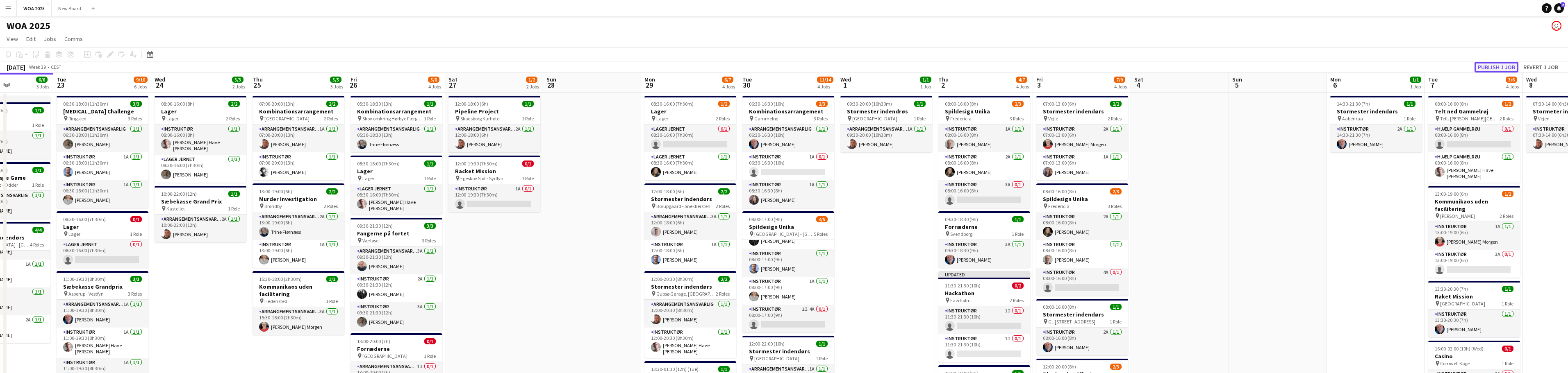
click at [1498, 65] on button "Publish 1 job" at bounding box center [1497, 67] width 44 height 10
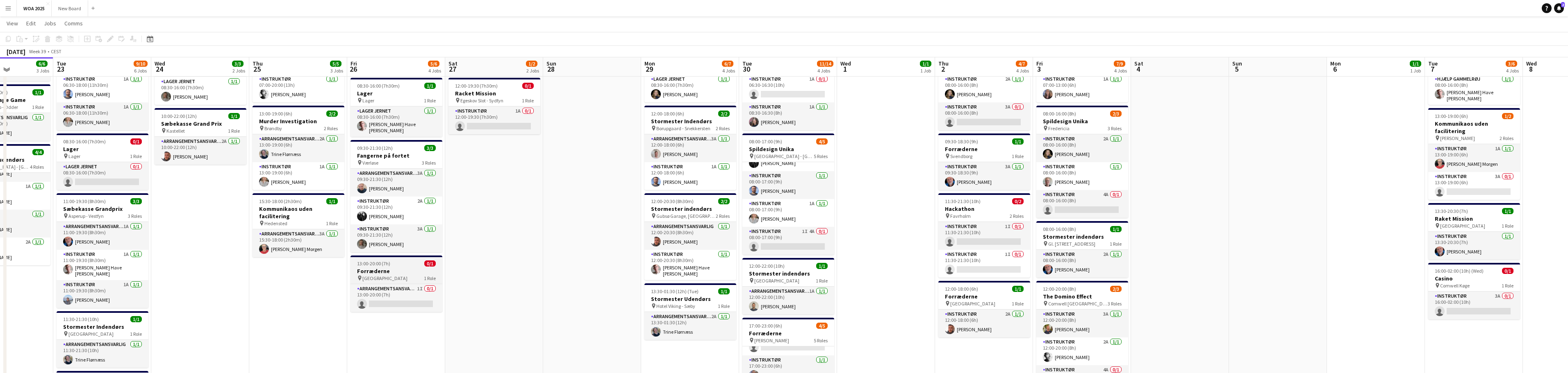
click at [405, 269] on h3 "Forræderne" at bounding box center [397, 271] width 92 height 7
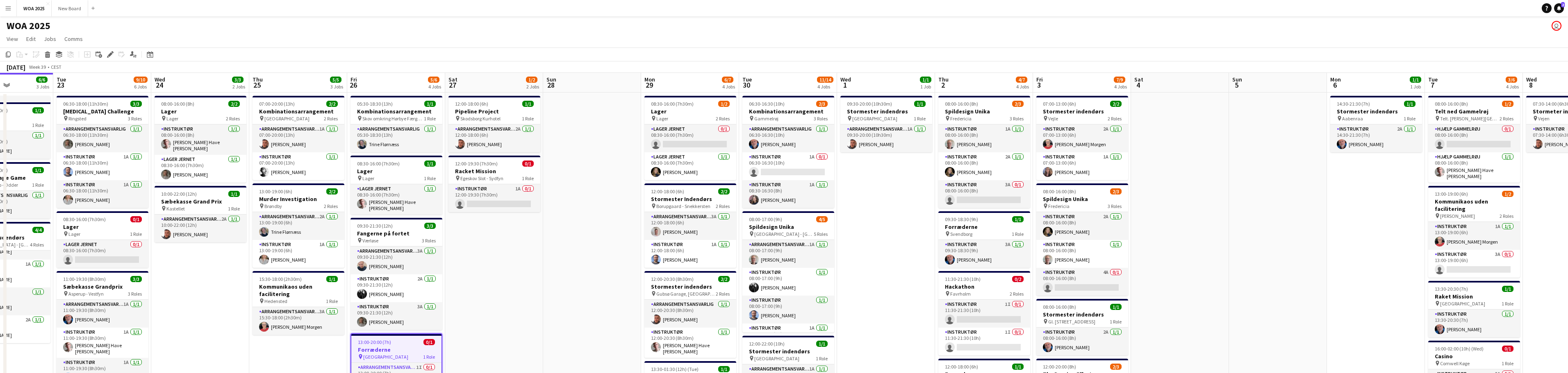
click at [841, 244] on app-date-cell "09:30-20:00 (10h30m) 1/1 Stormester indendrøs pin Aalborg 1 Role Arrangementsan…" at bounding box center [886, 341] width 98 height 498
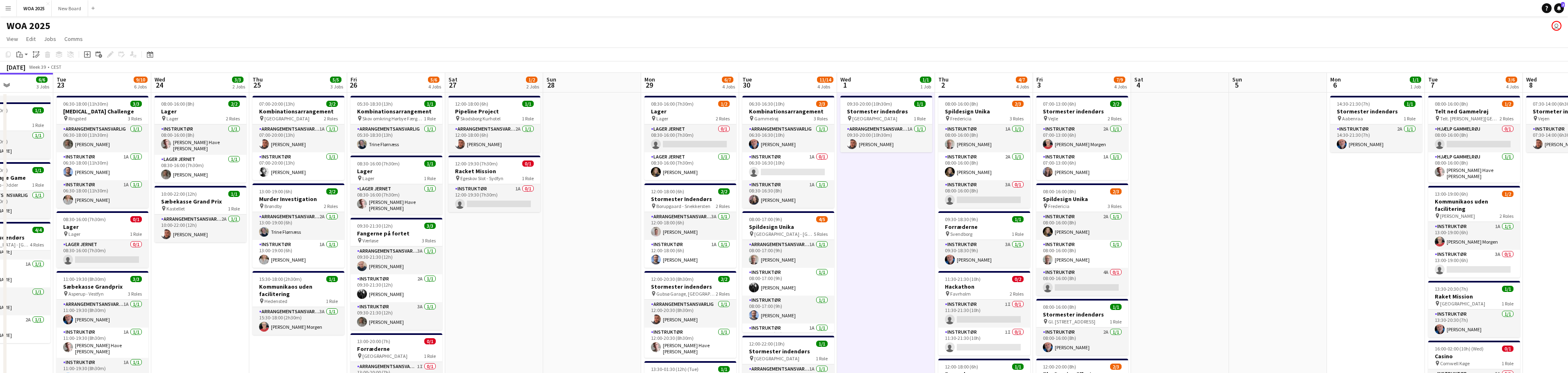
click at [514, 253] on app-date-cell "12:00-18:00 (6h) 1/1 Pipeline Project pin Skodsborg Kurhotel 1 Role Arrangement…" at bounding box center [494, 341] width 98 height 498
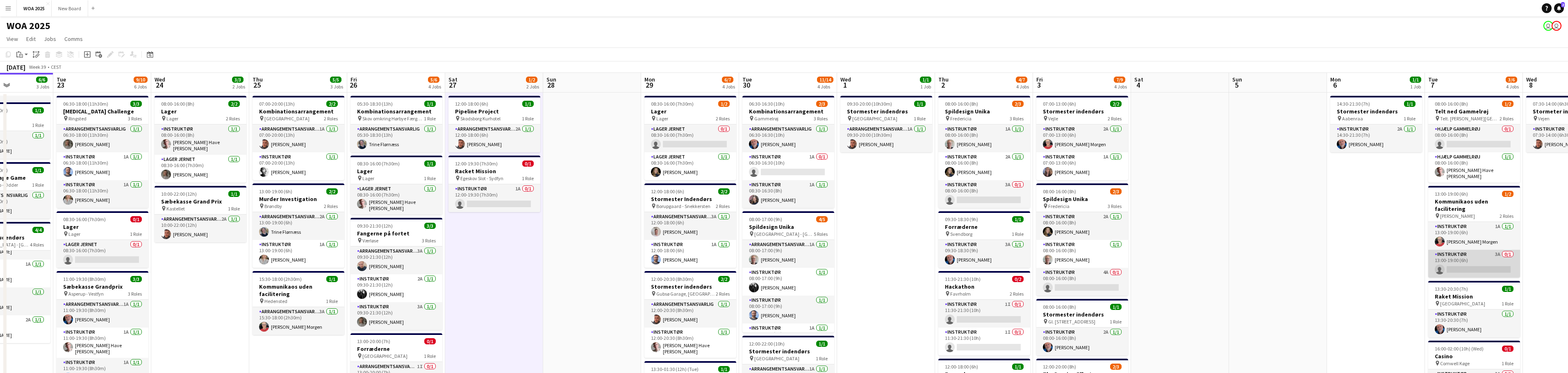
click at [1485, 266] on app-card-role "Instruktør 3A 0/1 13:00-19:00 (6h) single-neutral-actions" at bounding box center [1474, 264] width 92 height 28
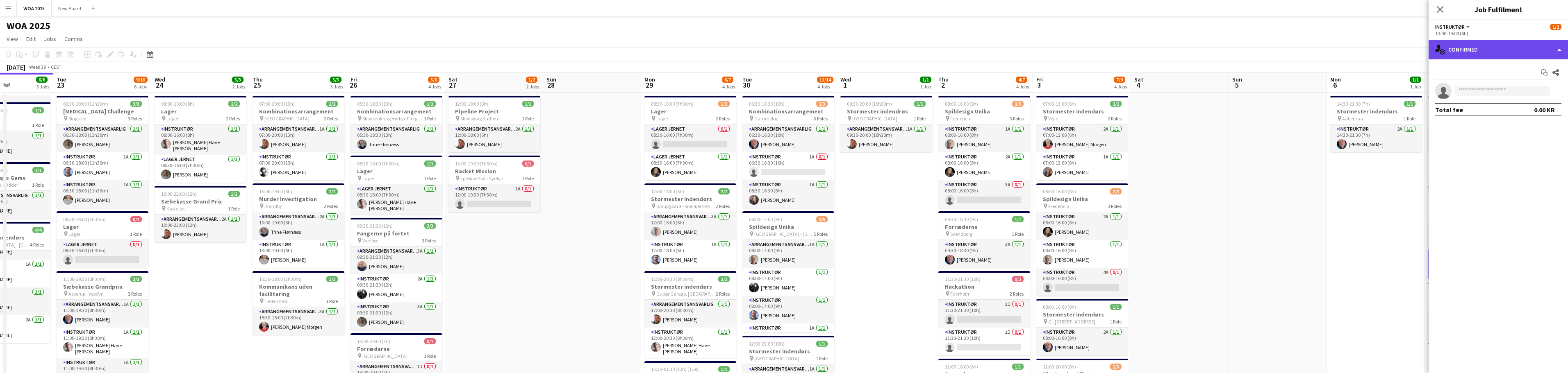
click at [1527, 50] on div "single-neutral-actions-check-2 Confirmed" at bounding box center [1498, 49] width 139 height 20
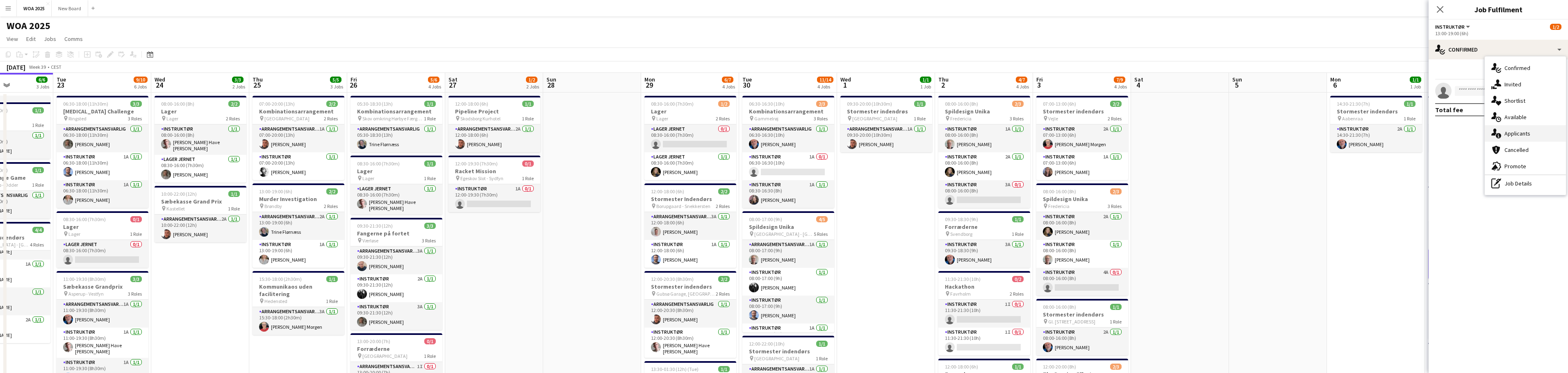
click at [1536, 135] on div "single-neutral-actions-information Applicants" at bounding box center [1525, 133] width 81 height 16
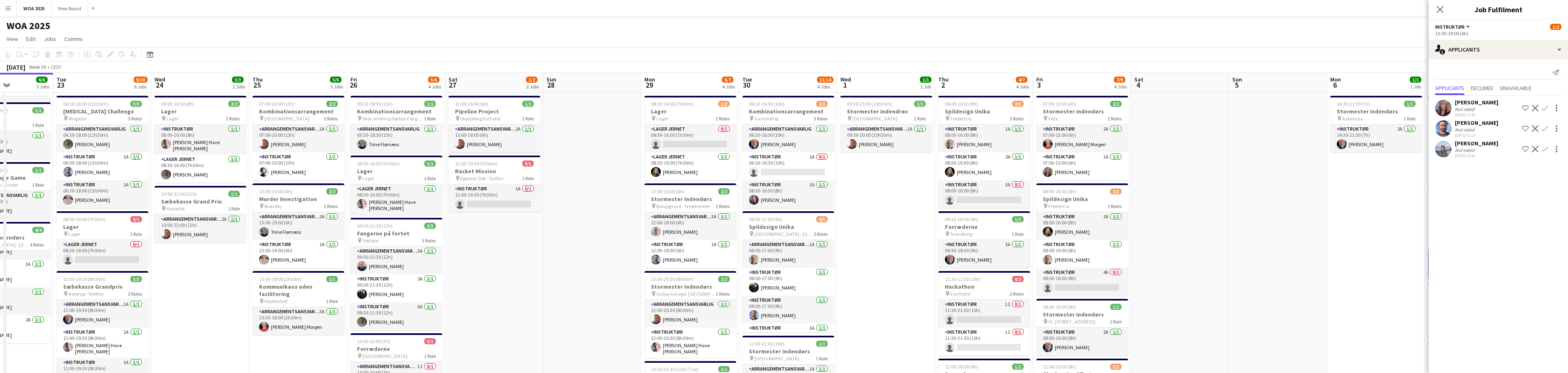
click at [1547, 127] on app-icon "Confirm" at bounding box center [1545, 128] width 7 height 7
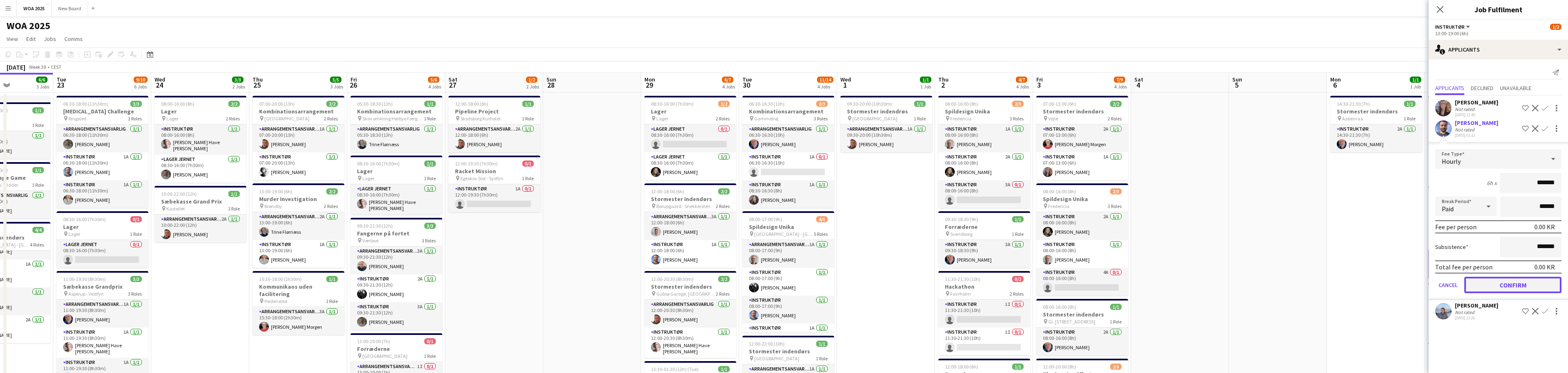
click at [1527, 289] on button "Confirm" at bounding box center [1512, 284] width 97 height 16
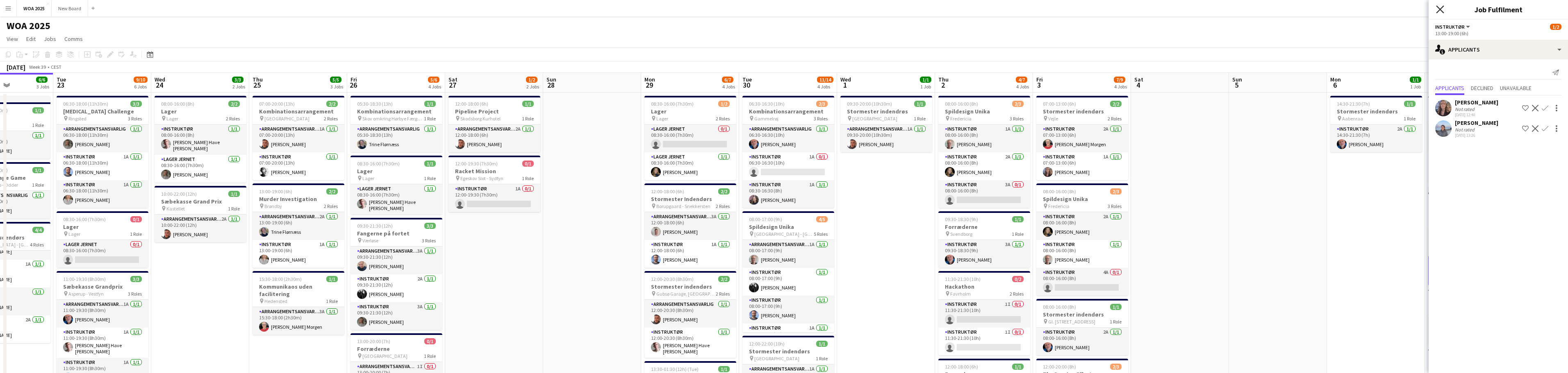
click at [1440, 7] on icon "Close pop-in" at bounding box center [1440, 9] width 8 height 8
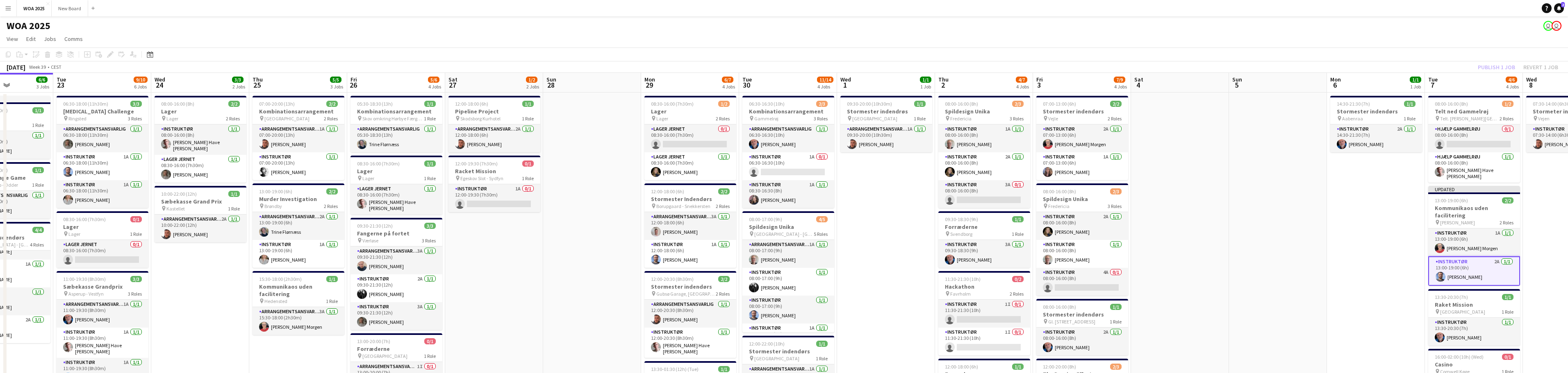
click at [1488, 65] on div "Publish 1 job Revert 1 job" at bounding box center [1518, 67] width 100 height 10
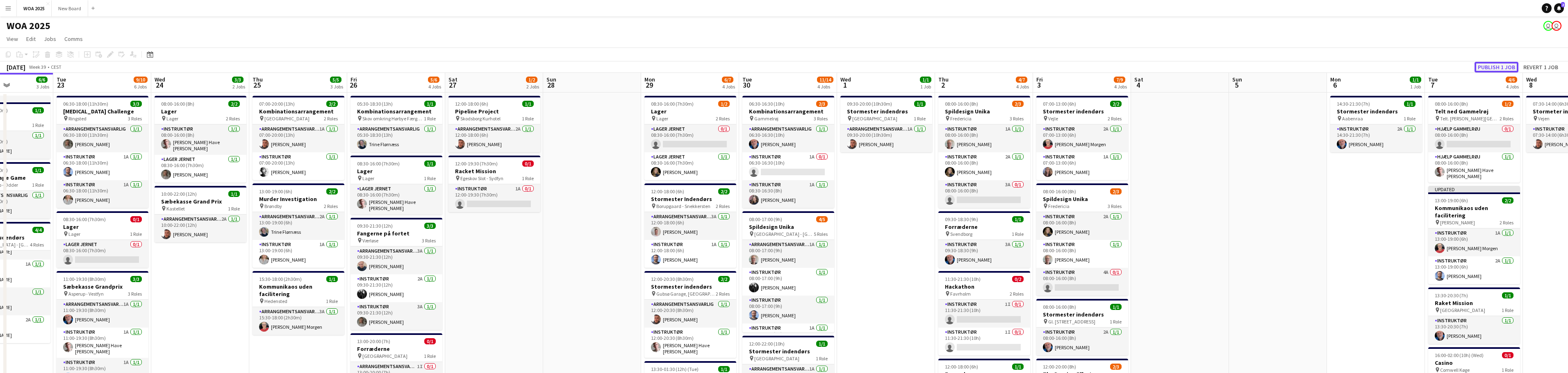
click at [1489, 65] on button "Publish 1 job" at bounding box center [1497, 67] width 44 height 10
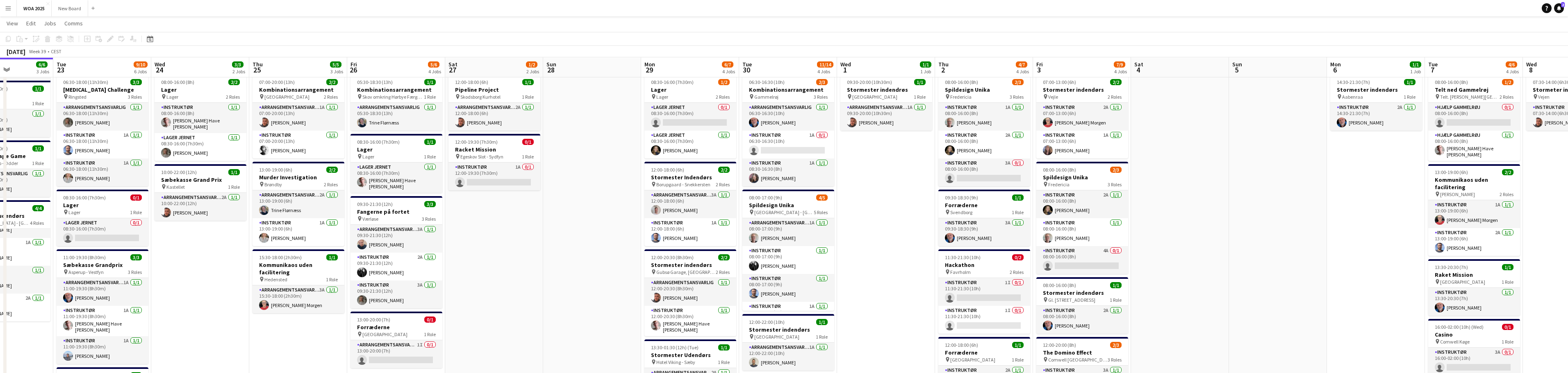
scroll to position [21, 0]
click at [1256, 198] on app-date-cell at bounding box center [1278, 319] width 98 height 498
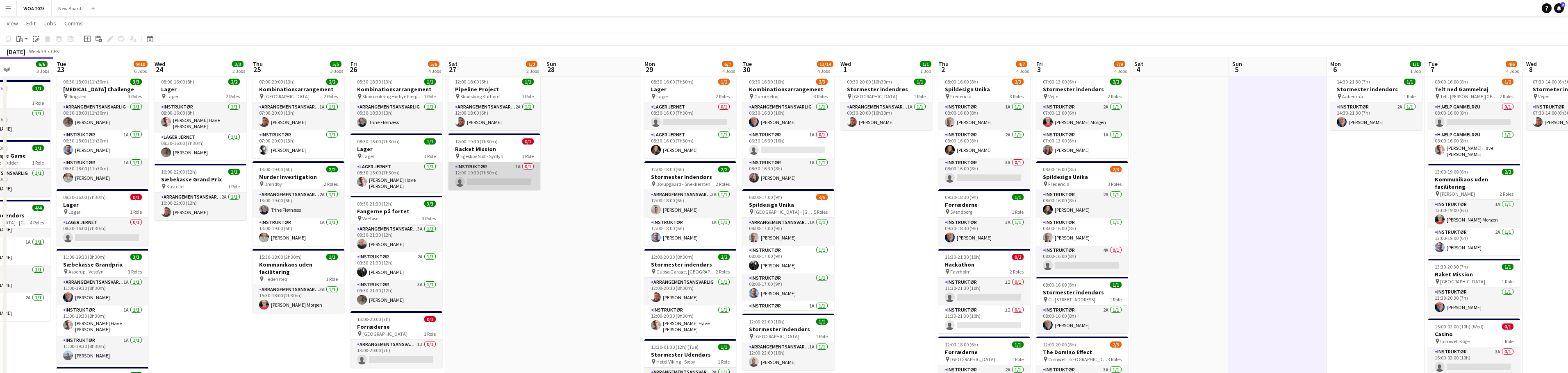
click at [508, 168] on app-card-role "Instruktør 1A 0/1 12:00-19:30 (7h30m) single-neutral-actions" at bounding box center [494, 176] width 92 height 28
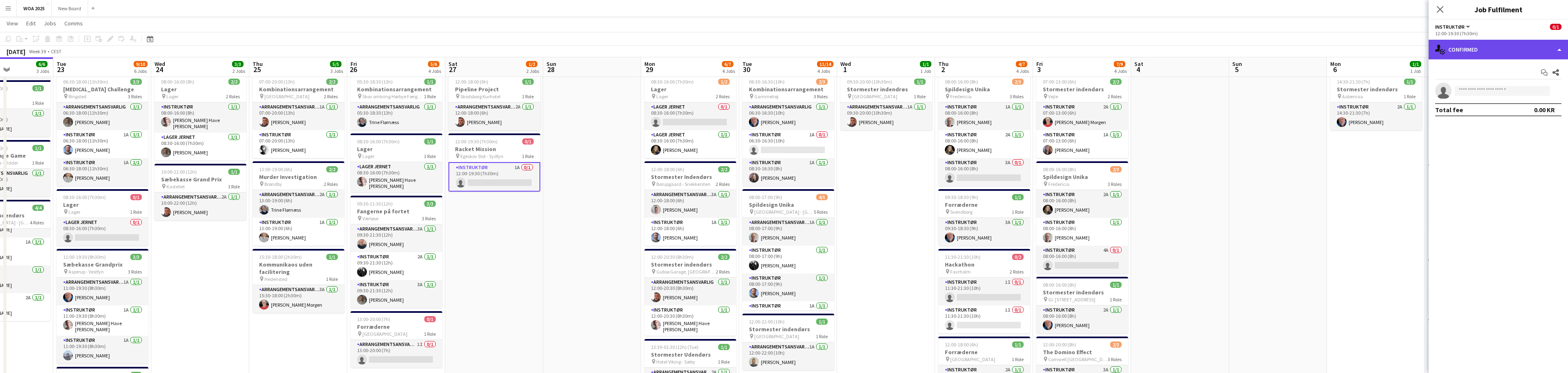
click at [1528, 46] on div "single-neutral-actions-check-2 Confirmed" at bounding box center [1498, 49] width 139 height 20
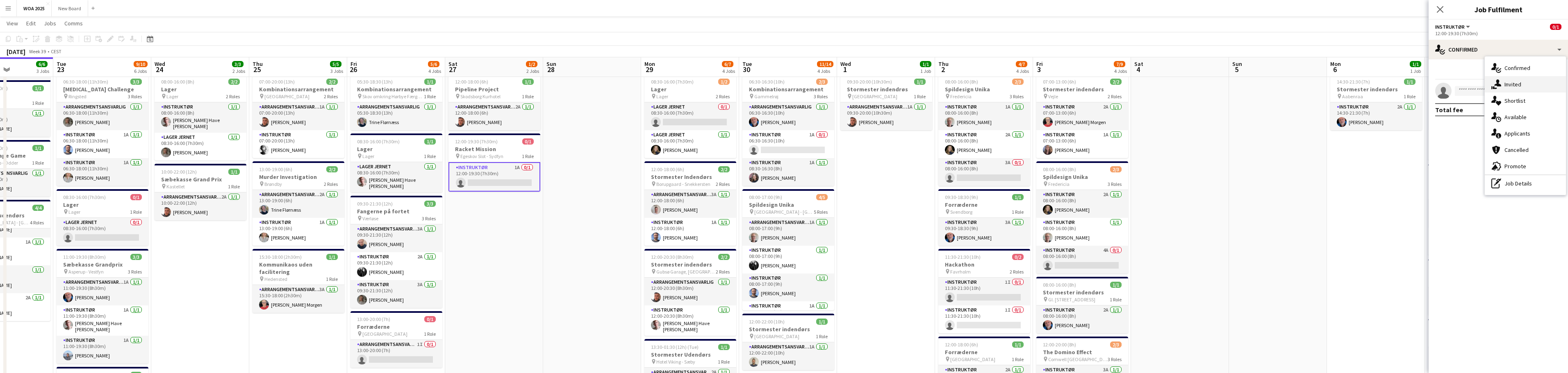
click at [1517, 85] on span "Invited" at bounding box center [1513, 84] width 17 height 7
click at [1482, 73] on span "Declined" at bounding box center [1474, 71] width 23 height 5
click at [1514, 69] on span "Unavailable" at bounding box center [1508, 71] width 32 height 5
click at [1445, 70] on span "Pending" at bounding box center [1446, 71] width 21 height 5
click at [1517, 88] on input "text" at bounding box center [1498, 92] width 126 height 21
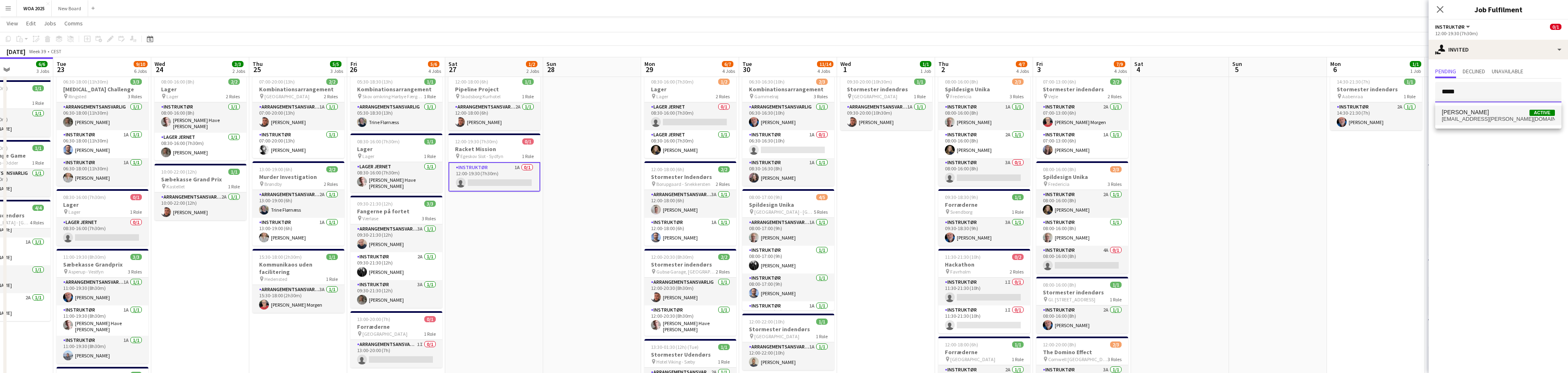
type input "*****"
click at [1480, 112] on span "[PERSON_NAME]" at bounding box center [1465, 112] width 47 height 7
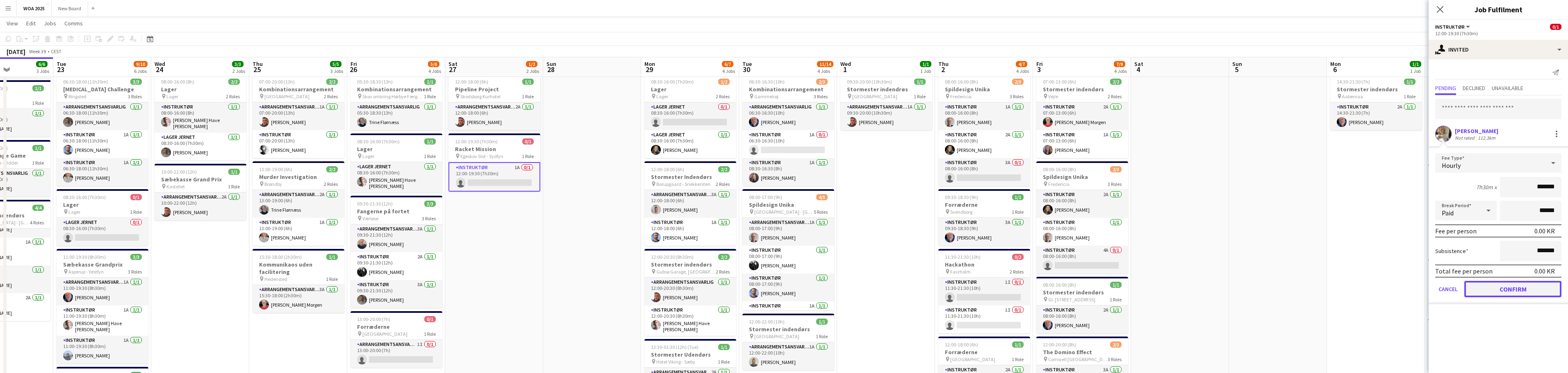
click at [1533, 289] on button "Confirm" at bounding box center [1512, 289] width 97 height 16
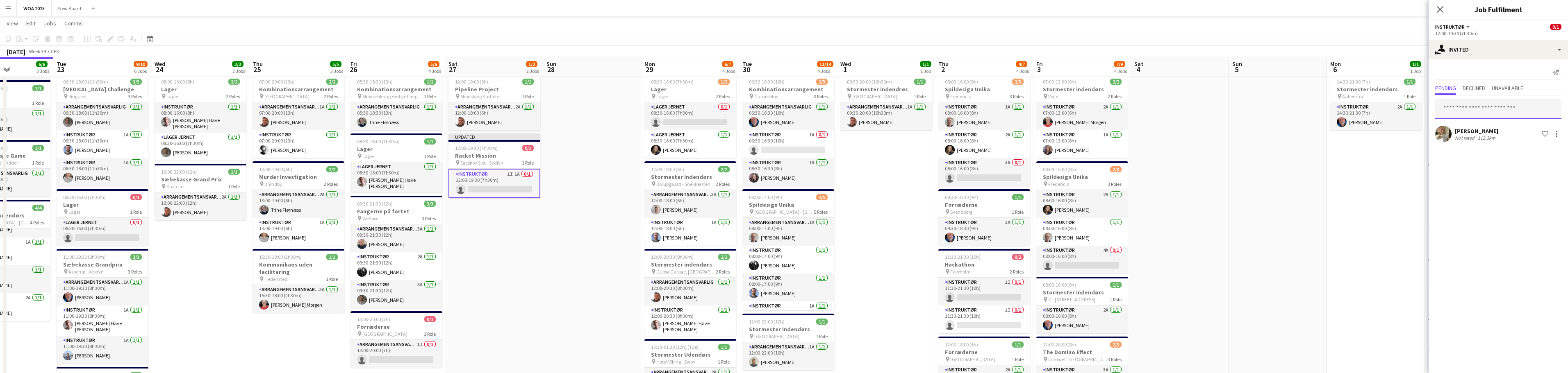
click at [1489, 106] on input "text" at bounding box center [1498, 109] width 126 height 21
type input "******"
click at [1491, 148] on span "[PERSON_NAME] Active" at bounding box center [1498, 148] width 113 height 7
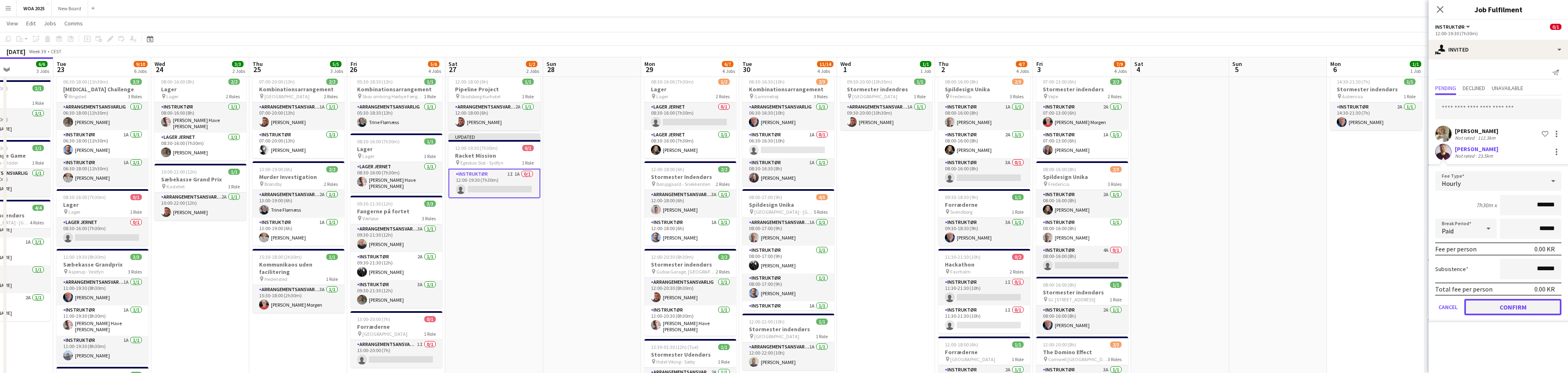
click at [1512, 306] on button "Confirm" at bounding box center [1512, 307] width 97 height 16
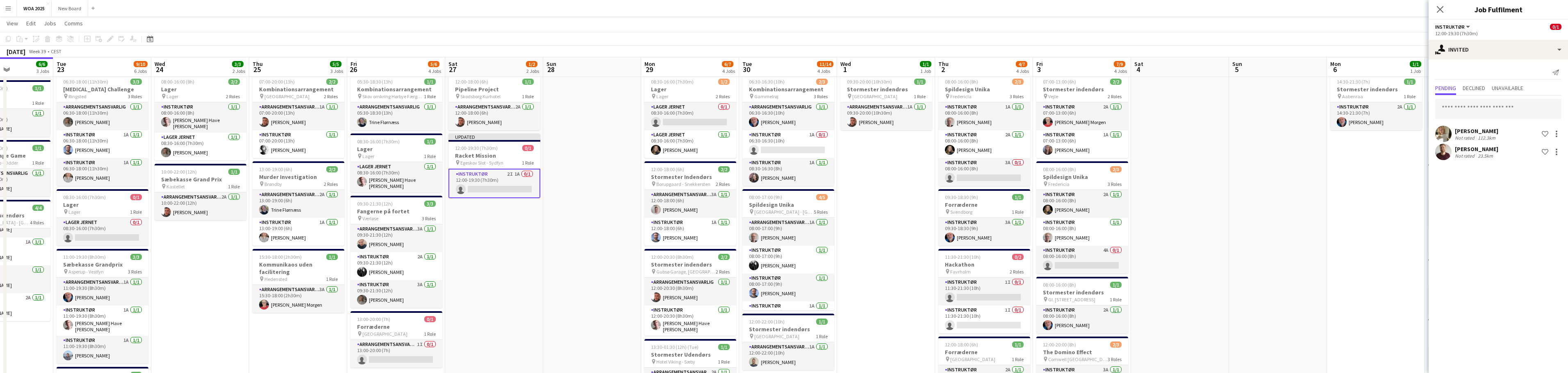
click at [188, 297] on app-date-cell "08:00-16:00 (8h) 2/2 Lager pin Lager 2 Roles Instruktør [DATE] 08:00-16:00 (8h)…" at bounding box center [200, 319] width 98 height 498
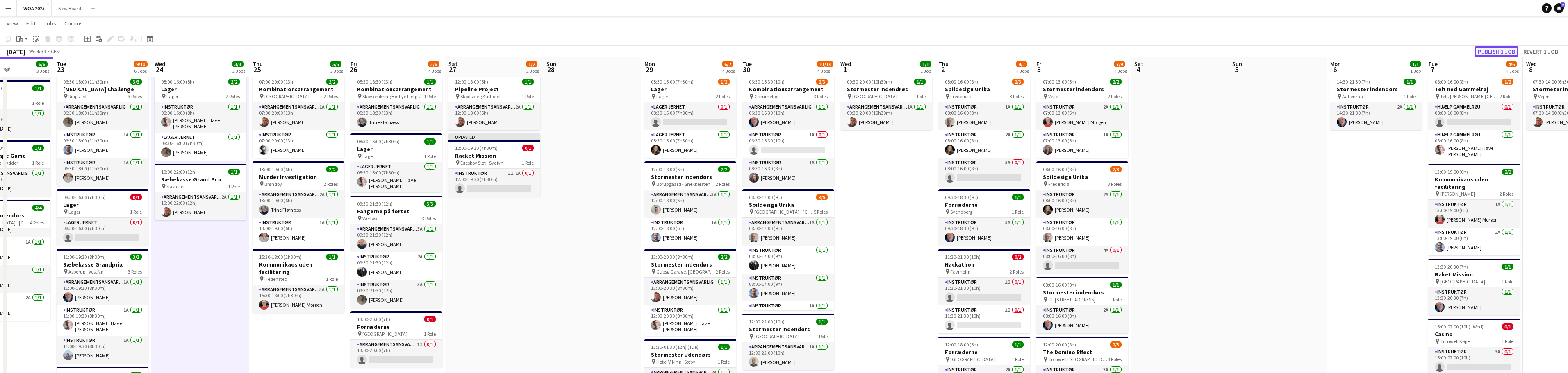
click at [1497, 49] on button "Publish 1 job" at bounding box center [1497, 51] width 44 height 10
click at [94, 111] on app-card-role "Arrangementsansvarlig [DATE] 06:30-18:00 (11h30m) [PERSON_NAME]" at bounding box center [103, 117] width 92 height 28
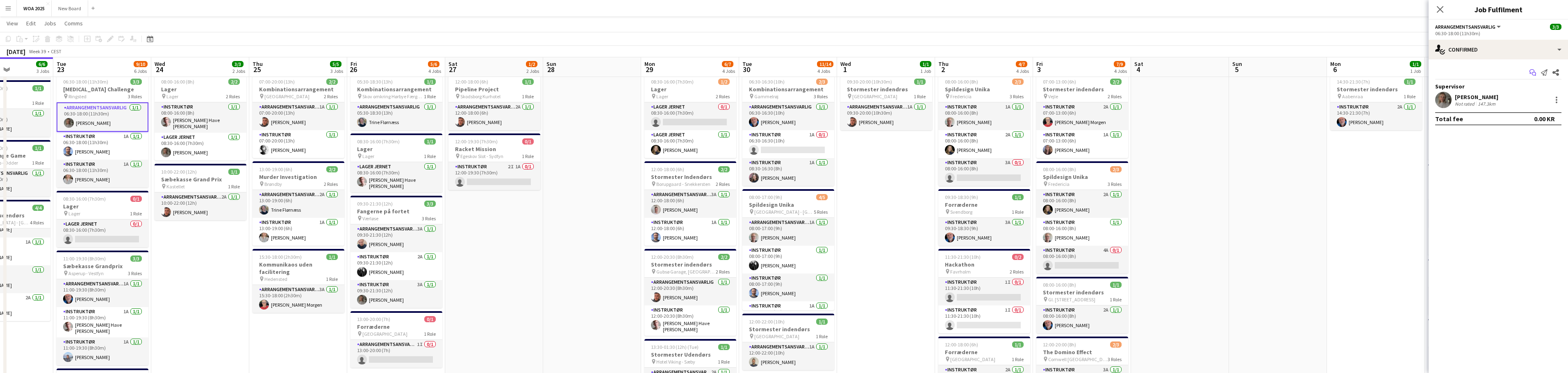
click at [1533, 73] on icon at bounding box center [1534, 74] width 4 height 4
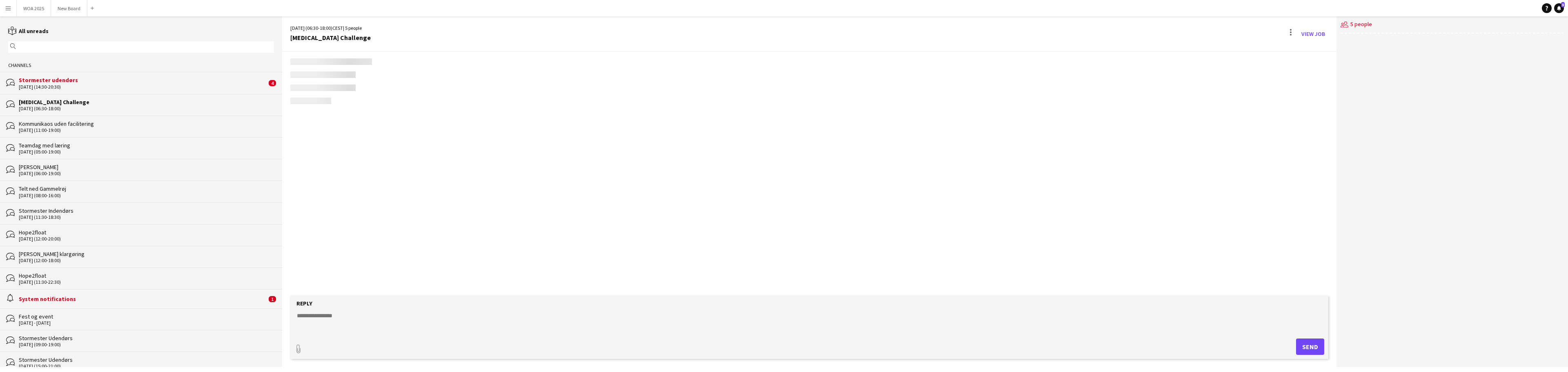
scroll to position [147, 0]
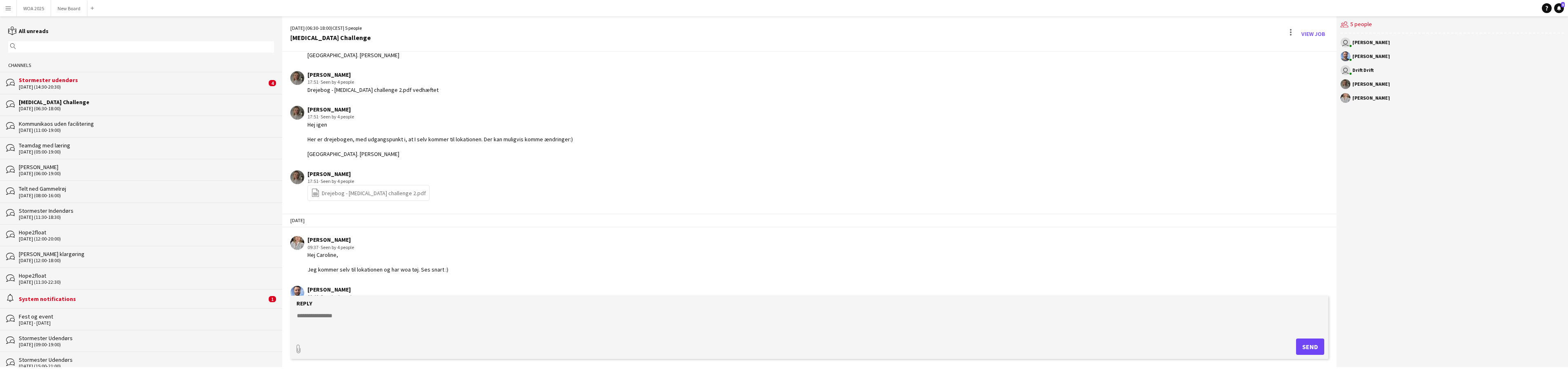
click at [382, 194] on link "file-spreadsheet Drejebog - [MEDICAL_DATA] challenge 2.pdf" at bounding box center [368, 192] width 115 height 9
click at [111, 83] on div "Stormester udendørs" at bounding box center [142, 80] width 248 height 7
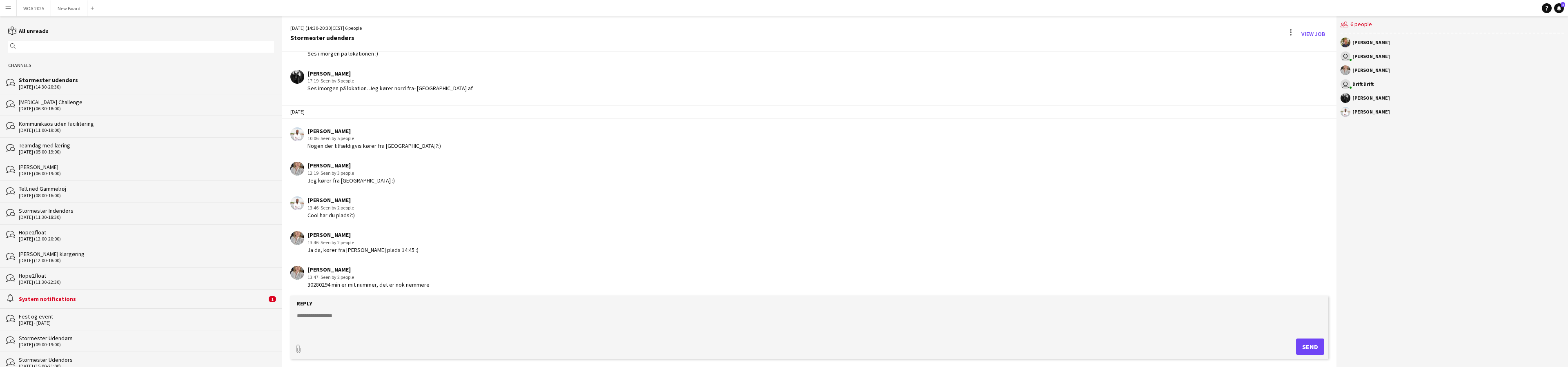
scroll to position [303, 0]
click at [544, 163] on div "[PERSON_NAME] 12:19 · Seen by 3 people Jeg kører fra [GEOGRAPHIC_DATA] :)" at bounding box center [712, 170] width 844 height 23
click at [44, 9] on button "WOA 2025 Close" at bounding box center [34, 9] width 34 height 16
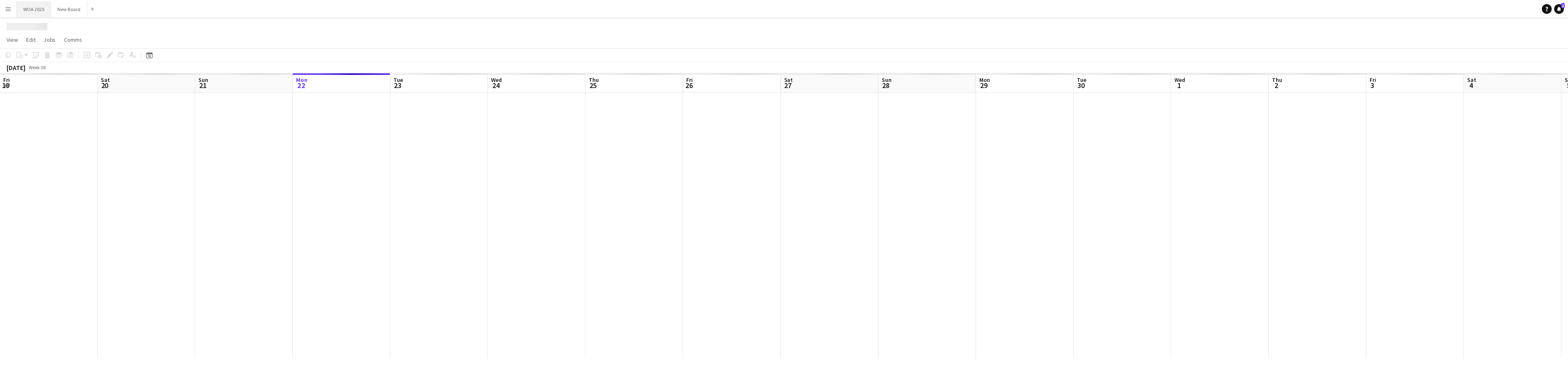
scroll to position [0, 196]
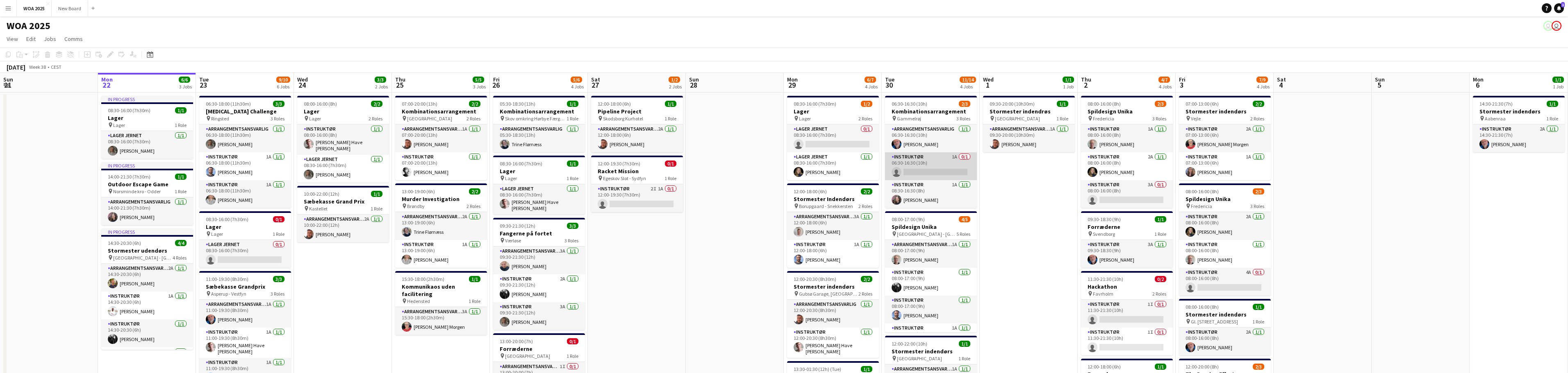
click at [947, 171] on app-card-role "Instruktør 1A 0/1 06:30-16:30 (10h) single-neutral-actions" at bounding box center [931, 167] width 92 height 28
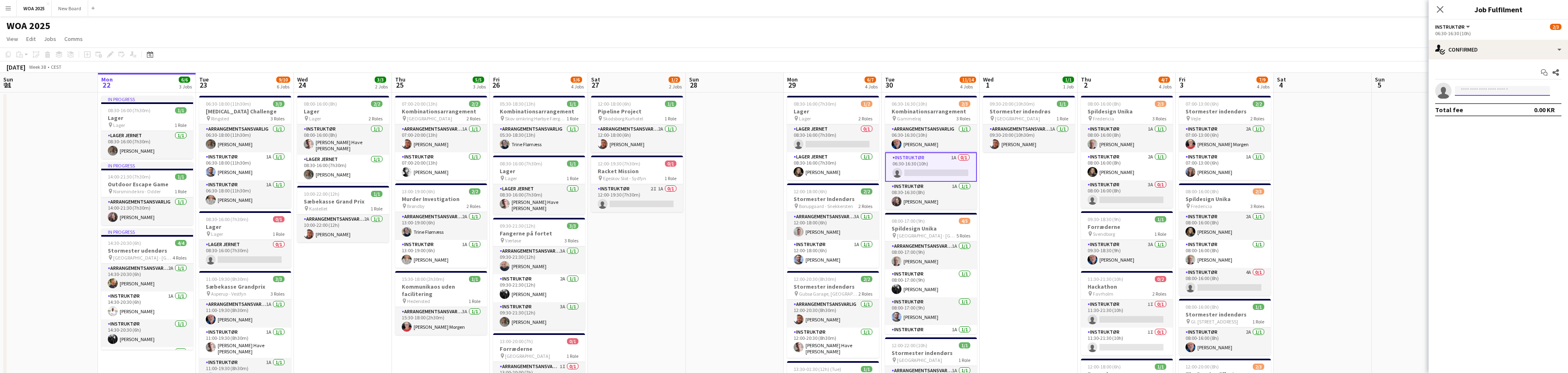
click at [1493, 90] on input at bounding box center [1503, 91] width 95 height 10
type input "****"
click at [1495, 106] on span "[EMAIL_ADDRESS][DOMAIN_NAME]" at bounding box center [1503, 109] width 82 height 7
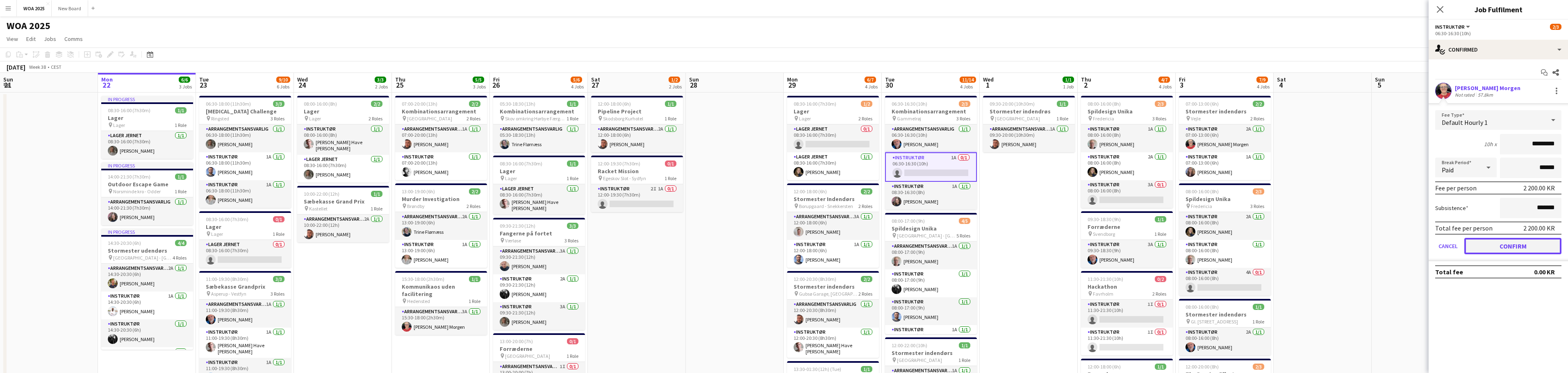
click at [1520, 246] on button "Confirm" at bounding box center [1512, 246] width 97 height 16
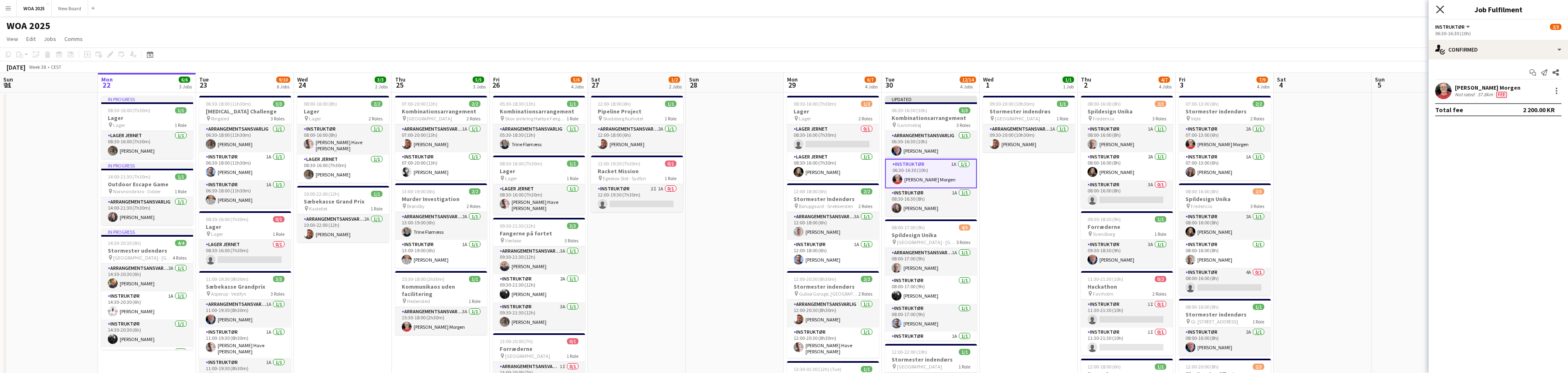
click at [1438, 9] on icon "Close pop-in" at bounding box center [1440, 9] width 8 height 8
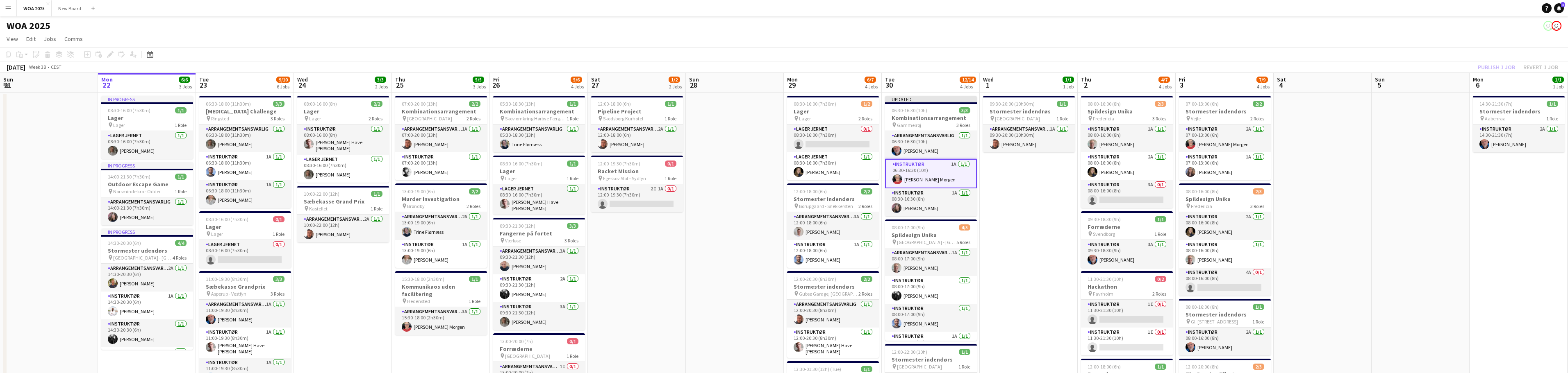
click at [1500, 70] on div "Publish 1 job Revert 1 job" at bounding box center [1518, 67] width 100 height 10
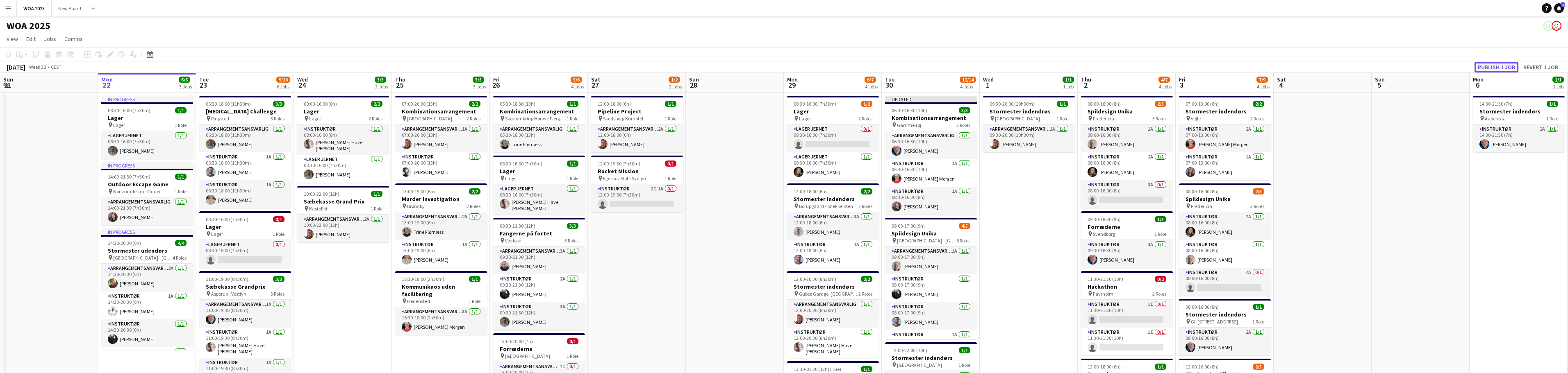
click at [1501, 68] on button "Publish 1 job" at bounding box center [1497, 67] width 44 height 10
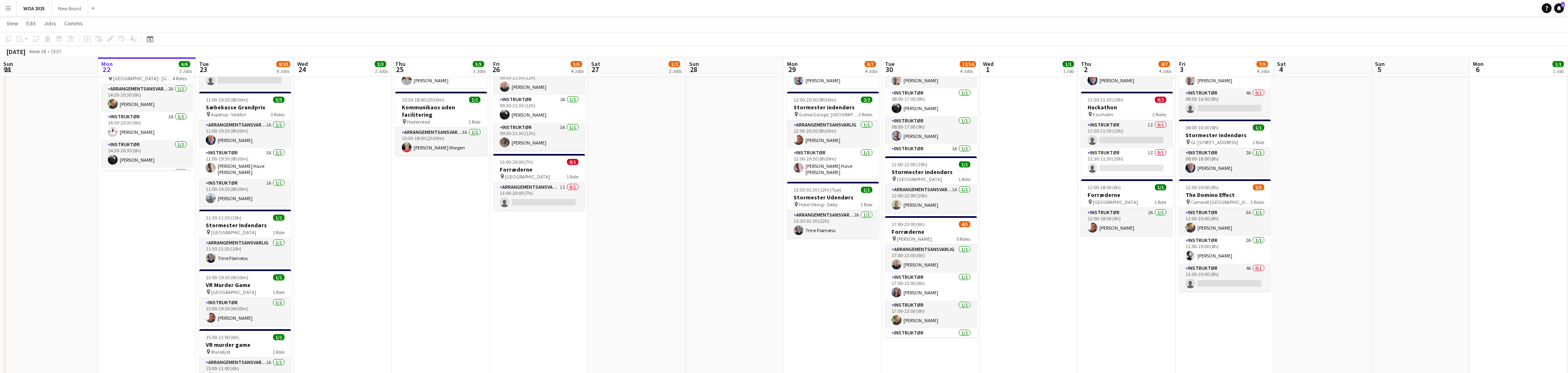
scroll to position [178, 0]
click at [1241, 274] on app-card-role "Instruktør 4A 0/1 12:00-20:00 (8h) single-neutral-actions" at bounding box center [1225, 278] width 92 height 28
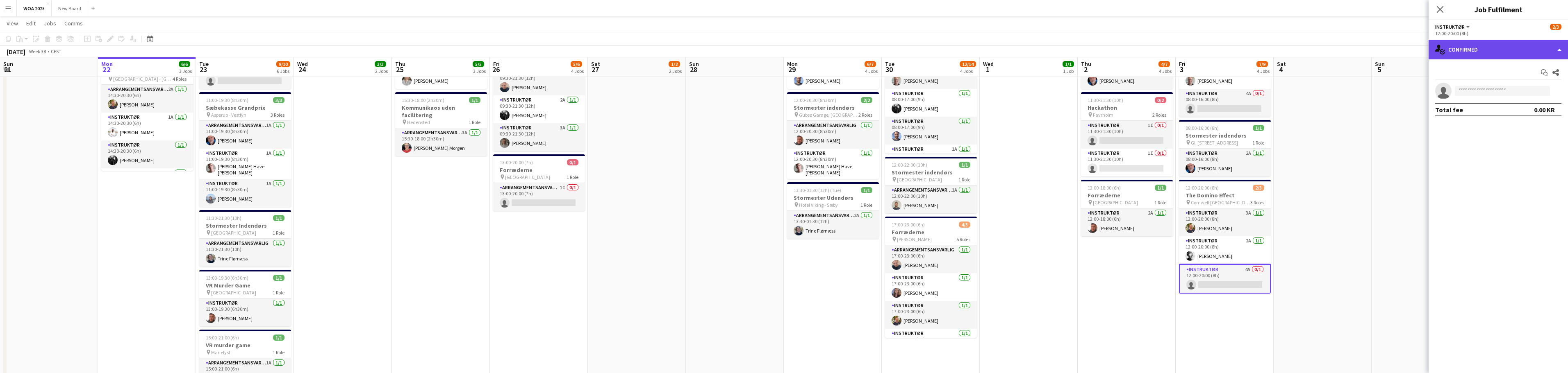
click at [1520, 51] on div "single-neutral-actions-check-2 Confirmed" at bounding box center [1498, 49] width 139 height 20
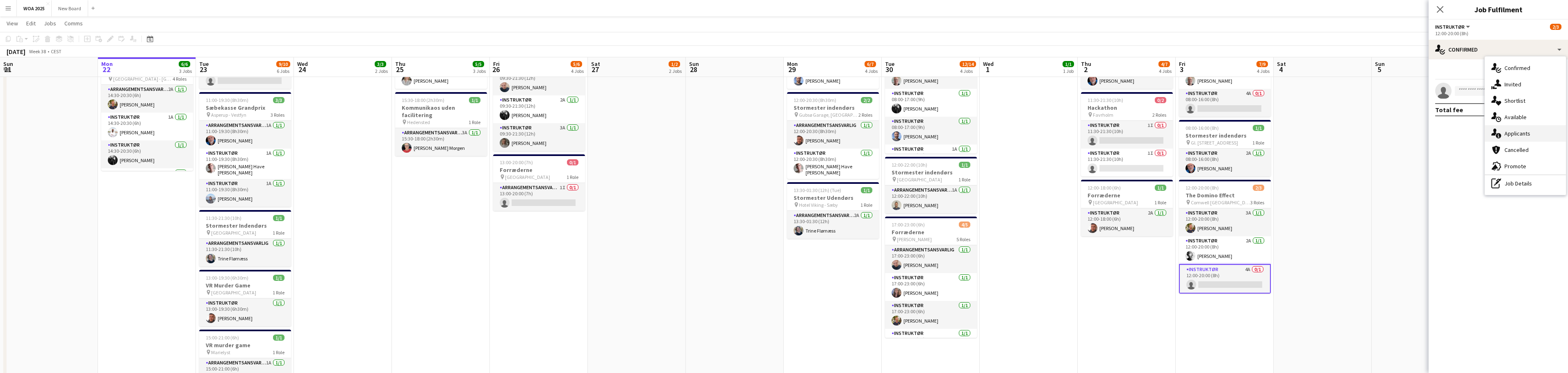
click at [1531, 134] on div "single-neutral-actions-information Applicants" at bounding box center [1525, 133] width 81 height 16
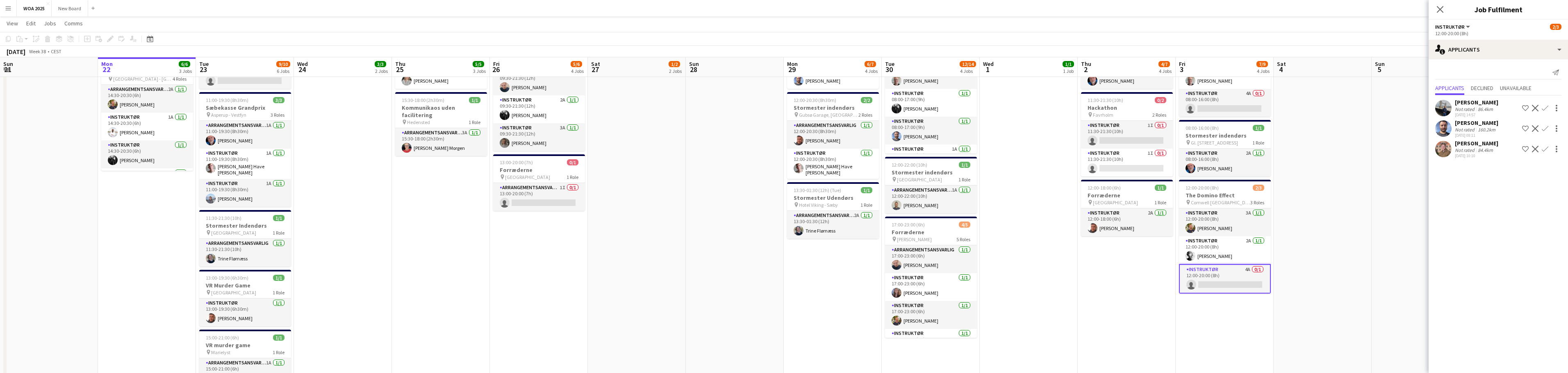
click at [1545, 149] on app-icon "Confirm" at bounding box center [1545, 149] width 7 height 7
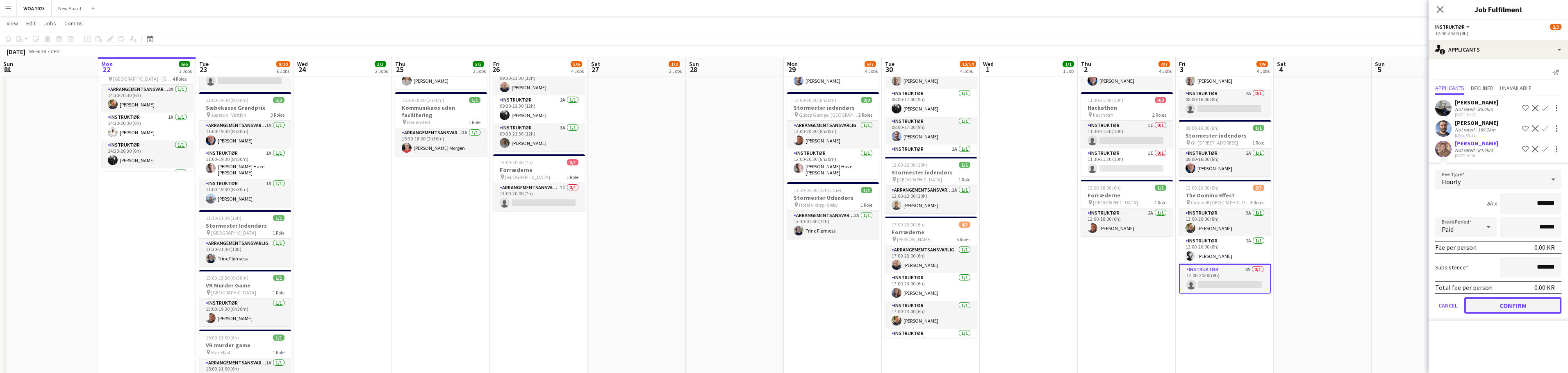
click at [1514, 300] on button "Confirm" at bounding box center [1512, 305] width 97 height 16
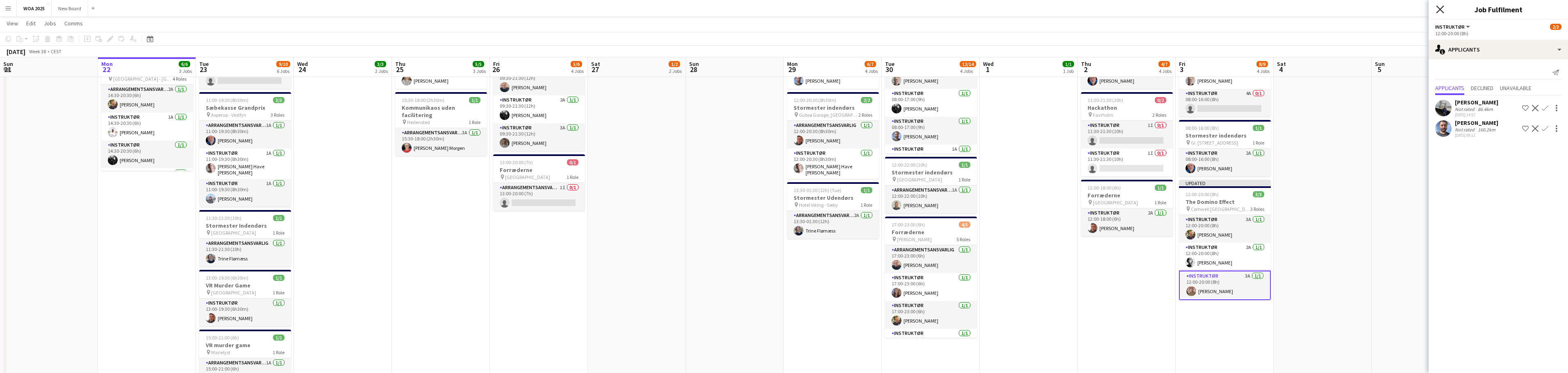
click at [1443, 8] on icon "Close pop-in" at bounding box center [1440, 9] width 8 height 8
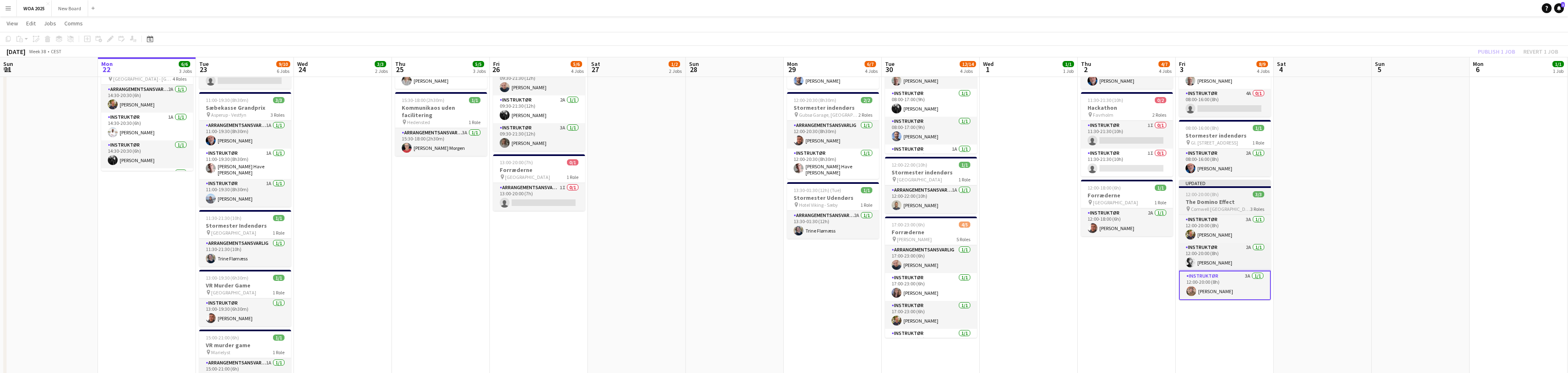
click at [1215, 200] on h3 "The Domino Effect" at bounding box center [1225, 202] width 92 height 7
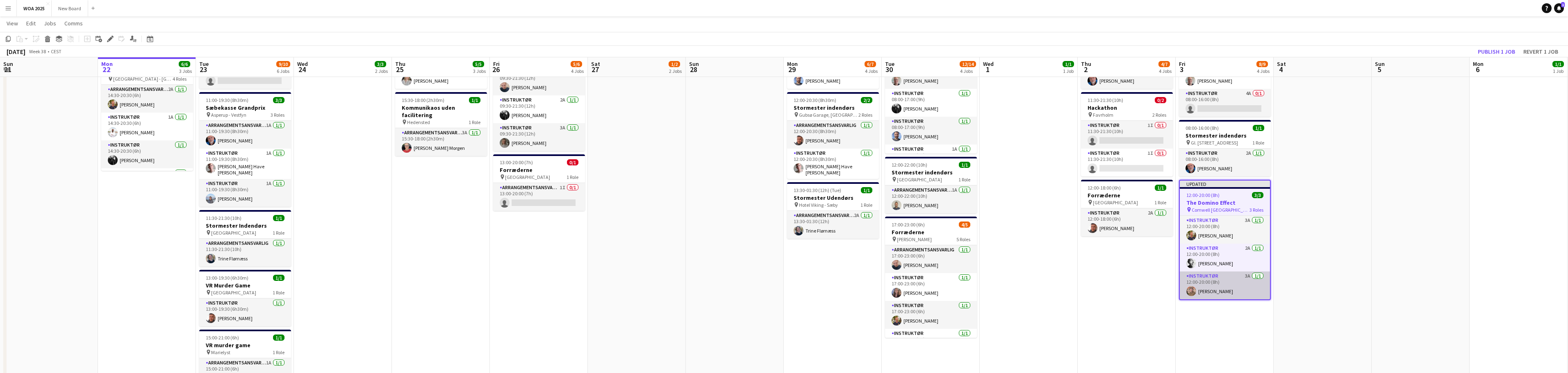
click at [1227, 288] on app-card-role "Instruktør 3A [DATE] 12:00-20:00 (8h) [PERSON_NAME]" at bounding box center [1225, 286] width 90 height 28
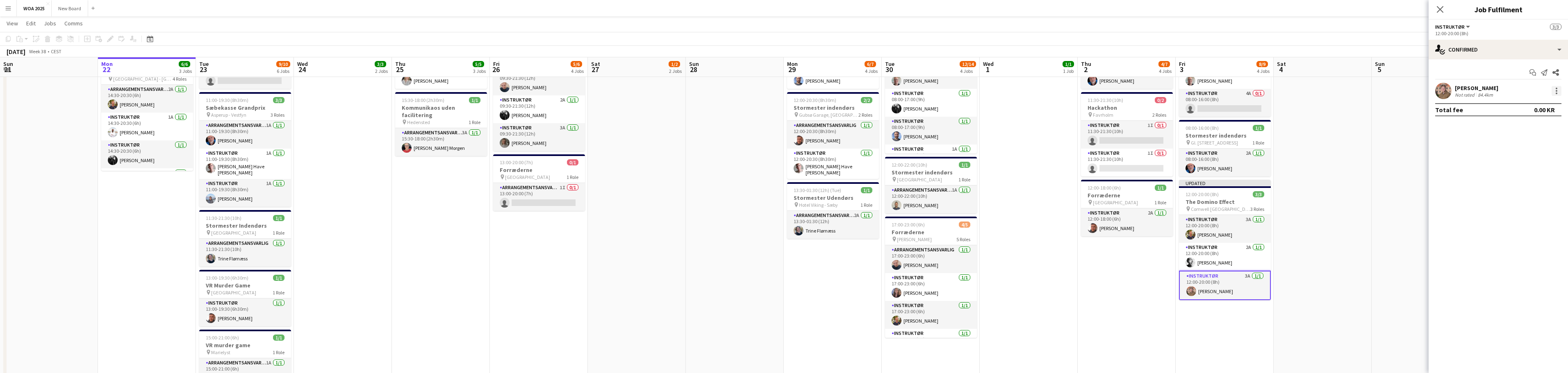
click at [1556, 90] on div at bounding box center [1556, 91] width 2 height 2
click at [1535, 184] on span "Remove" at bounding box center [1529, 185] width 51 height 7
click at [1440, 7] on icon "Close pop-in" at bounding box center [1440, 9] width 8 height 8
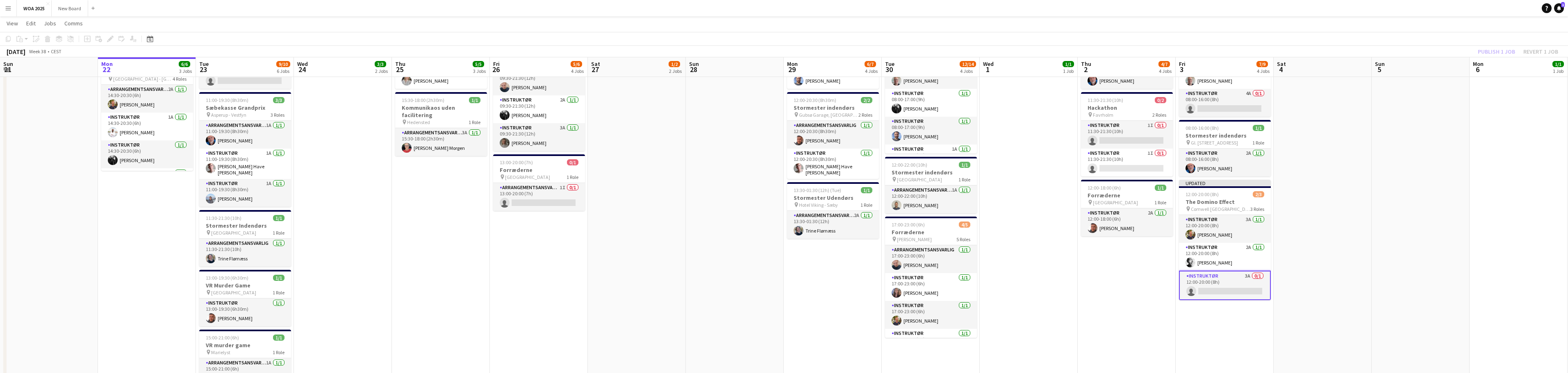
click at [1490, 49] on div "Publish 1 job Revert 1 job" at bounding box center [1518, 51] width 100 height 10
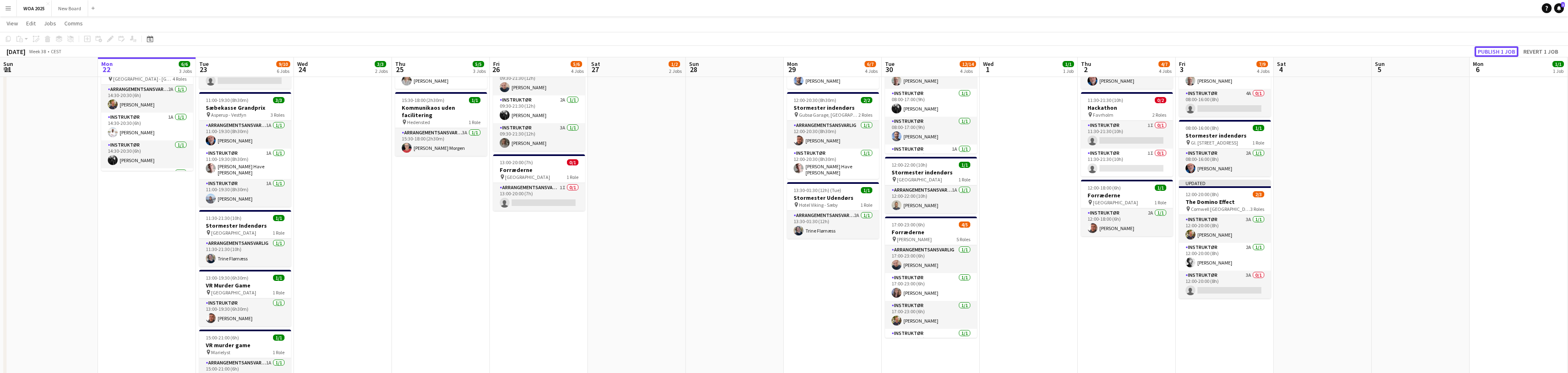
click at [1490, 49] on button "Publish 1 job" at bounding box center [1497, 51] width 44 height 10
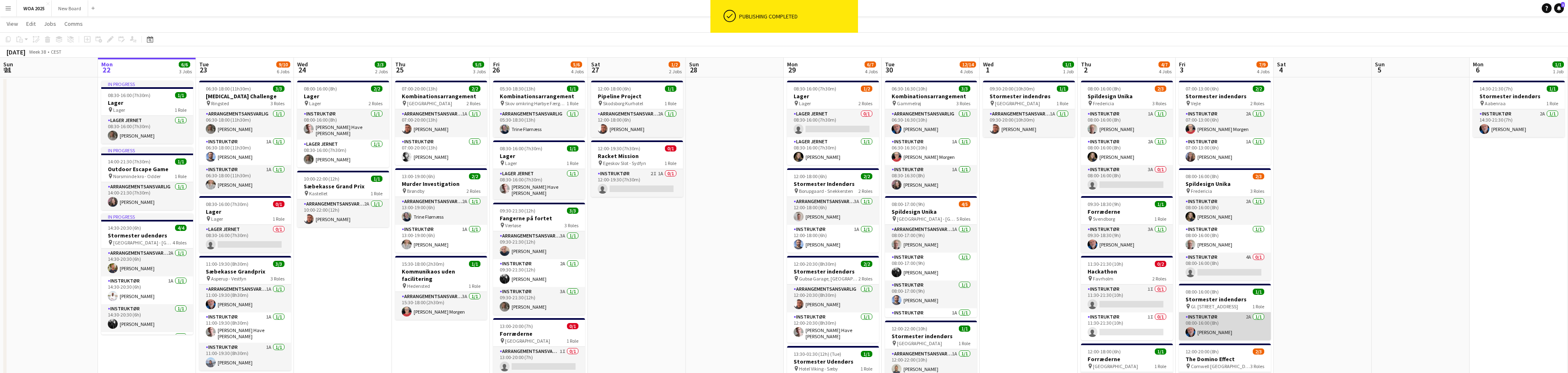
click at [1229, 317] on app-card-role "Instruktør 2A [DATE] 08:00-16:00 (8h) [PERSON_NAME]" at bounding box center [1225, 327] width 92 height 28
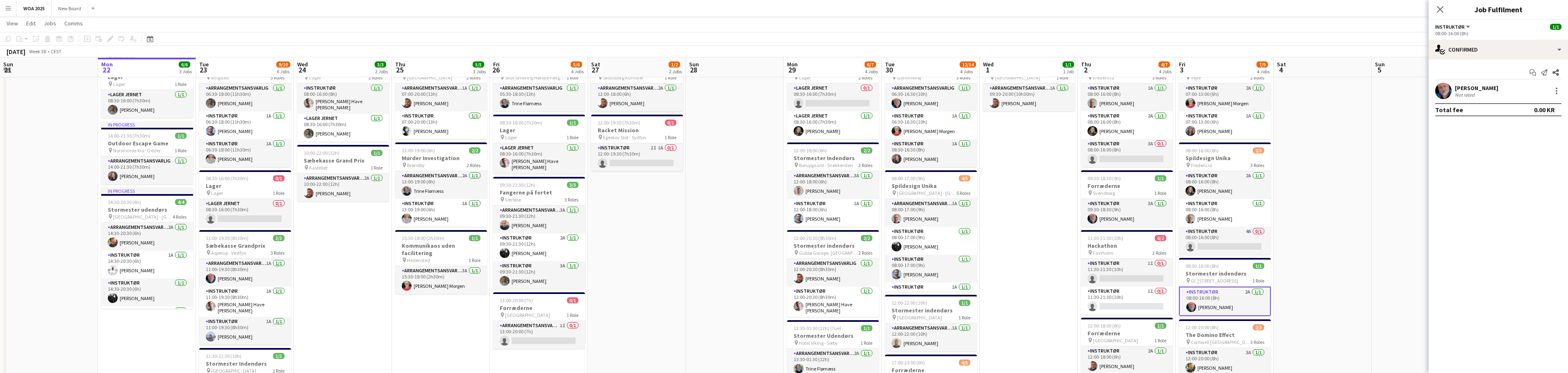
scroll to position [40, 0]
click at [540, 329] on app-card-role "Arrangementsansvarlig 1I 0/1 13:00-20:00 (7h) single-neutral-actions" at bounding box center [539, 335] width 92 height 28
click at [1525, 93] on input at bounding box center [1503, 91] width 95 height 10
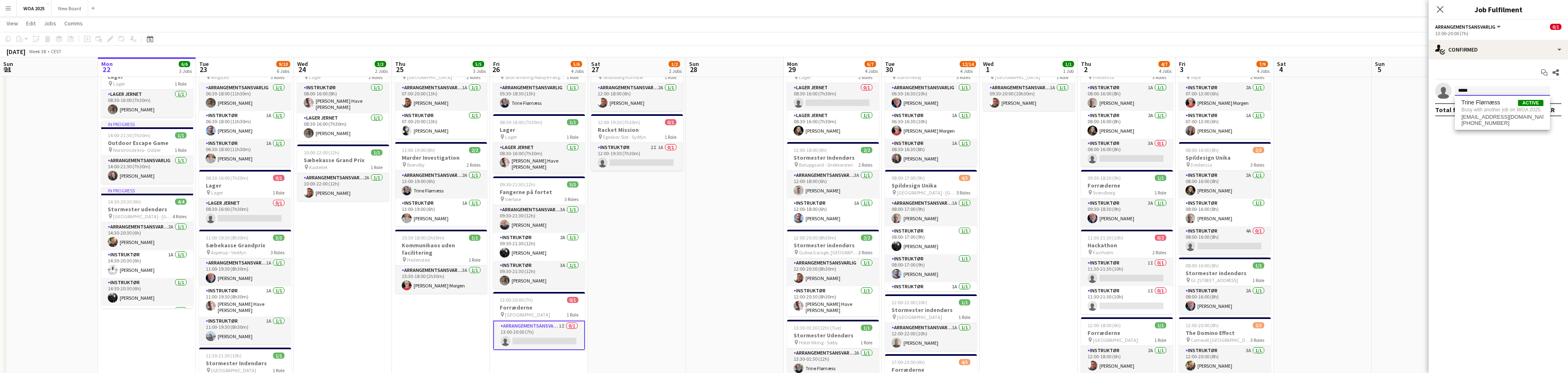
type input "*****"
click at [600, 253] on app-date-cell "12:00-18:00 (6h) 1/1 Pipeline Project pin Skodsborg Kurhotel 1 Role Arrangement…" at bounding box center [637, 300] width 98 height 498
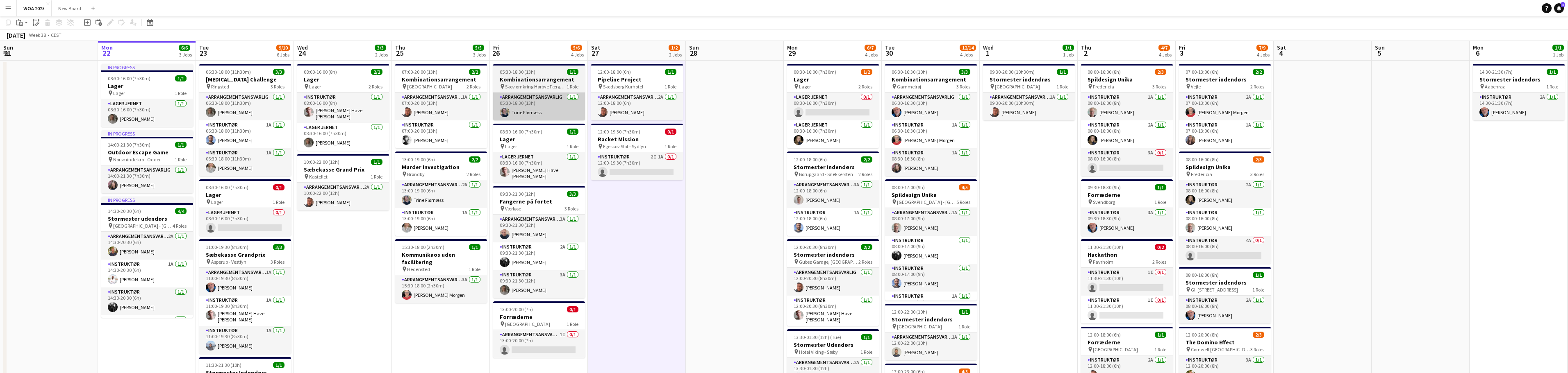
scroll to position [0, 0]
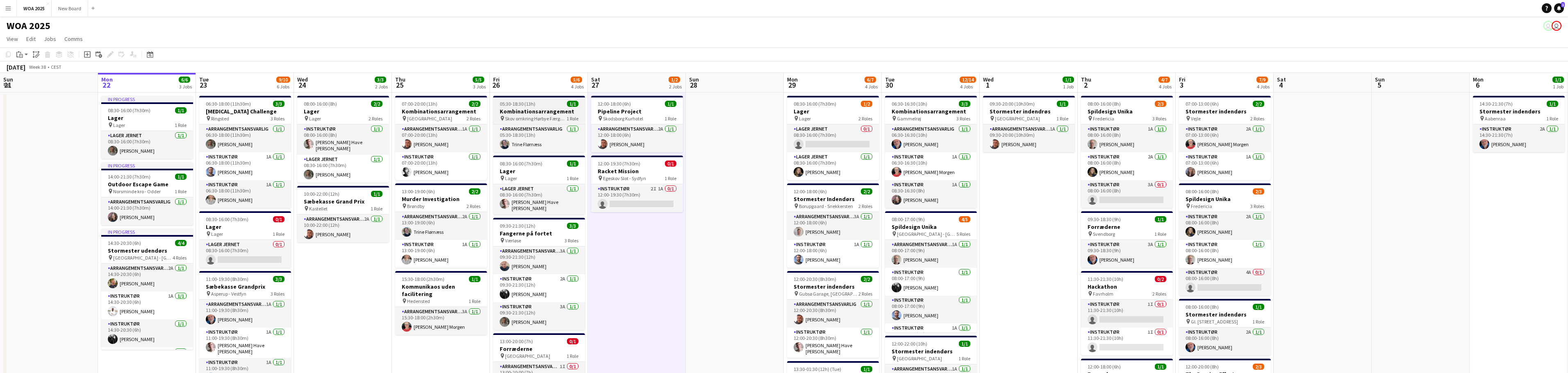
click at [537, 118] on span "Skov omkring Hørbye Færgekro" at bounding box center [535, 118] width 62 height 6
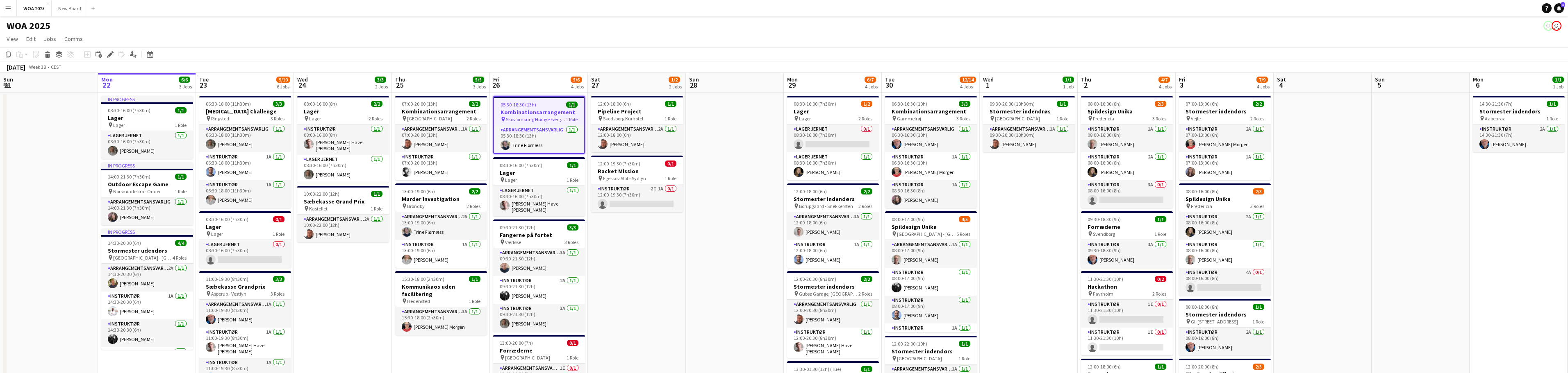
click at [539, 114] on h3 "Kombinationsarrangement" at bounding box center [539, 112] width 90 height 7
click at [540, 114] on h3 "Kombinationsarrangement" at bounding box center [539, 111] width 92 height 7
click at [522, 146] on app-card-role "Arrangementsansvarlig [DATE] 05:30-18:30 (13h) [PERSON_NAME]" at bounding box center [540, 139] width 90 height 28
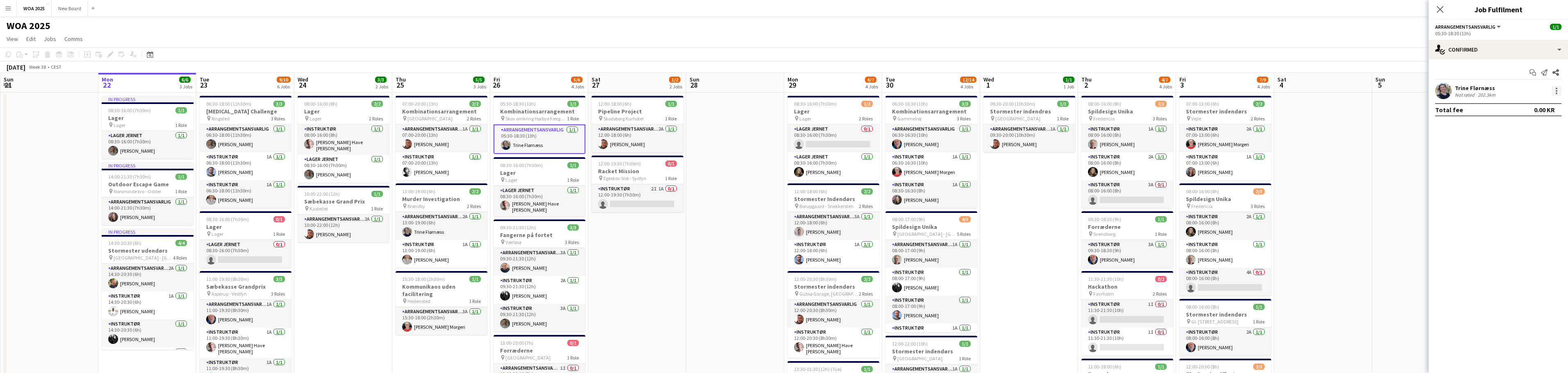
click at [1557, 92] on div at bounding box center [1556, 91] width 10 height 10
click at [1542, 188] on span "Remove" at bounding box center [1529, 185] width 51 height 7
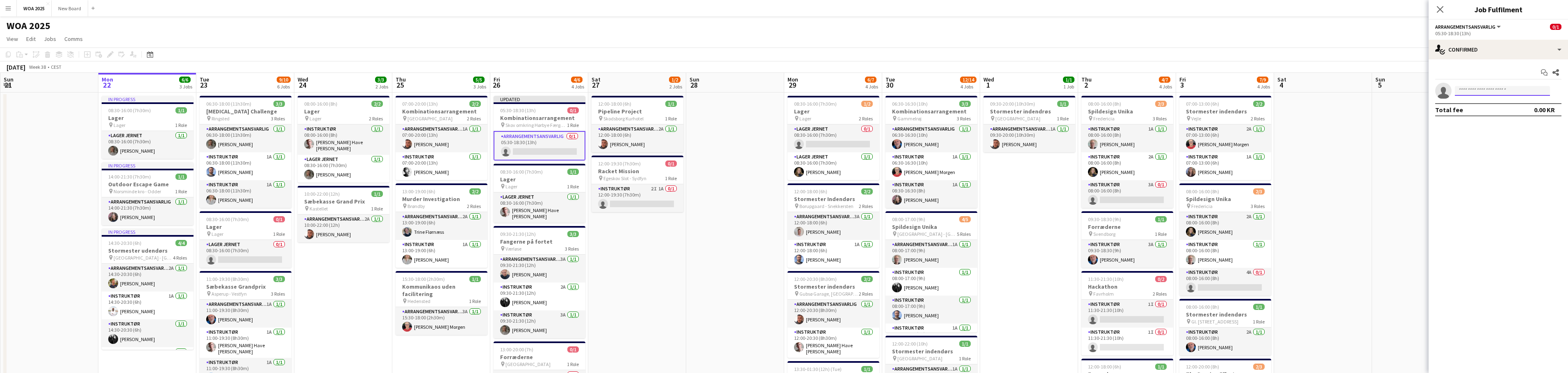
click at [1497, 92] on input at bounding box center [1503, 91] width 95 height 10
type input "******"
click at [1497, 102] on span "[PERSON_NAME]" at bounding box center [1485, 102] width 47 height 7
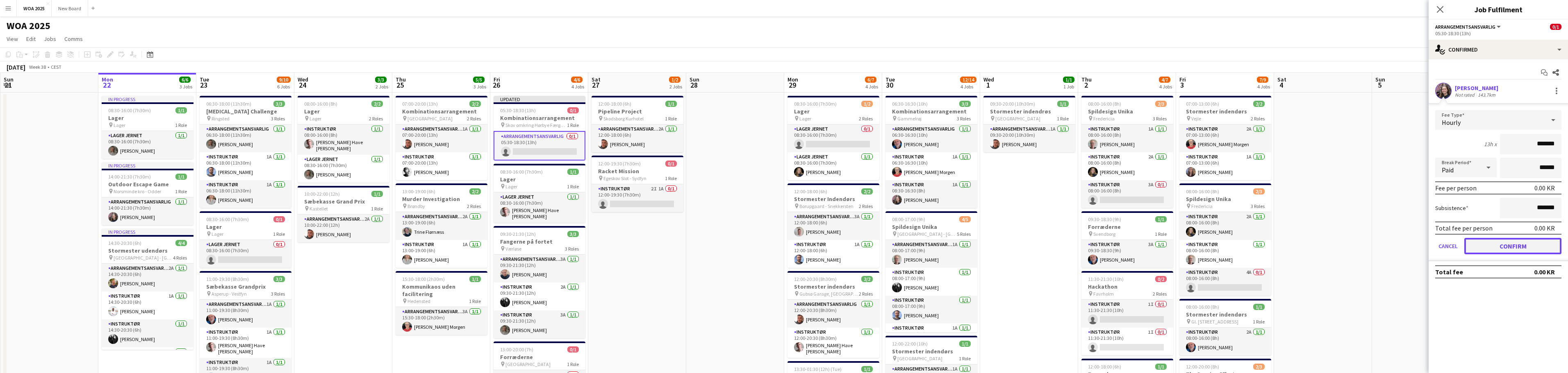
click at [1511, 243] on button "Confirm" at bounding box center [1512, 246] width 97 height 16
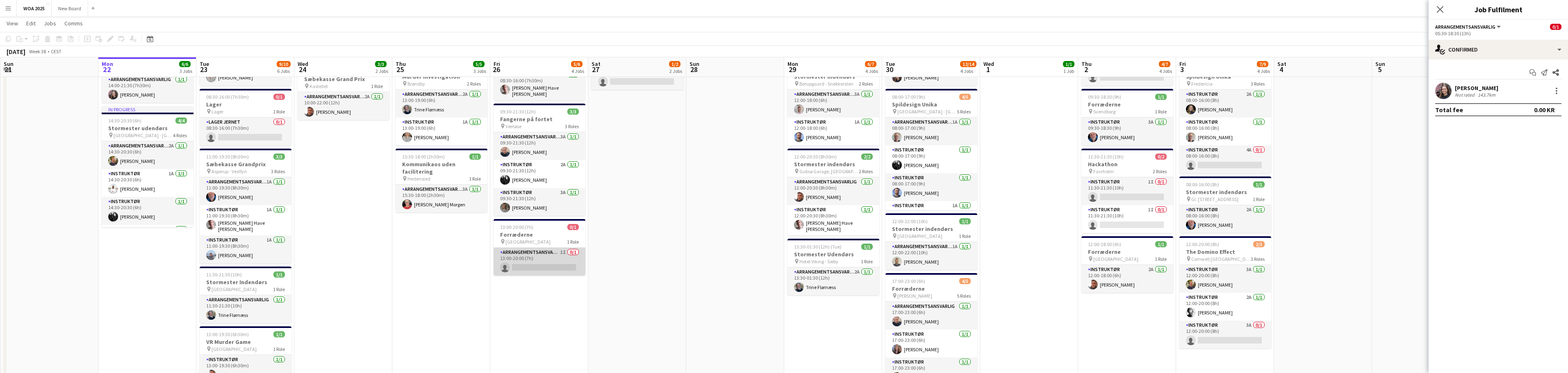
click at [547, 249] on app-card-role "Arrangementsansvarlig 1I 0/1 13:00-20:00 (7h) single-neutral-actions" at bounding box center [540, 262] width 92 height 28
click at [1493, 89] on input at bounding box center [1503, 91] width 95 height 10
type input "*"
type input "*****"
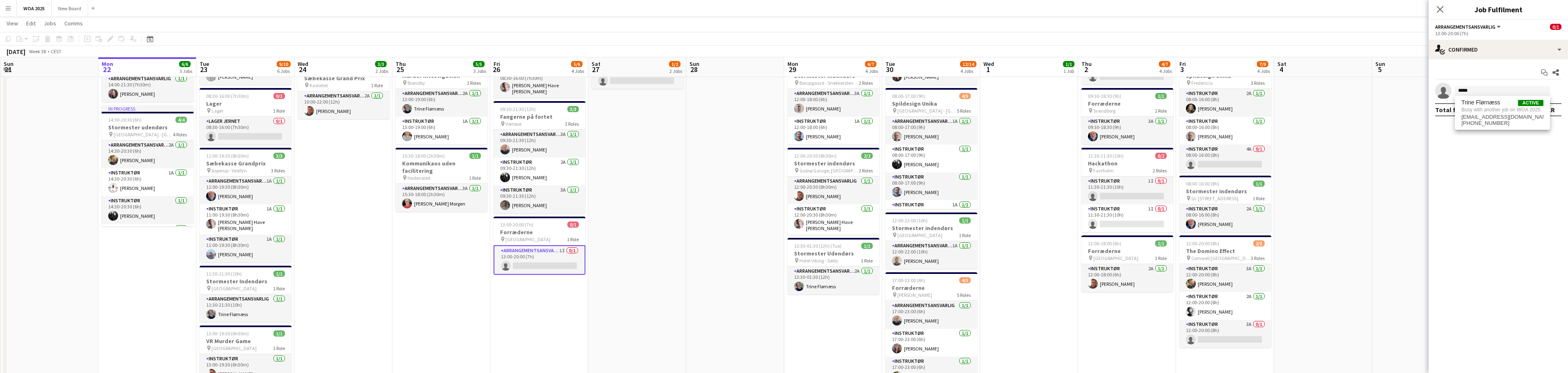
click at [1350, 56] on div "[DATE] Week 38 • CEST Publish 1 job Revert 1 job" at bounding box center [784, 51] width 1568 height 12
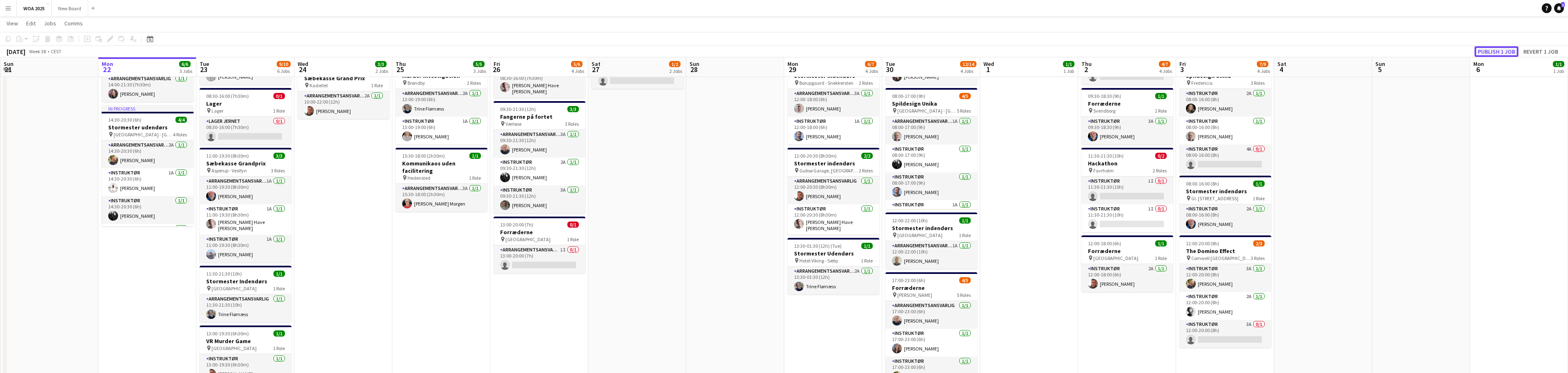
click at [1490, 49] on button "Publish 1 job" at bounding box center [1497, 51] width 44 height 10
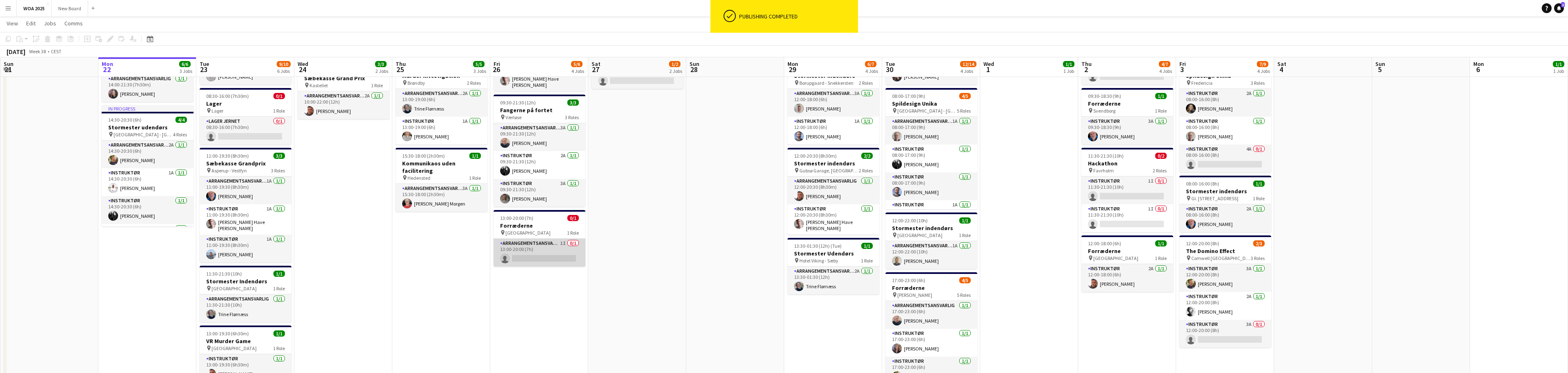
click at [543, 259] on app-card-role "Arrangementsansvarlig 1I 0/1 13:00-20:00 (7h) single-neutral-actions" at bounding box center [540, 253] width 92 height 28
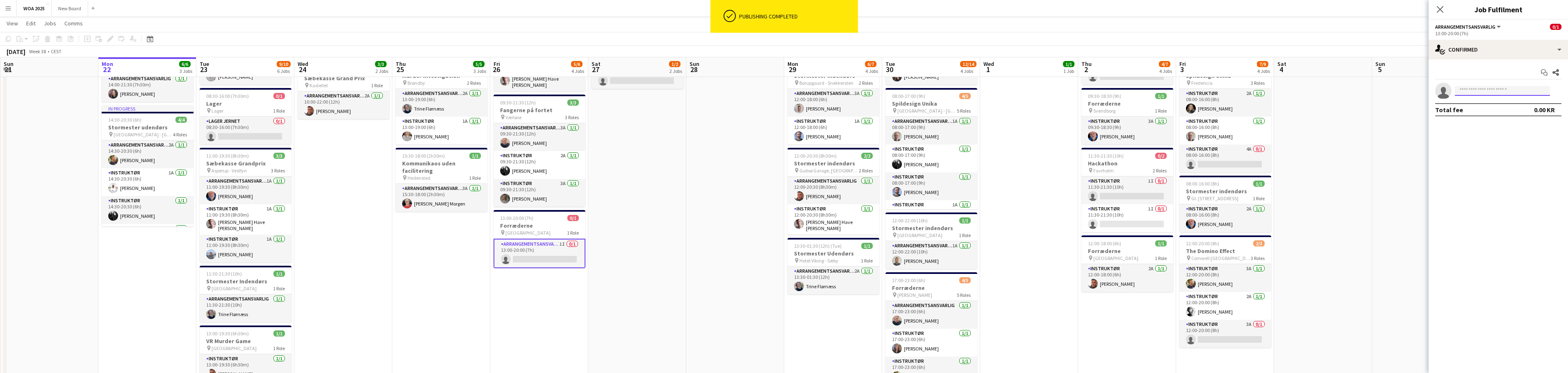
click at [1512, 90] on input at bounding box center [1503, 91] width 95 height 10
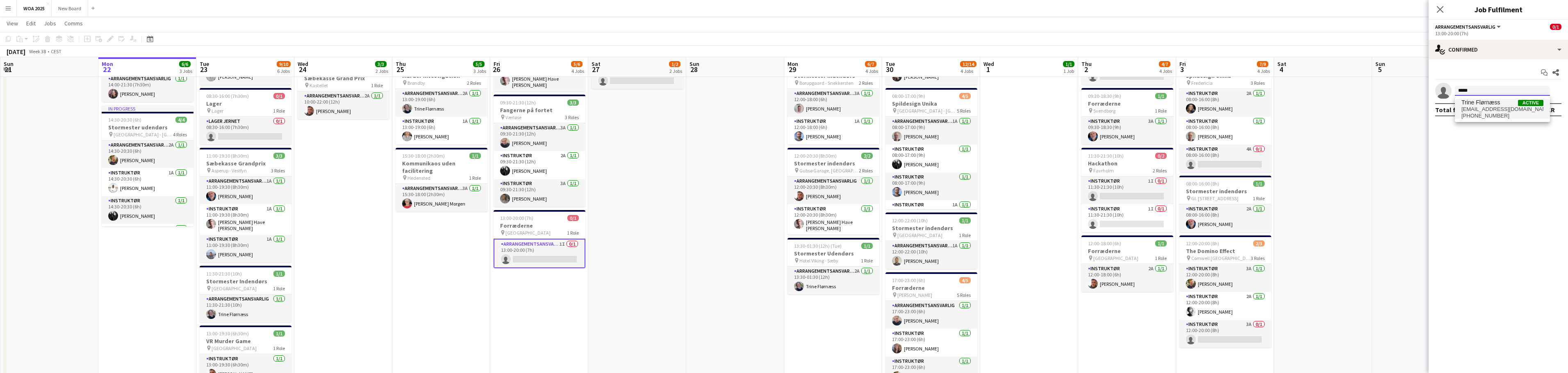
type input "*****"
click at [1499, 106] on span "[EMAIL_ADDRESS][DOMAIN_NAME]" at bounding box center [1503, 109] width 82 height 7
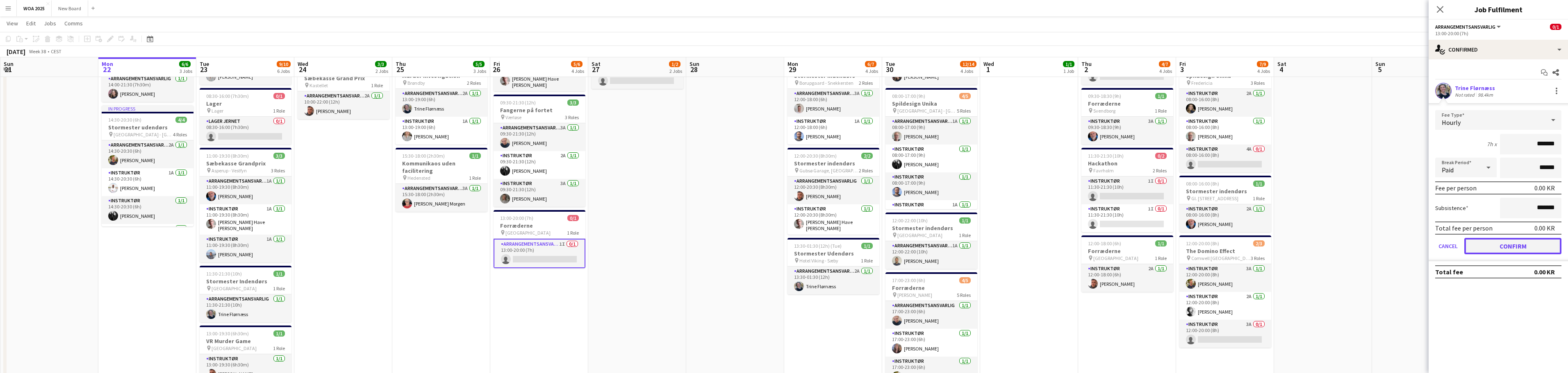
click at [1517, 243] on button "Confirm" at bounding box center [1512, 246] width 97 height 16
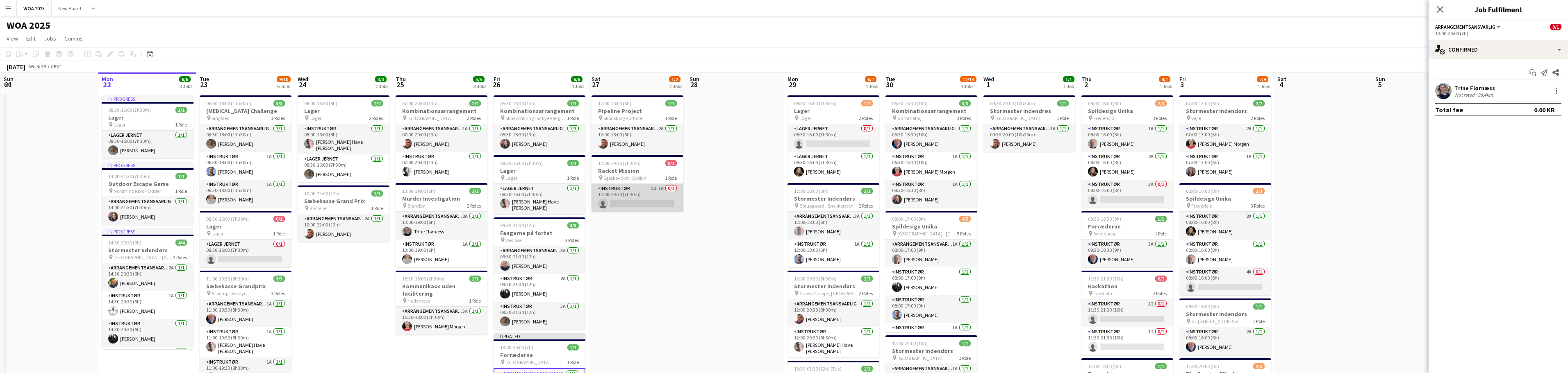
scroll to position [0, 0]
click at [634, 203] on app-card-role "Instruktør 2I 1A 0/1 12:00-19:30 (7h30m) single-neutral-actions" at bounding box center [637, 198] width 92 height 28
click at [1498, 89] on input at bounding box center [1503, 91] width 95 height 10
type input "*"
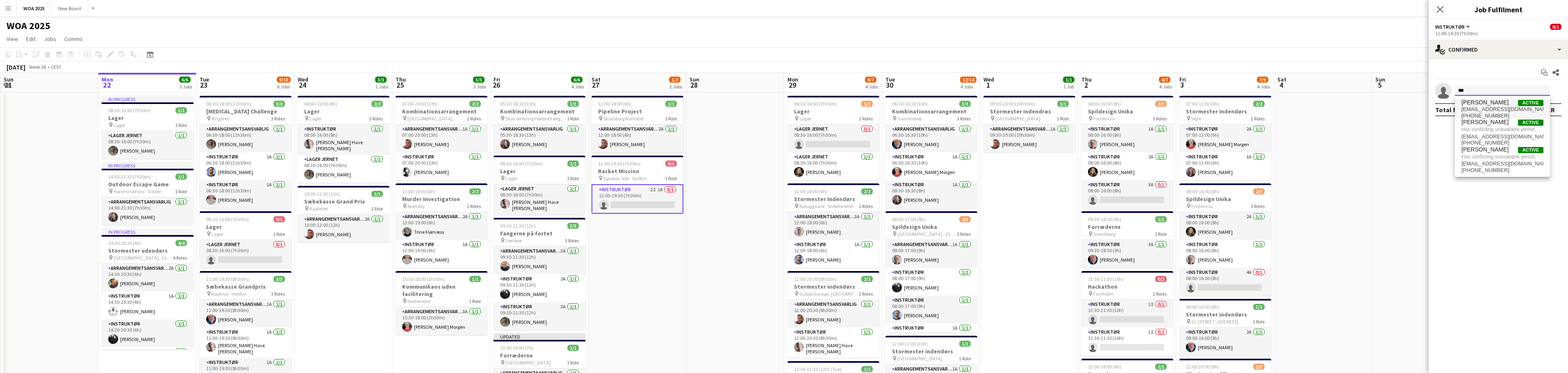
type input "***"
click at [1510, 104] on span "[PERSON_NAME] Active" at bounding box center [1503, 102] width 82 height 7
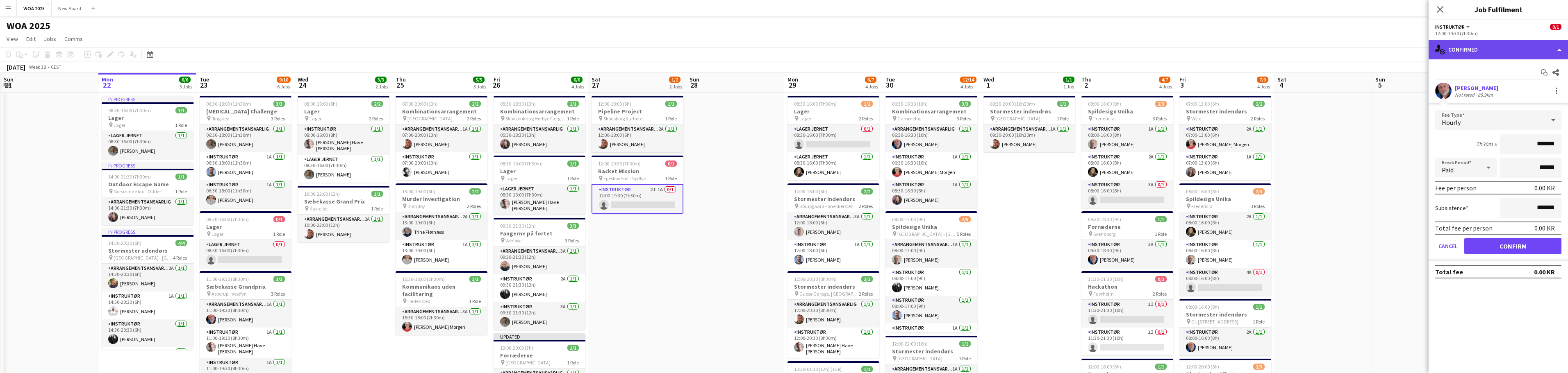
click at [1522, 49] on div "single-neutral-actions-check-2 Confirmed" at bounding box center [1498, 49] width 139 height 20
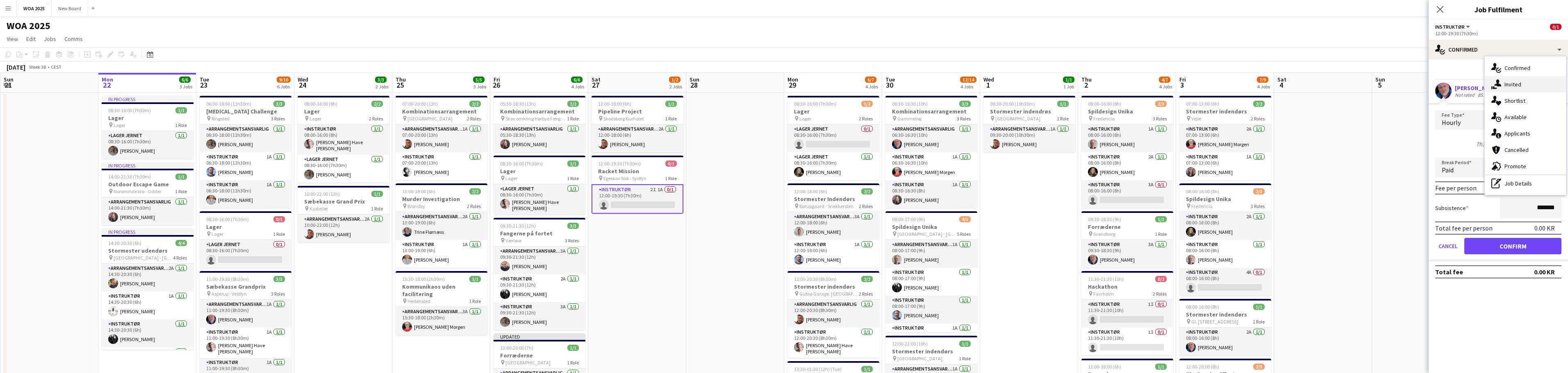
click at [1519, 85] on span "Invited" at bounding box center [1513, 84] width 17 height 7
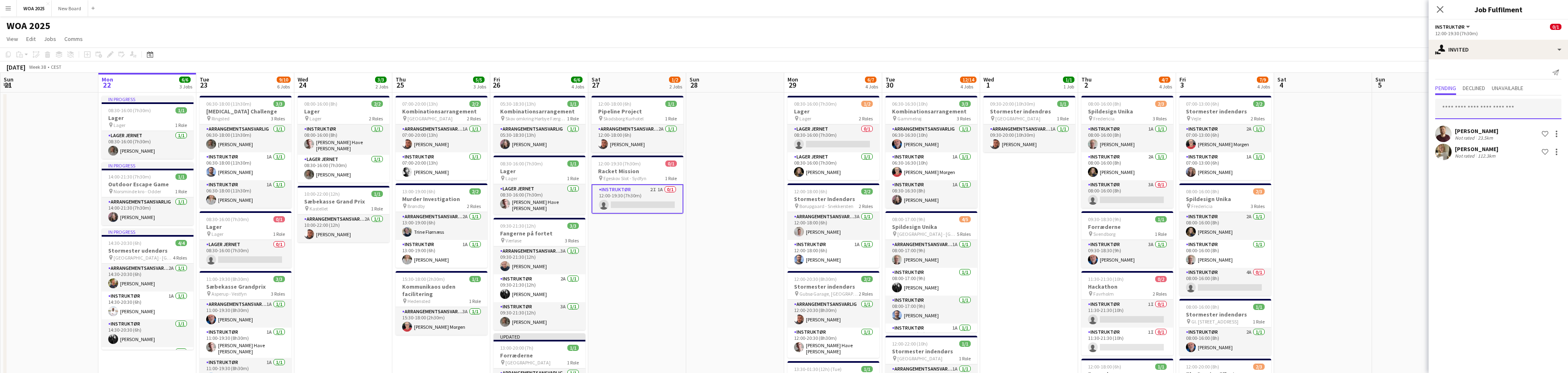
click at [1511, 105] on input "text" at bounding box center [1498, 109] width 126 height 21
click at [1479, 88] on span "Declined" at bounding box center [1474, 88] width 23 height 5
click at [1492, 62] on div "Send notification Pending Declined Unavailable [PERSON_NAME] Not rated 85.9km S…" at bounding box center [1498, 100] width 139 height 82
click at [1519, 90] on span "Unavailable" at bounding box center [1508, 88] width 32 height 5
click at [1443, 12] on icon at bounding box center [1440, 9] width 8 height 8
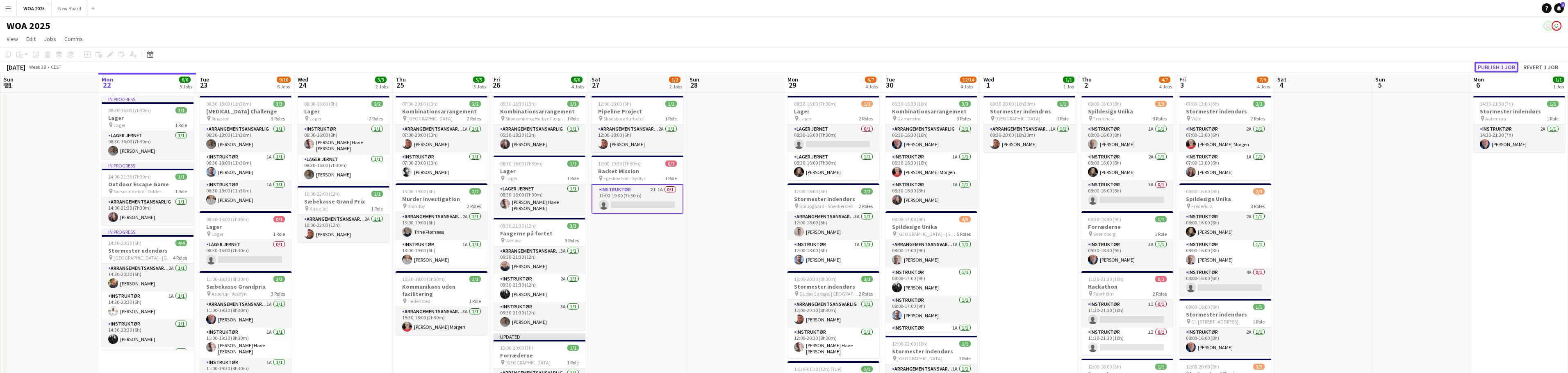
click at [1495, 66] on button "Publish 1 job" at bounding box center [1497, 67] width 44 height 10
click at [652, 278] on app-date-cell "12:00-18:00 (6h) 1/1 Pipeline Project pin Skodsborg Kurhotel 1 Role Arrangement…" at bounding box center [637, 341] width 98 height 498
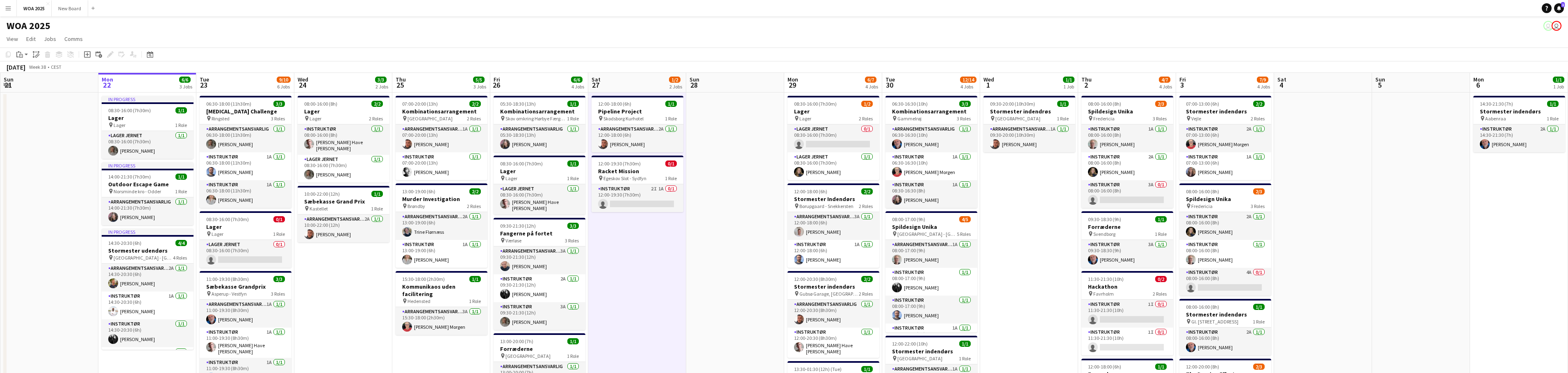
click at [639, 289] on app-date-cell "12:00-18:00 (6h) 1/1 Pipeline Project pin Skodsborg Kurhotel 1 Role Arrangement…" at bounding box center [637, 341] width 98 height 498
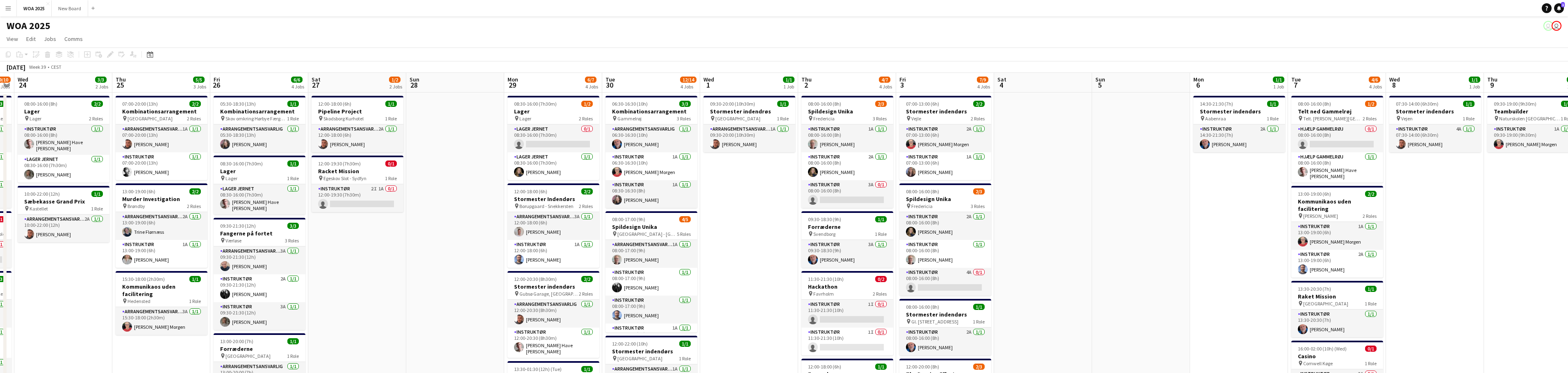
scroll to position [0, 356]
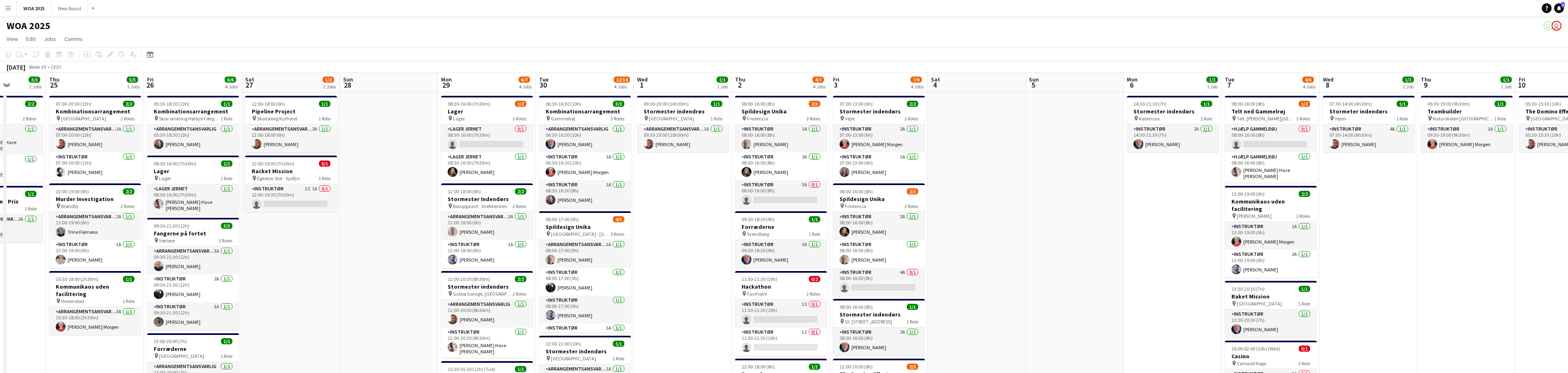
drag, startPoint x: 1034, startPoint y: 183, endPoint x: 681, endPoint y: 184, distance: 353.0
click at [678, 187] on app-calendar-viewport "Sun 21 Mon 22 6/6 3 Jobs Tue 23 9/10 6 Jobs Wed 24 3/3 2 Jobs Thu 25 5/5 3 Jobs…" at bounding box center [784, 331] width 1568 height 517
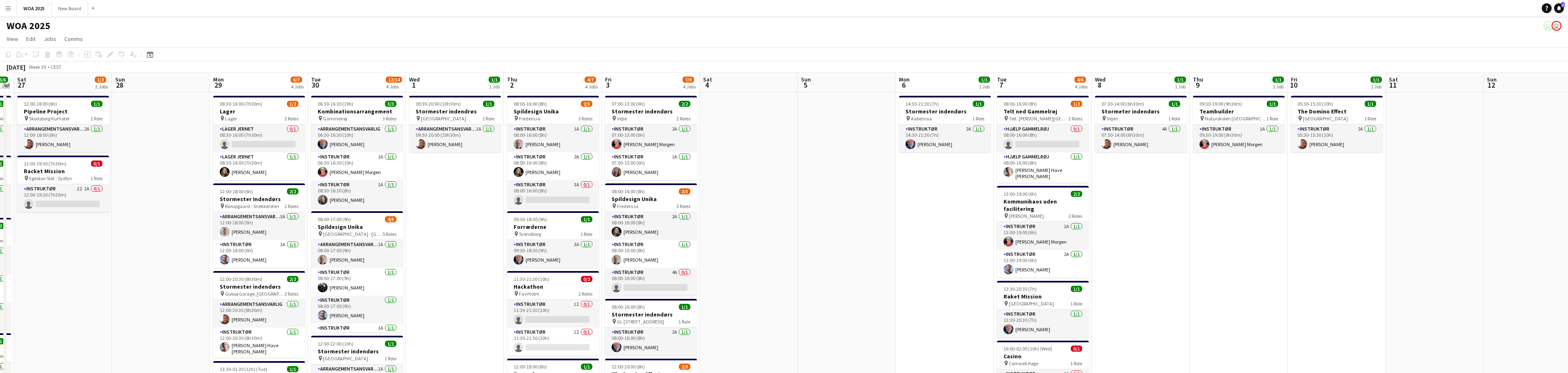
drag, startPoint x: 1424, startPoint y: 222, endPoint x: 1202, endPoint y: 219, distance: 222.0
click at [1202, 219] on app-calendar-viewport "Tue 23 9/10 6 Jobs Wed 24 3/3 2 Jobs Thu 25 5/5 3 Jobs Fri 26 6/6 4 Jobs Sat 27…" at bounding box center [784, 331] width 1568 height 517
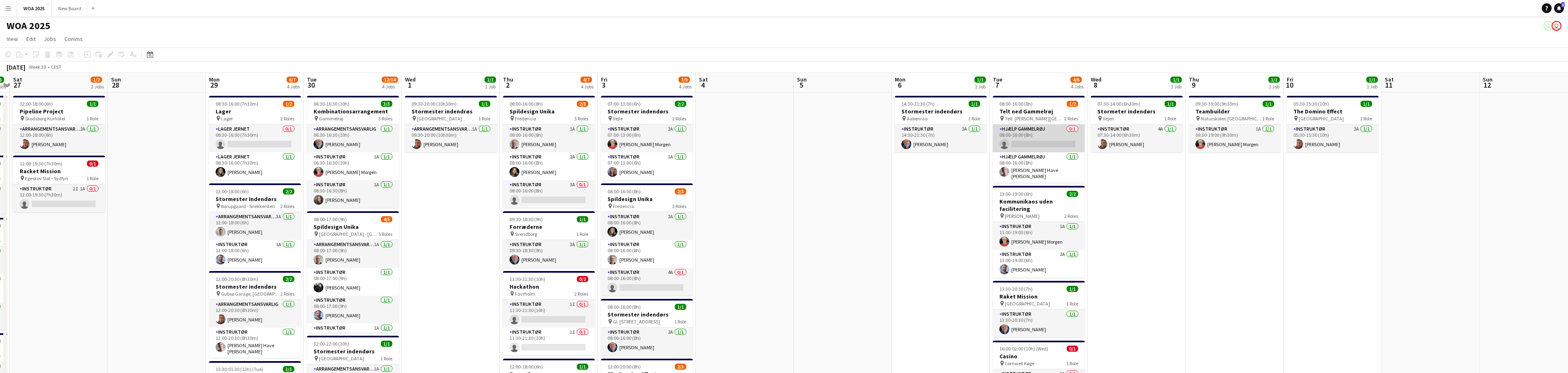
click at [1048, 137] on app-card-role "Hjælp Gammelrøj 0/1 08:00-16:00 (8h) single-neutral-actions" at bounding box center [1039, 139] width 92 height 28
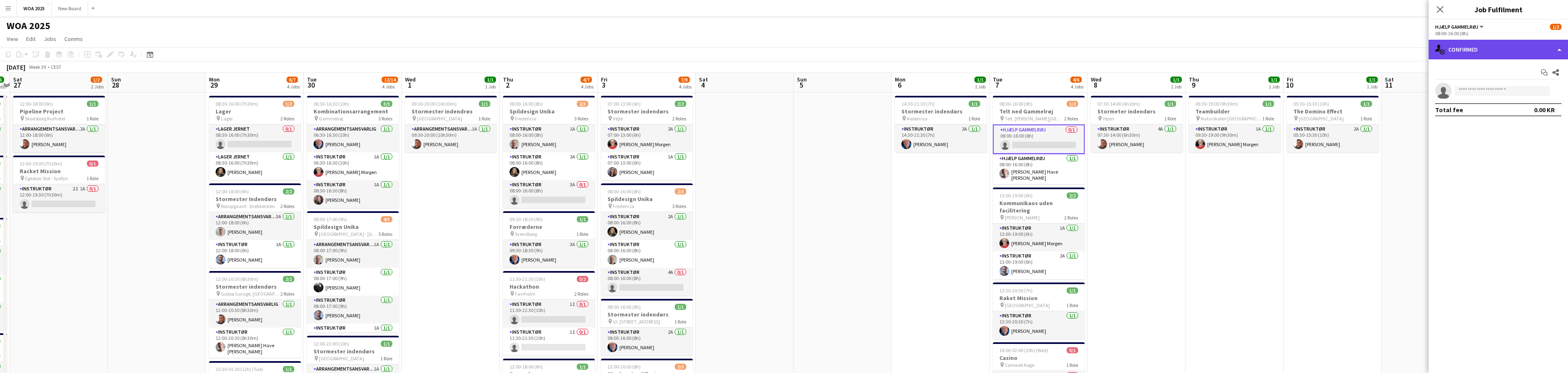
click at [1509, 49] on div "single-neutral-actions-check-2 Confirmed" at bounding box center [1498, 49] width 139 height 20
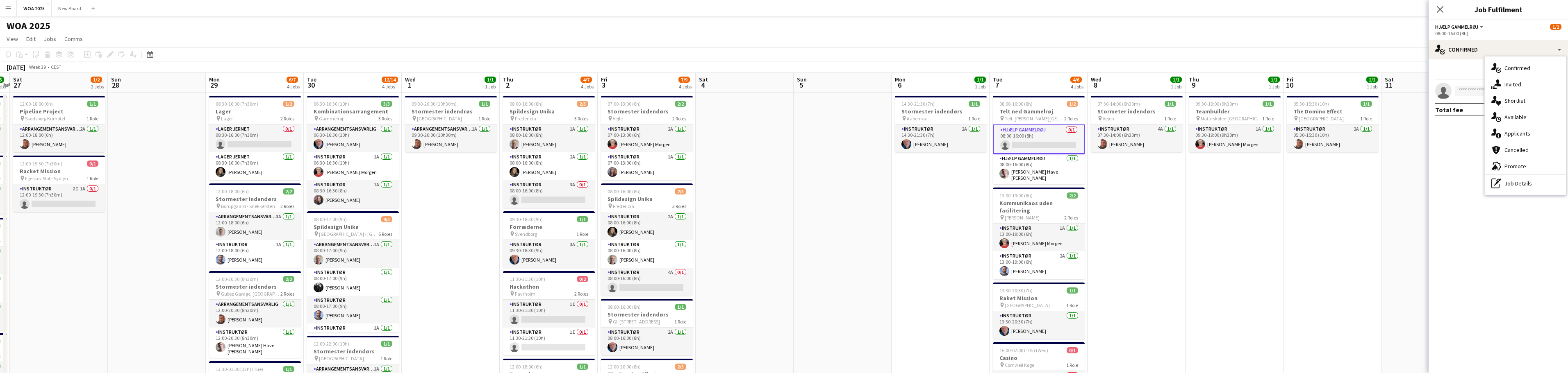
click at [1243, 234] on app-date-cell "09:30-19:00 (9h30m) 1/1 Teambuilder pin Naturskolen Viborg 1 Role Instruktør 1A…" at bounding box center [1234, 341] width 98 height 498
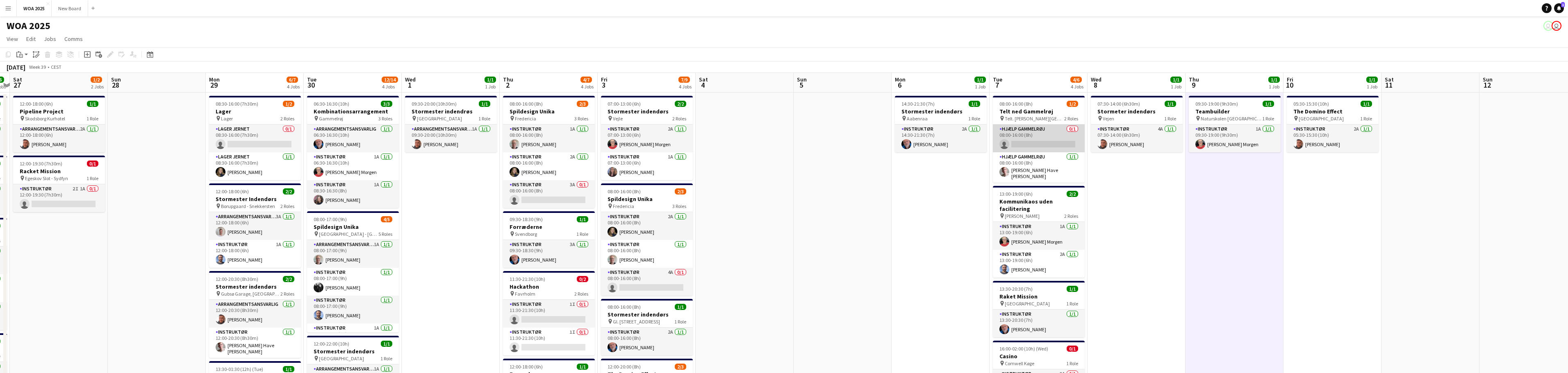
click at [1029, 142] on app-card-role "Hjælp Gammelrøj 0/1 08:00-16:00 (8h) single-neutral-actions" at bounding box center [1039, 139] width 92 height 28
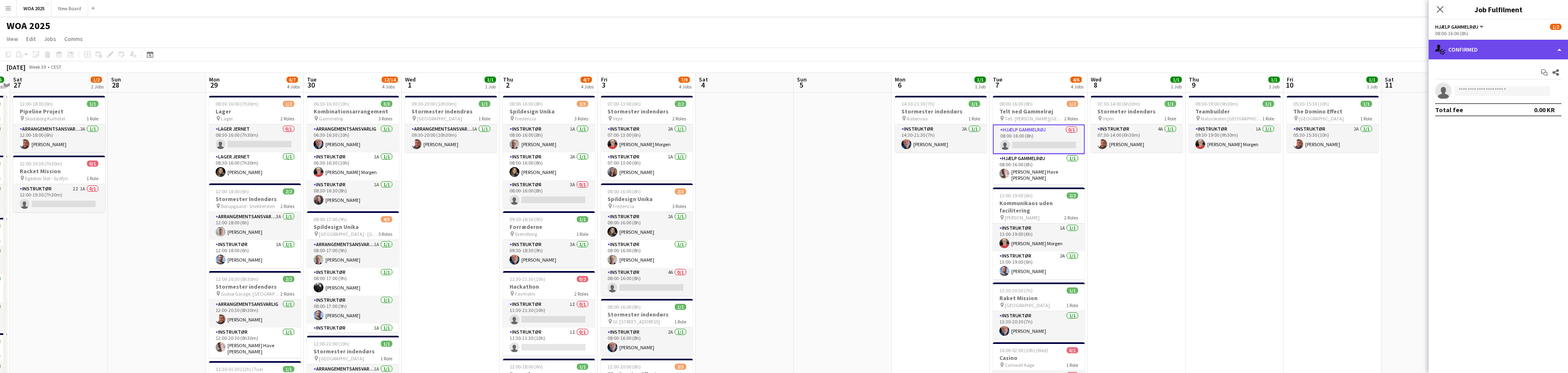
click at [1500, 46] on div "single-neutral-actions-check-2 Confirmed" at bounding box center [1498, 49] width 139 height 20
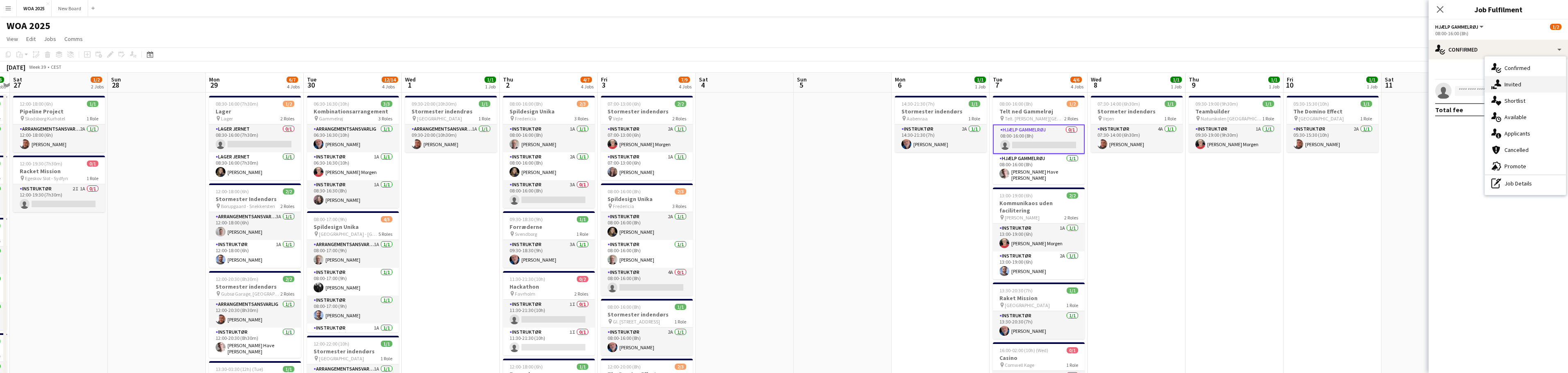
click at [1520, 80] on div "single-neutral-actions-share-1 Invited" at bounding box center [1525, 84] width 81 height 16
click at [1494, 90] on input "text" at bounding box center [1498, 92] width 126 height 21
type input "***"
click at [1480, 119] on span "[EMAIL_ADDRESS][DOMAIN_NAME]" at bounding box center [1498, 119] width 113 height 7
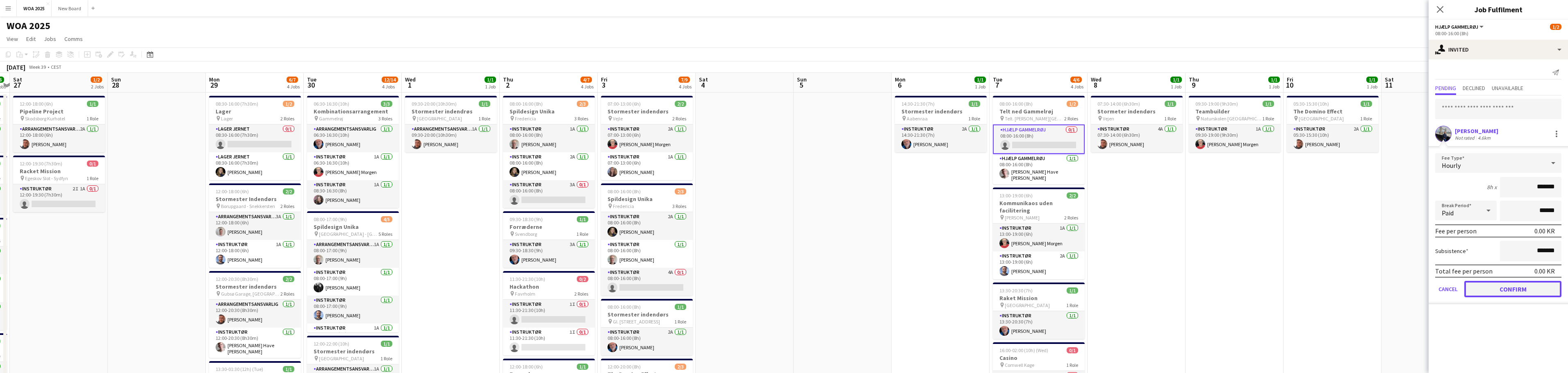
click at [1540, 289] on button "Confirm" at bounding box center [1512, 289] width 97 height 16
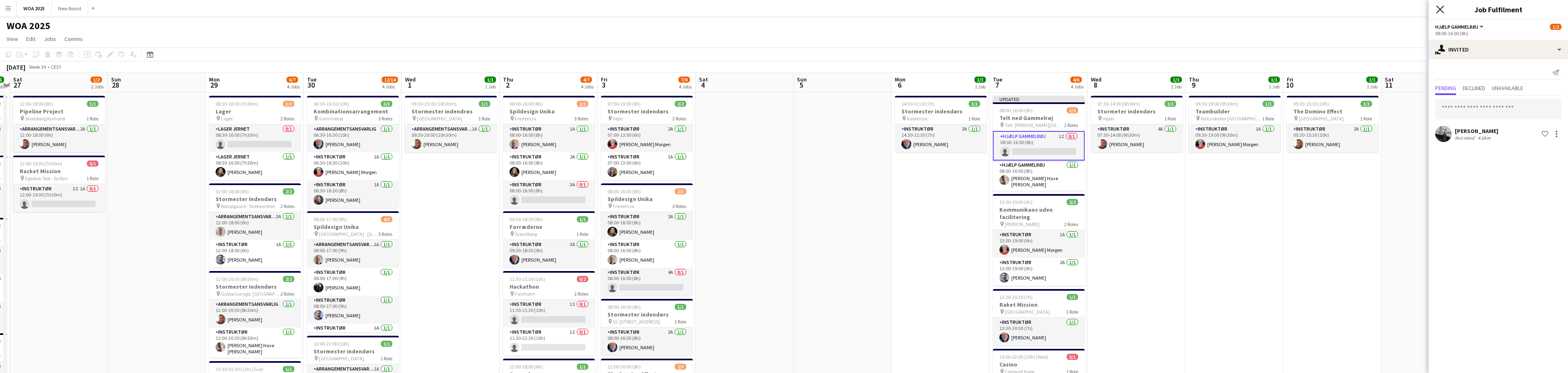
click at [1442, 9] on icon "Close pop-in" at bounding box center [1440, 9] width 8 height 8
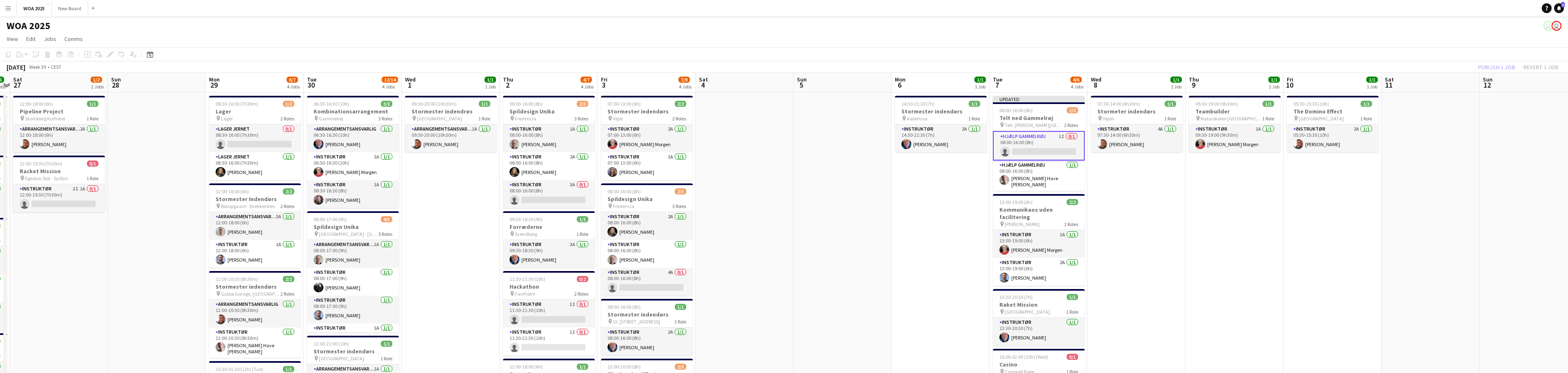
click at [1506, 67] on div "Publish 1 job Revert 1 job" at bounding box center [1518, 67] width 100 height 10
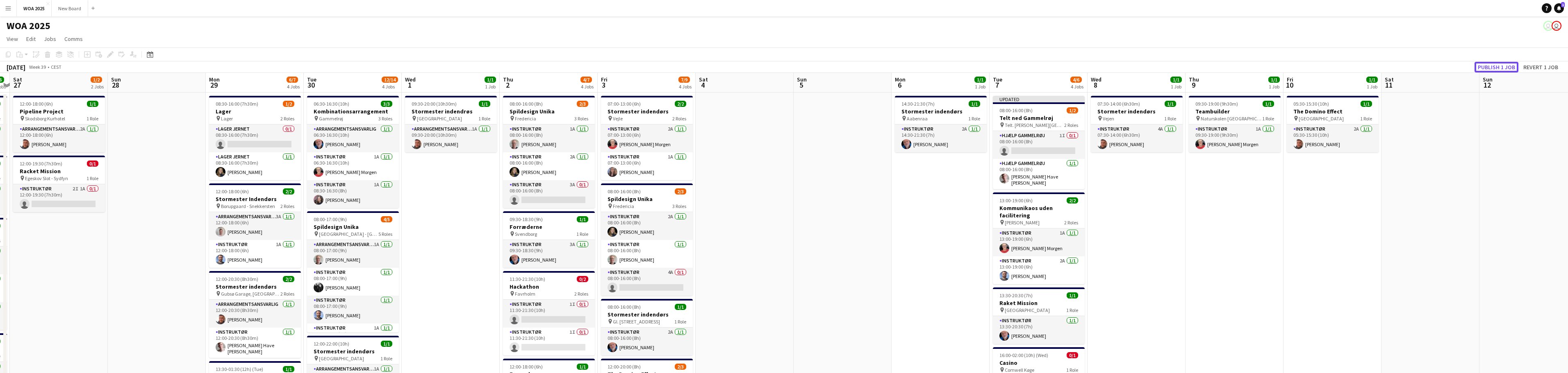
click at [1506, 67] on button "Publish 1 job" at bounding box center [1497, 67] width 44 height 10
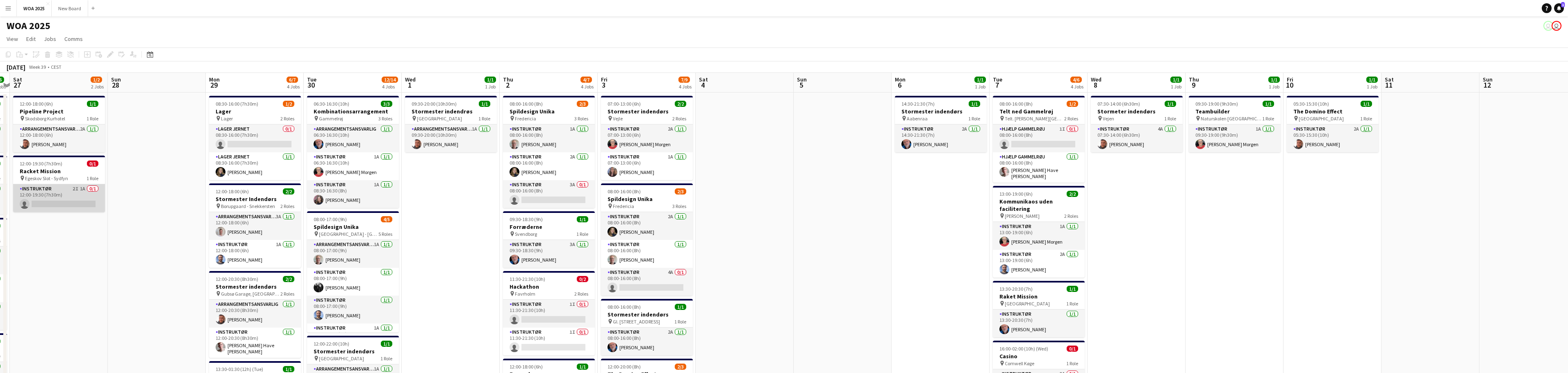
click at [61, 190] on app-card-role "Instruktør 2I 1A 0/1 12:00-19:30 (7h30m) single-neutral-actions" at bounding box center [59, 198] width 92 height 28
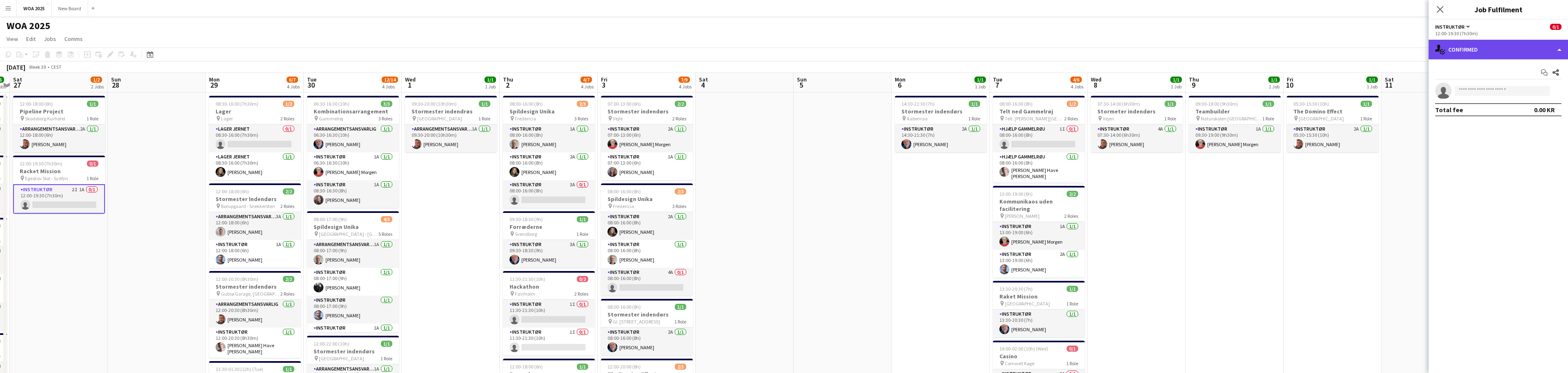
click at [1530, 52] on div "single-neutral-actions-check-2 Confirmed" at bounding box center [1498, 49] width 139 height 20
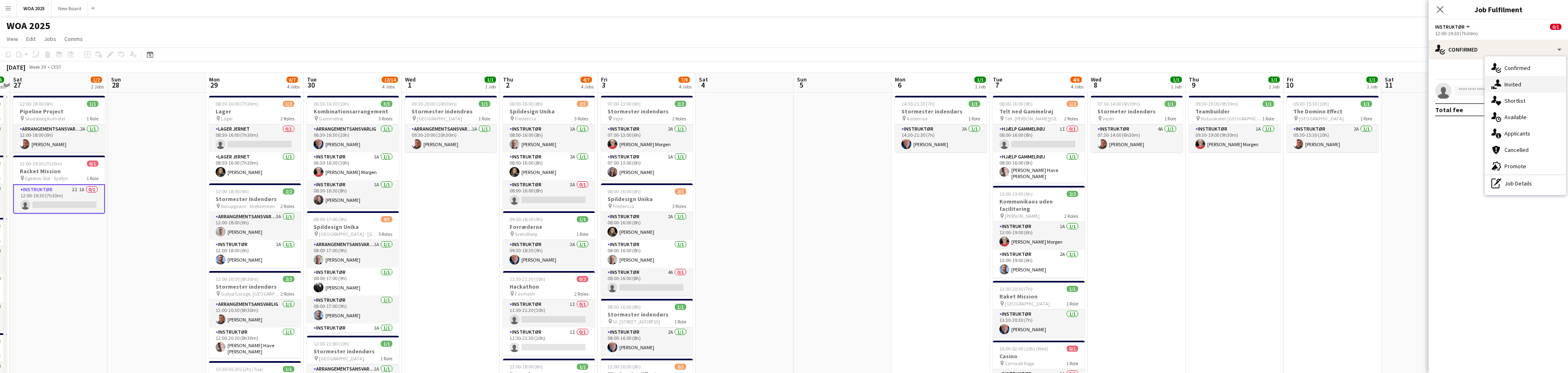
click at [1530, 90] on div "single-neutral-actions-share-1 Invited" at bounding box center [1525, 84] width 81 height 16
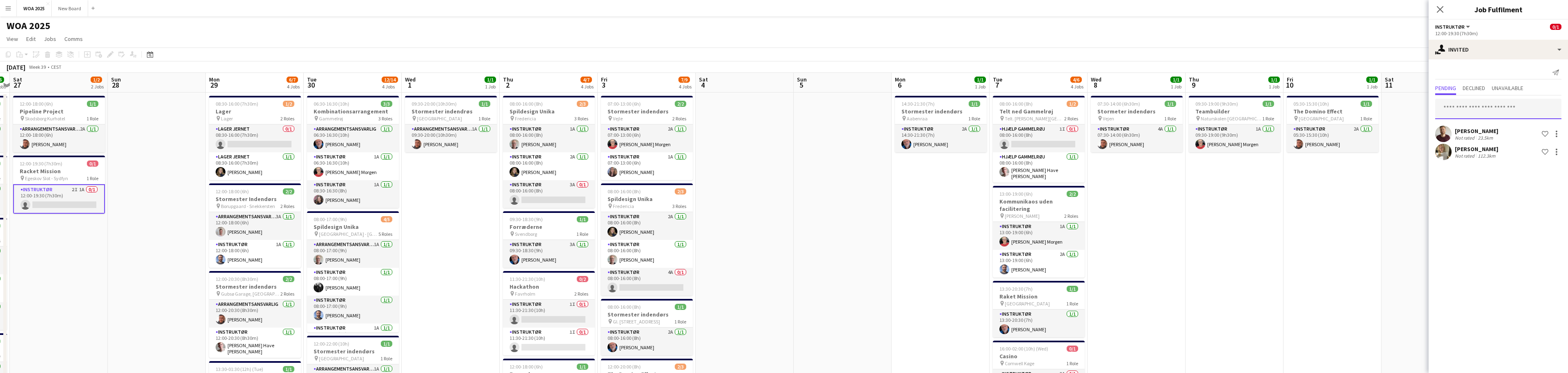
click at [1511, 115] on input "text" at bounding box center [1498, 109] width 126 height 21
type input "****"
click at [1495, 127] on span "[PERSON_NAME] Active" at bounding box center [1498, 129] width 113 height 7
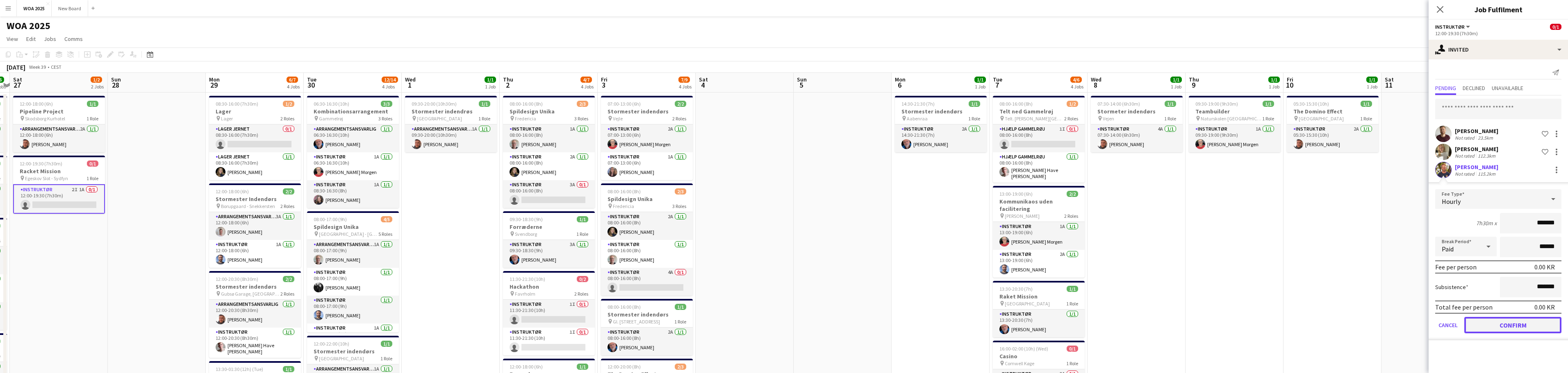
click at [1528, 325] on button "Confirm" at bounding box center [1512, 325] width 97 height 16
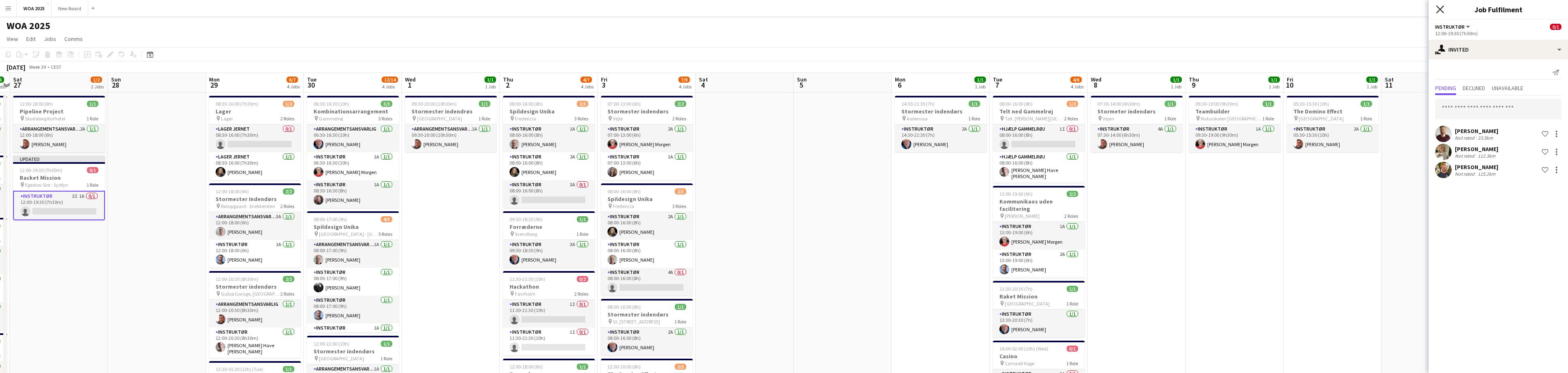
click at [1442, 6] on icon "Close pop-in" at bounding box center [1440, 9] width 8 height 8
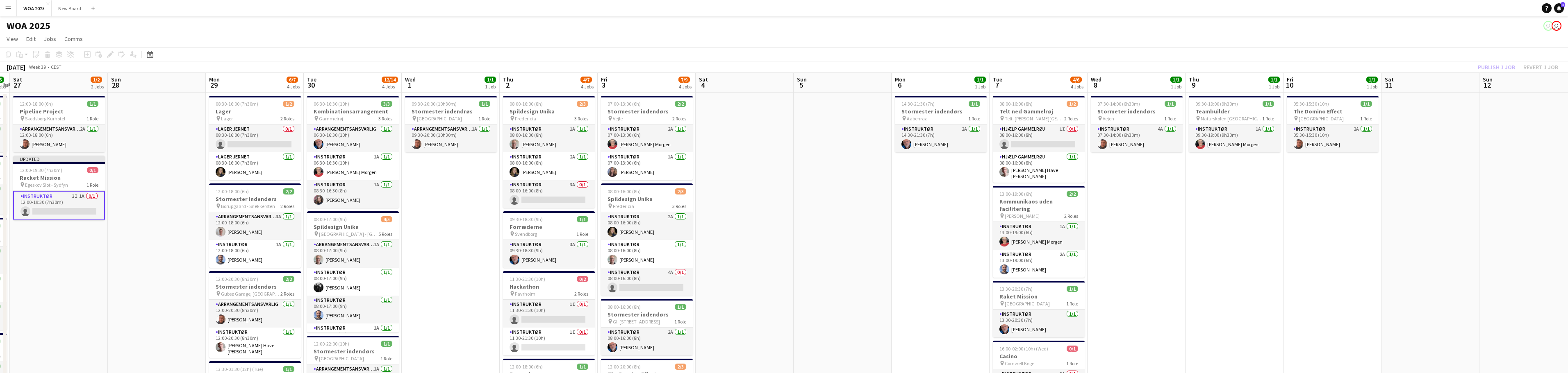
click at [1501, 69] on div "Publish 1 job Revert 1 job" at bounding box center [1518, 67] width 100 height 10
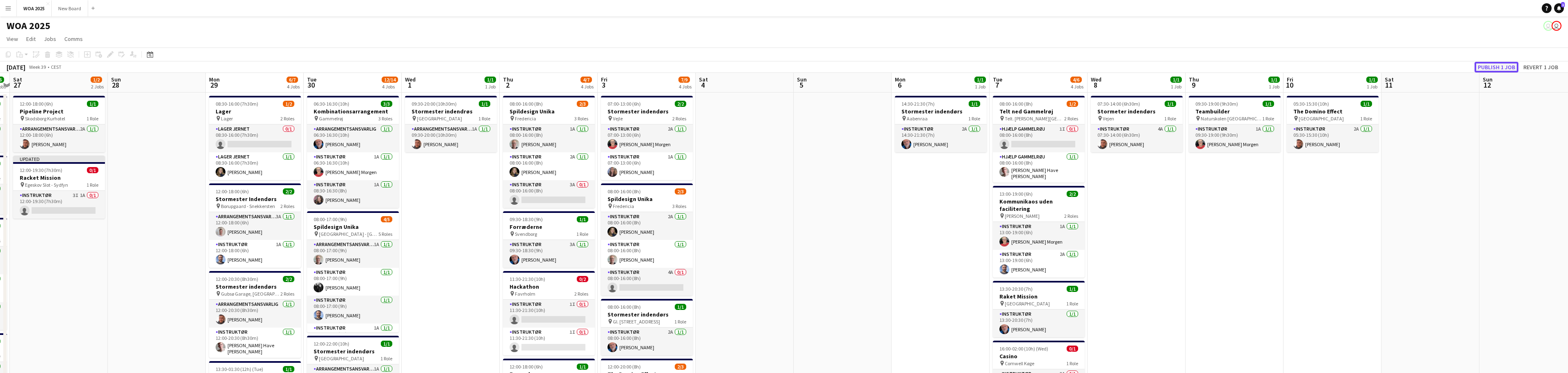
click at [1501, 67] on button "Publish 1 job" at bounding box center [1497, 67] width 44 height 10
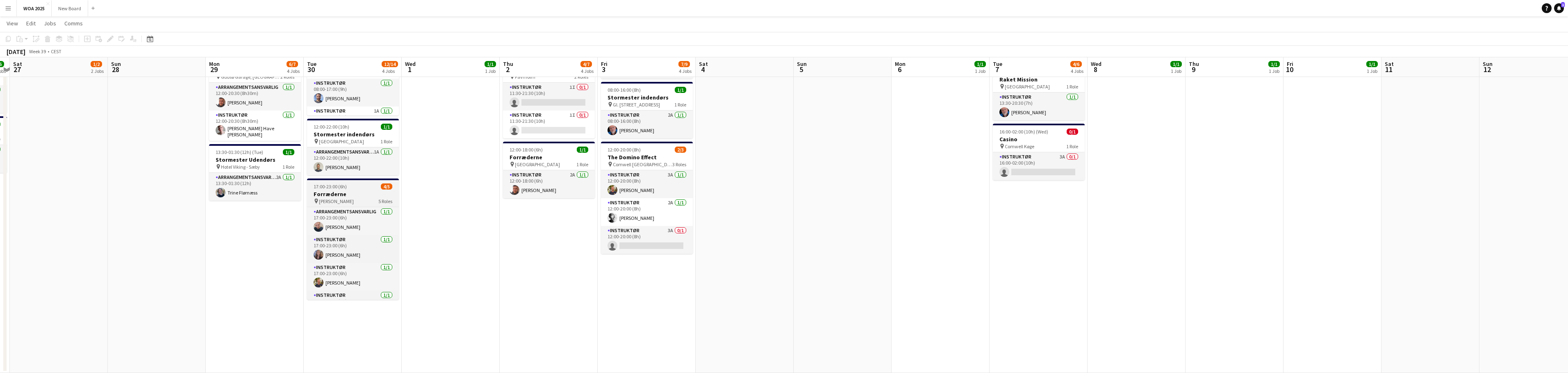
scroll to position [46, 0]
click at [356, 292] on app-card-role "Instruktør 0/1 17:00-23:00 (6h) single-neutral-actions" at bounding box center [353, 286] width 92 height 28
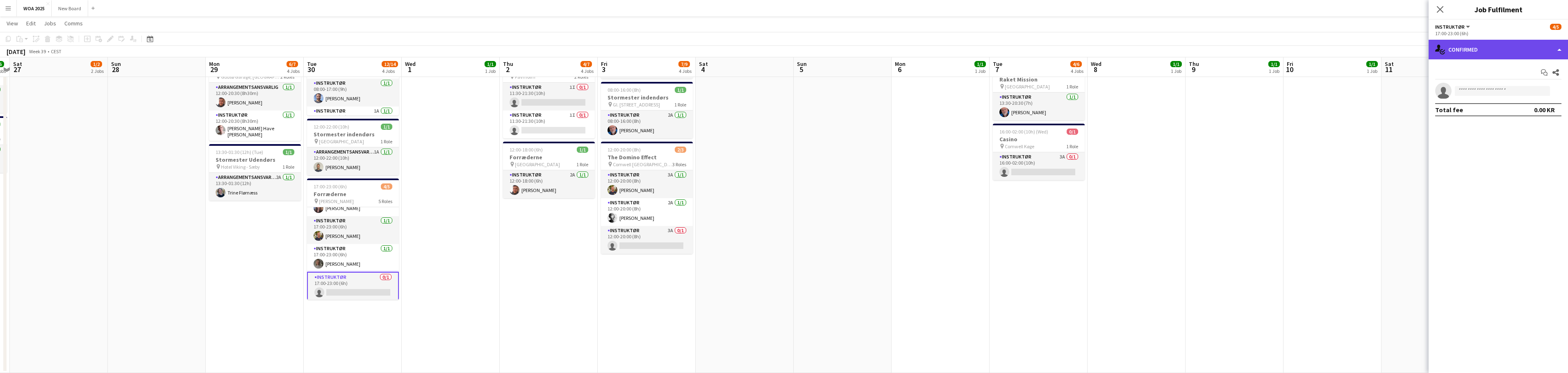
click at [1512, 46] on div "single-neutral-actions-check-2 Confirmed" at bounding box center [1498, 49] width 139 height 20
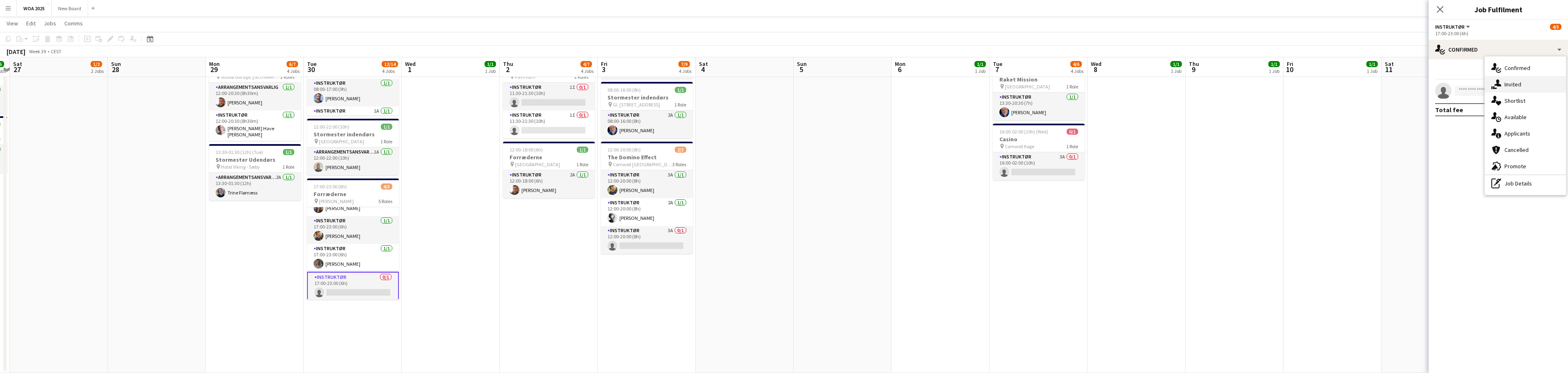
click at [1512, 81] on span "Invited" at bounding box center [1513, 84] width 17 height 7
click at [1515, 94] on input "text" at bounding box center [1498, 92] width 126 height 21
type input "****"
click at [1501, 109] on span "[PERSON_NAME] Active" at bounding box center [1498, 112] width 113 height 7
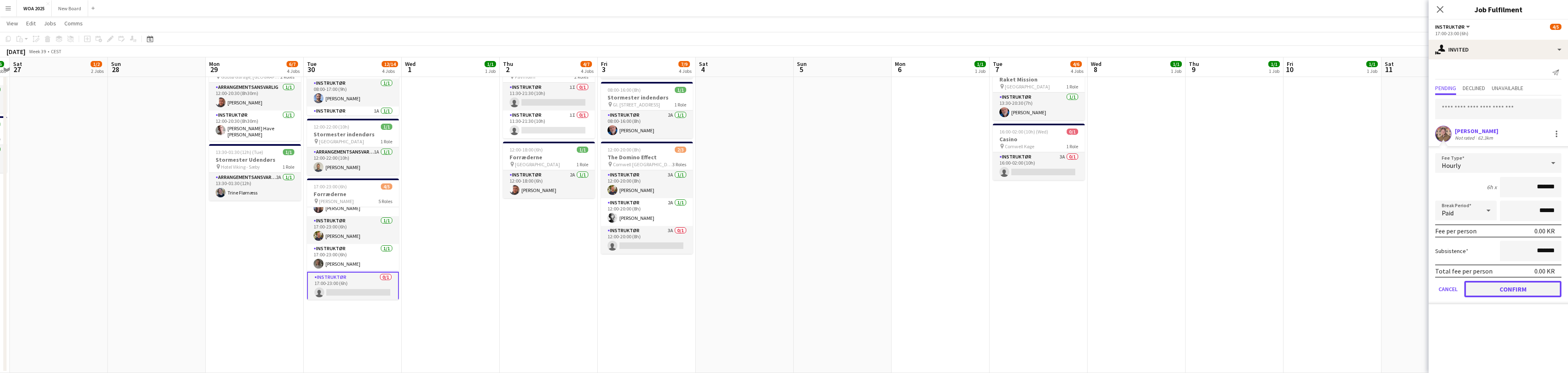
click at [1521, 288] on button "Confirm" at bounding box center [1512, 289] width 97 height 16
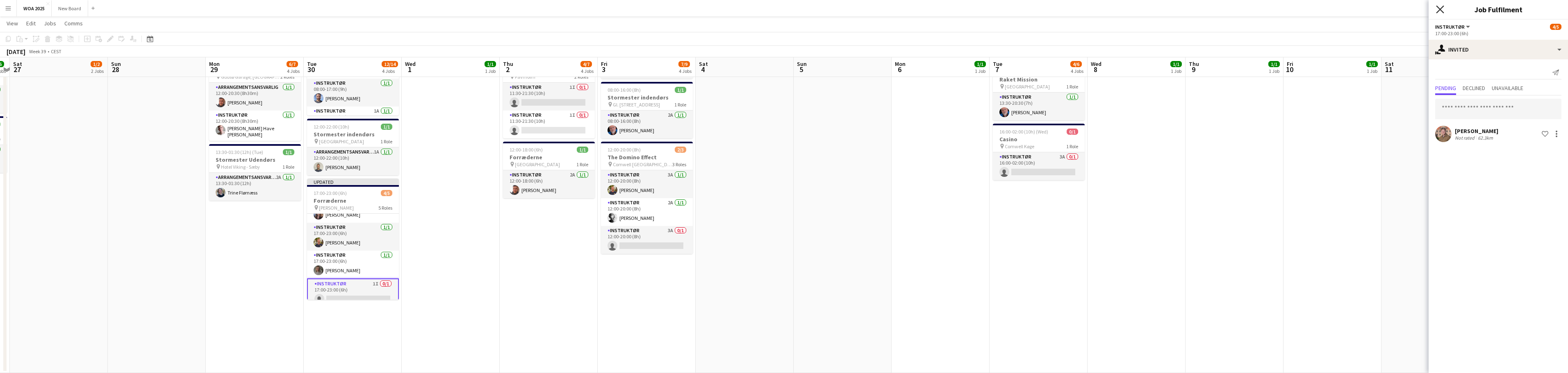
click at [1440, 9] on icon at bounding box center [1440, 9] width 8 height 8
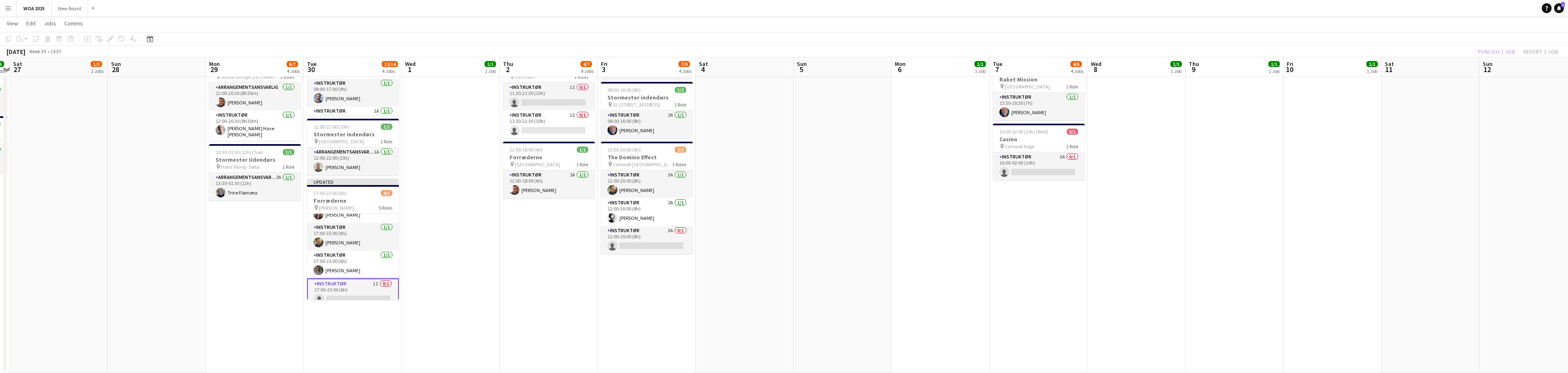
click at [1500, 54] on div "Publish 1 job Revert 1 job" at bounding box center [1518, 51] width 100 height 10
click at [1498, 49] on button "Publish 1 job" at bounding box center [1497, 51] width 44 height 10
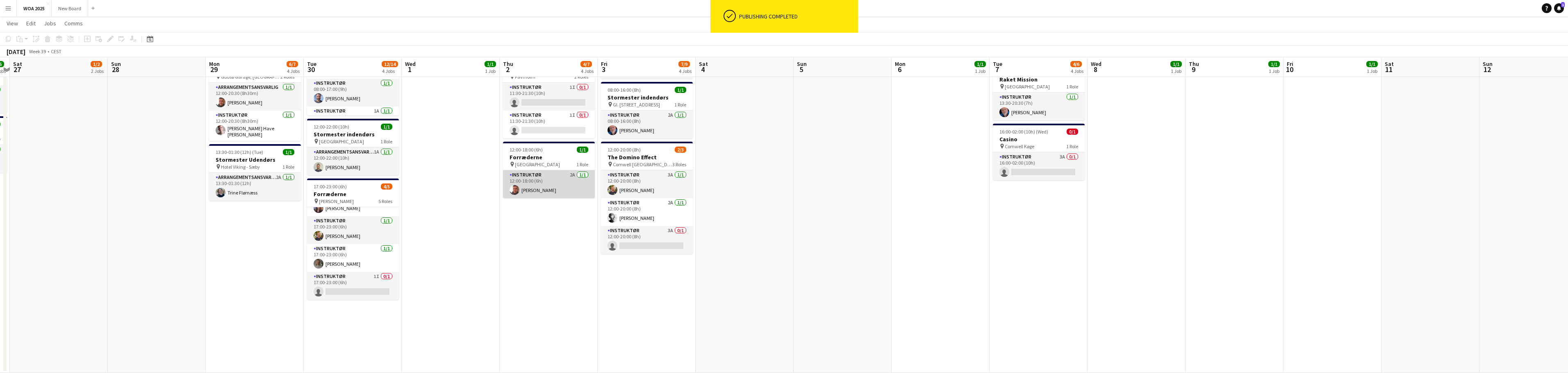
click at [565, 180] on app-card-role "Instruktør 2A [DATE] 12:00-18:00 (6h) [PERSON_NAME]" at bounding box center [549, 184] width 92 height 28
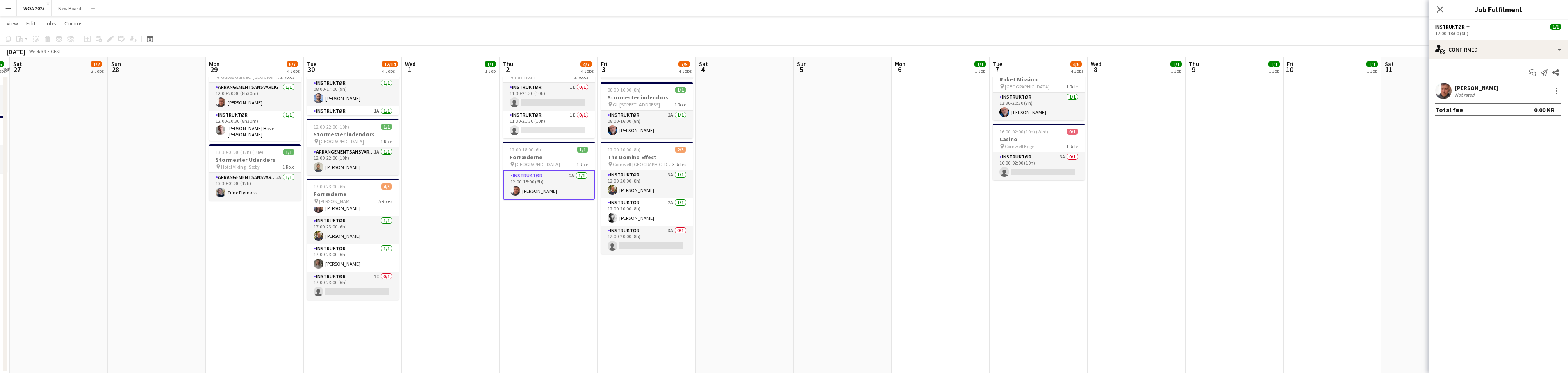
click at [1502, 37] on app-options-switcher "Instruktør All roles Instruktør [DATE] 12:00-18:00 (6h)" at bounding box center [1498, 29] width 139 height 20
click at [1514, 53] on div "single-neutral-actions-check-2 Confirmed" at bounding box center [1498, 49] width 139 height 20
click at [1539, 134] on div "single-neutral-actions-information Applicants" at bounding box center [1525, 133] width 81 height 16
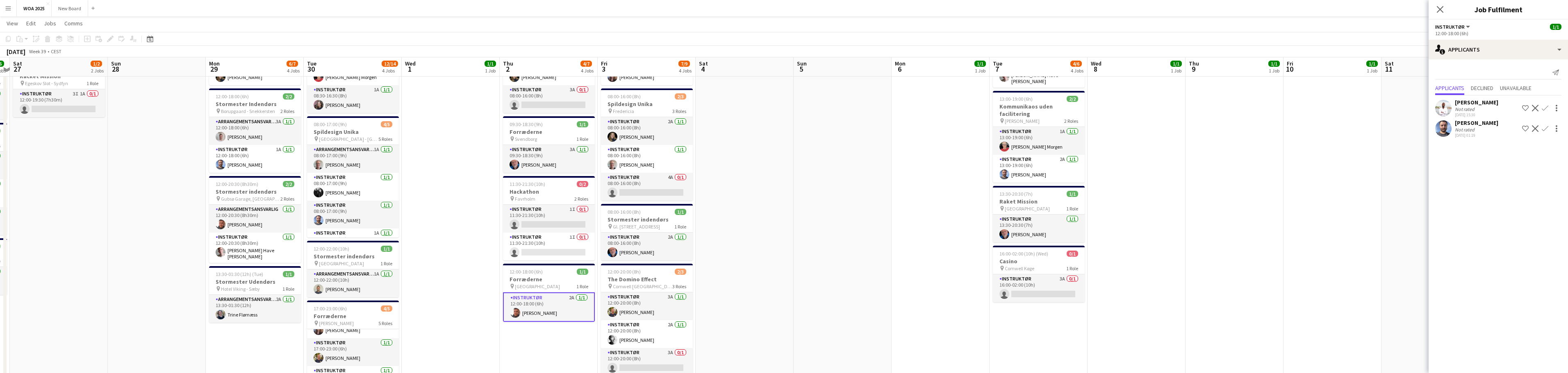
scroll to position [94, 0]
click at [768, 236] on app-date-cell at bounding box center [744, 247] width 98 height 498
